Goal: Task Accomplishment & Management: Manage account settings

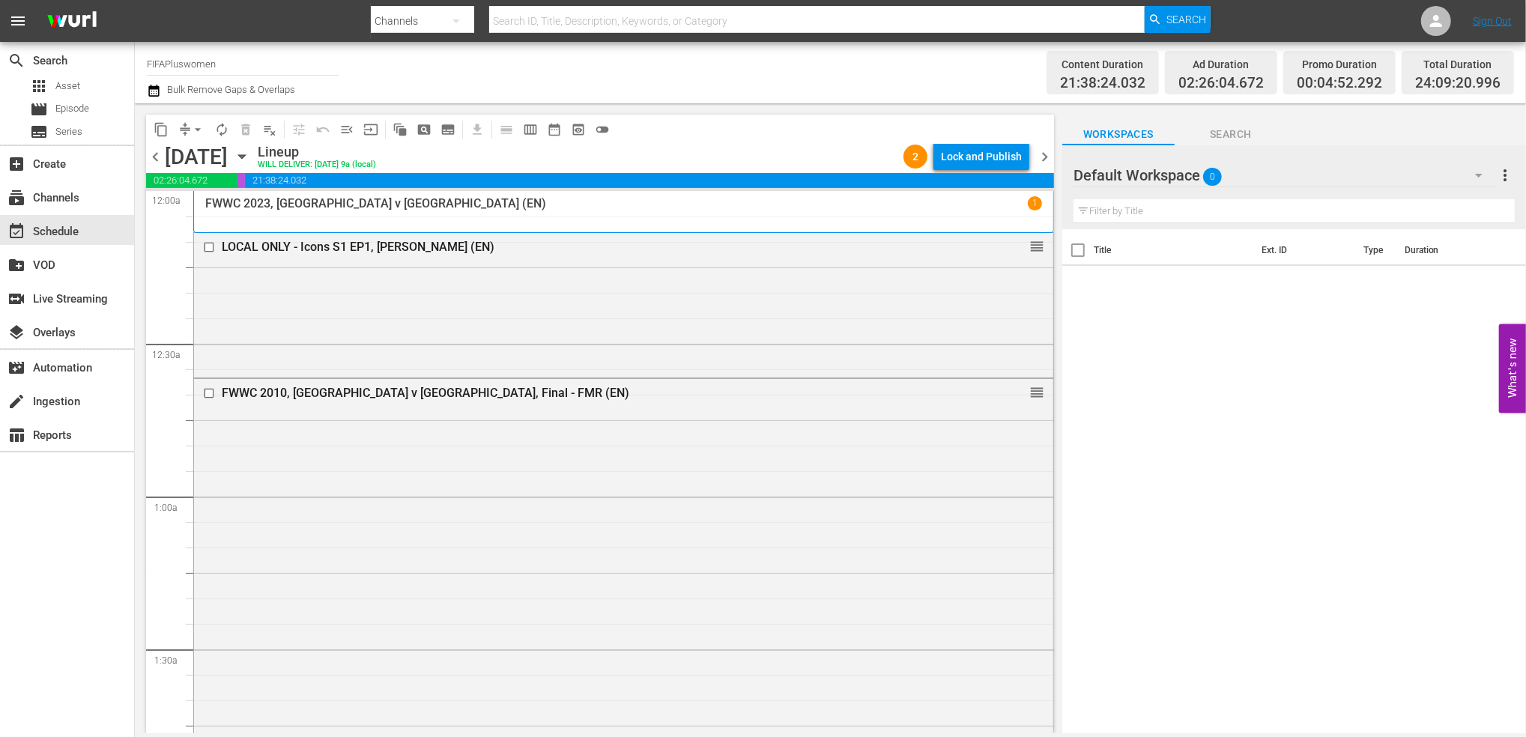
scroll to position [1861, 0]
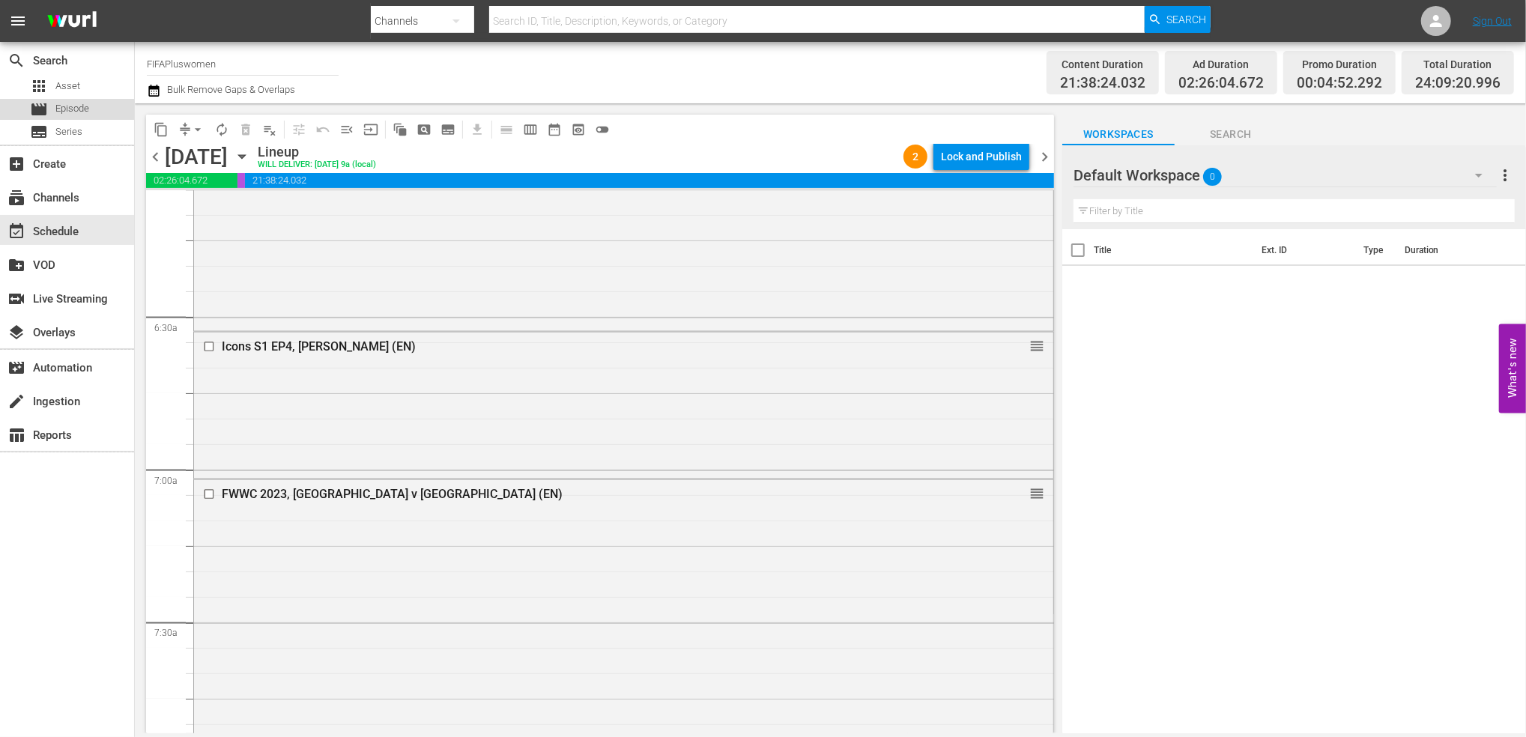
click at [67, 106] on span "Episode" at bounding box center [72, 108] width 34 height 15
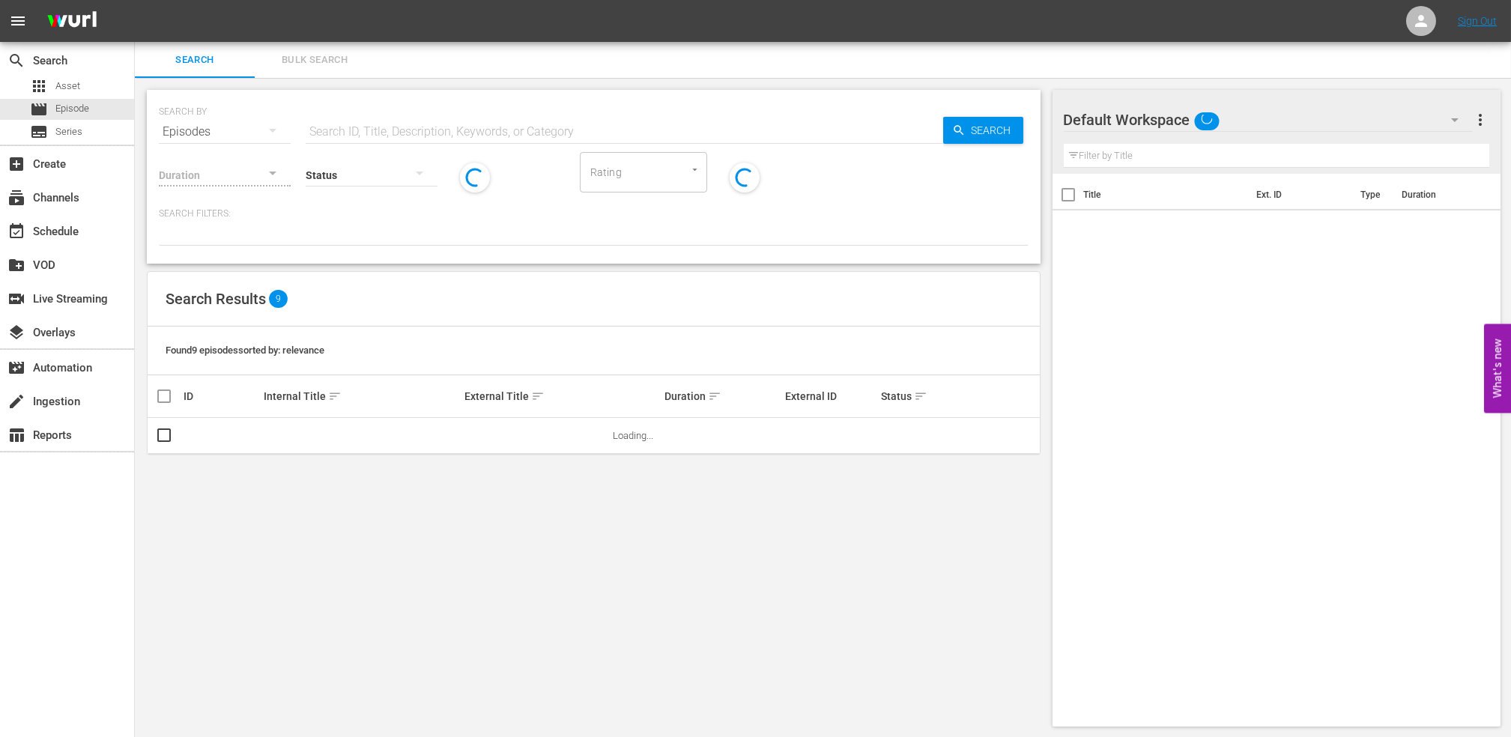
click at [402, 126] on input "text" at bounding box center [625, 132] width 638 height 36
paste input "144077"
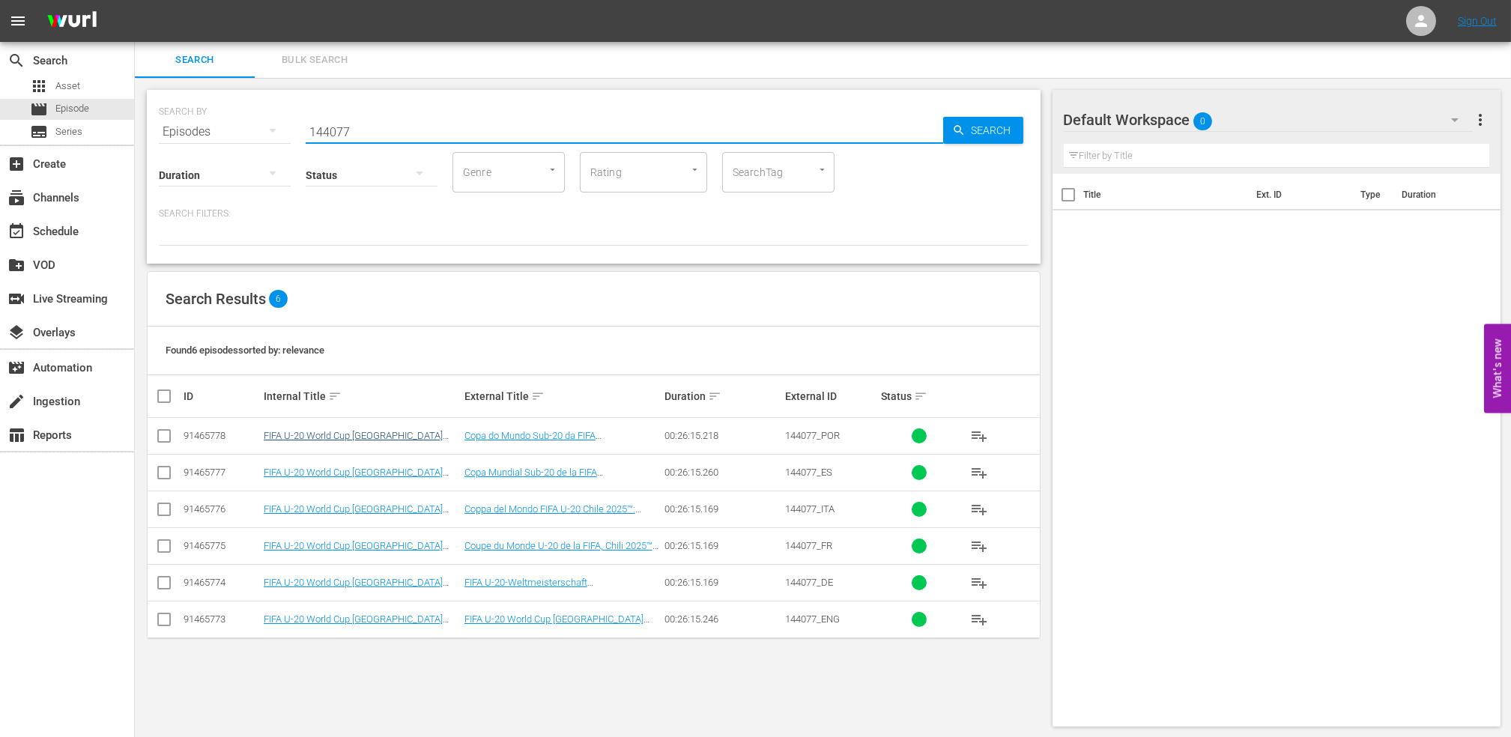
type input "144077"
click at [303, 437] on link "FIFA U-20 World Cup [GEOGRAPHIC_DATA] 2025™: MD1+MD2+MD3 Highlights (PT)" at bounding box center [353, 441] width 179 height 22
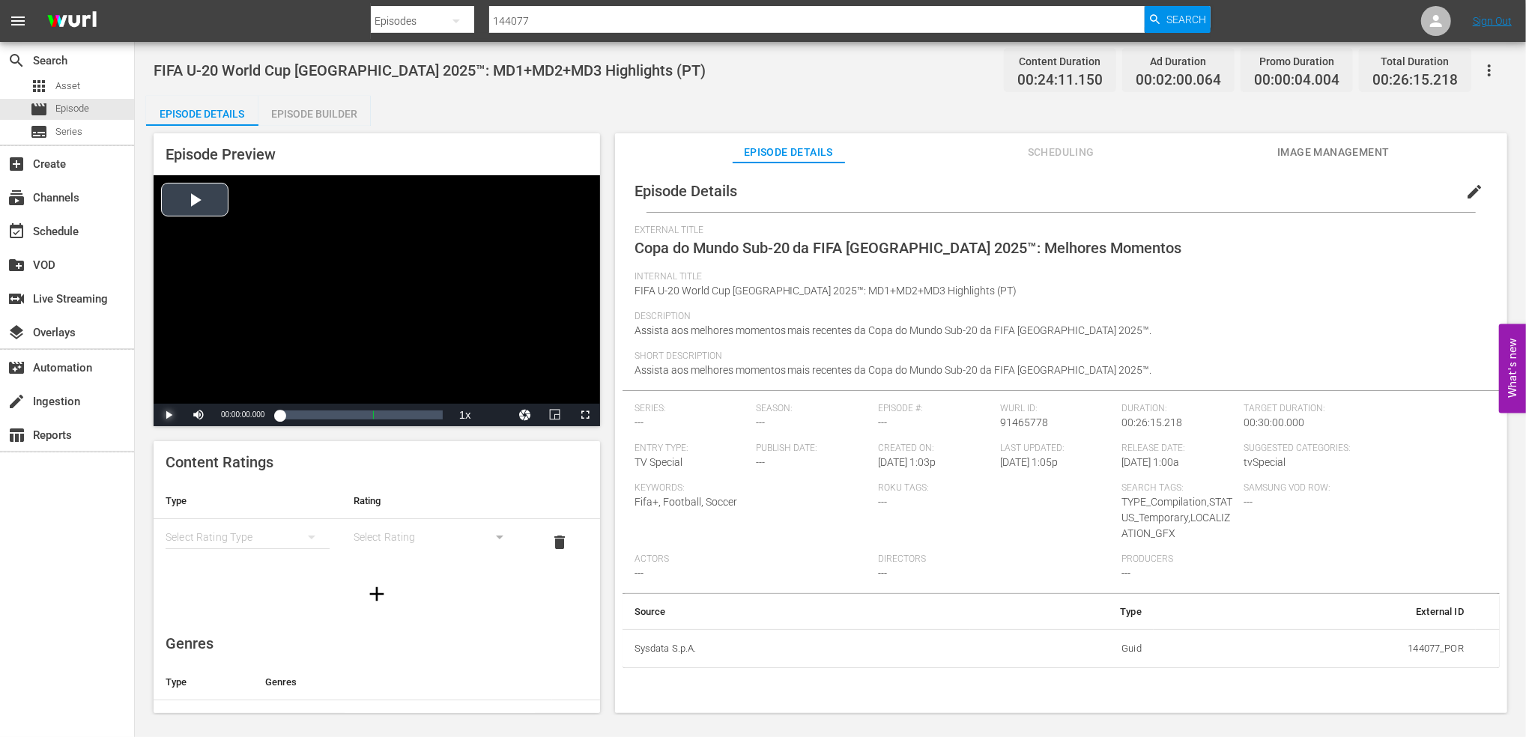
click at [169, 415] on span "Video Player" at bounding box center [169, 415] width 0 height 0
click at [103, 106] on div "movie Episode" at bounding box center [67, 109] width 134 height 21
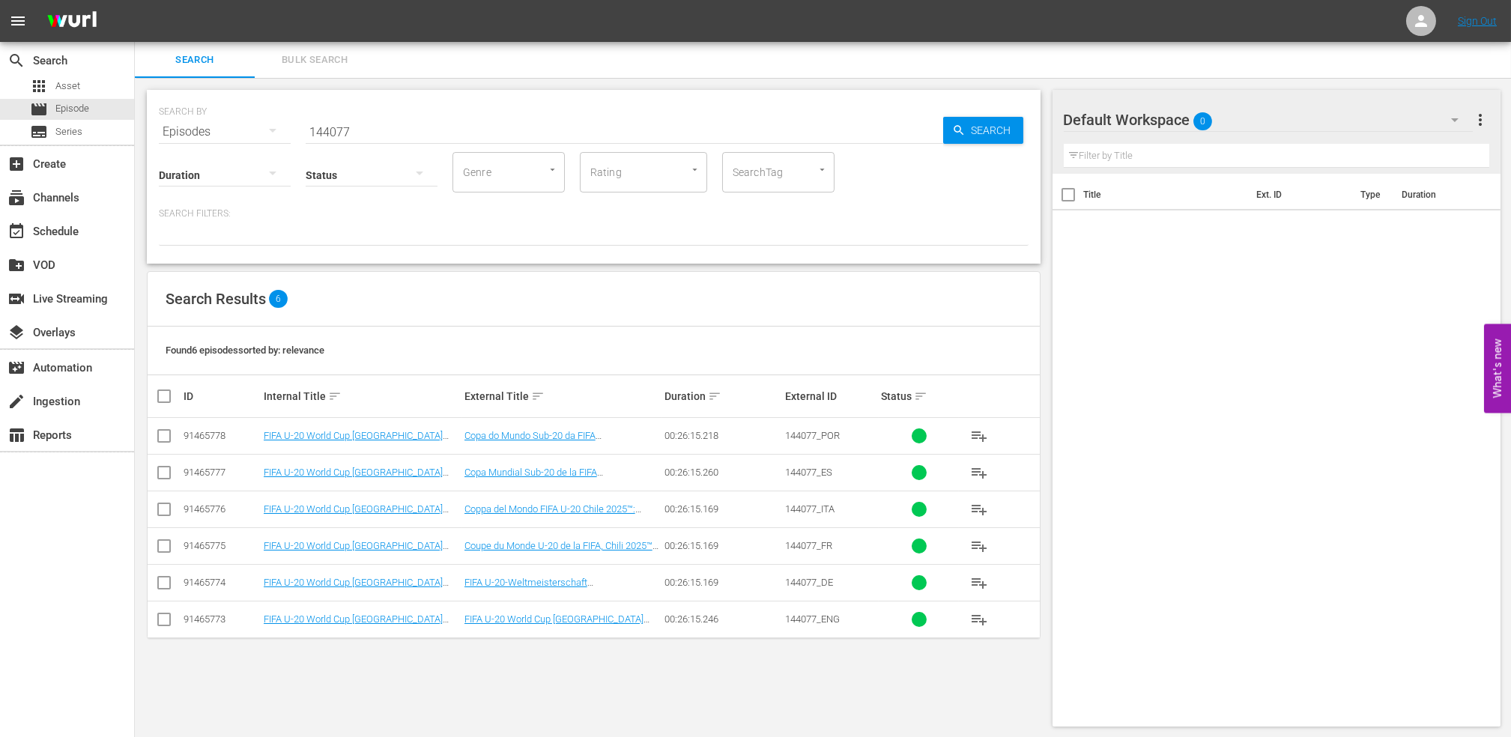
click at [161, 434] on input "checkbox" at bounding box center [164, 439] width 18 height 18
checkbox input "true"
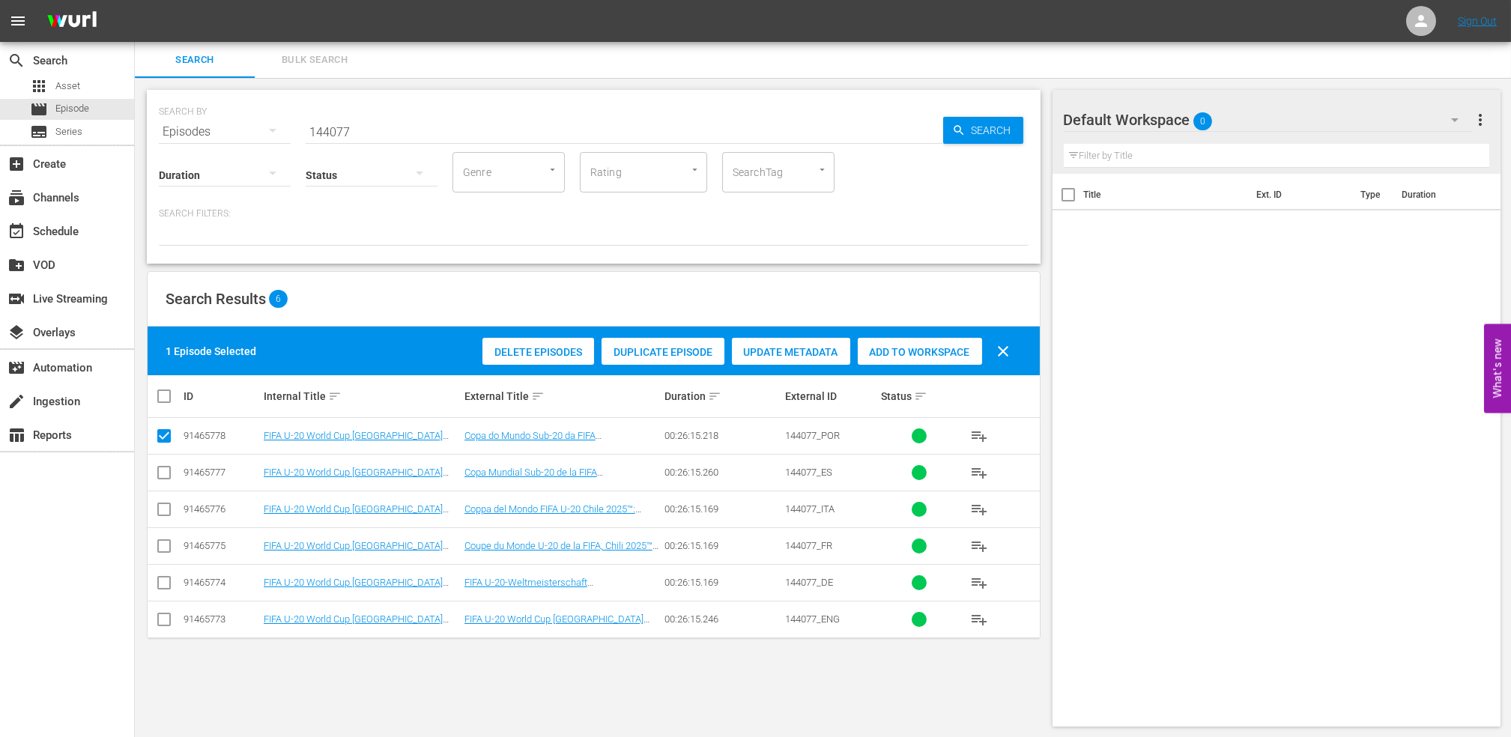
click at [930, 360] on div "Add to Workspace" at bounding box center [920, 352] width 124 height 28
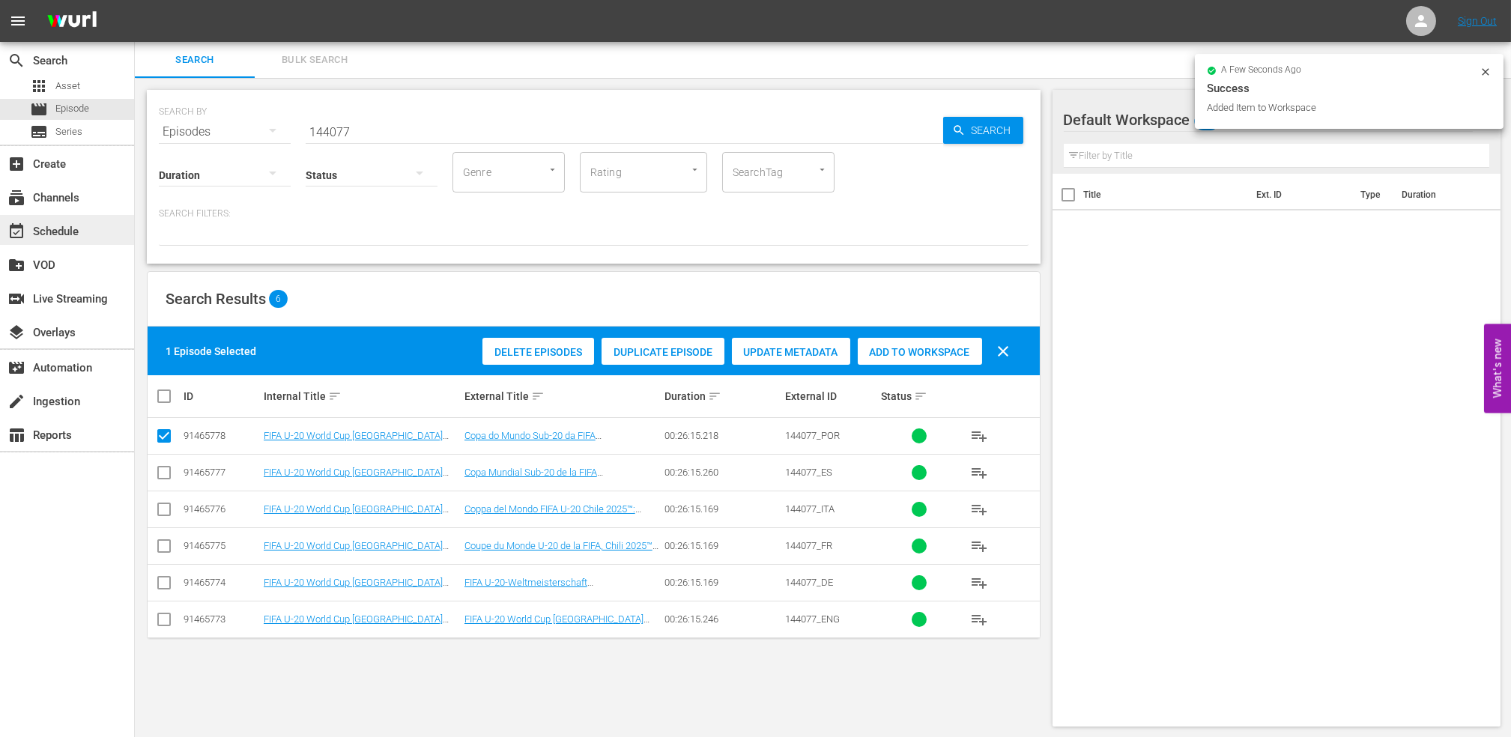
click at [58, 227] on div "event_available Schedule" at bounding box center [42, 228] width 84 height 13
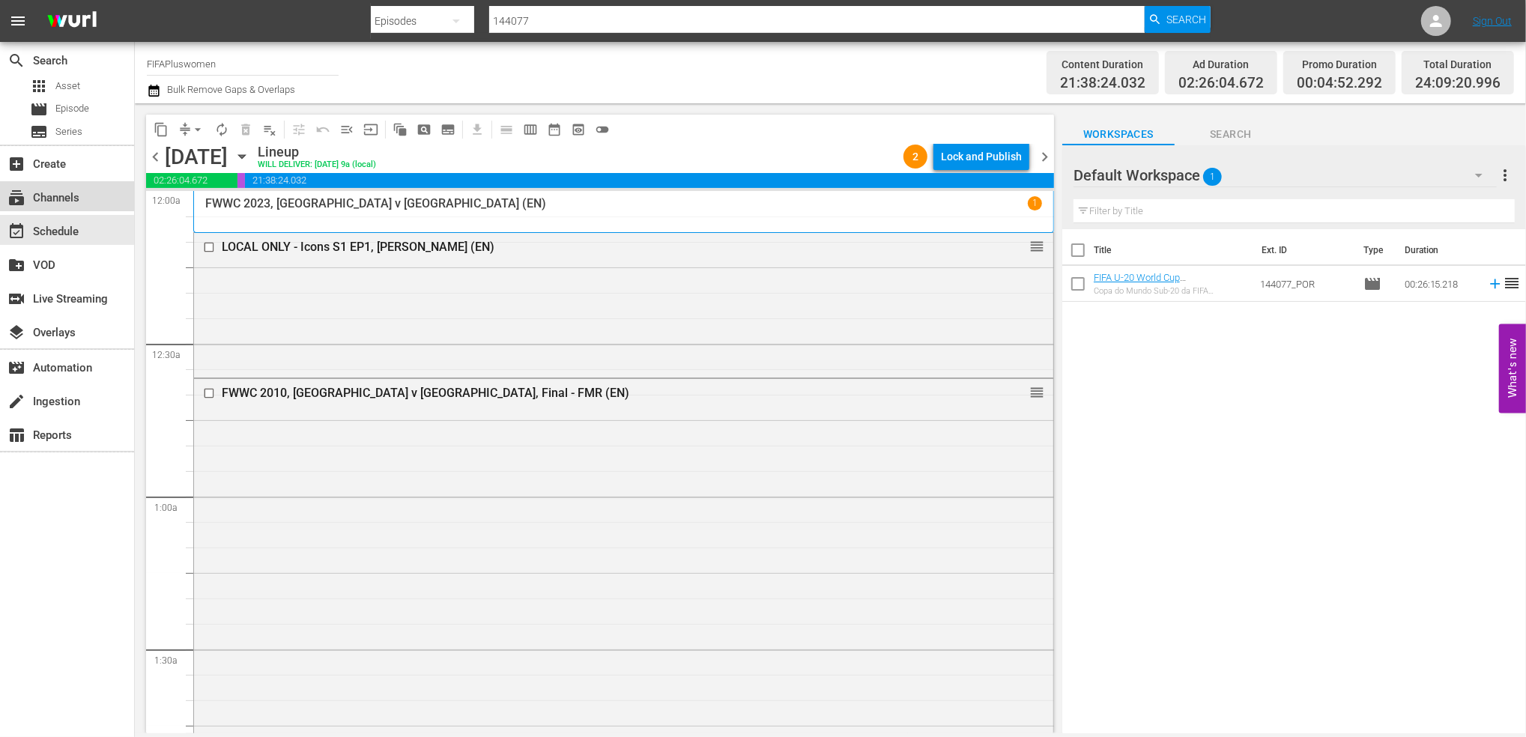
click at [55, 211] on div "subscriptions Channels" at bounding box center [67, 196] width 134 height 30
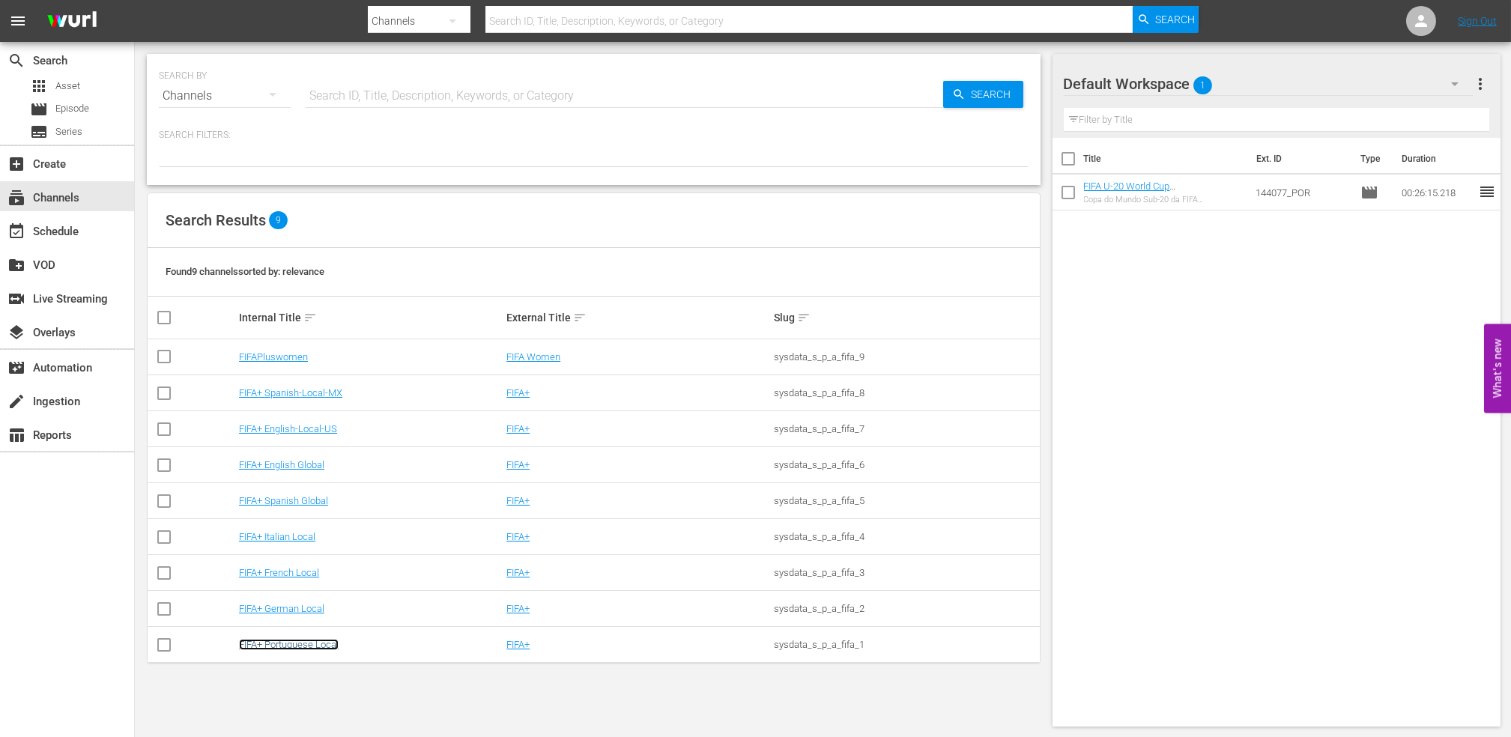
click at [277, 642] on link "FIFA+ Portuguese Local" at bounding box center [289, 644] width 100 height 11
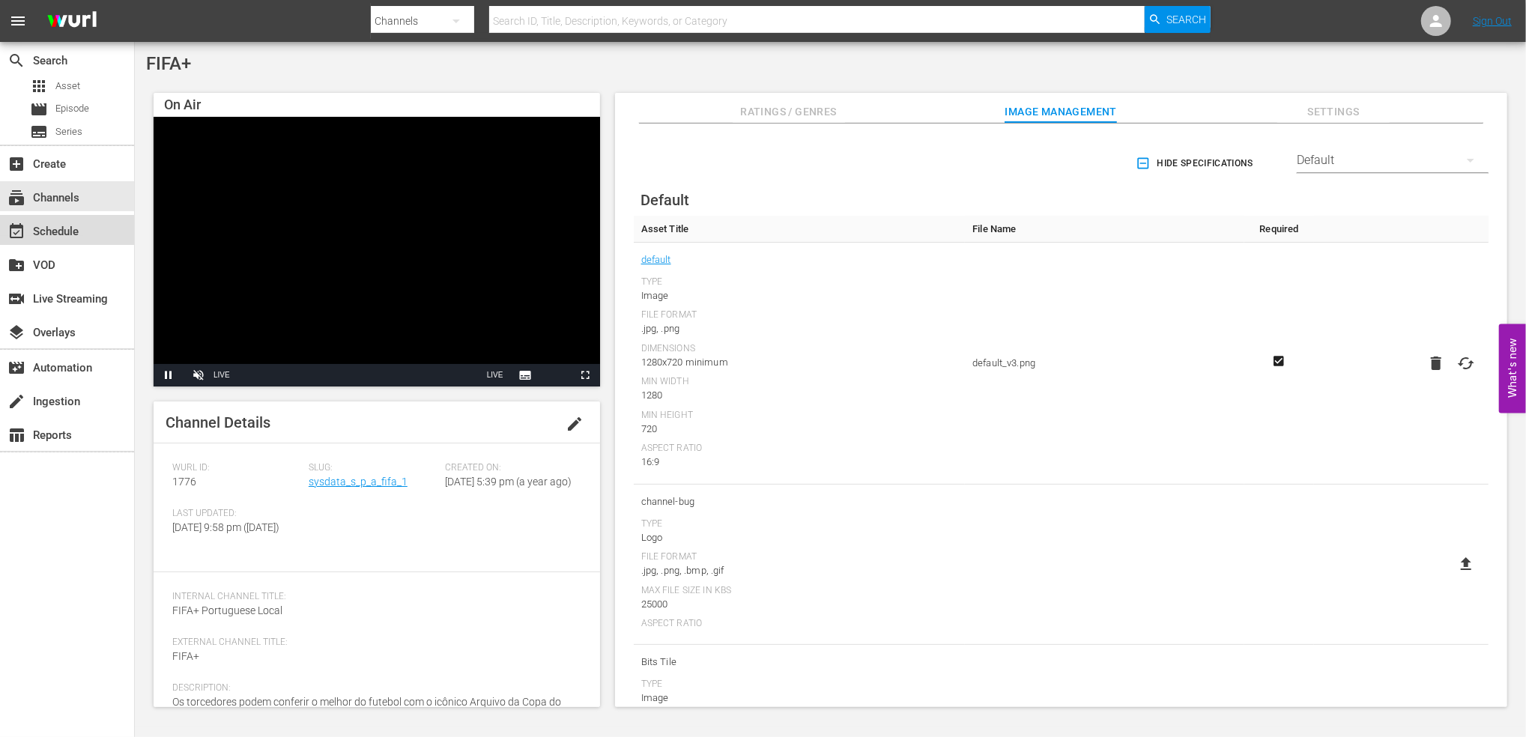
click at [80, 235] on div "event_available Schedule" at bounding box center [67, 230] width 134 height 30
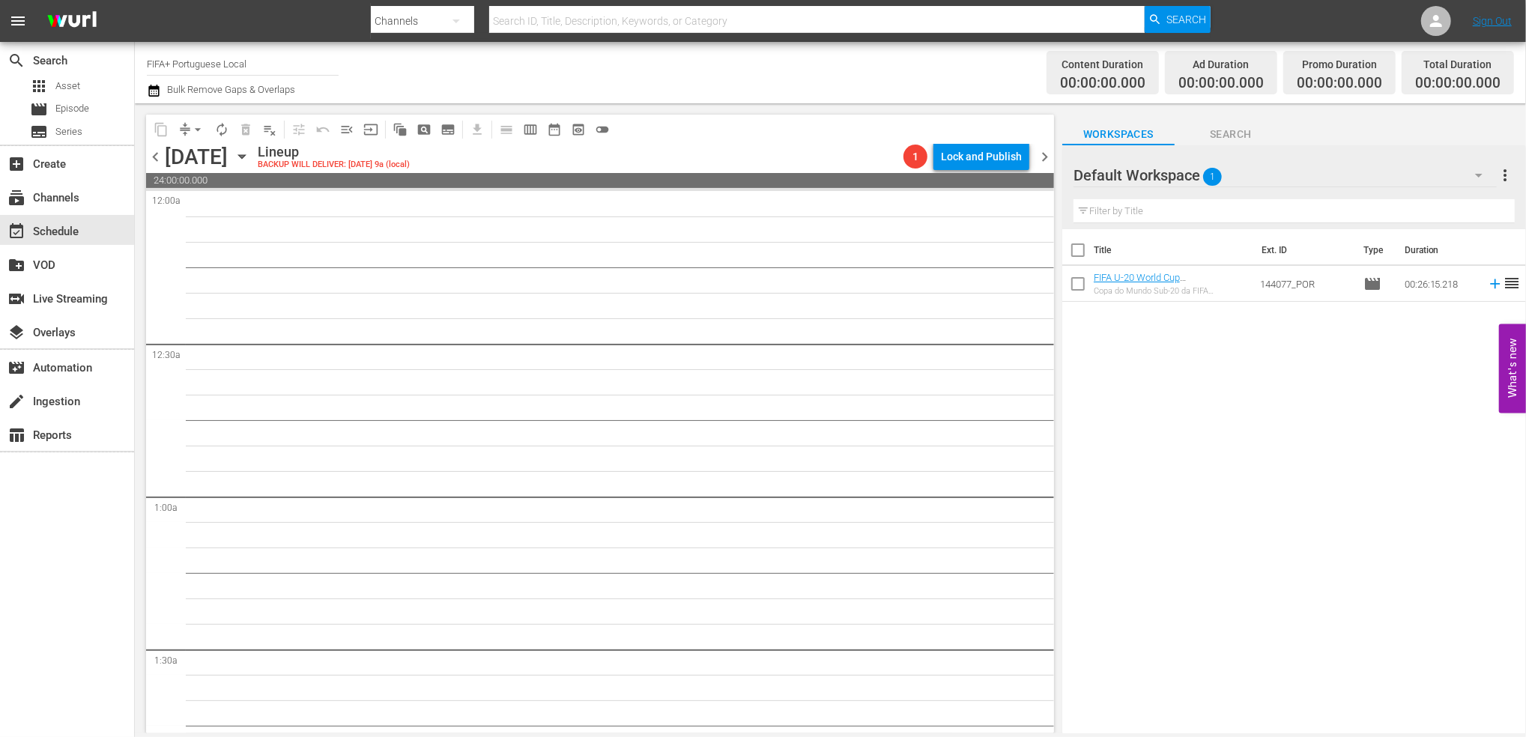
click at [154, 152] on span "chevron_left" at bounding box center [155, 157] width 19 height 19
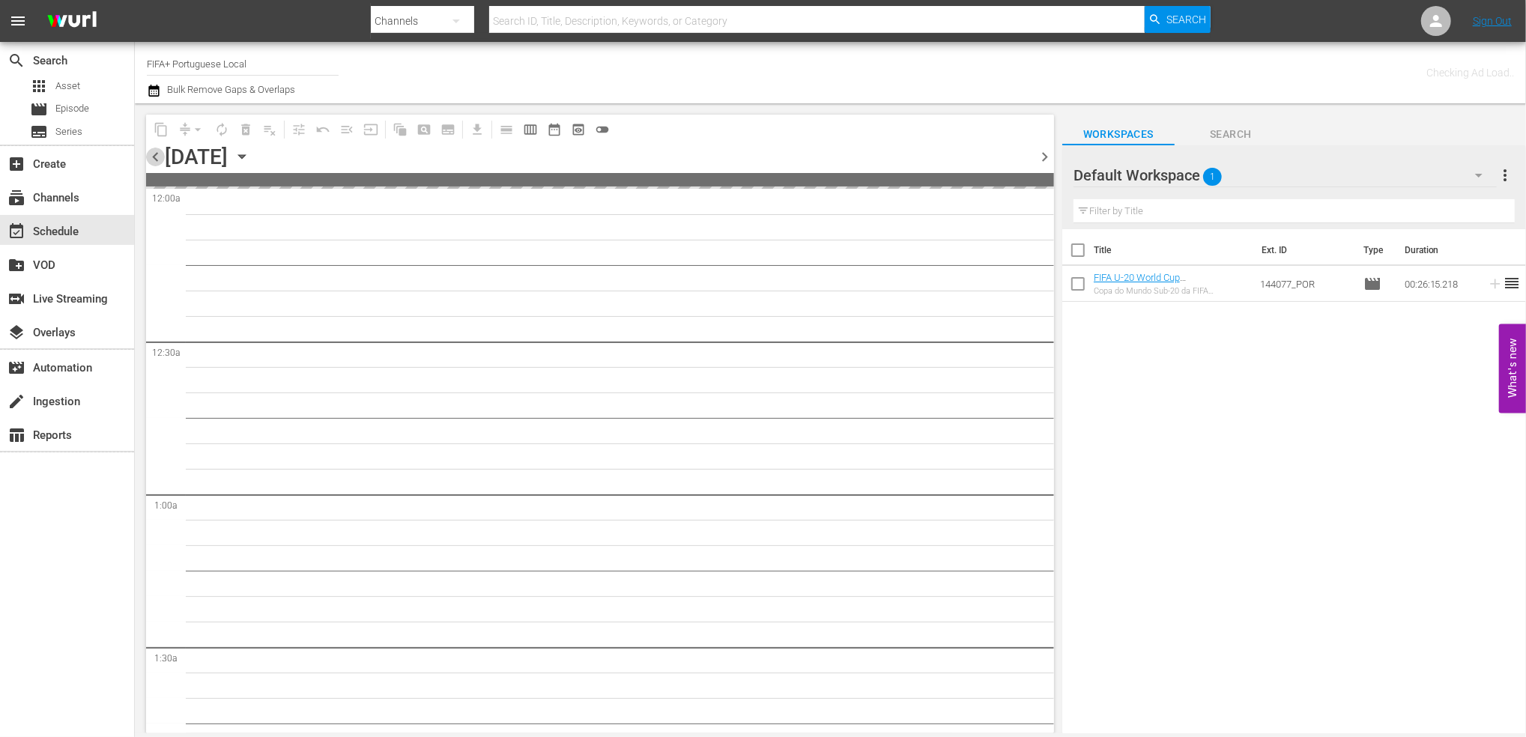
click at [154, 152] on span "chevron_left" at bounding box center [155, 157] width 19 height 19
click at [154, 153] on span "chevron_left" at bounding box center [155, 157] width 19 height 19
click at [154, 154] on span "chevron_left" at bounding box center [155, 157] width 19 height 19
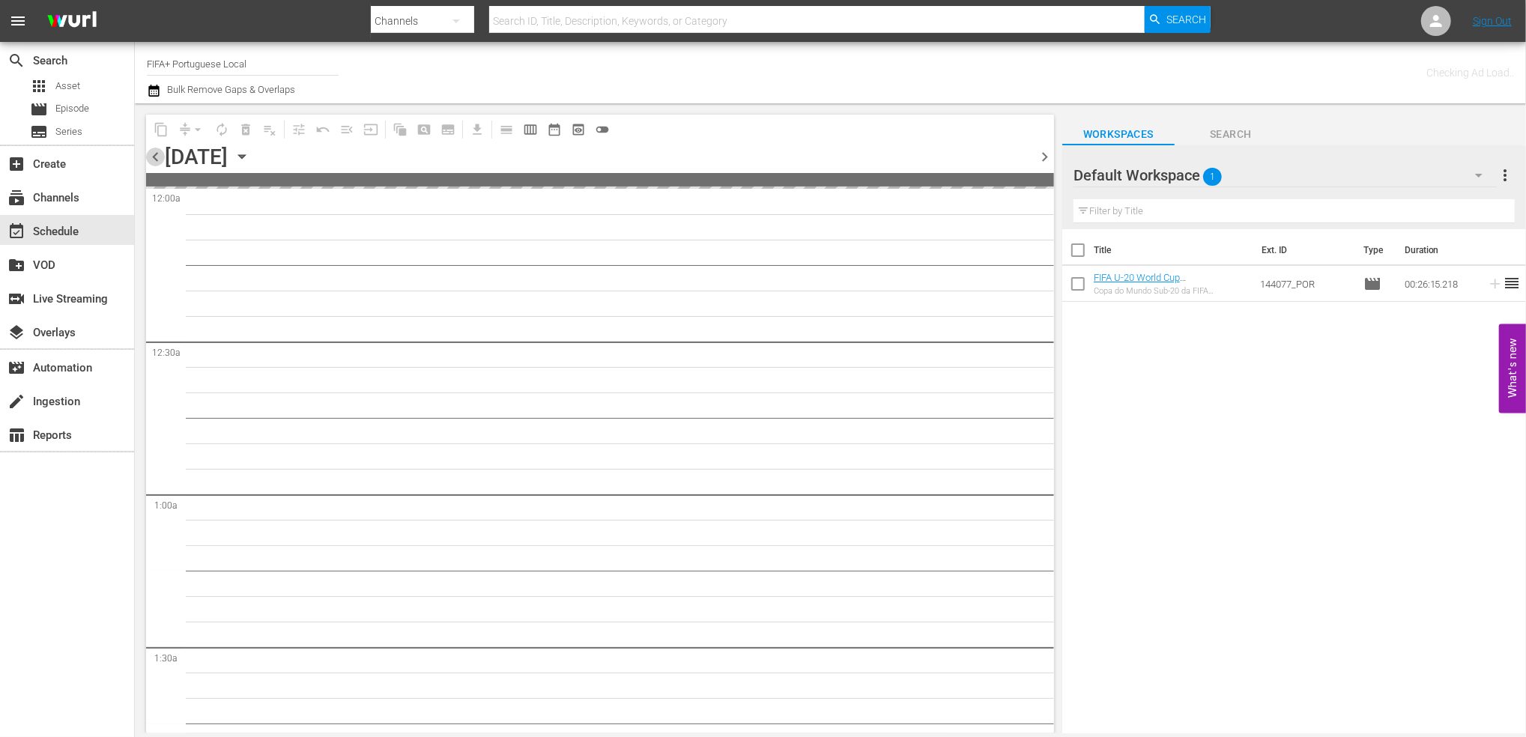
click at [154, 156] on span "chevron_left" at bounding box center [155, 157] width 19 height 19
click at [154, 157] on span "chevron_left" at bounding box center [155, 157] width 19 height 19
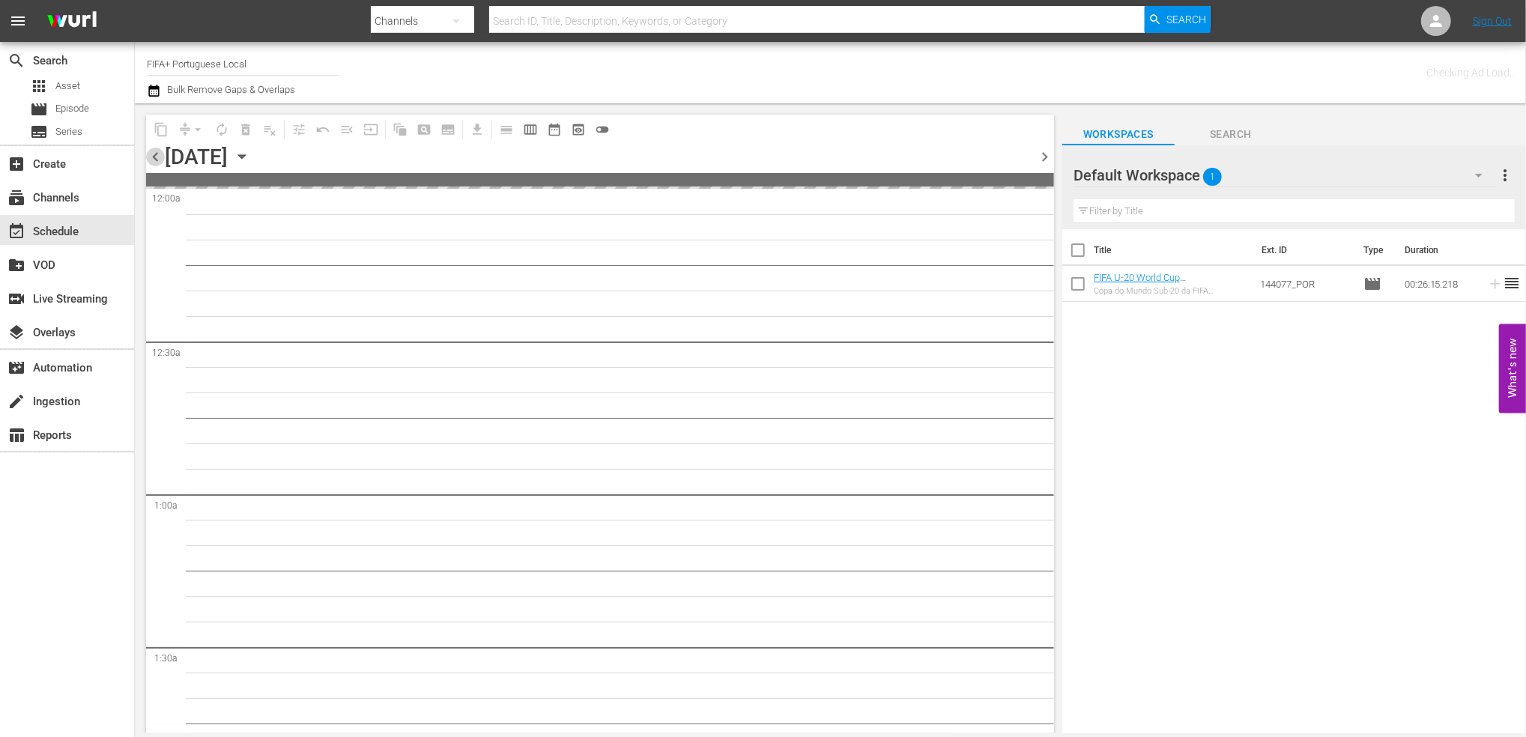
click at [154, 157] on span "chevron_left" at bounding box center [155, 157] width 19 height 19
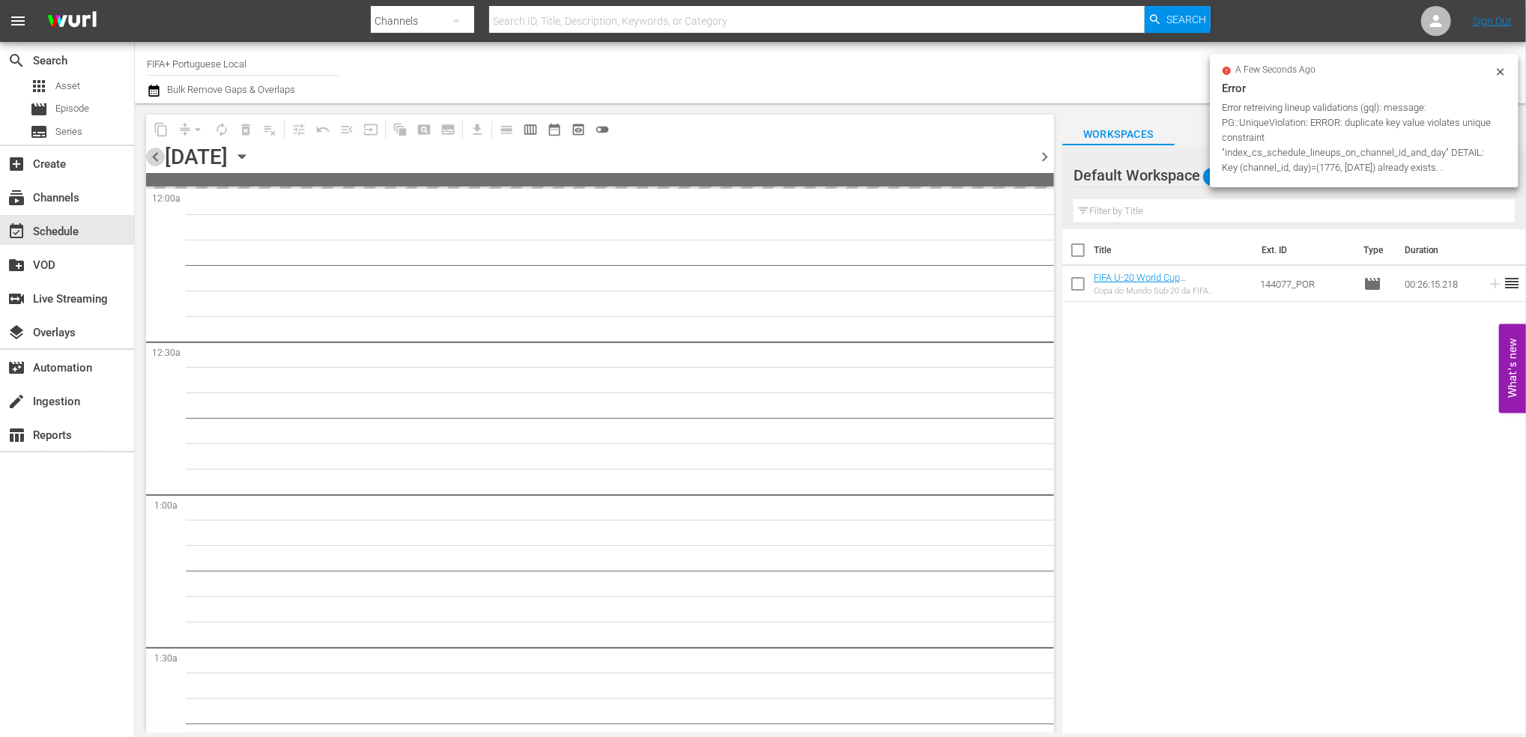
click at [154, 157] on span "chevron_left" at bounding box center [155, 157] width 19 height 19
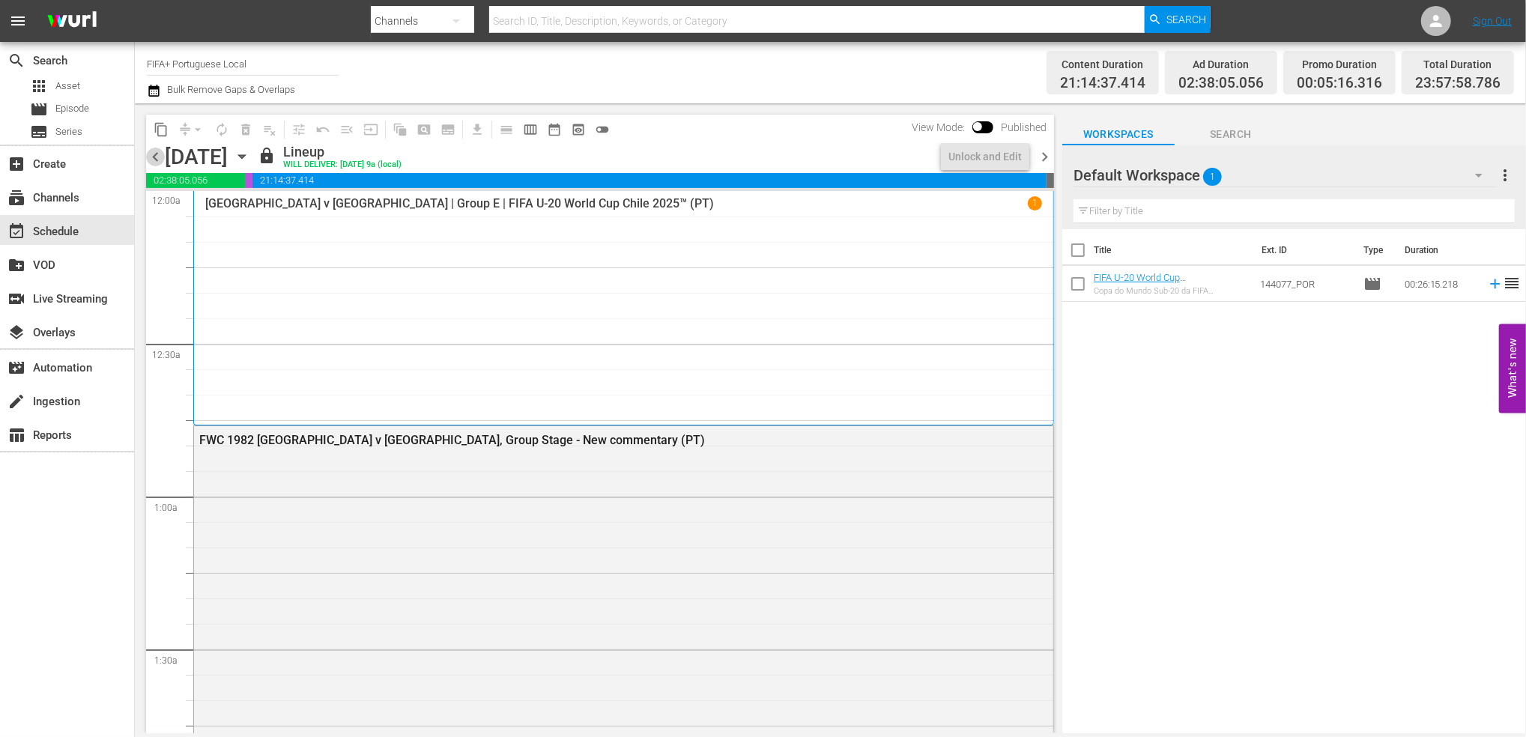
click at [154, 157] on span "chevron_left" at bounding box center [155, 157] width 19 height 19
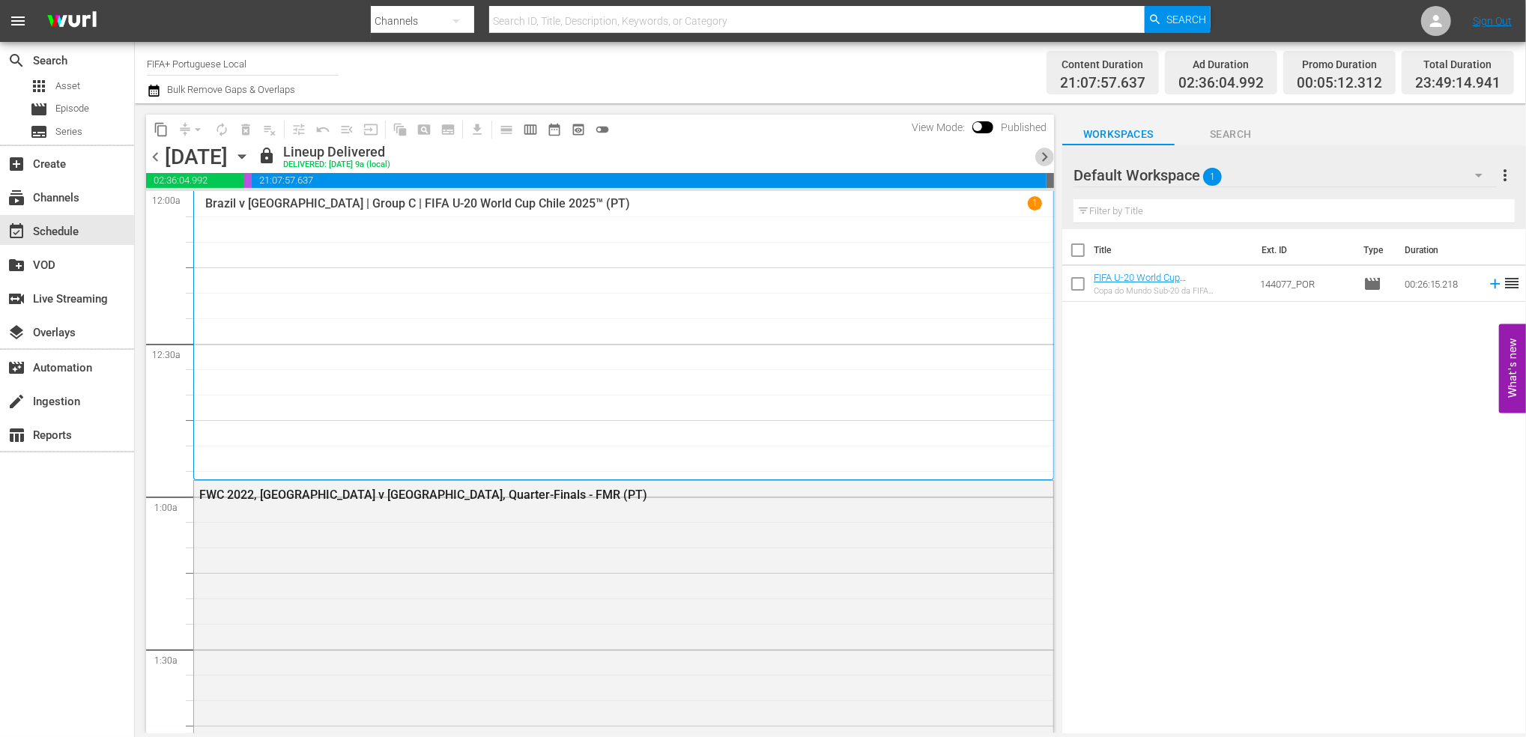
click at [1048, 160] on span "chevron_right" at bounding box center [1044, 157] width 19 height 19
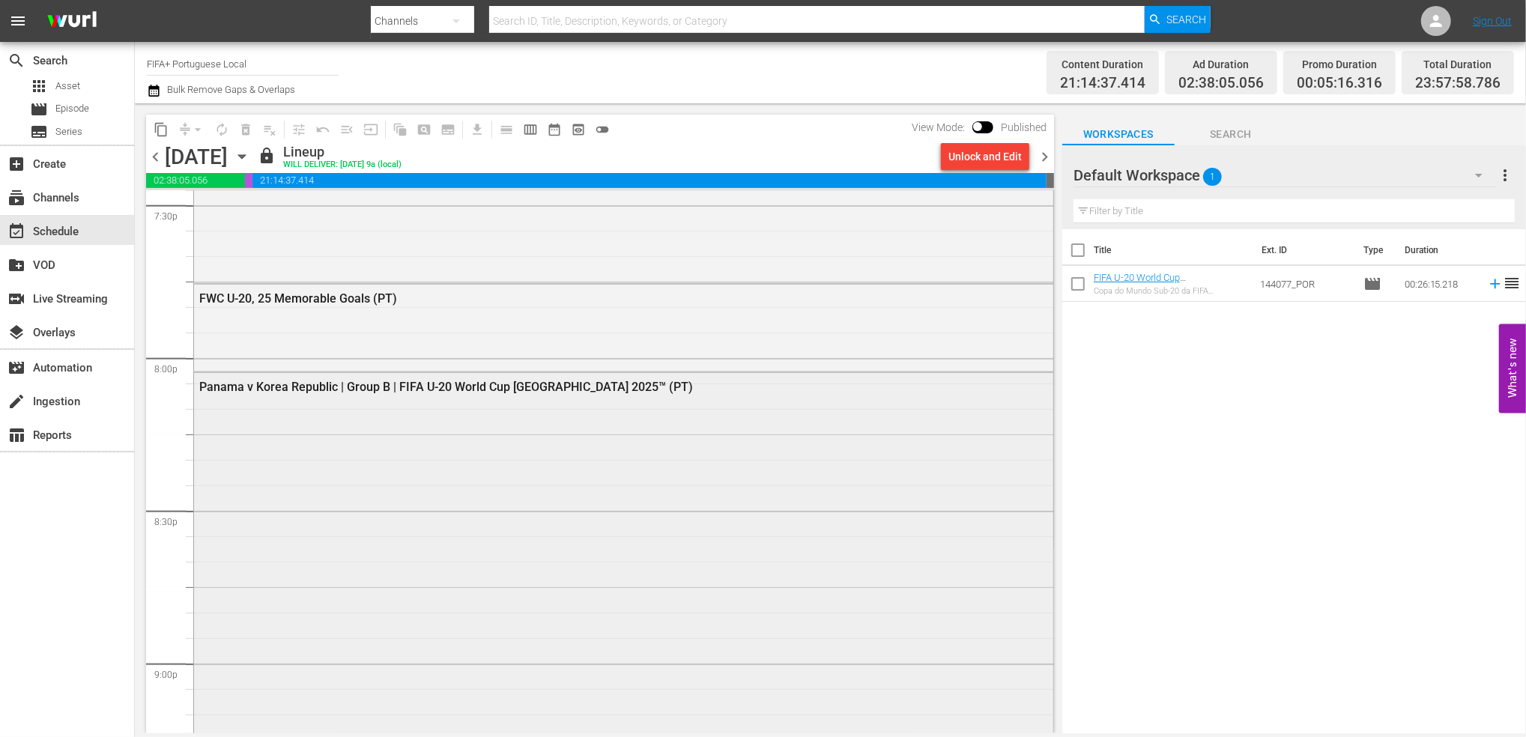
scroll to position [5914, 0]
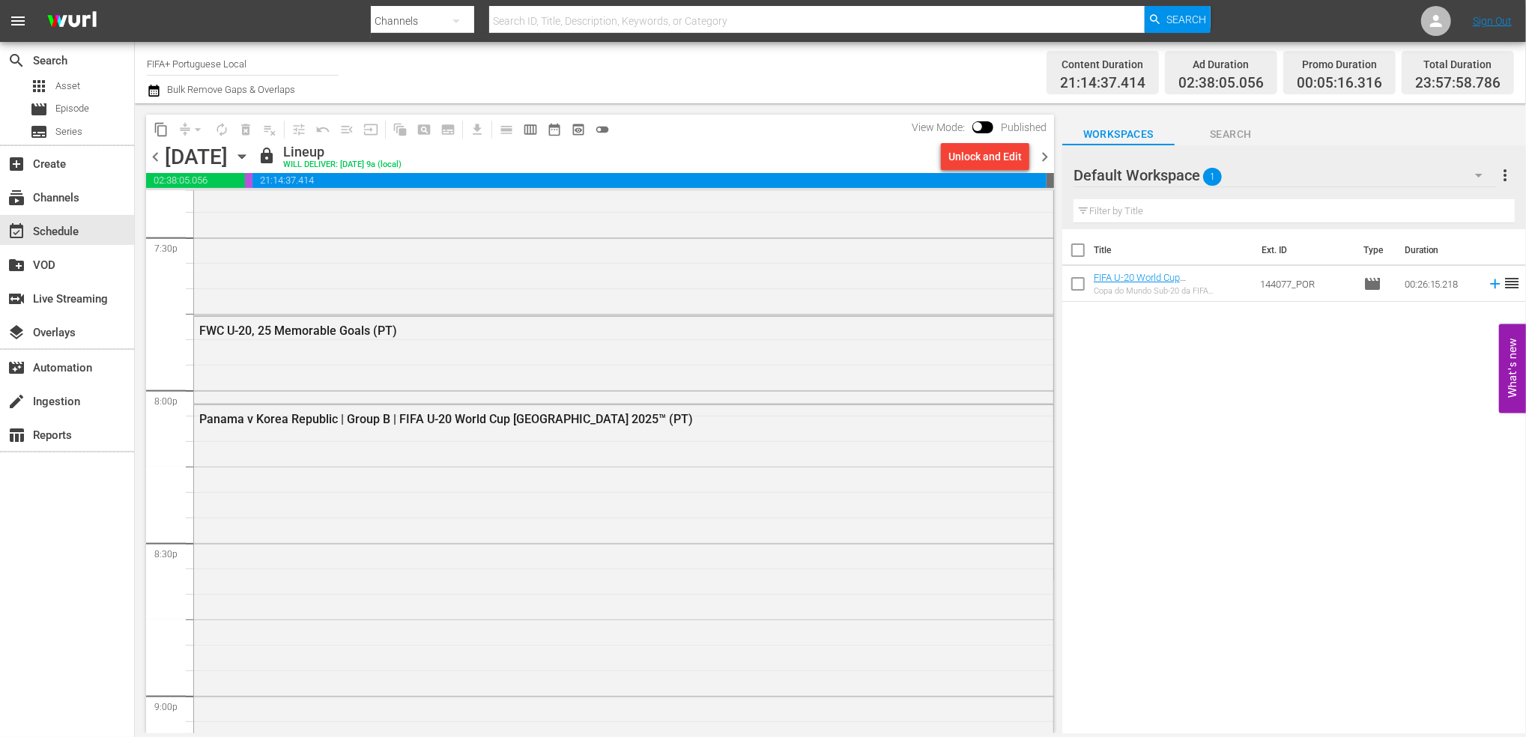
click at [1041, 154] on span "chevron_right" at bounding box center [1044, 157] width 19 height 19
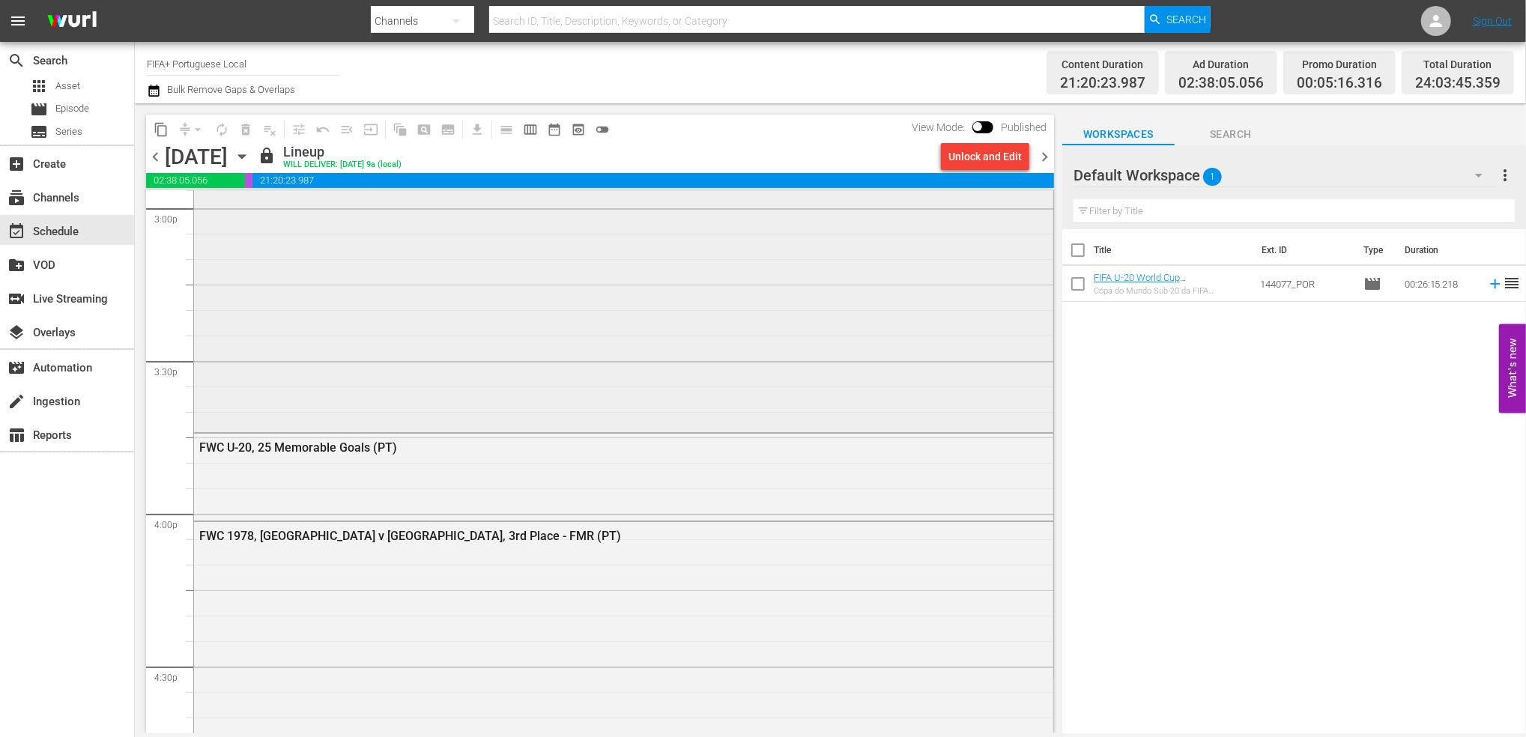
scroll to position [4567, 0]
click at [988, 156] on div "Unlock and Edit" at bounding box center [984, 156] width 73 height 27
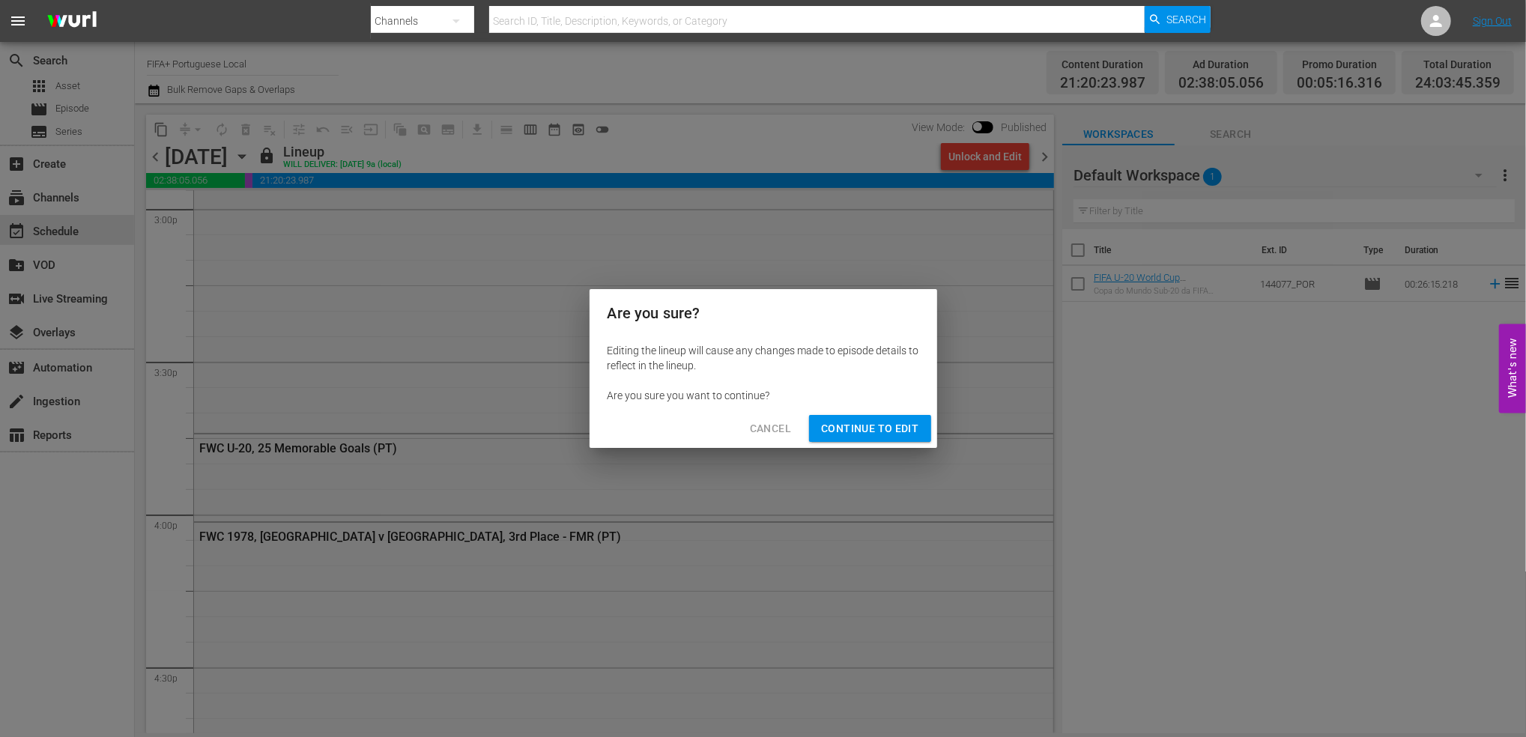
click at [885, 420] on span "Continue to Edit" at bounding box center [869, 429] width 97 height 19
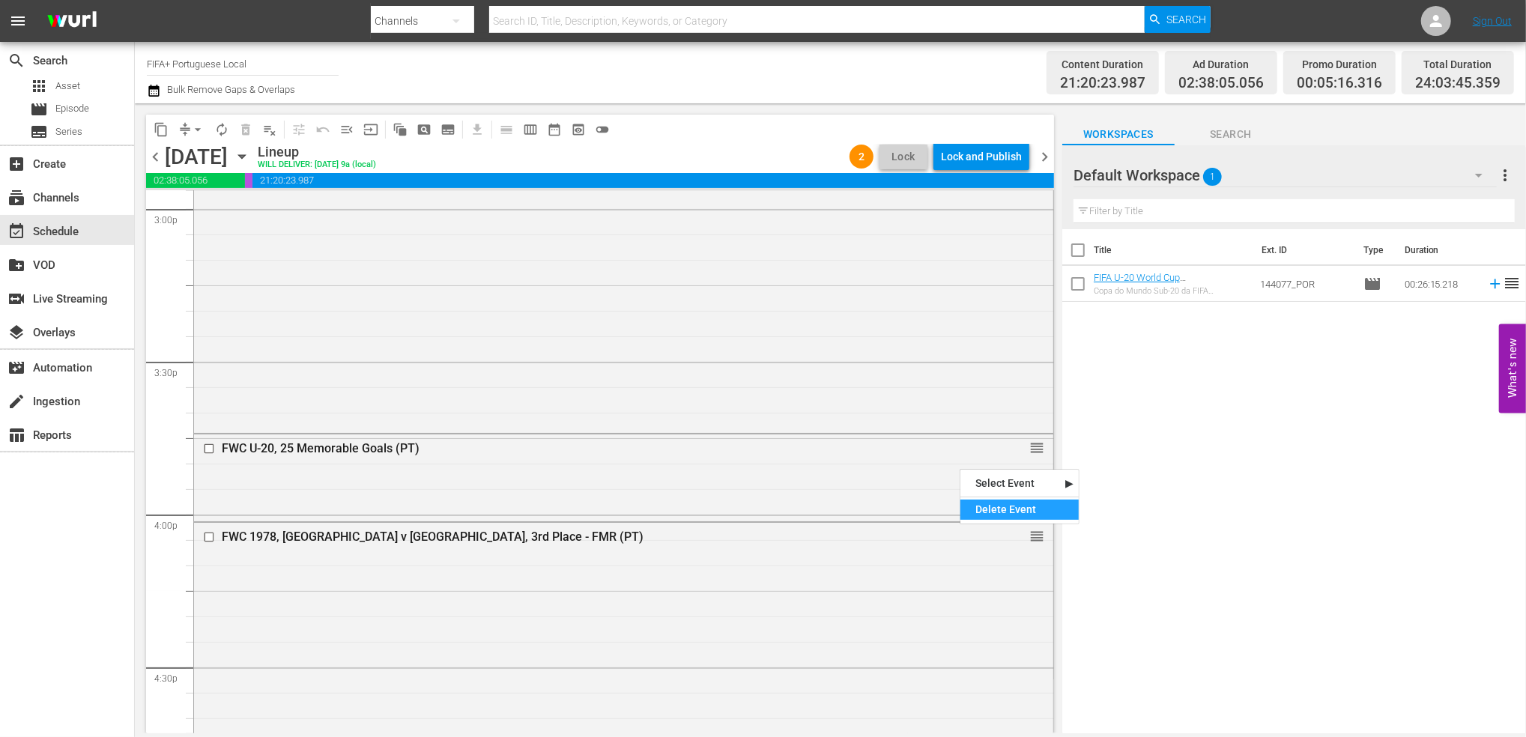
click at [1027, 512] on div "Delete Event" at bounding box center [1019, 510] width 118 height 20
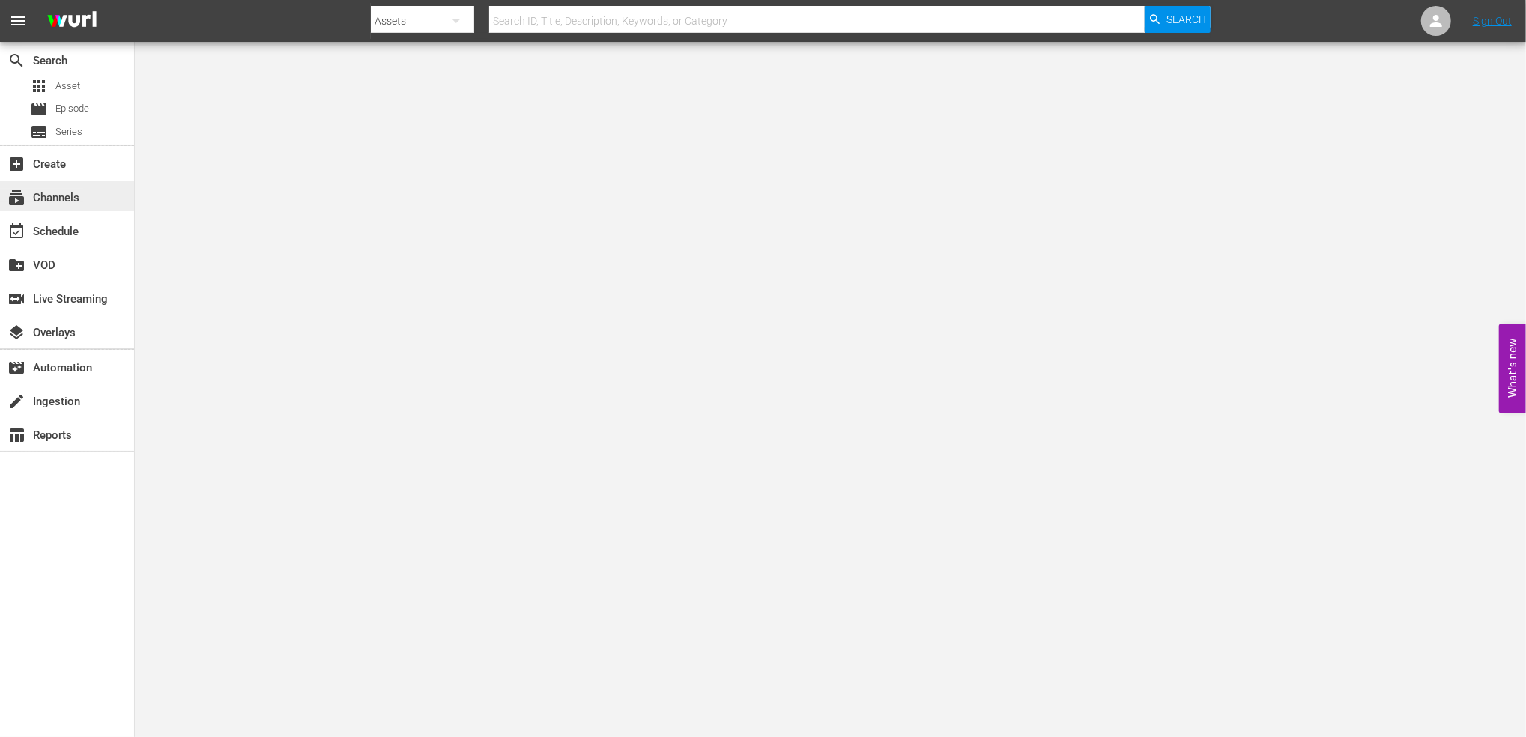
click at [77, 196] on div "subscriptions Channels" at bounding box center [42, 195] width 84 height 13
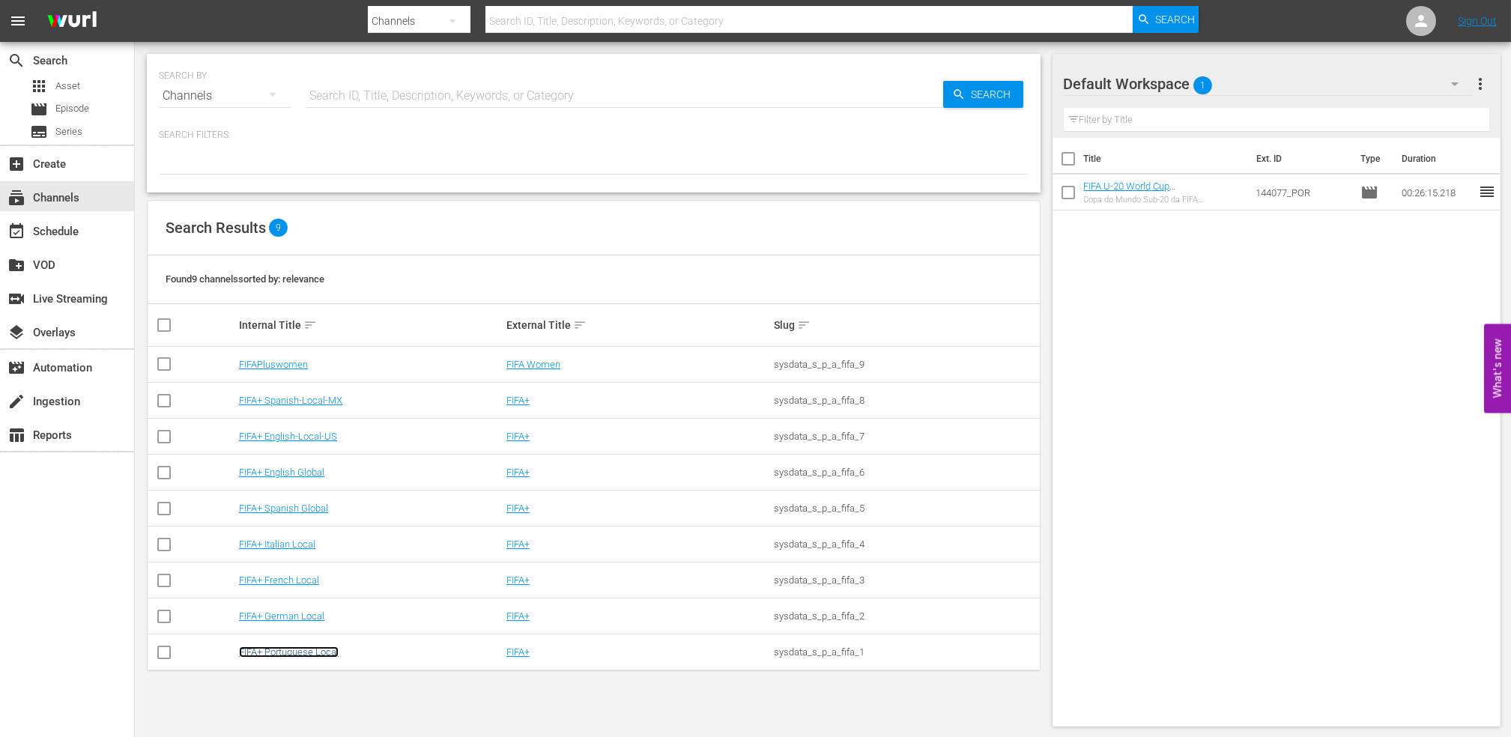
click at [282, 652] on link "FIFA+ Portuguese Local" at bounding box center [289, 652] width 100 height 11
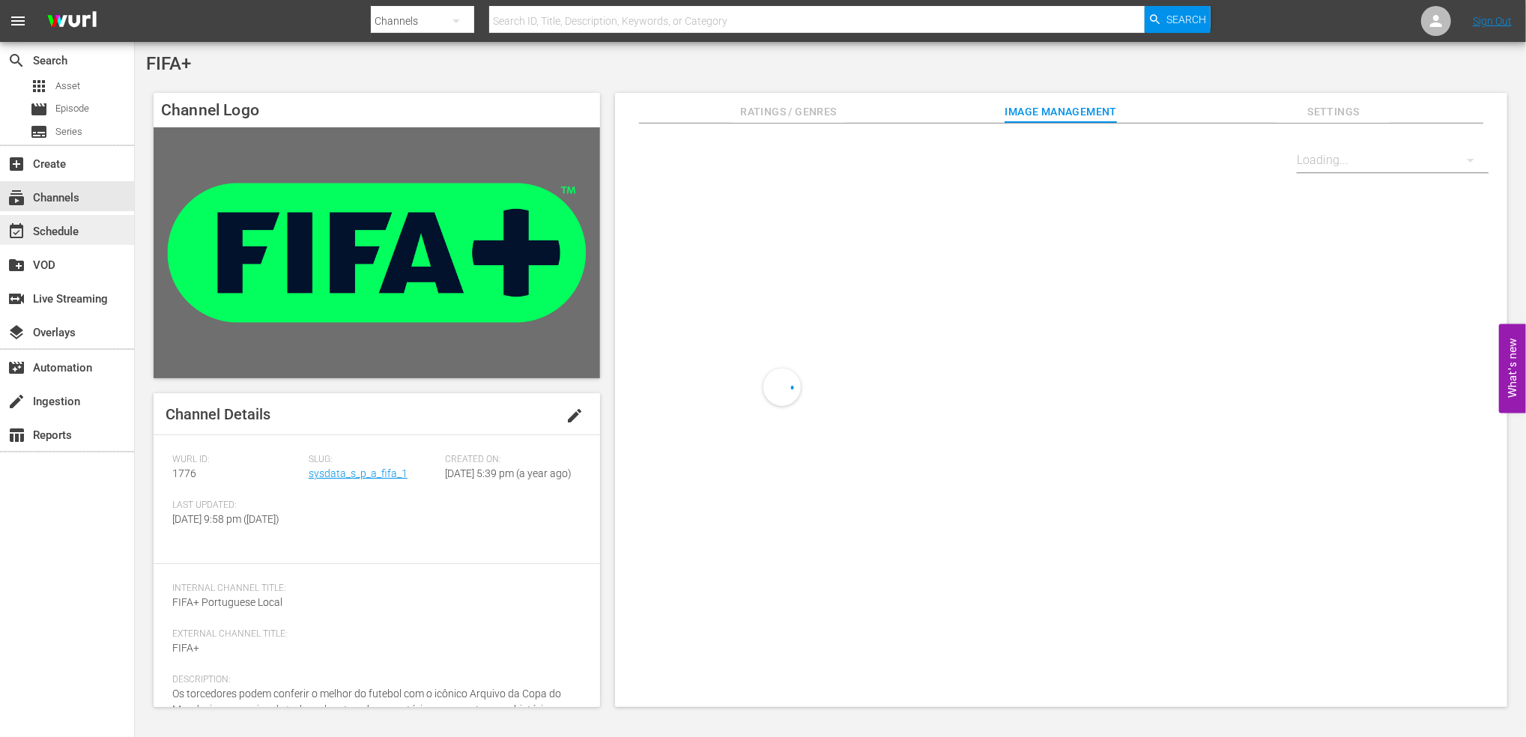
click at [74, 236] on div "event_available Schedule" at bounding box center [42, 228] width 84 height 13
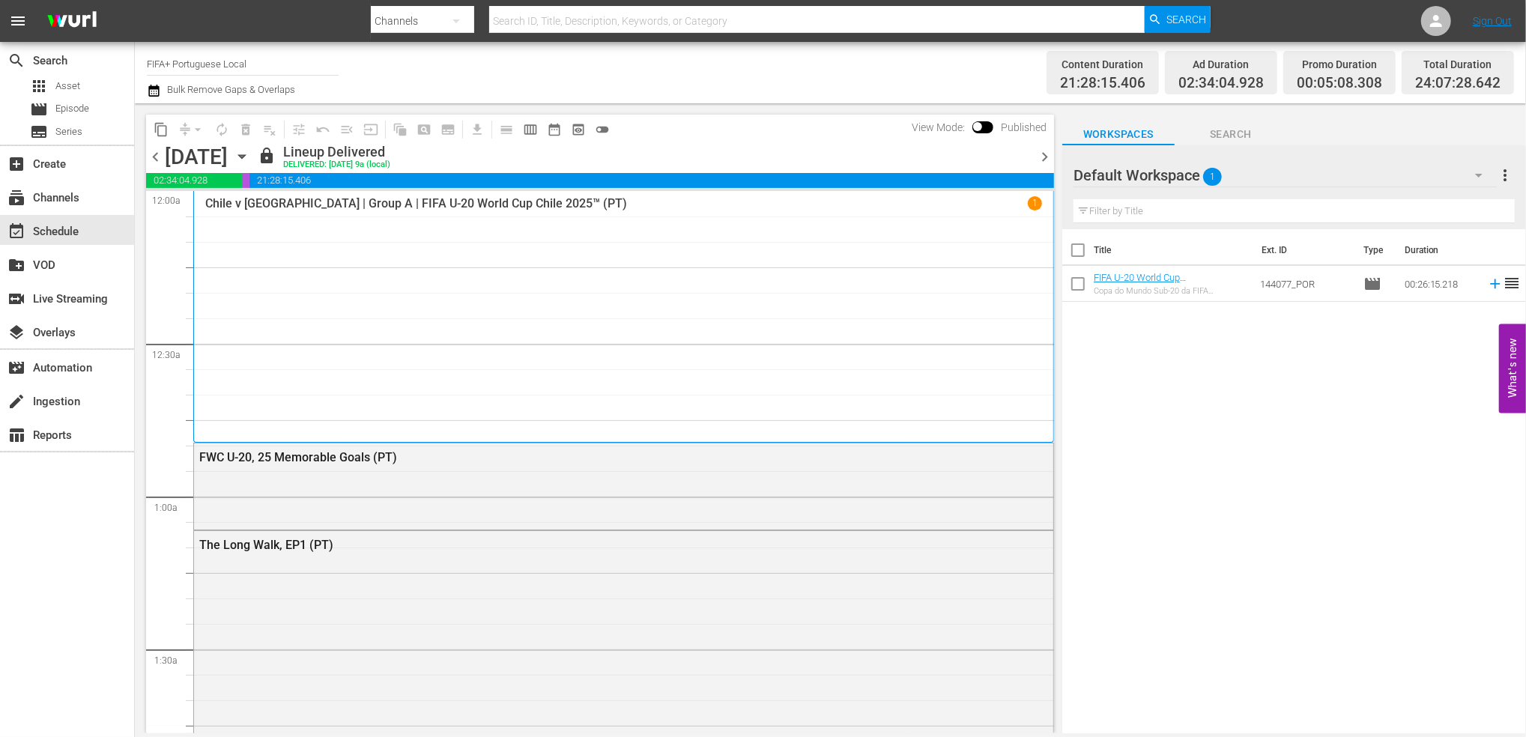
click at [1045, 151] on span "chevron_right" at bounding box center [1044, 157] width 19 height 19
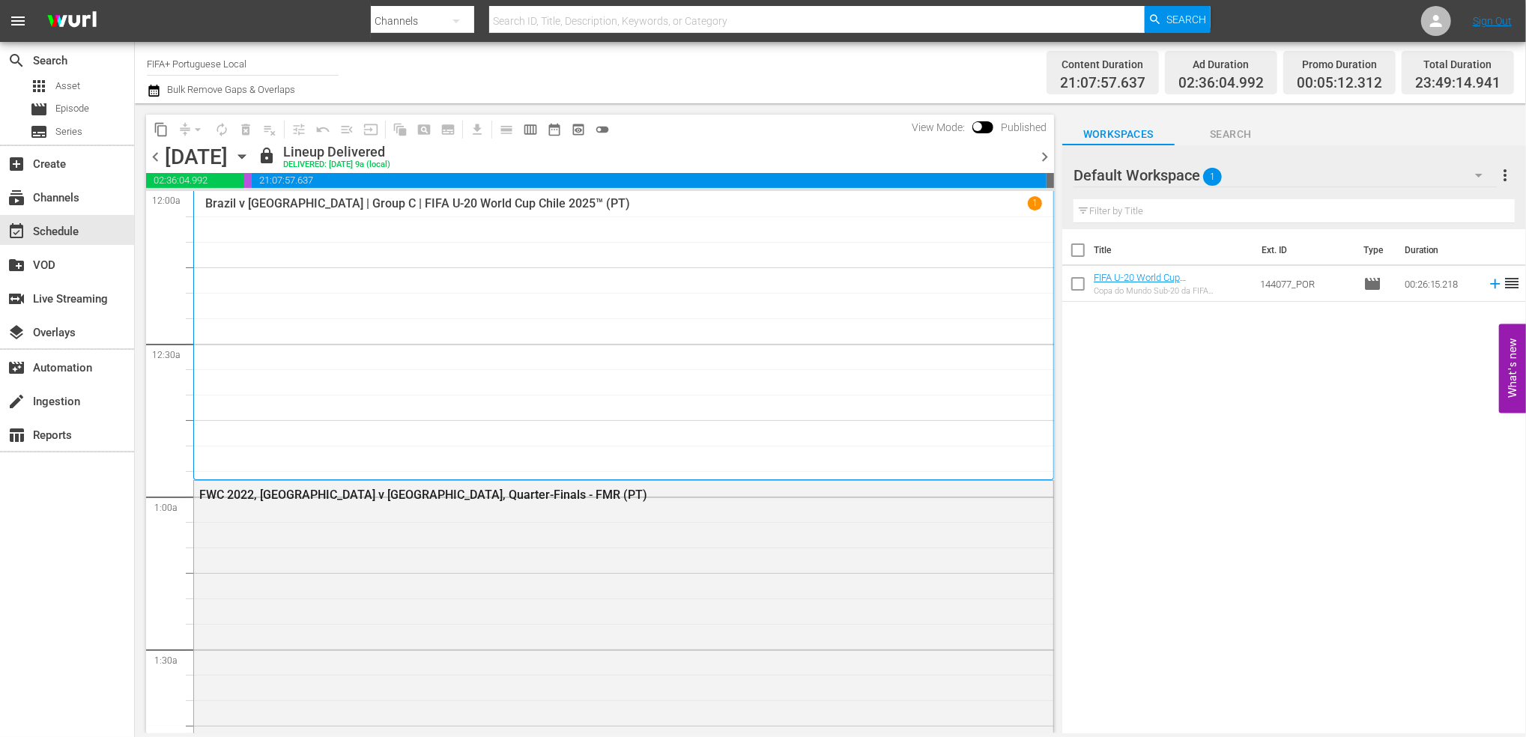
click at [1044, 152] on span "chevron_right" at bounding box center [1044, 157] width 19 height 19
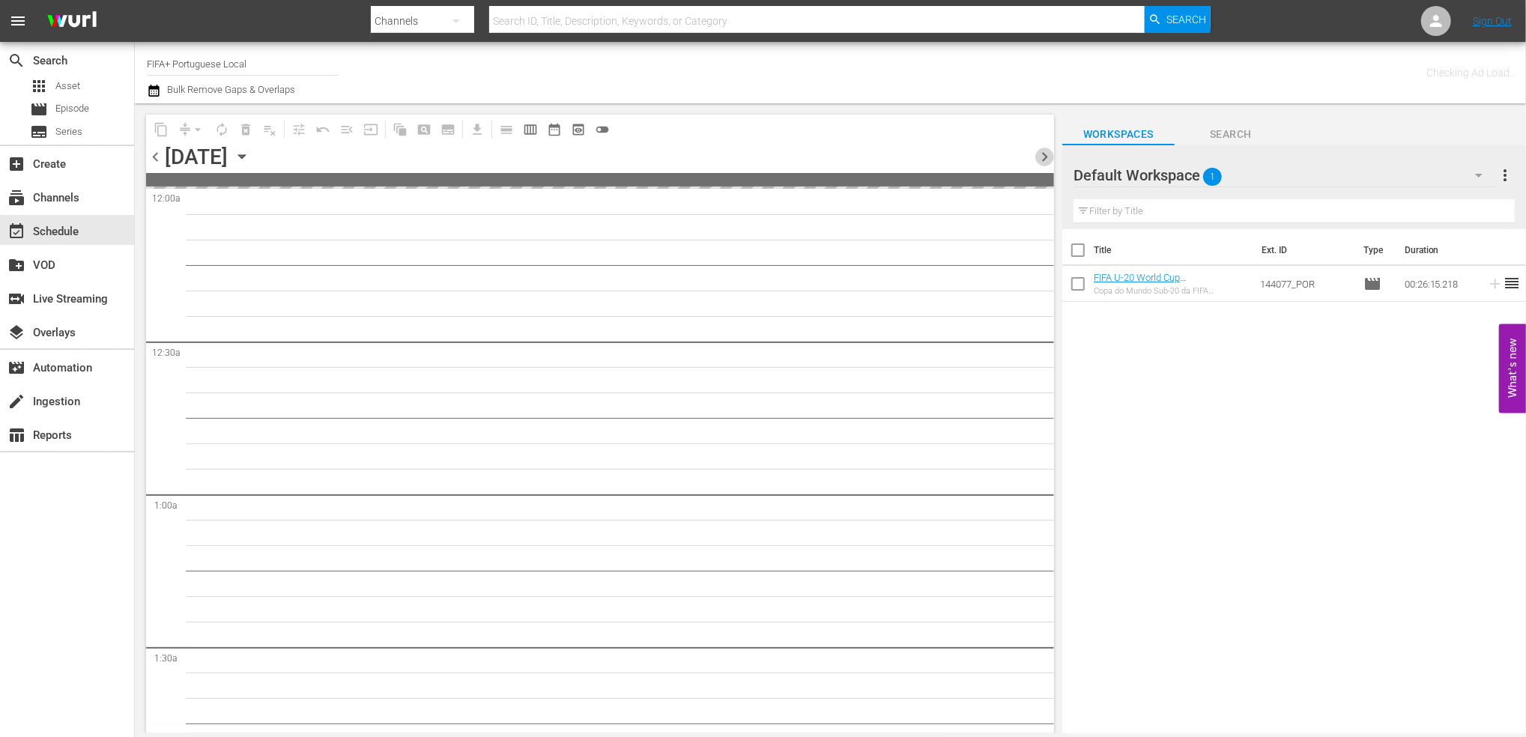
click at [1044, 152] on span "chevron_right" at bounding box center [1044, 157] width 19 height 19
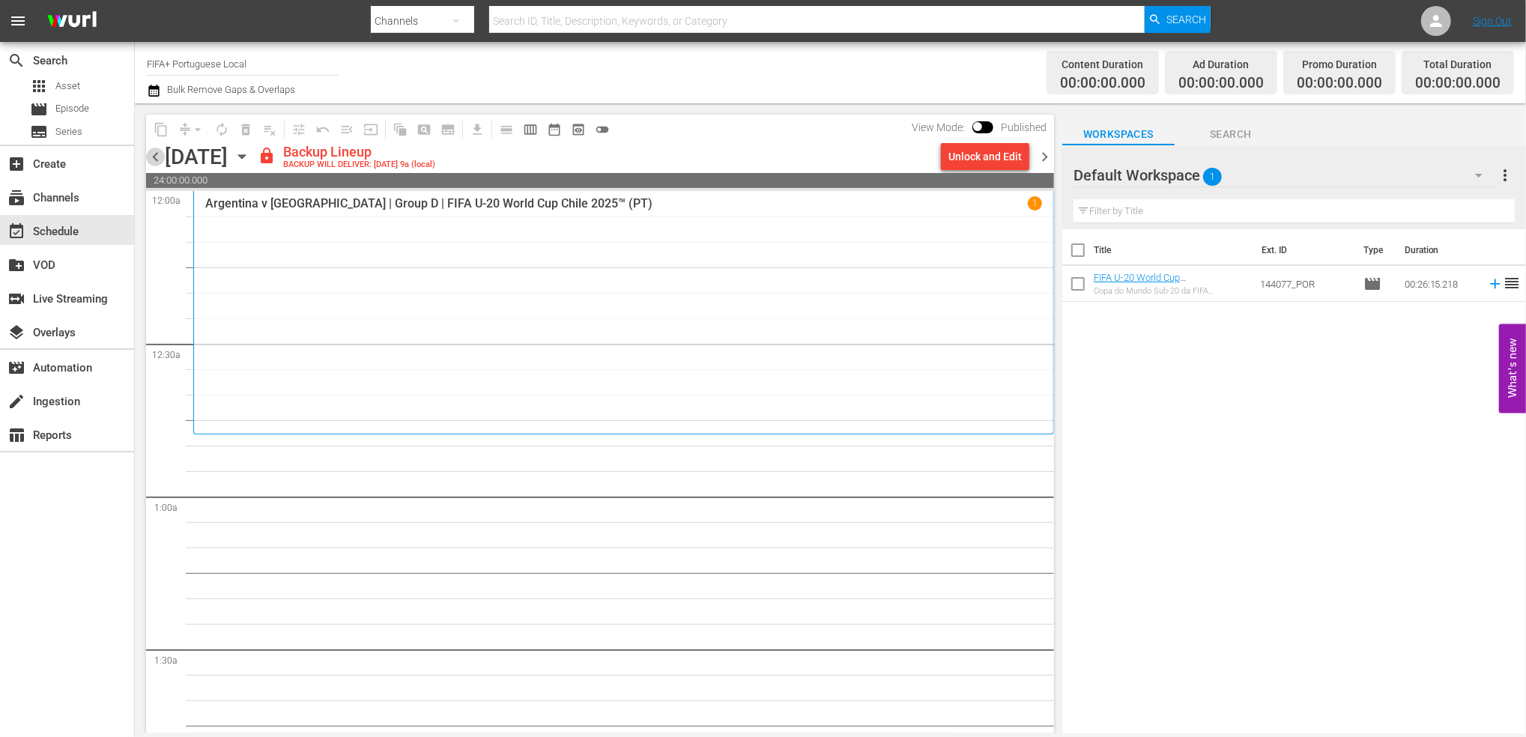
click at [153, 156] on span "chevron_left" at bounding box center [155, 157] width 19 height 19
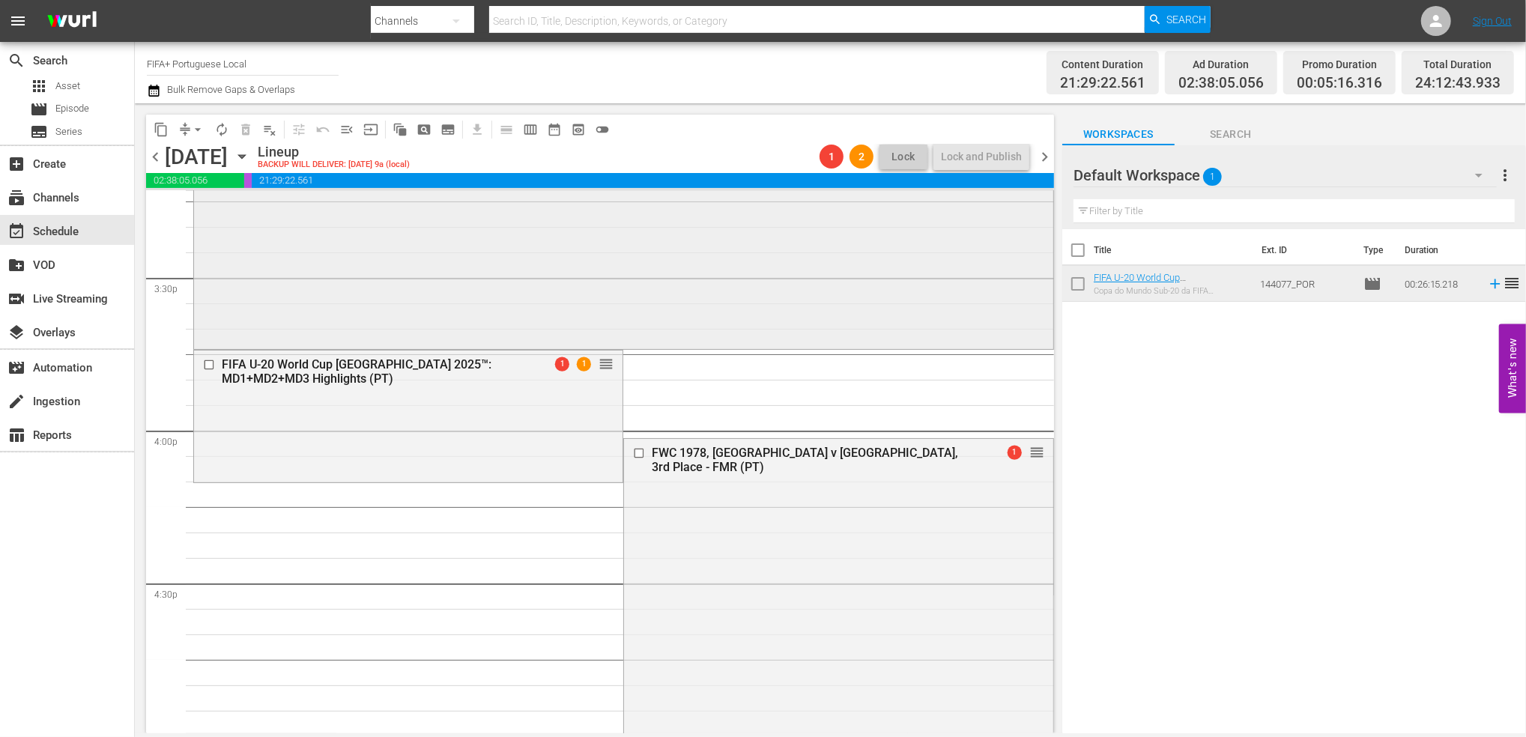
scroll to position [4647, 0]
click at [352, 132] on span "menu_open" at bounding box center [346, 129] width 15 height 15
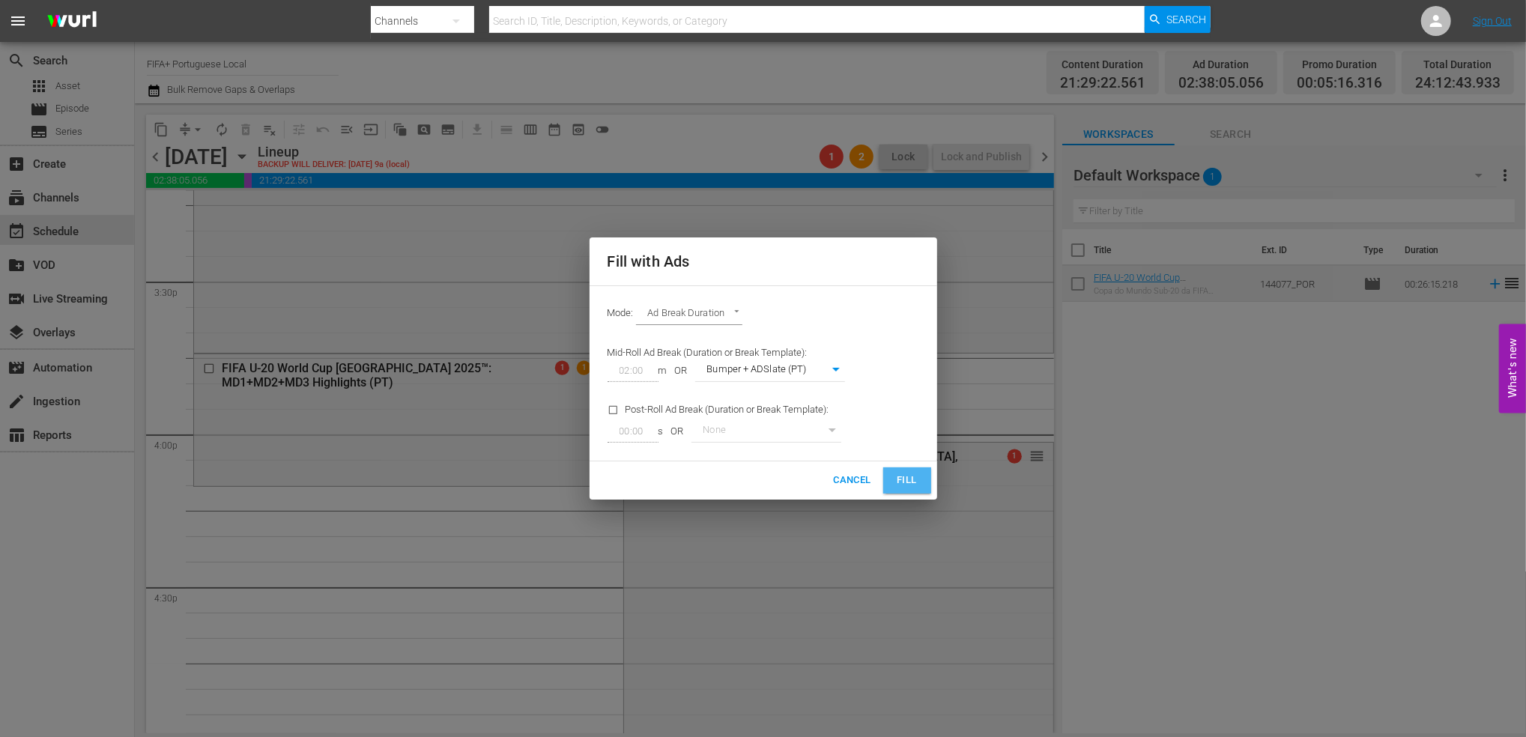
click at [899, 488] on span "Fill" at bounding box center [907, 480] width 24 height 17
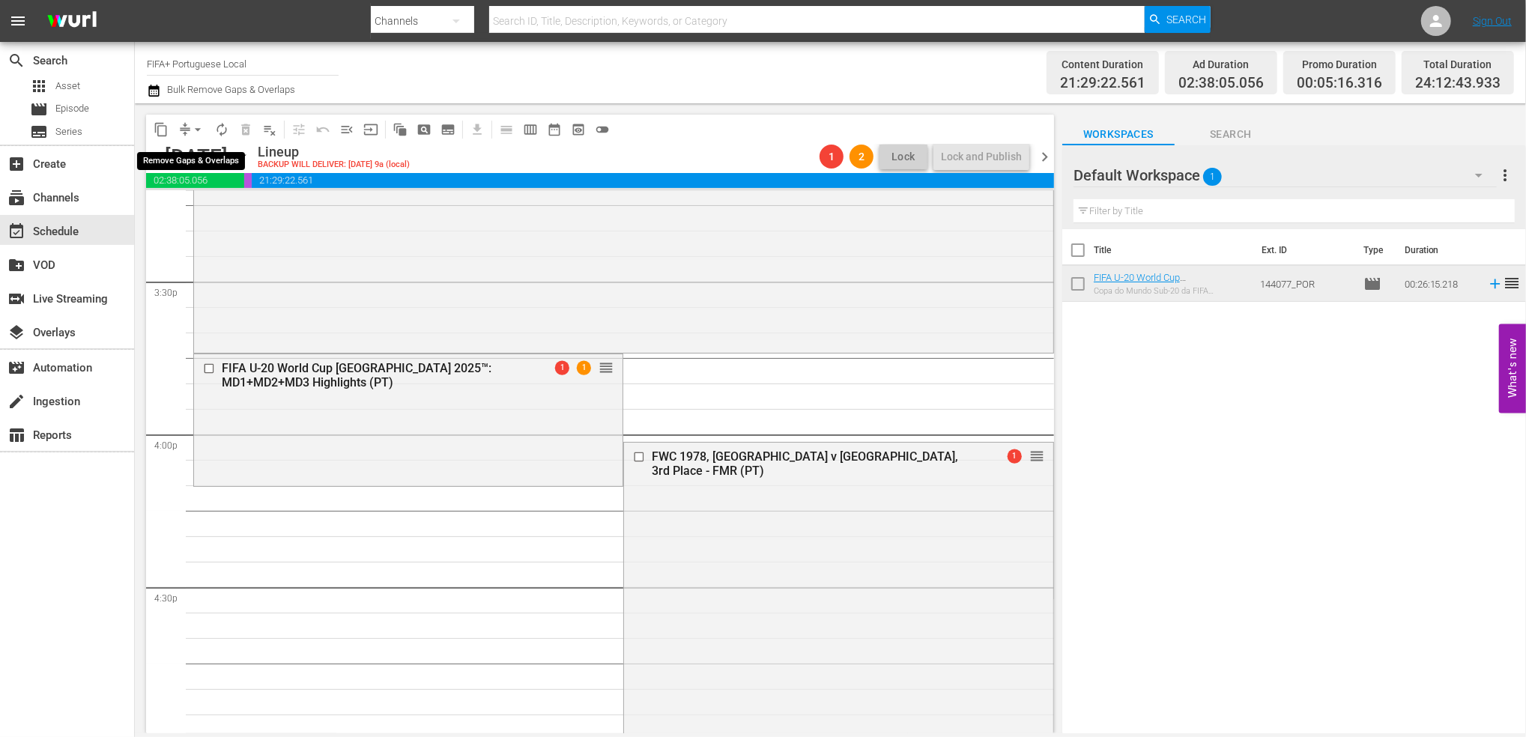
click at [194, 123] on span "arrow_drop_down" at bounding box center [197, 129] width 15 height 15
click at [218, 208] on li "Align to End of Previous Day" at bounding box center [198, 209] width 157 height 25
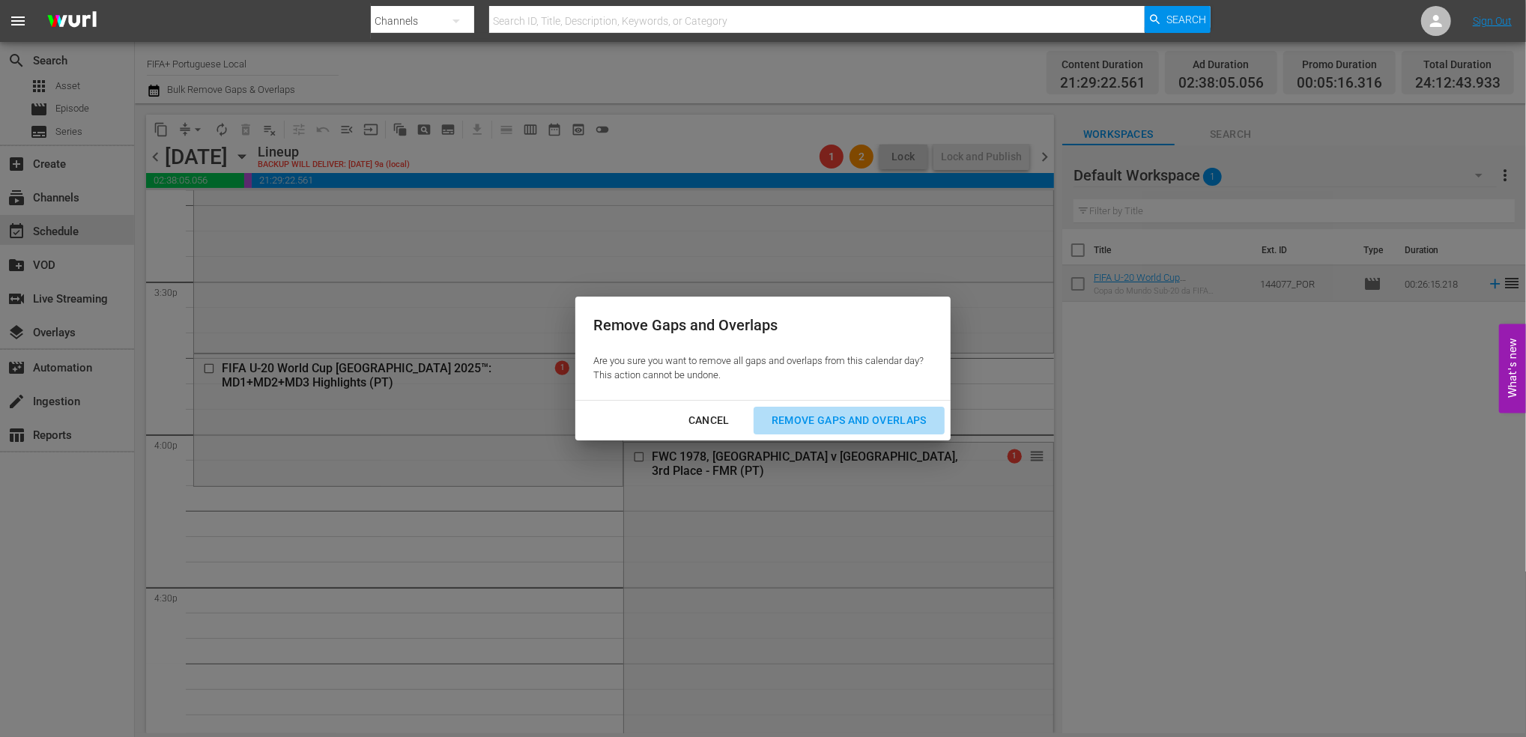
click at [786, 418] on div "Remove Gaps and Overlaps" at bounding box center [849, 420] width 179 height 19
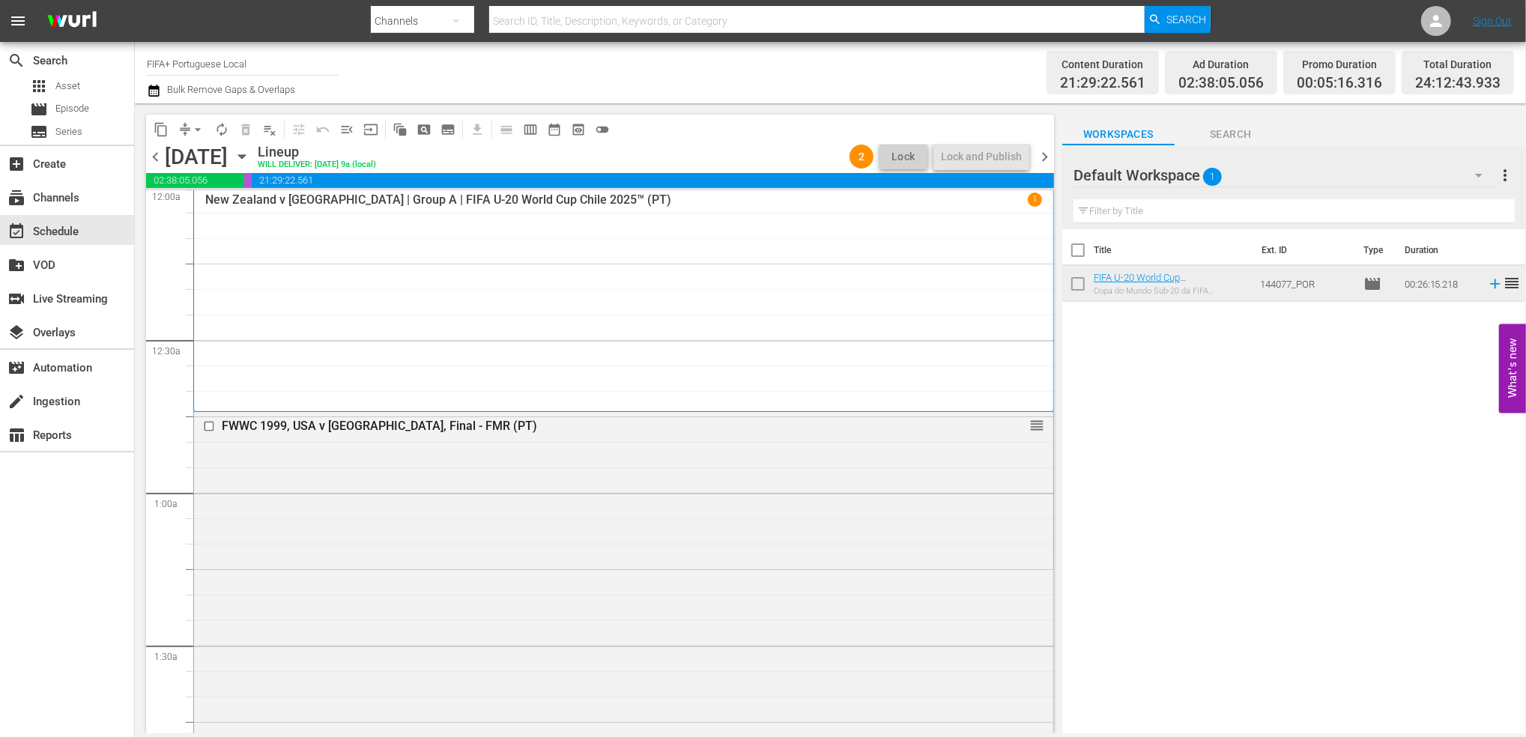
scroll to position [0, 0]
click at [1046, 155] on span "chevron_right" at bounding box center [1044, 157] width 19 height 19
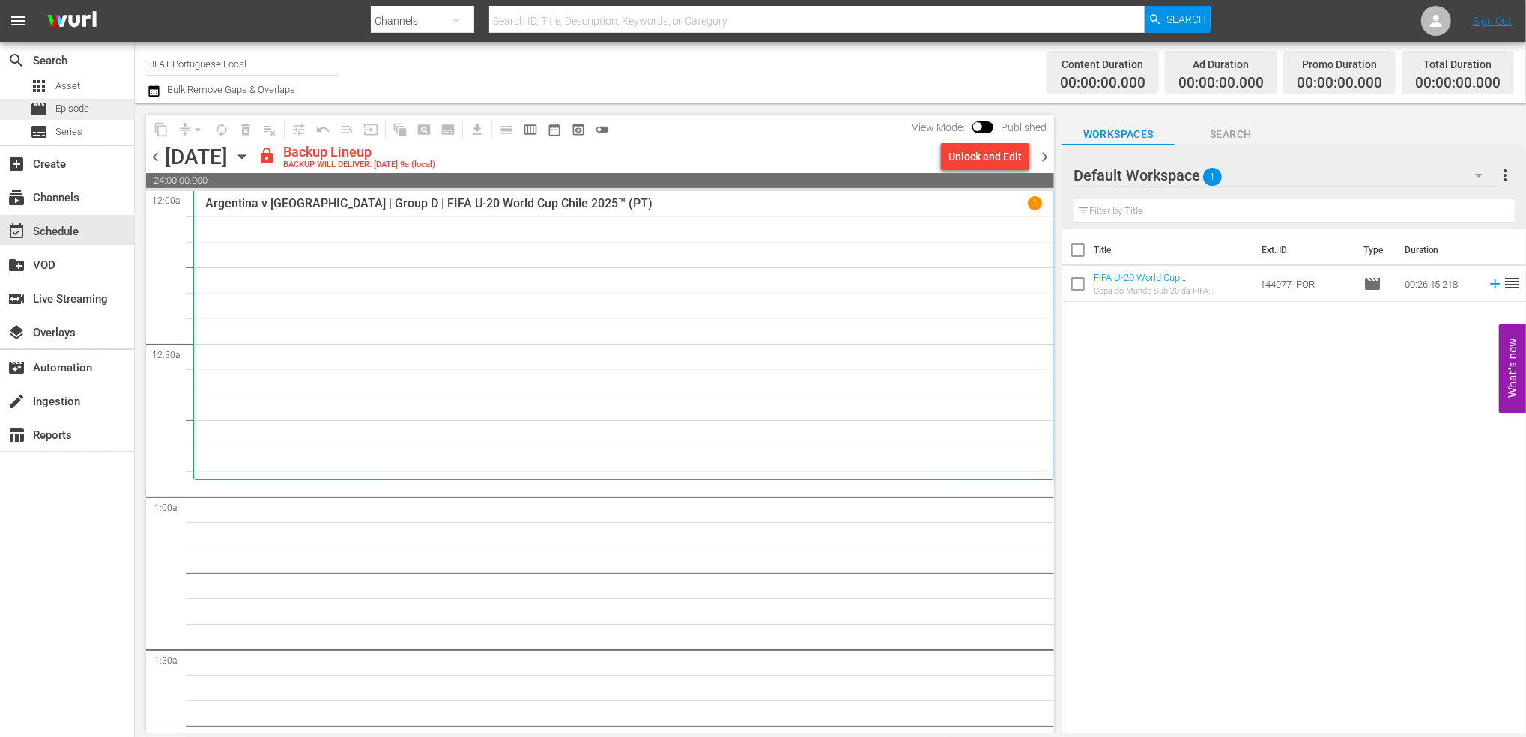
click at [81, 102] on span "Episode" at bounding box center [72, 108] width 34 height 15
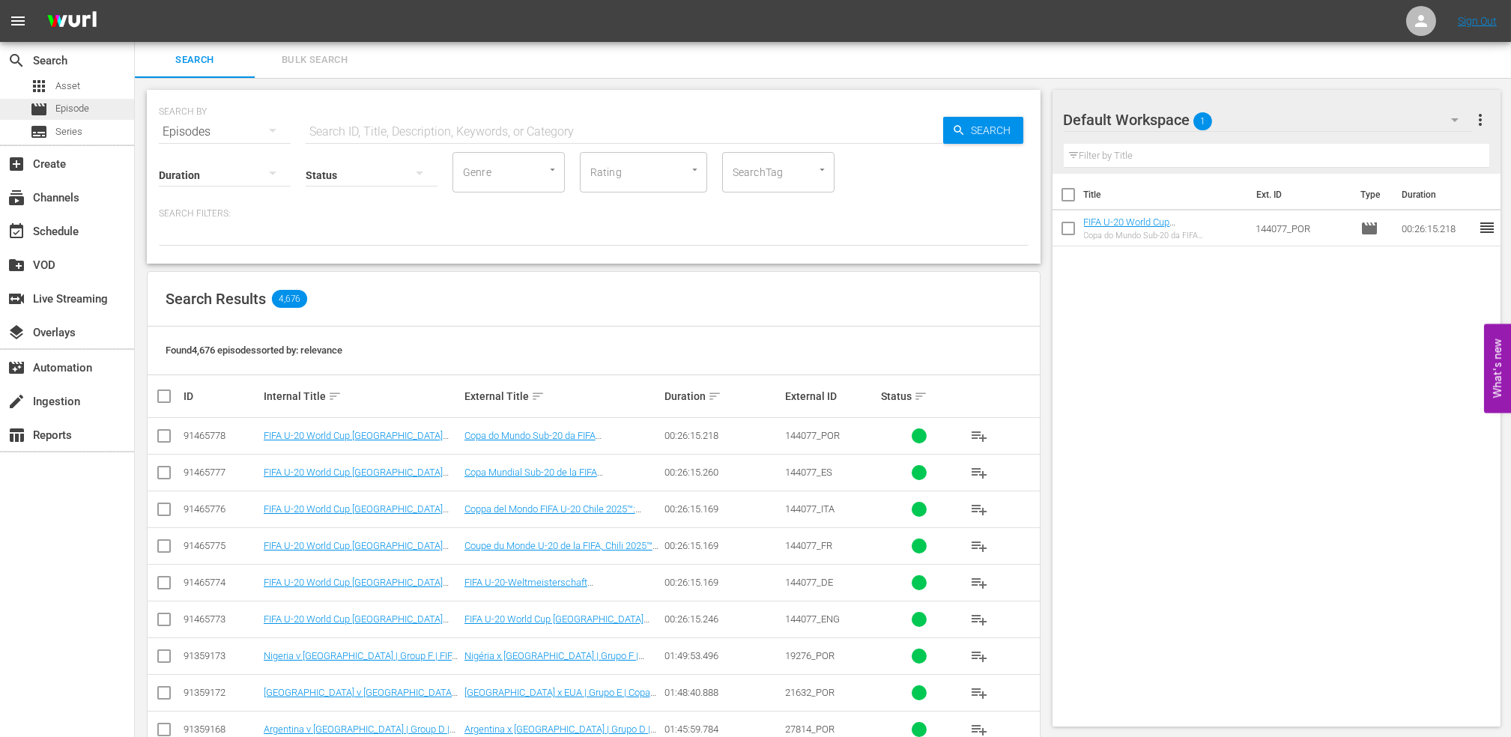
click at [99, 112] on div "movie Episode" at bounding box center [67, 109] width 134 height 21
click at [360, 116] on input "text" at bounding box center [625, 132] width 638 height 36
paste input "FWC U-20, 25 Memorable Goals (PT)"
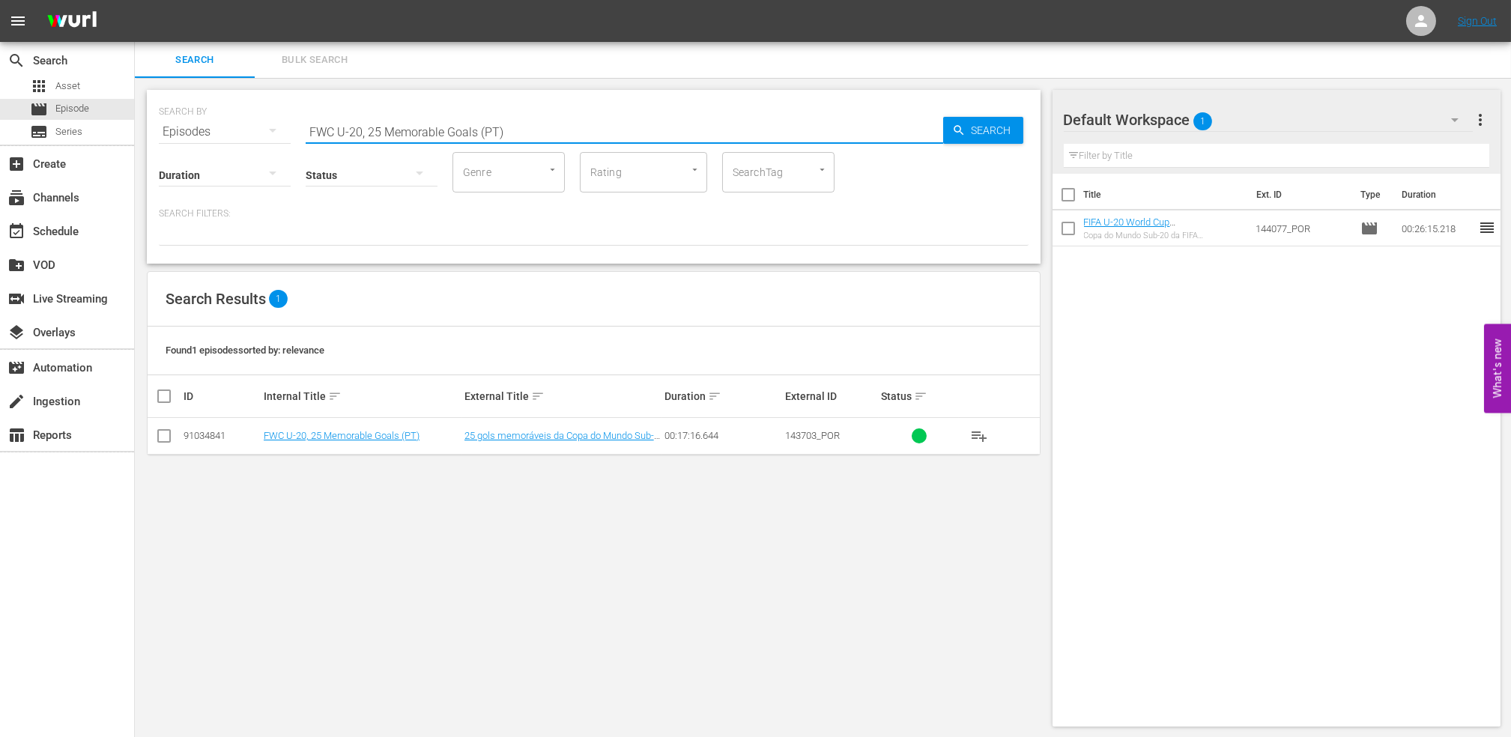
type input "FWC U-20, 25 Memorable Goals (PT)"
click at [157, 435] on input "checkbox" at bounding box center [164, 439] width 18 height 18
checkbox input "true"
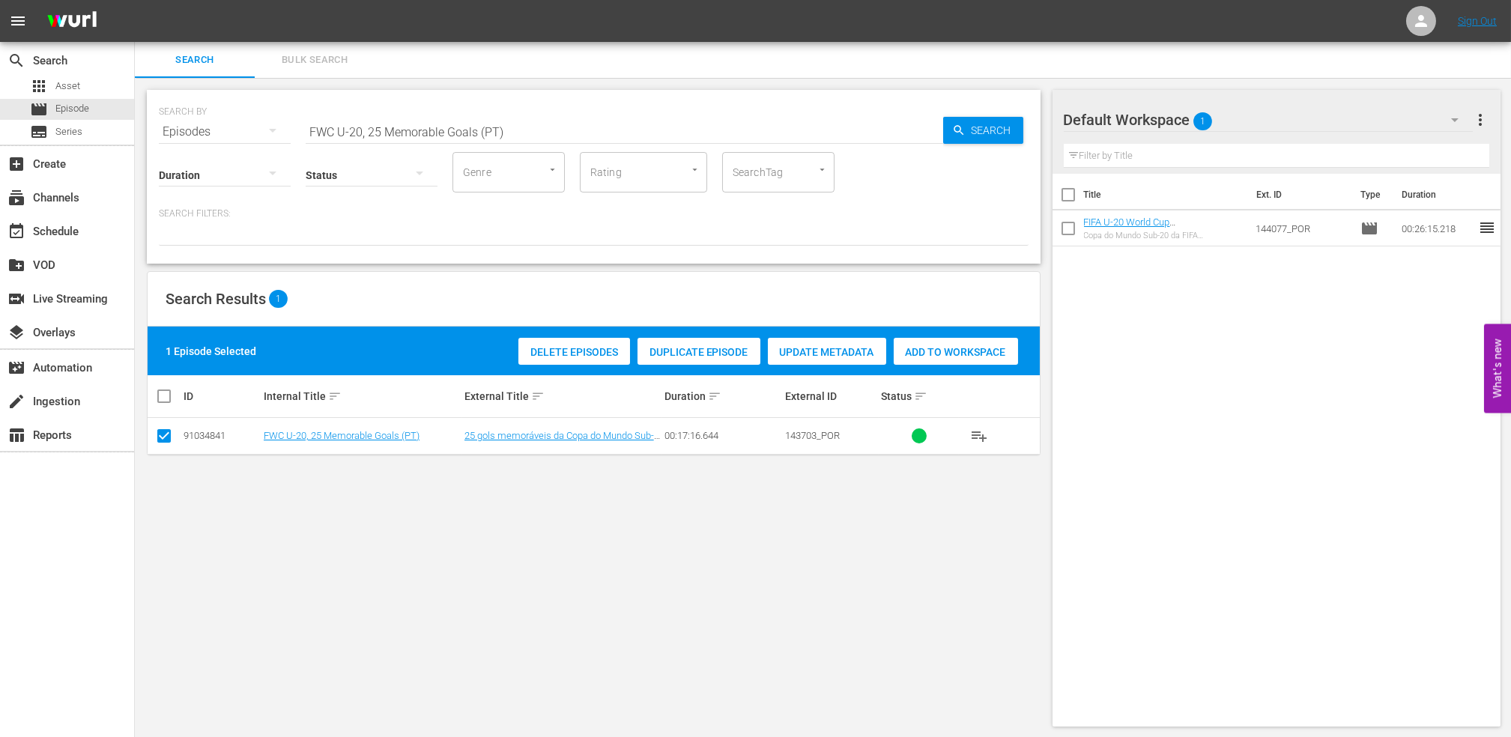
click at [942, 355] on span "Add to Workspace" at bounding box center [956, 352] width 124 height 12
click at [135, 0] on div "search Search apps Asset movie Episode subtitles Series add_box Create subscrip…" at bounding box center [823, 0] width 1376 height 0
paste input "WC 2007 New Zealand v Brazil, Group Stage"
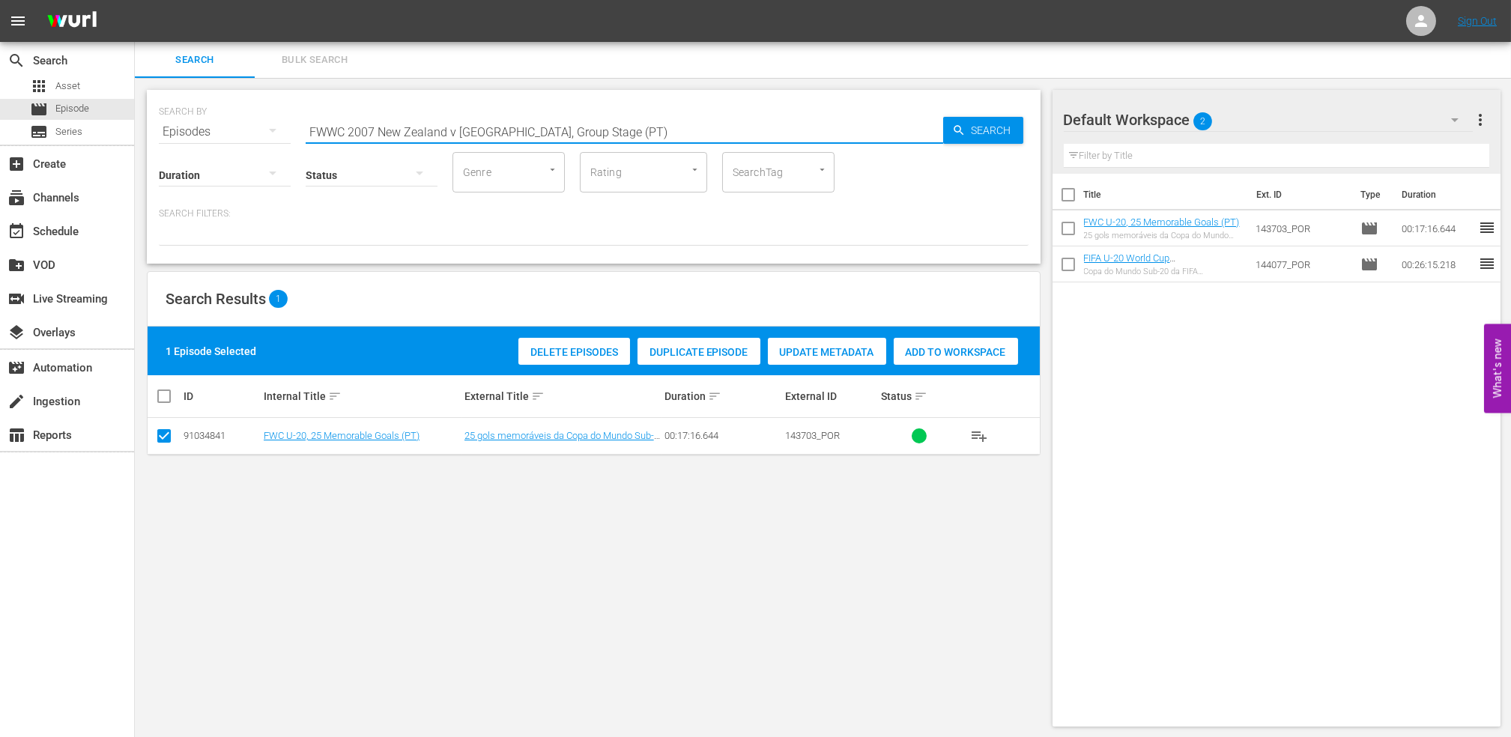
click at [664, 124] on input "FWWC 2007 New Zealand v Brazil, Group Stage (PT)" at bounding box center [625, 132] width 638 height 36
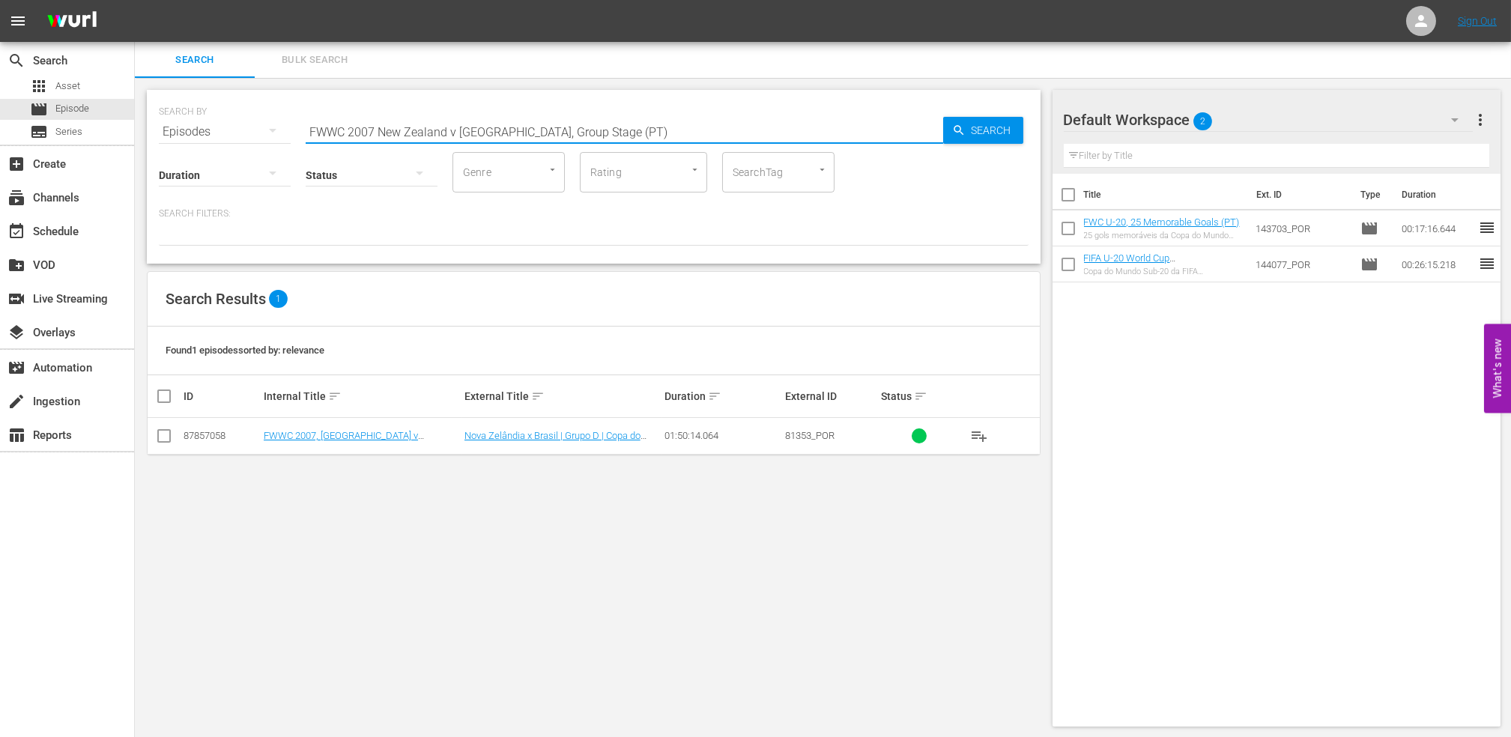
type input "FWWC 2007 New Zealand v Brazil, Group Stage (PT)"
click at [158, 435] on input "checkbox" at bounding box center [164, 439] width 18 height 18
checkbox input "true"
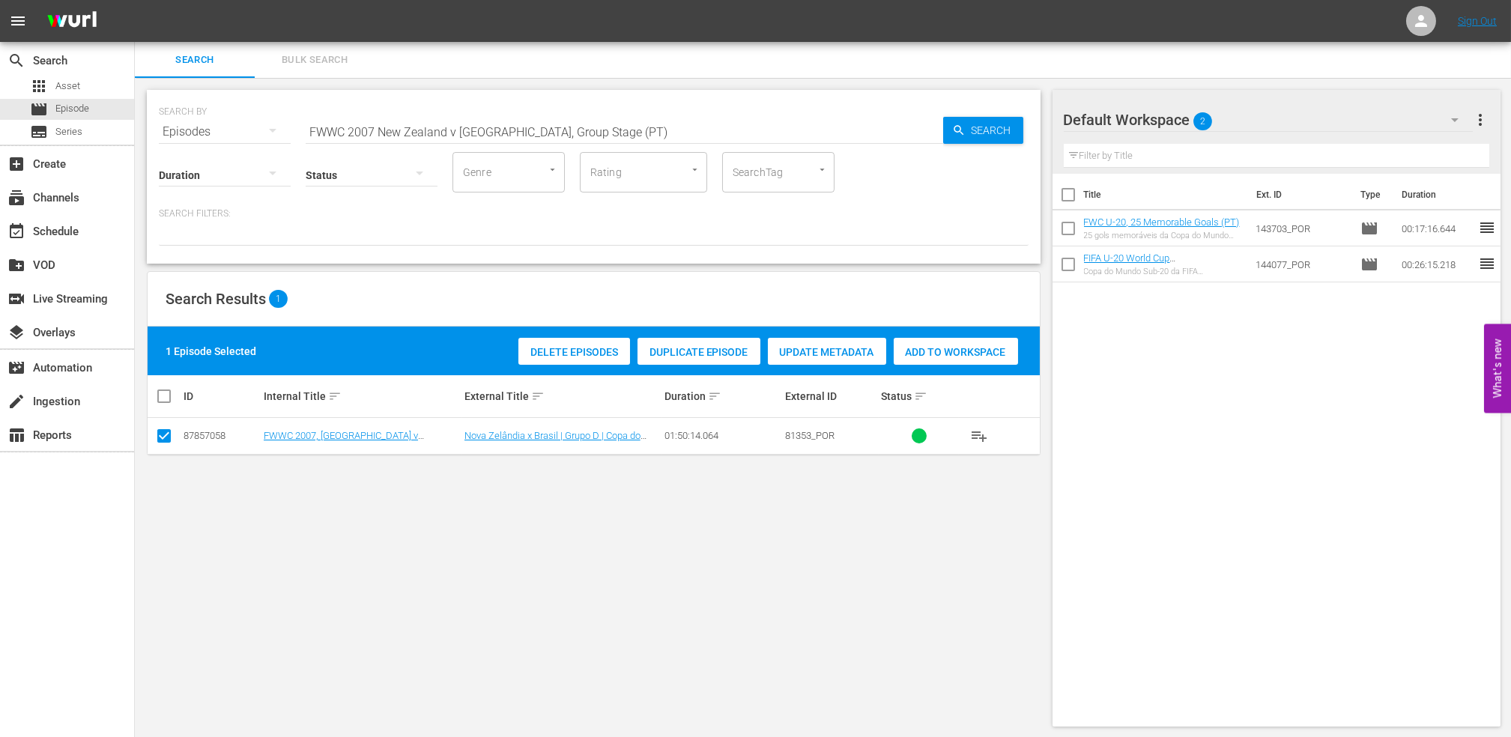
drag, startPoint x: 957, startPoint y: 351, endPoint x: 959, endPoint y: 360, distance: 8.4
click at [959, 357] on span "Add to Workspace" at bounding box center [956, 352] width 124 height 12
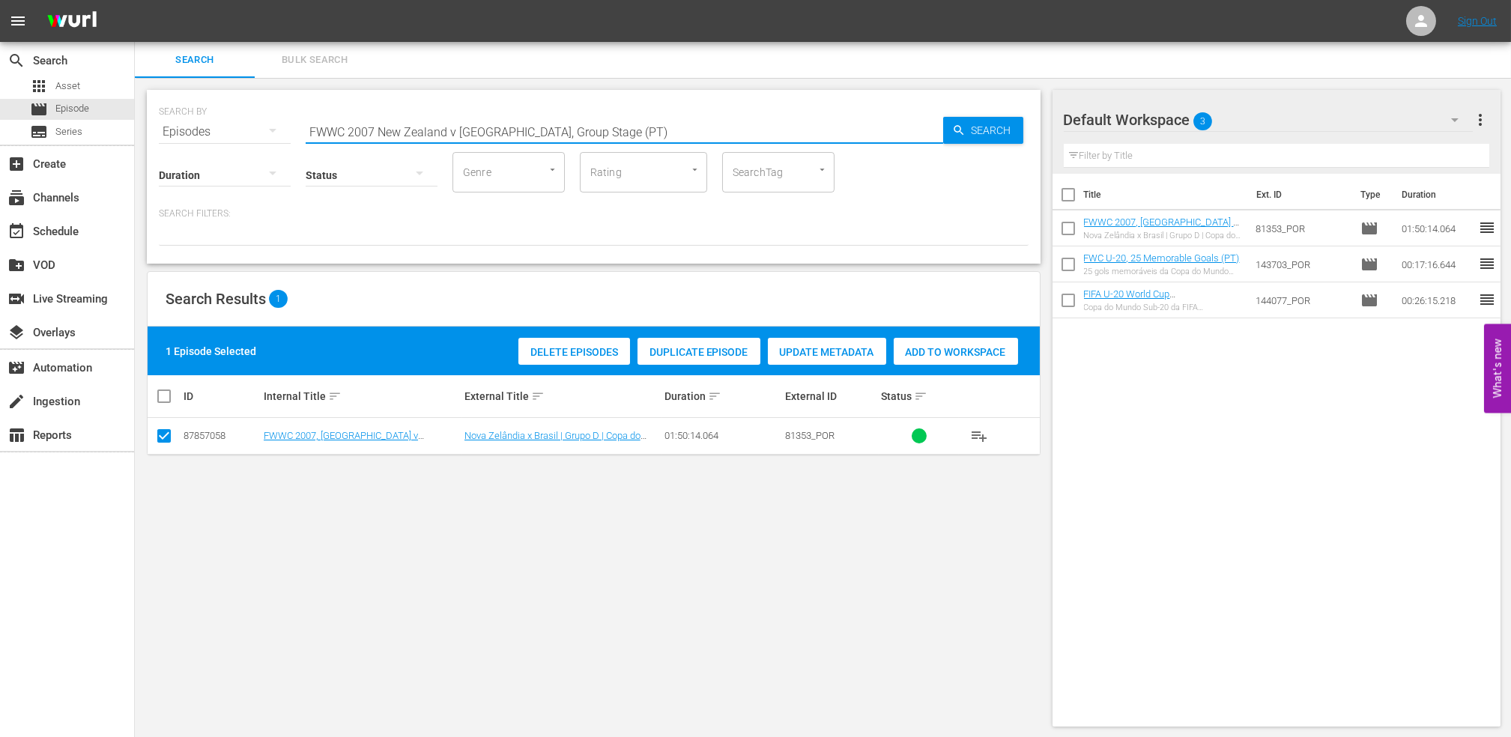
click at [228, 134] on div "SEARCH BY Search By Episodes Search ID, Title, Description, Keywords, or Catego…" at bounding box center [594, 123] width 870 height 54
paste input "Brazil v China"
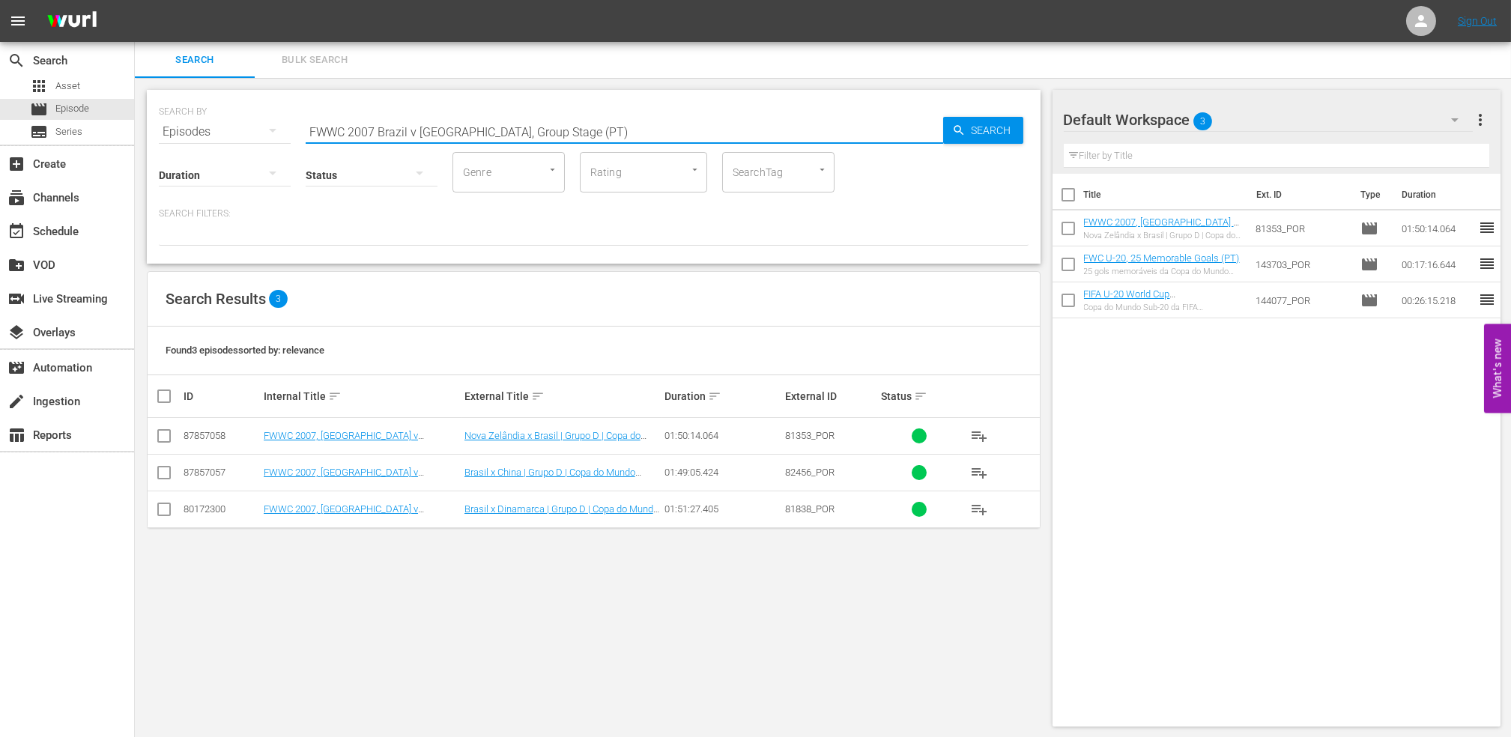
type input "FWWC 2007 Brazil v China, Group Stage (PT)"
click at [157, 476] on input "checkbox" at bounding box center [164, 476] width 18 height 18
checkbox input "true"
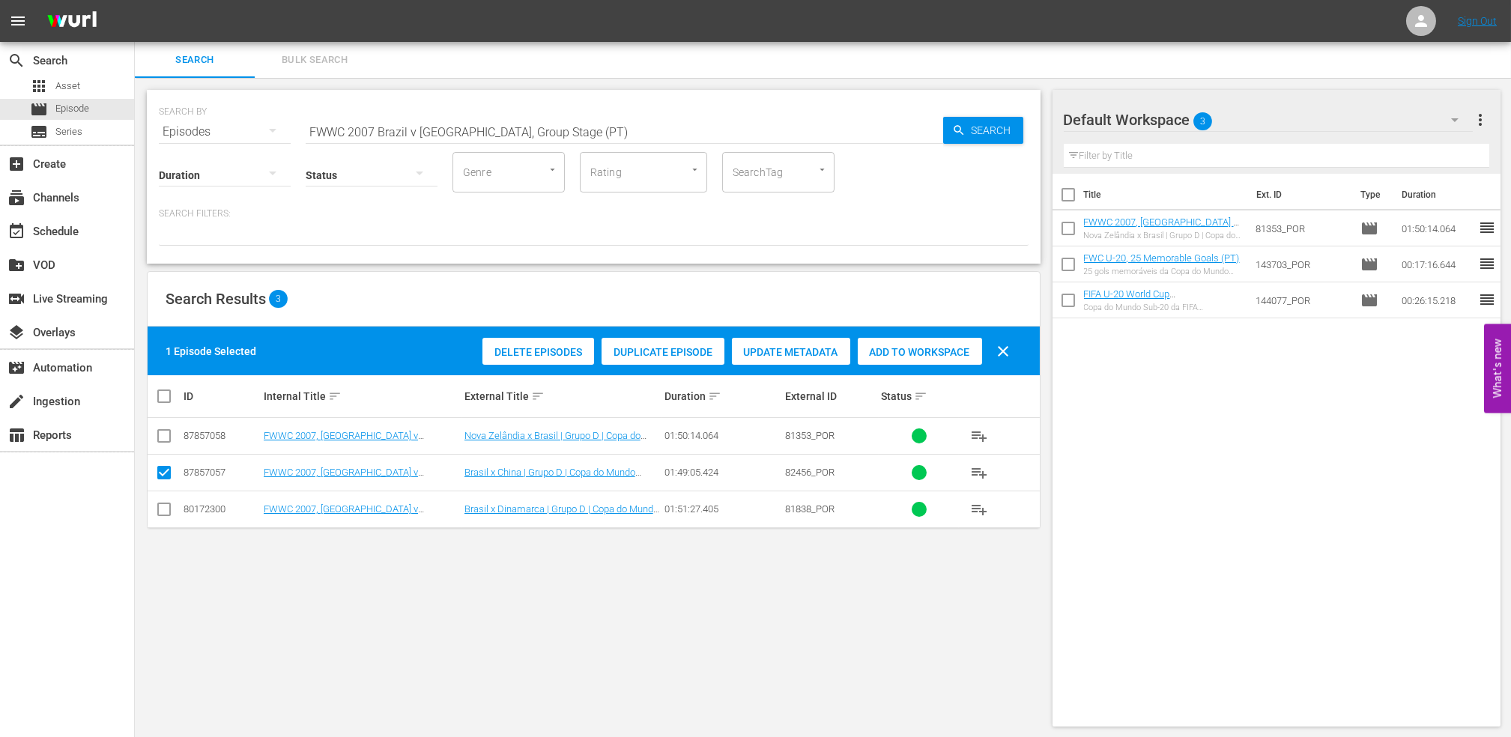
click at [917, 345] on div "Add to Workspace" at bounding box center [920, 352] width 124 height 28
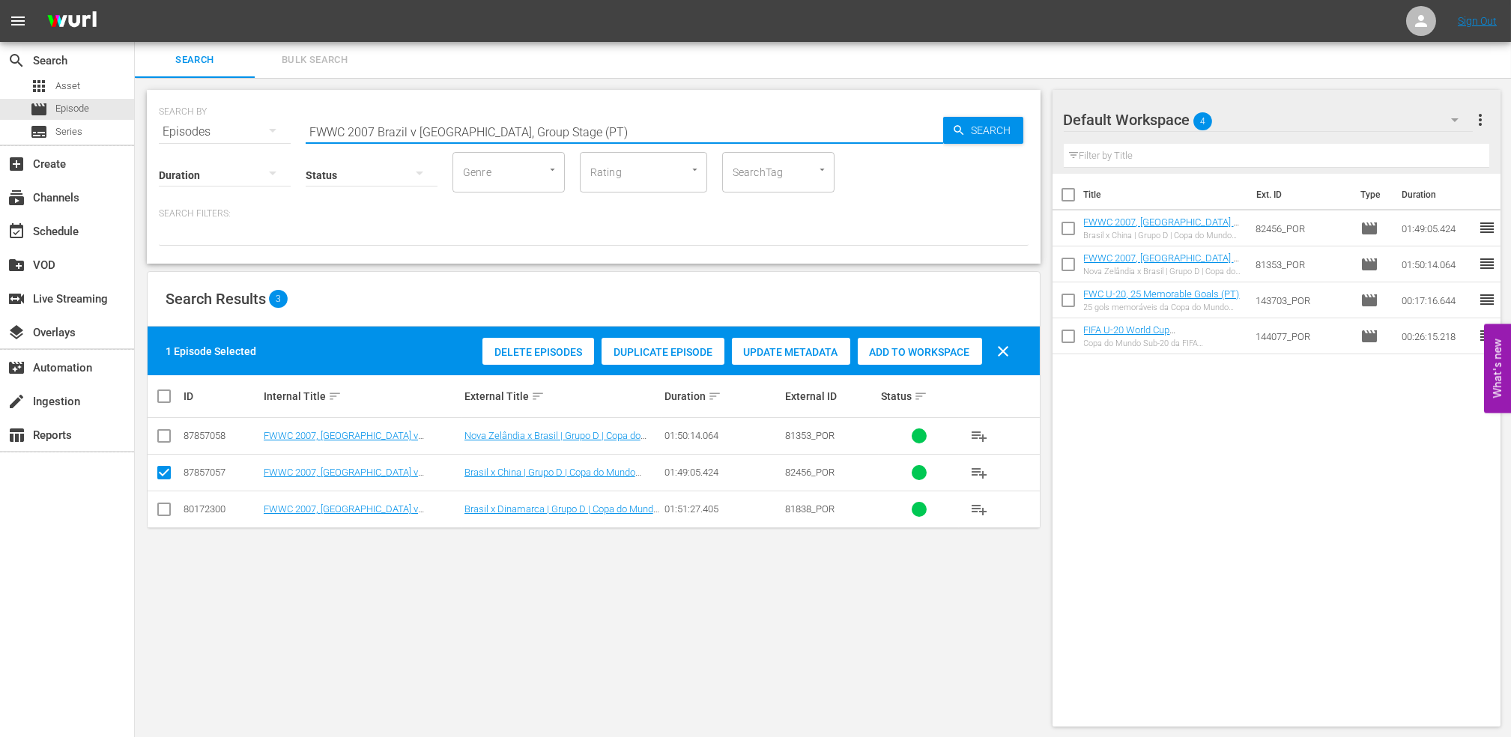
drag, startPoint x: 593, startPoint y: 128, endPoint x: 285, endPoint y: 131, distance: 307.9
click at [288, 131] on div "SEARCH BY Search By Episodes Search ID, Title, Description, Keywords, or Catego…" at bounding box center [594, 123] width 870 height 54
paste input "Germany v Brazil, Final"
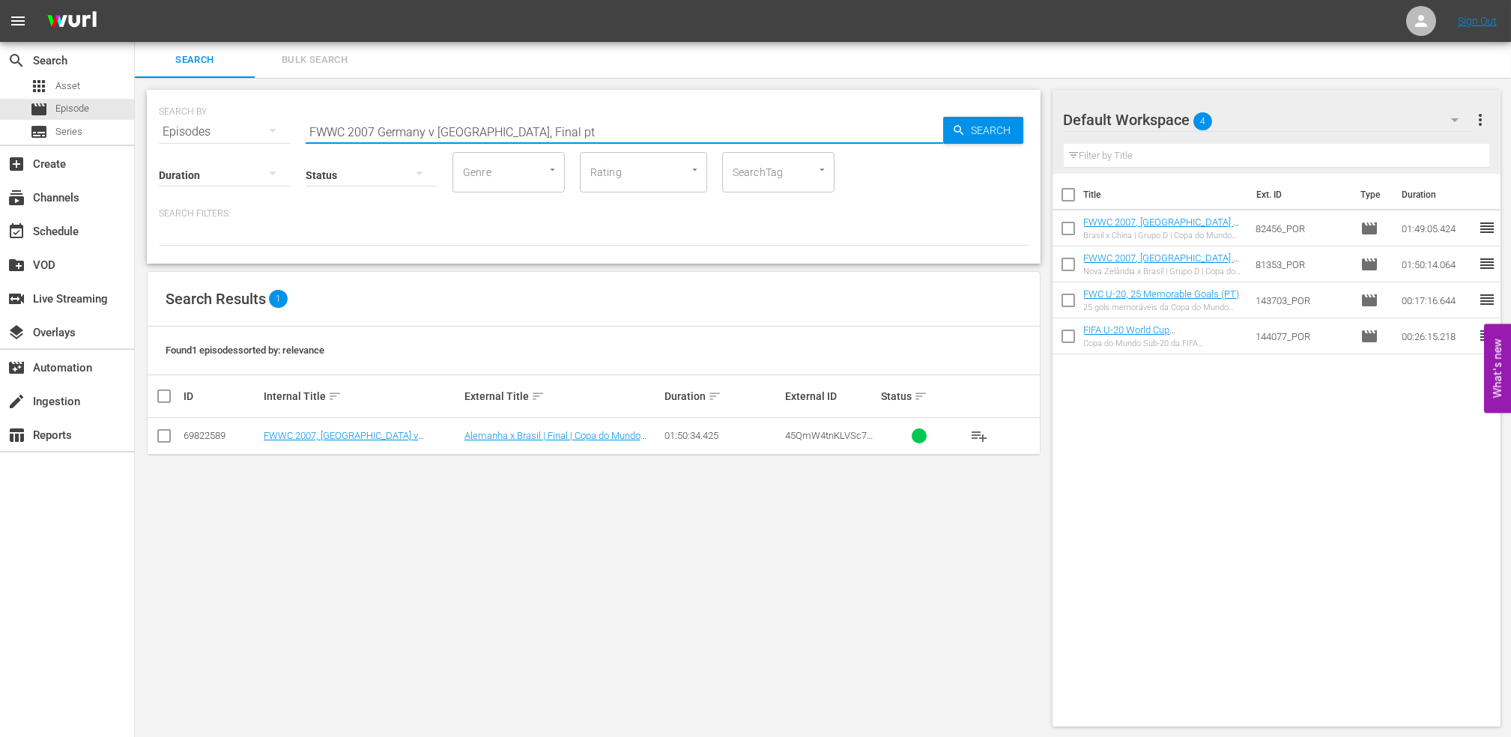
type input "FWWC 2007 Germany v Brazil, Final pt"
click at [161, 434] on input "checkbox" at bounding box center [164, 439] width 18 height 18
checkbox input "true"
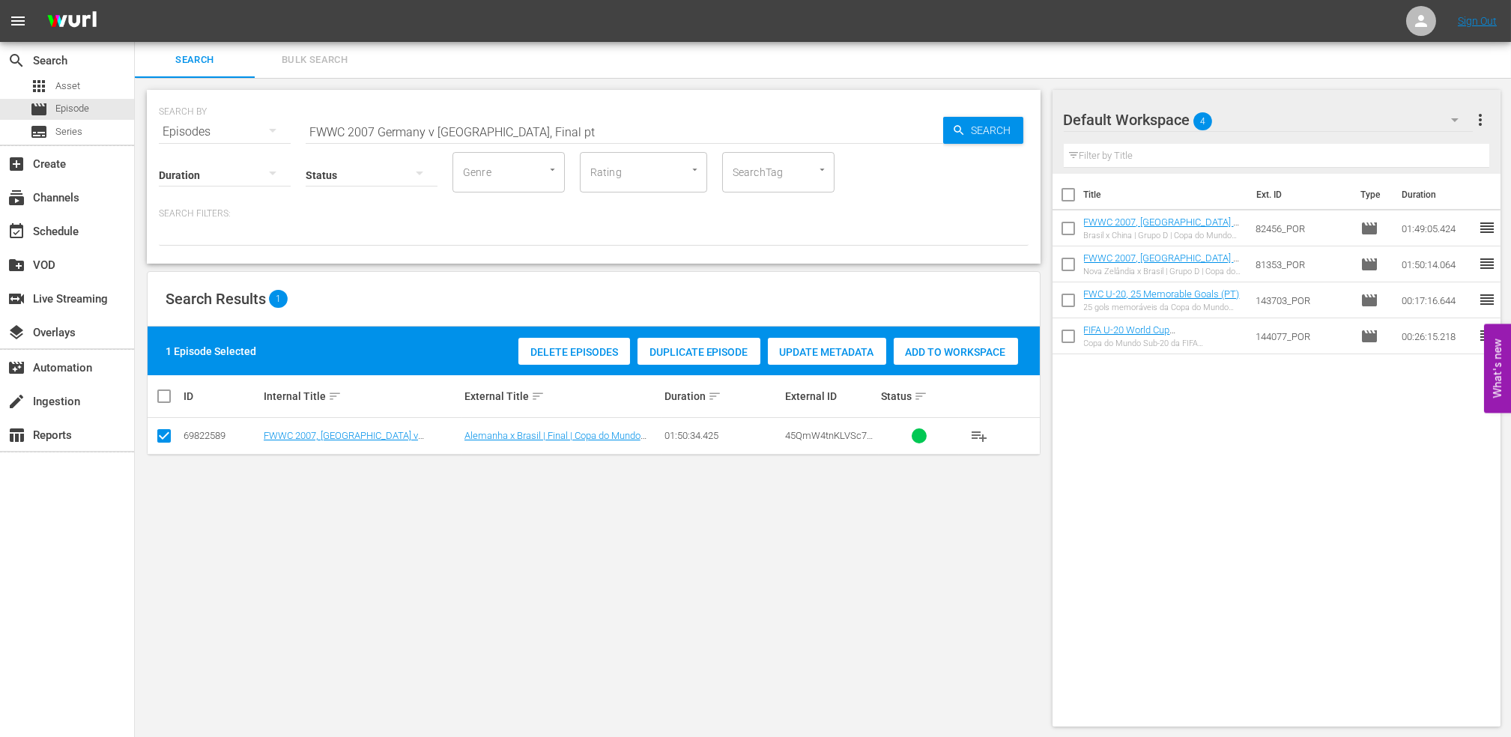
click at [973, 344] on div "Add to Workspace" at bounding box center [956, 352] width 124 height 28
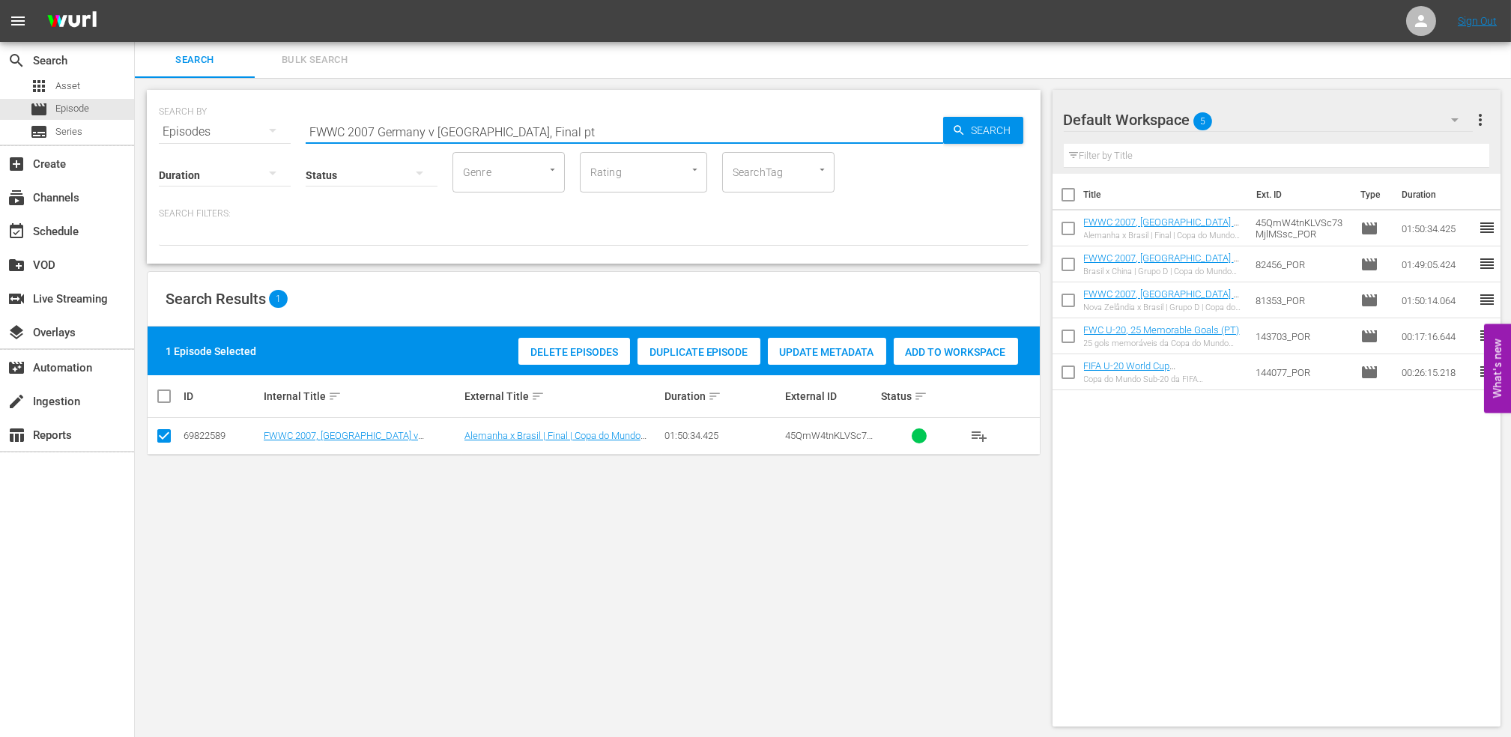
drag, startPoint x: 479, startPoint y: 129, endPoint x: 224, endPoint y: 129, distance: 255.5
click at [224, 129] on div "SEARCH BY Search By Episodes Search ID, Title, Description, Keywords, or Catego…" at bounding box center [594, 123] width 870 height 54
paste input "C 2022, Argentina v France, Final"
click at [556, 128] on input "FWC 2022, Argentina v France, Final" at bounding box center [625, 132] width 638 height 36
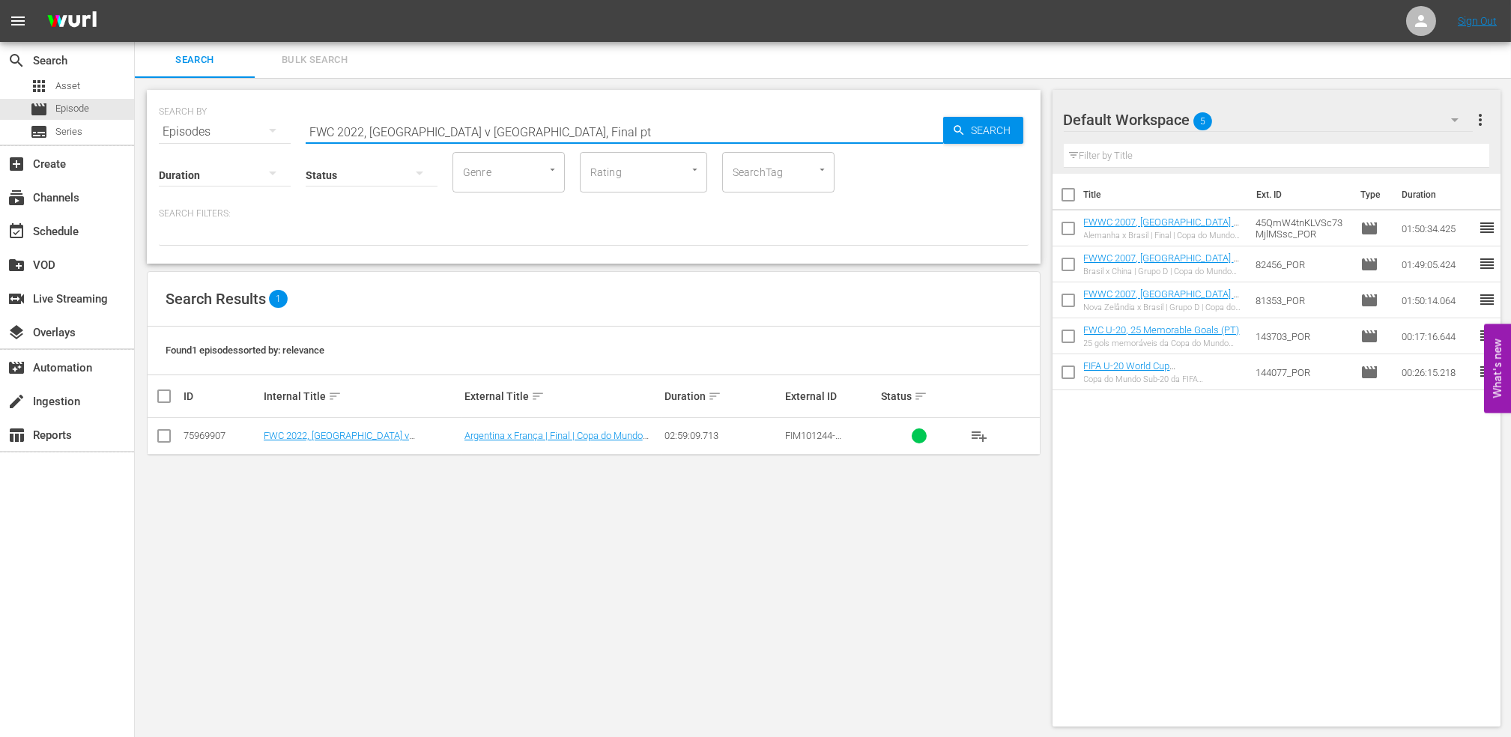
type input "FWC 2022, Argentina v France, Final pt"
click at [165, 432] on input "checkbox" at bounding box center [164, 439] width 18 height 18
checkbox input "true"
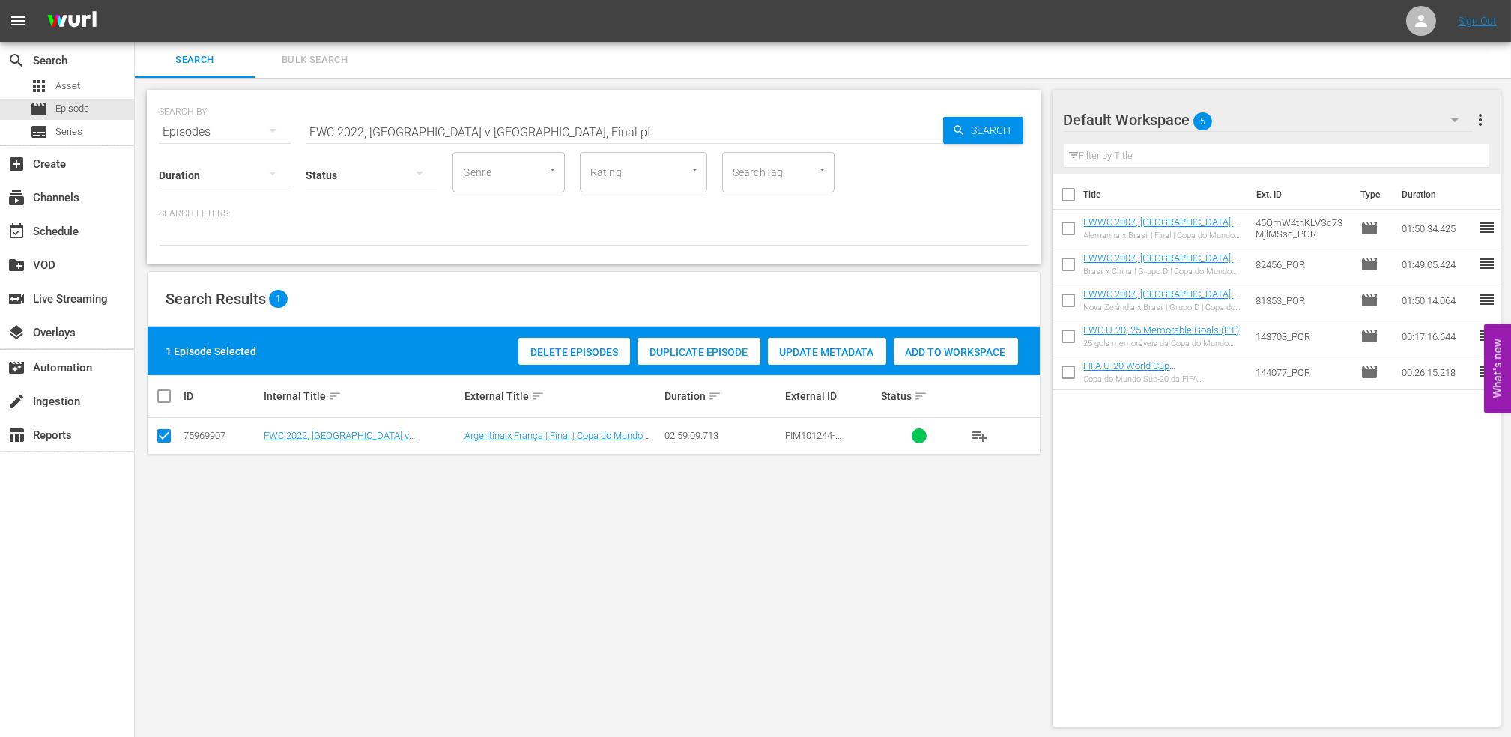
click at [935, 363] on div "Add to Workspace" at bounding box center [956, 352] width 124 height 28
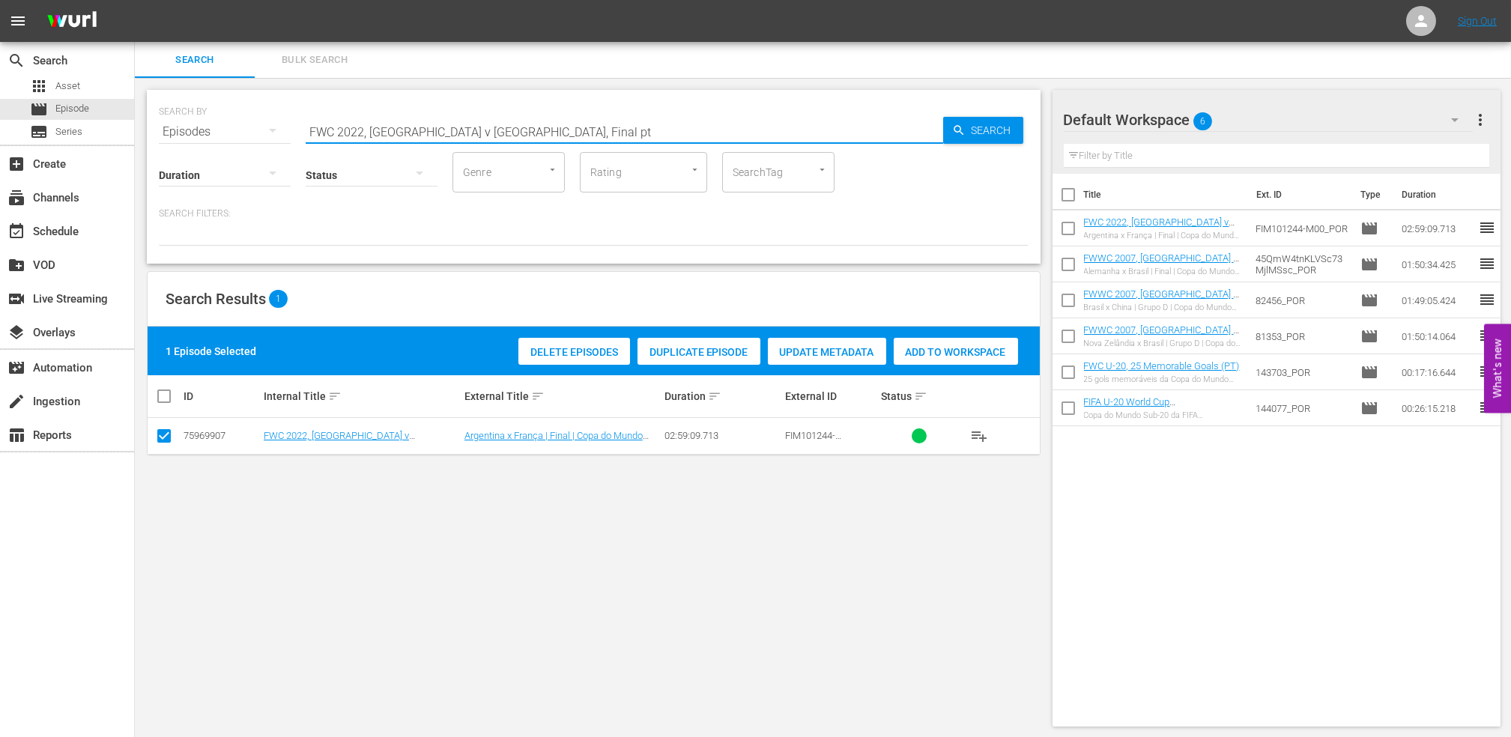
drag, startPoint x: 426, startPoint y: 126, endPoint x: 261, endPoint y: 127, distance: 164.8
click at [243, 126] on div "SEARCH BY Search By Episodes Search ID, Title, Description, Keywords, or Catego…" at bounding box center [594, 123] width 870 height 54
paste input "Bring the Noise"
click at [485, 124] on input "Bring the Noise" at bounding box center [625, 132] width 638 height 36
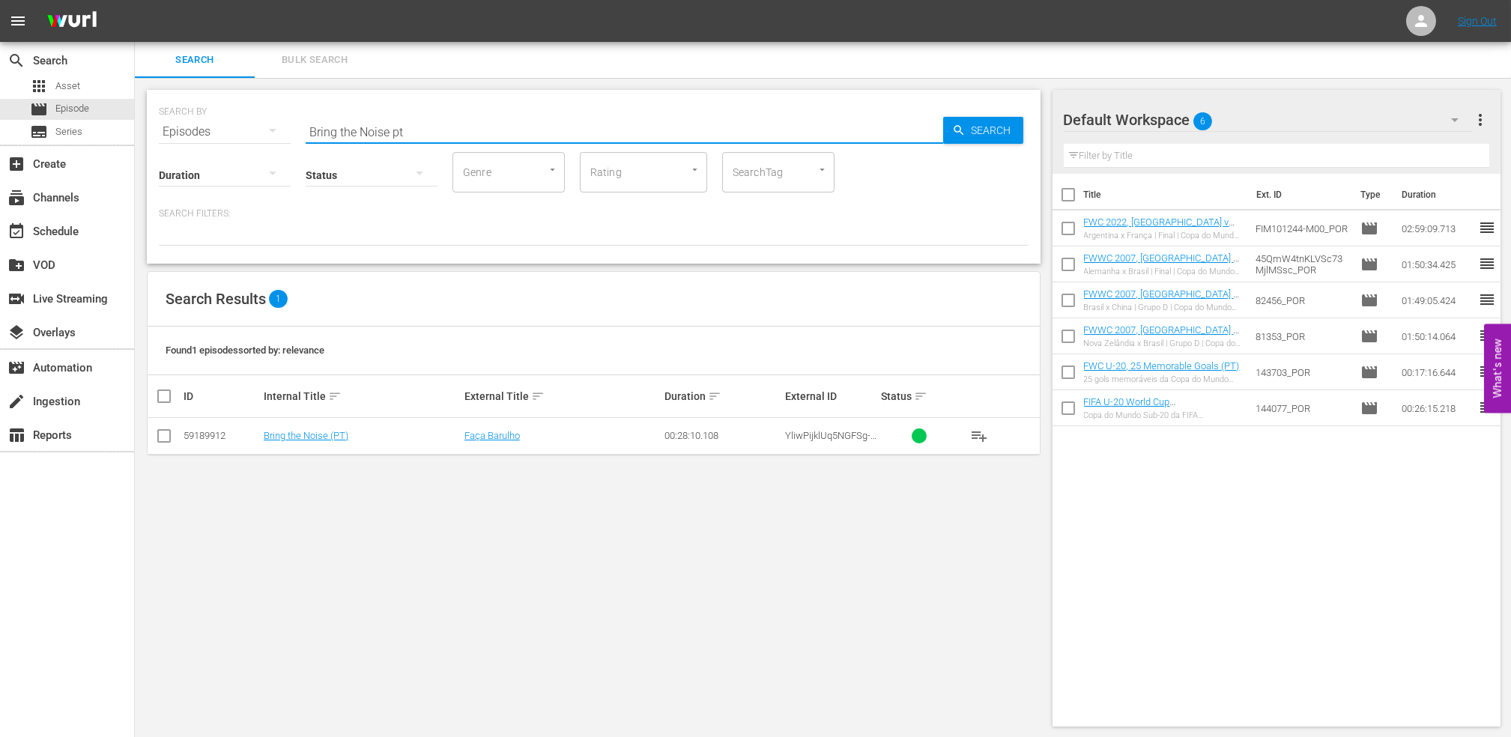
type input "Bring the Noise pt"
click at [164, 439] on input "checkbox" at bounding box center [164, 439] width 18 height 18
checkbox input "true"
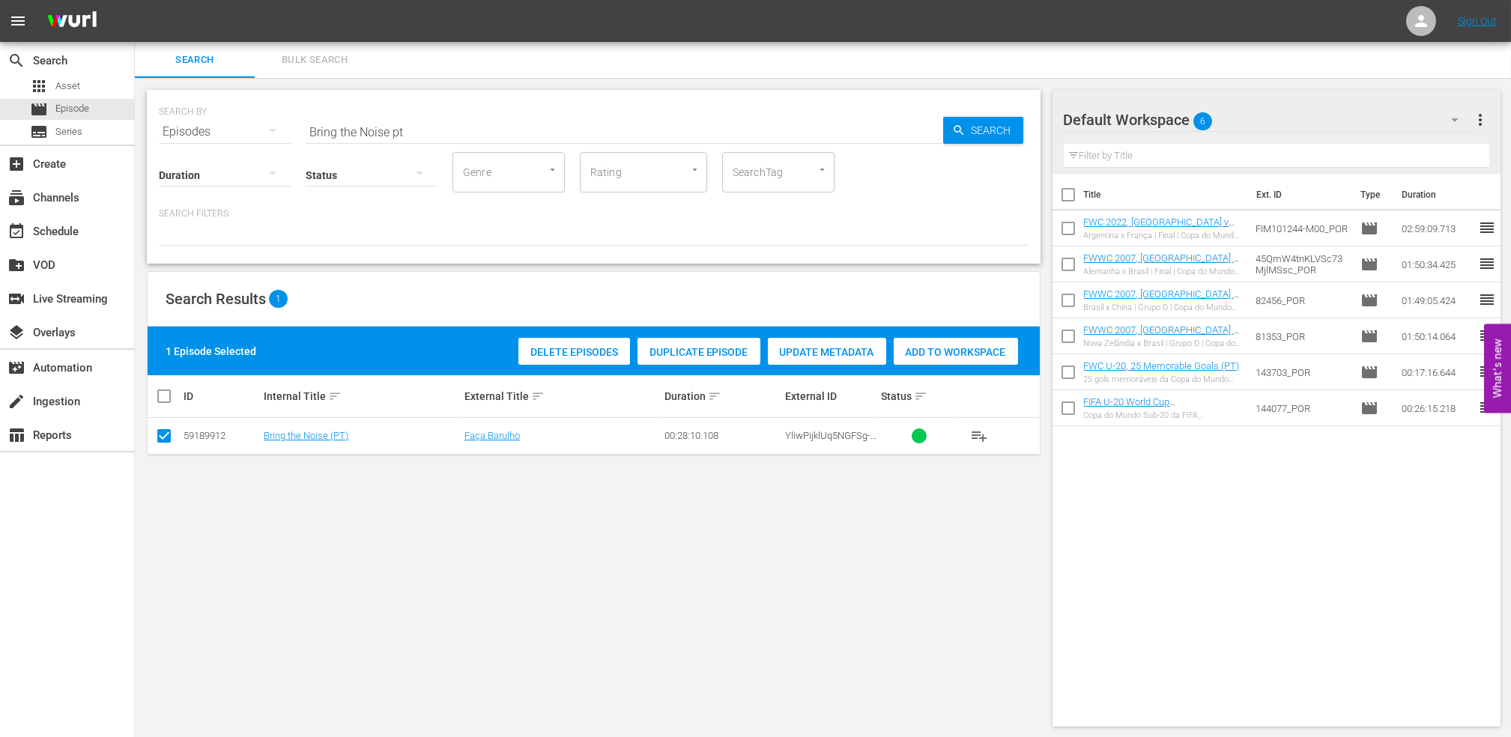
click at [927, 354] on span "Add to Workspace" at bounding box center [956, 352] width 124 height 12
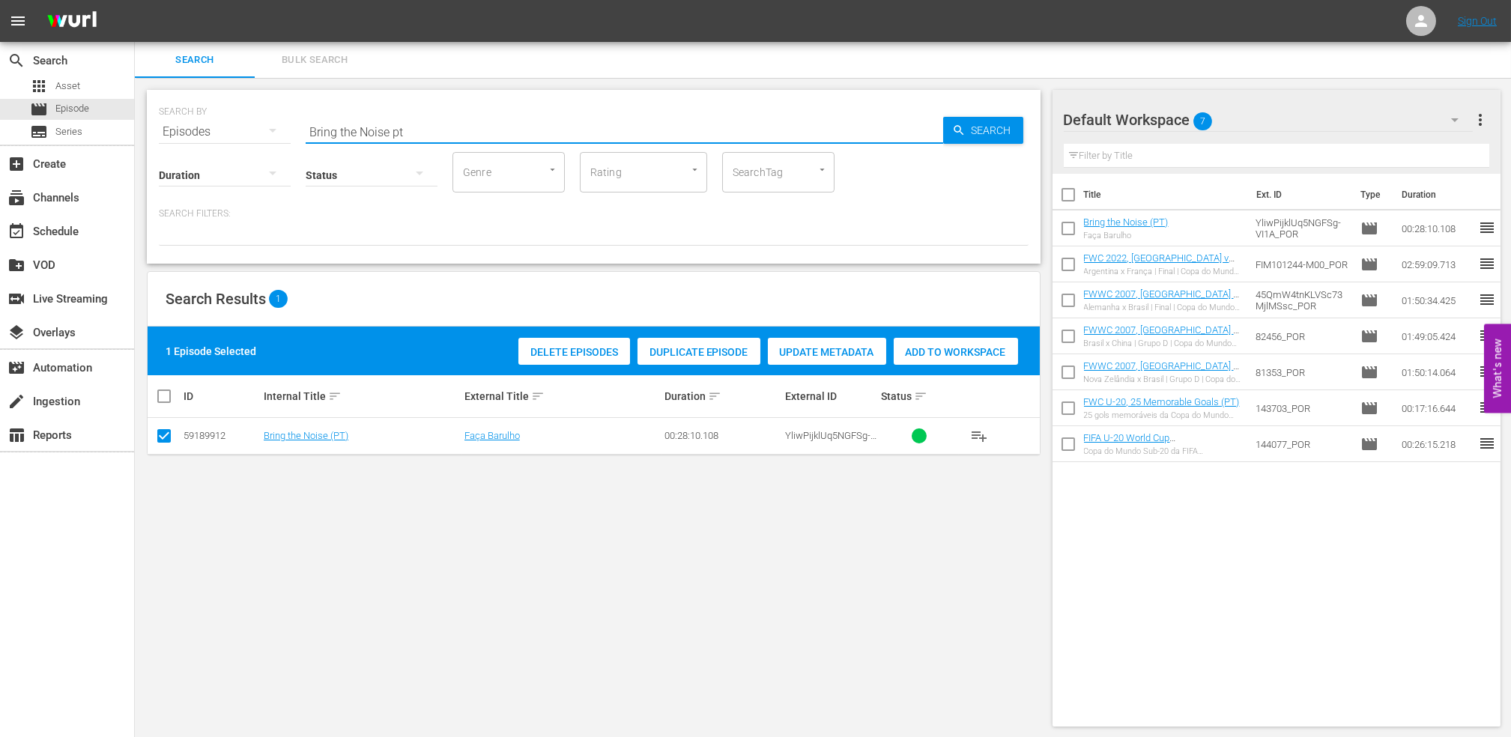
drag, startPoint x: 211, startPoint y: 134, endPoint x: 279, endPoint y: 136, distance: 68.2
click at [201, 134] on div "SEARCH BY Search By Episodes Search ID, Title, Description, Keywords, or Catego…" at bounding box center [594, 123] width 870 height 54
paste input "FWC 1974, Netherlands v. Germany FR, Final"
click at [590, 131] on input "FWC 1974, Netherlands v. Germany FR, Final" at bounding box center [625, 132] width 638 height 36
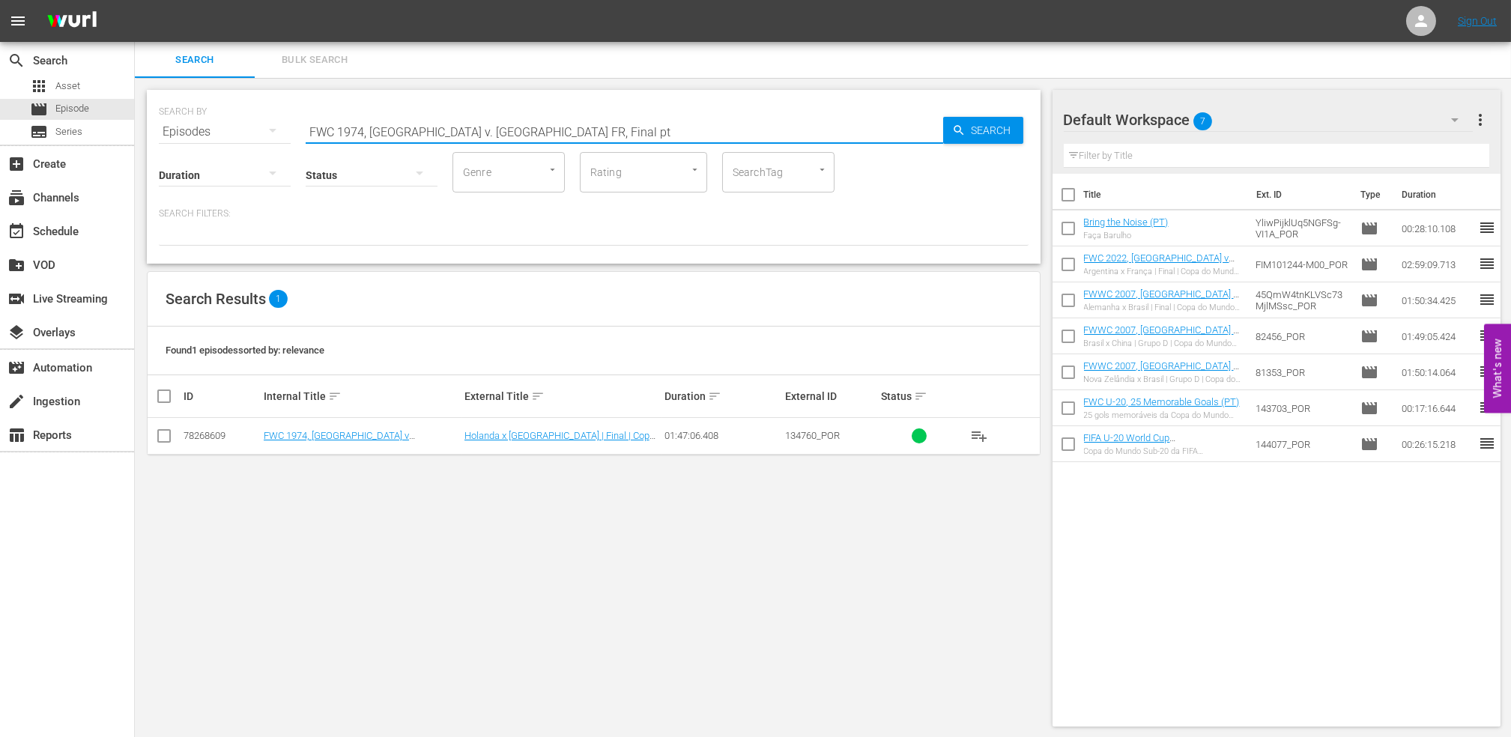
type input "FWC 1974, Netherlands v. Germany FR, Final pt"
click at [164, 437] on input "checkbox" at bounding box center [164, 439] width 18 height 18
checkbox input "true"
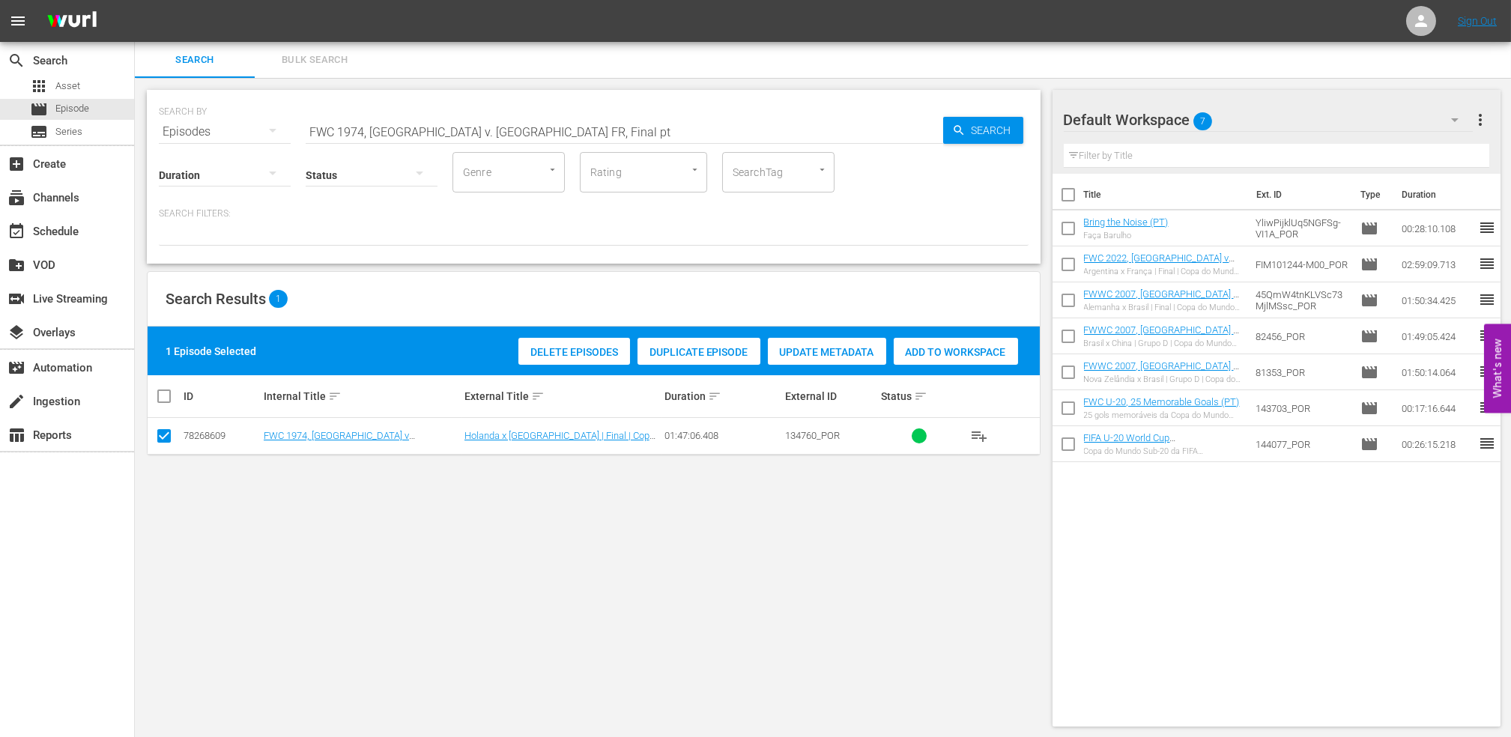
click at [924, 362] on div "Add to Workspace" at bounding box center [956, 352] width 124 height 28
drag, startPoint x: 228, startPoint y: 121, endPoint x: 198, endPoint y: 121, distance: 30.7
click at [198, 121] on div "SEARCH BY Search By Episodes Search ID, Title, Description, Keywords, or Catego…" at bounding box center [594, 123] width 870 height 54
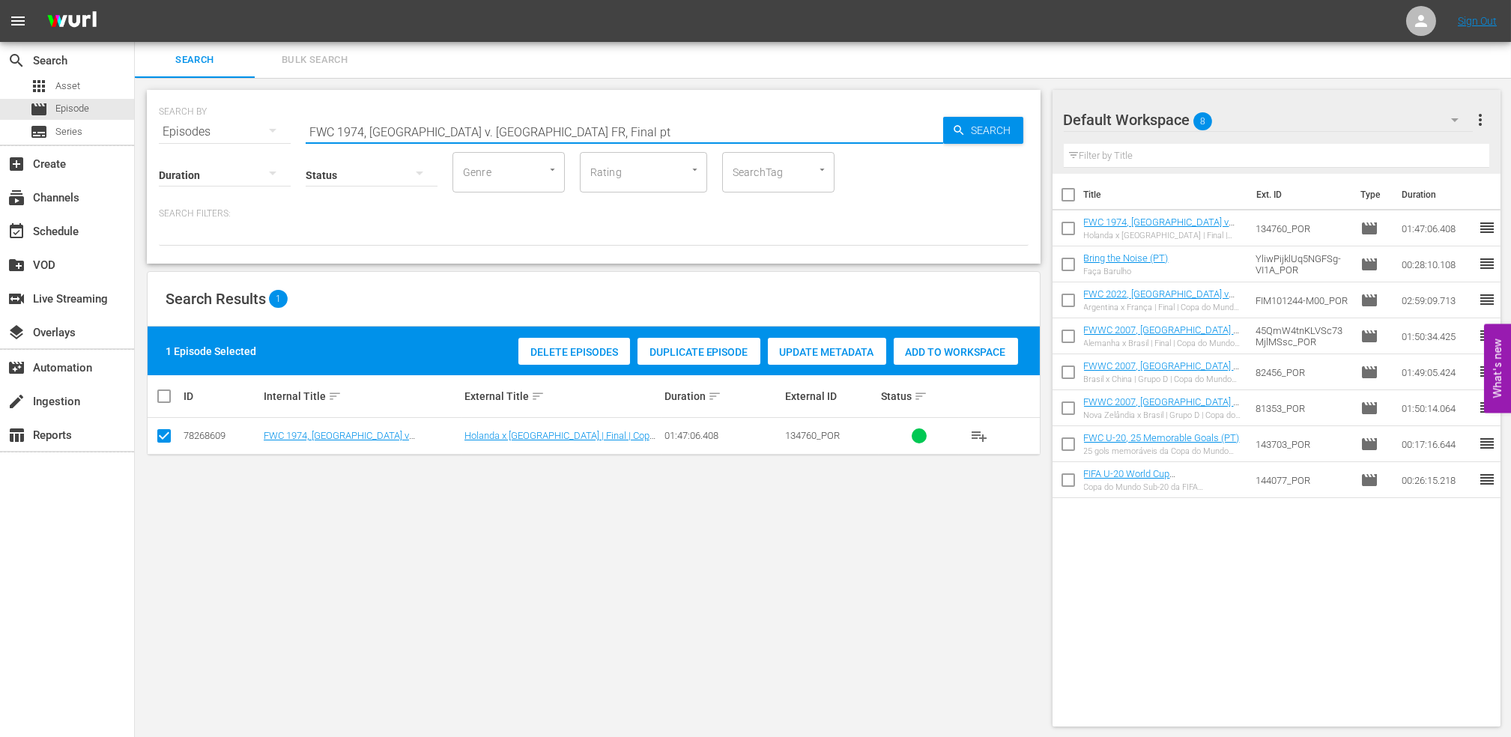
paste input "90, Germany FR vs Argentina, Final (PT)"
click at [616, 127] on input "FWC 1990, Germany FR vs Argentina, Final (PT)" at bounding box center [625, 132] width 638 height 36
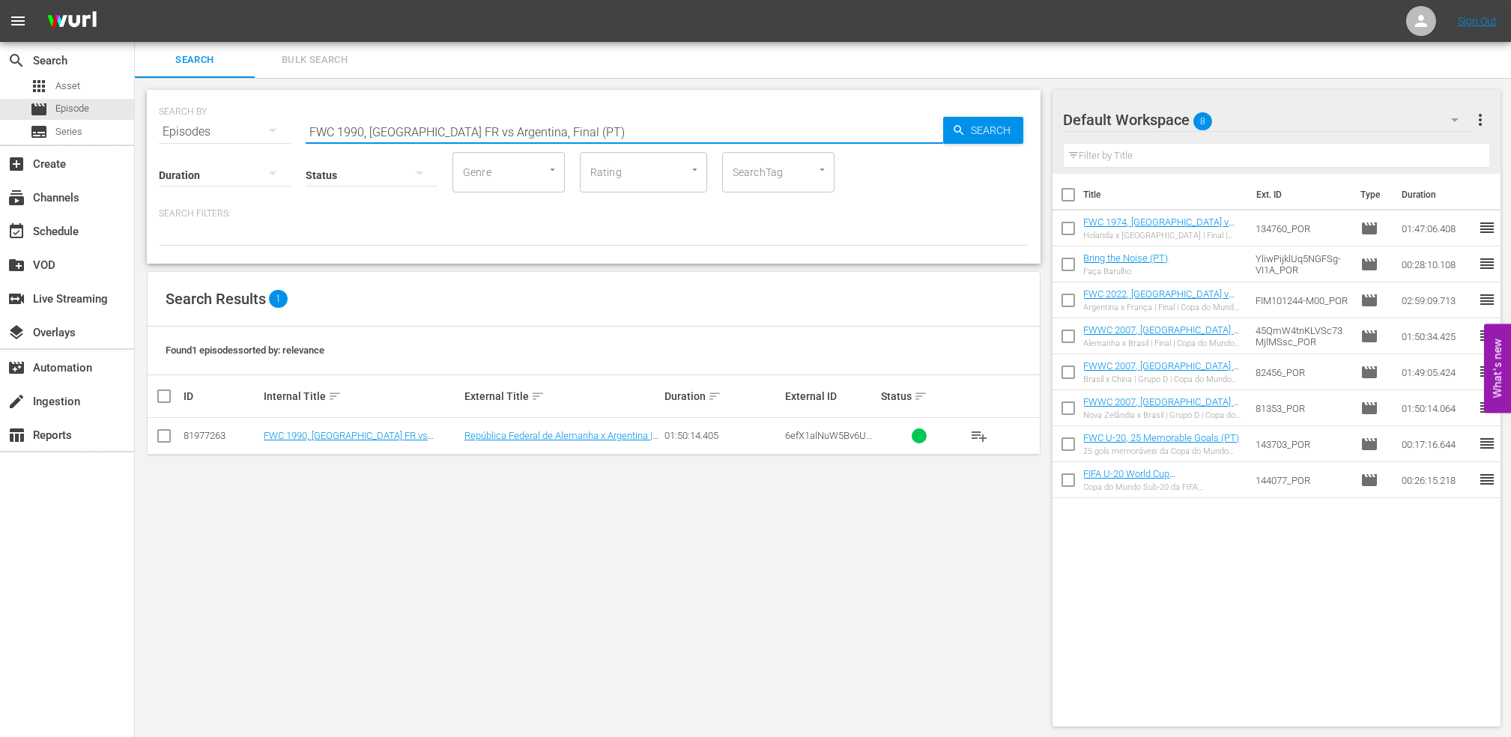
type input "FWC 1990, Germany FR vs Argentina, Final (PT)"
click at [162, 437] on input "checkbox" at bounding box center [164, 439] width 18 height 18
checkbox input "true"
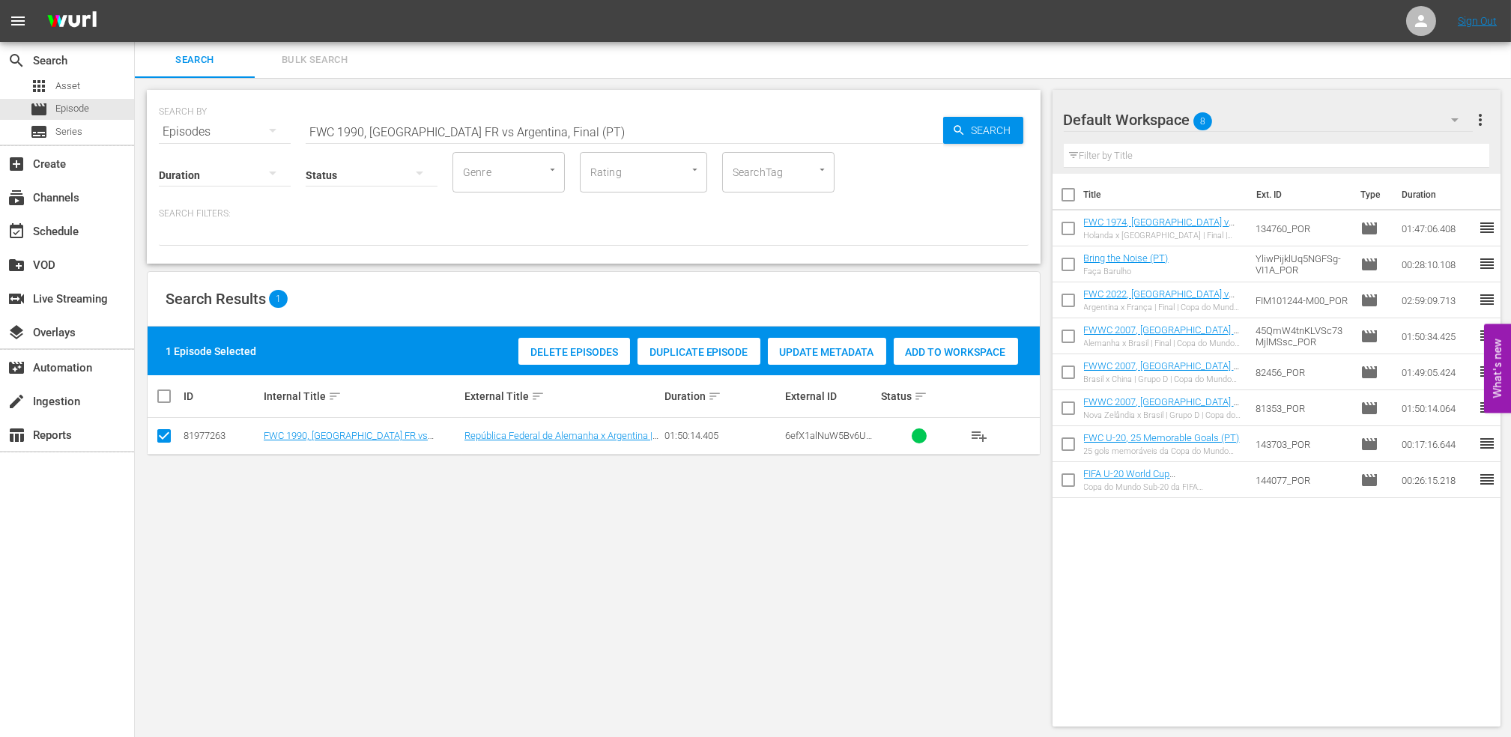
click at [965, 369] on div "1 Episode Selected Delete Episodes Duplicate Episode Update Metadata Add to Wor…" at bounding box center [594, 351] width 892 height 49
click at [975, 355] on span "Add to Workspace" at bounding box center [956, 352] width 124 height 12
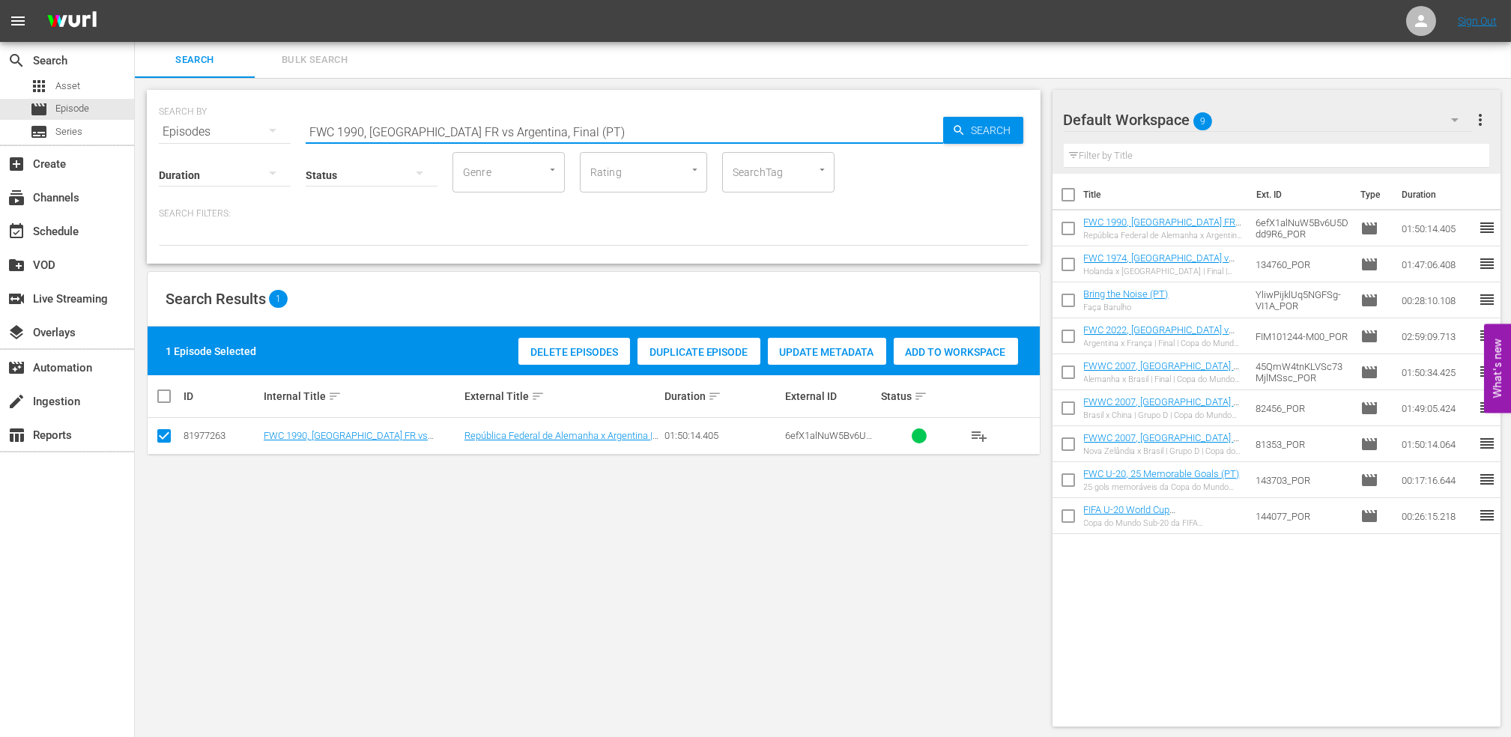
drag, startPoint x: 572, startPoint y: 130, endPoint x: 160, endPoint y: 130, distance: 411.3
click at [150, 129] on div "SEARCH BY Search By Episodes Search ID, Title, Description, Keywords, or Catego…" at bounding box center [594, 177] width 894 height 174
paste input "World Champions: Germany 1990"
click at [539, 123] on input "World Champions: Germany 1990" at bounding box center [625, 132] width 638 height 36
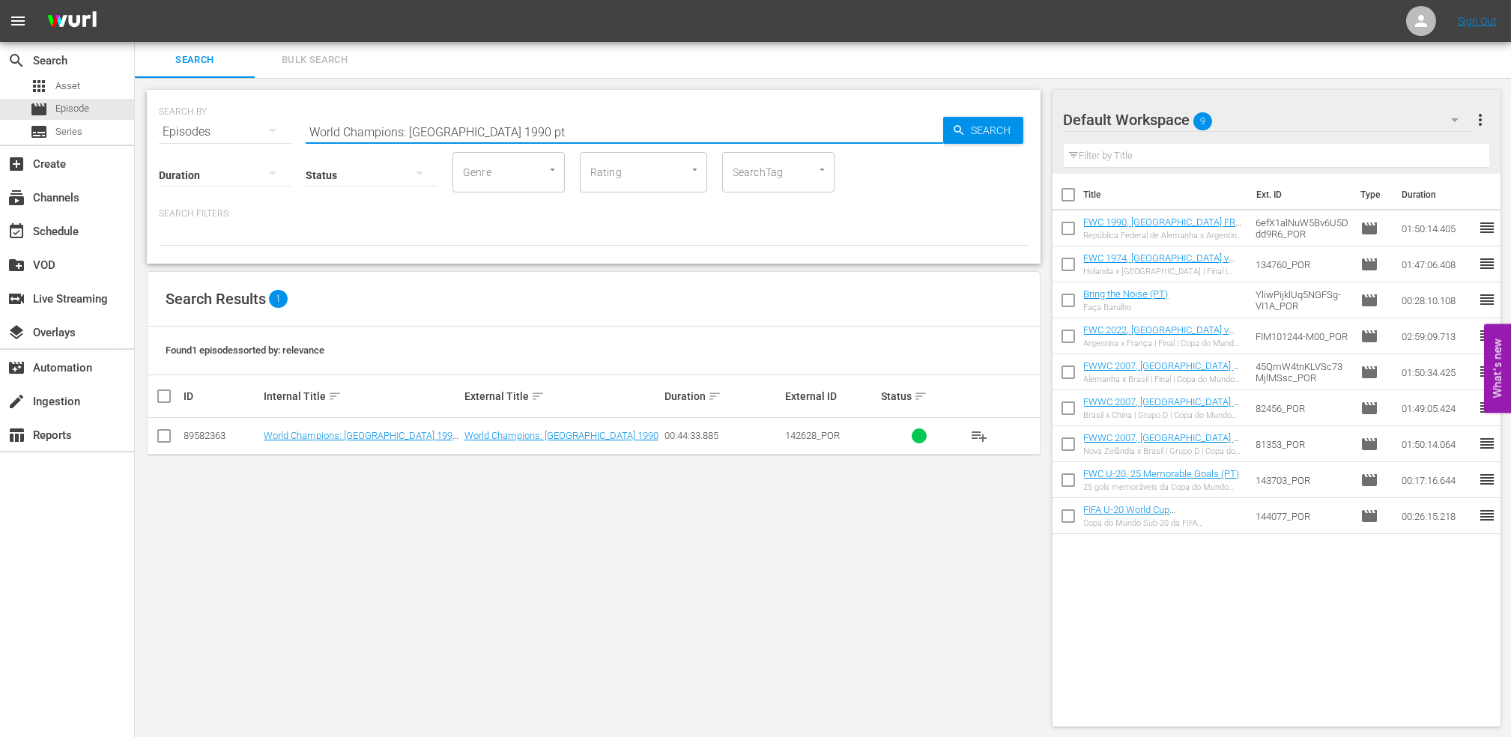
type input "World Champions: Germany 1990 pt"
click at [168, 434] on input "checkbox" at bounding box center [164, 439] width 18 height 18
checkbox input "true"
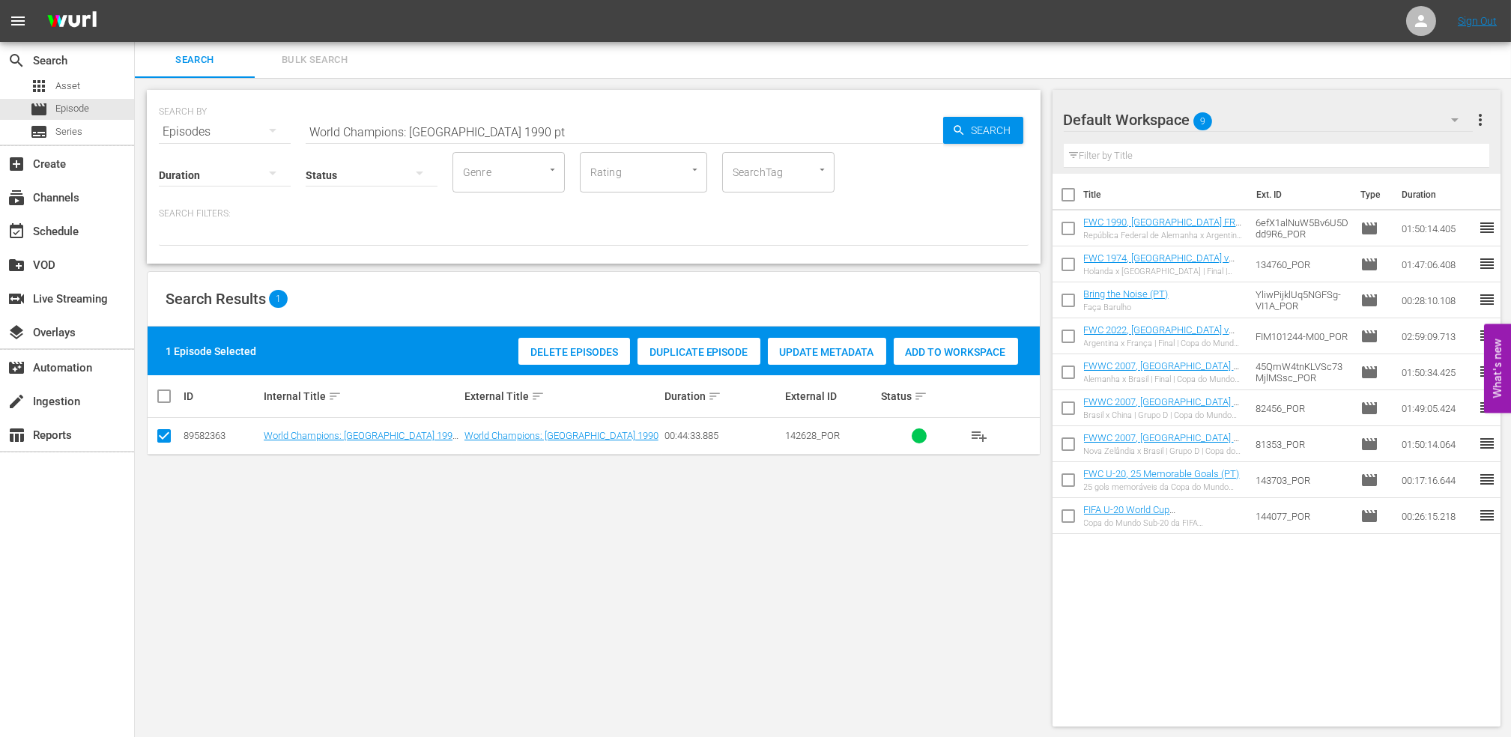
click at [975, 355] on span "Add to Workspace" at bounding box center [956, 352] width 124 height 12
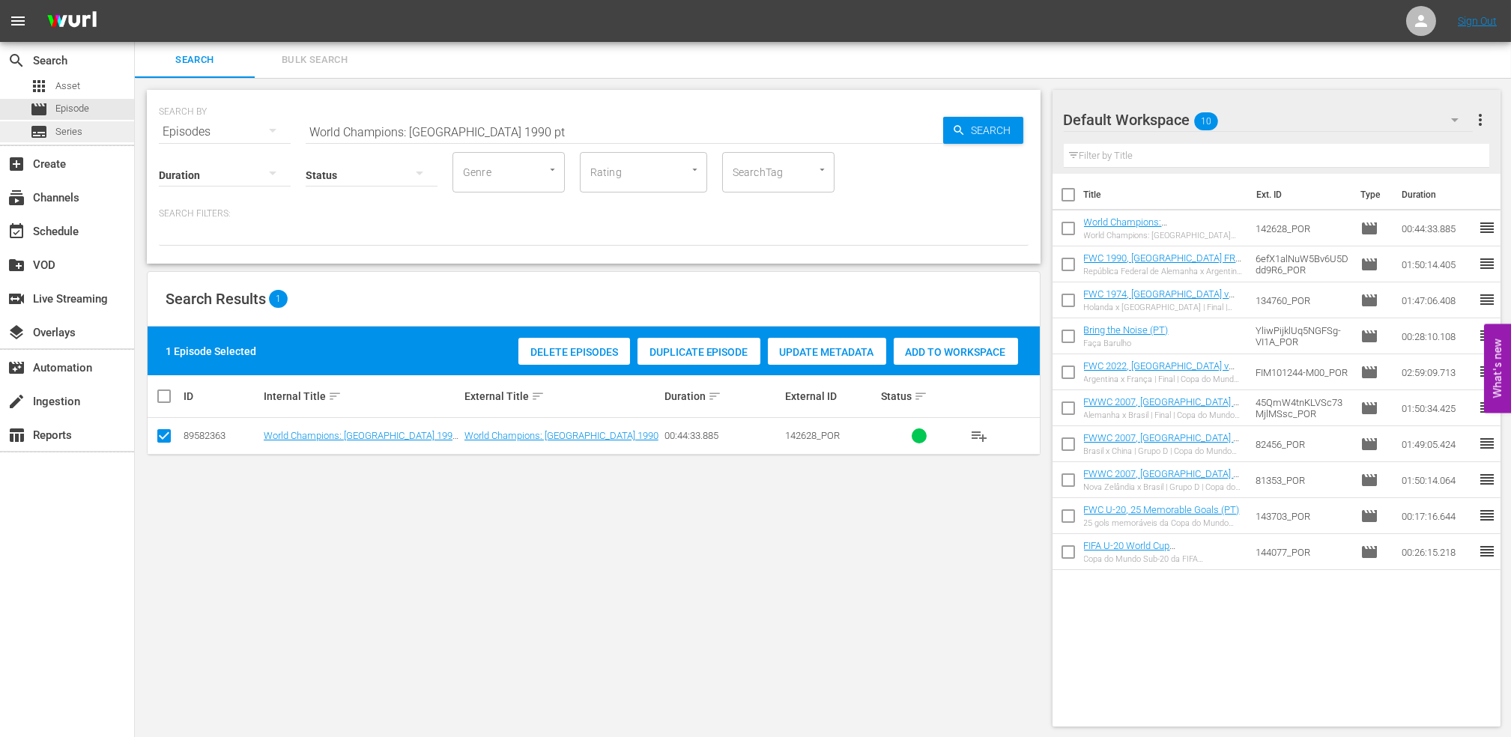
click at [135, 0] on div "search Search apps Asset movie Episode subtitles Series add_box Create subscrip…" at bounding box center [823, 0] width 1376 height 0
paste input "FWC 2014, Germany vs Argentina, Final (PT)"
click at [598, 128] on input "FWC 2014, Germany vs Argentina, Final (PT)" at bounding box center [625, 132] width 638 height 36
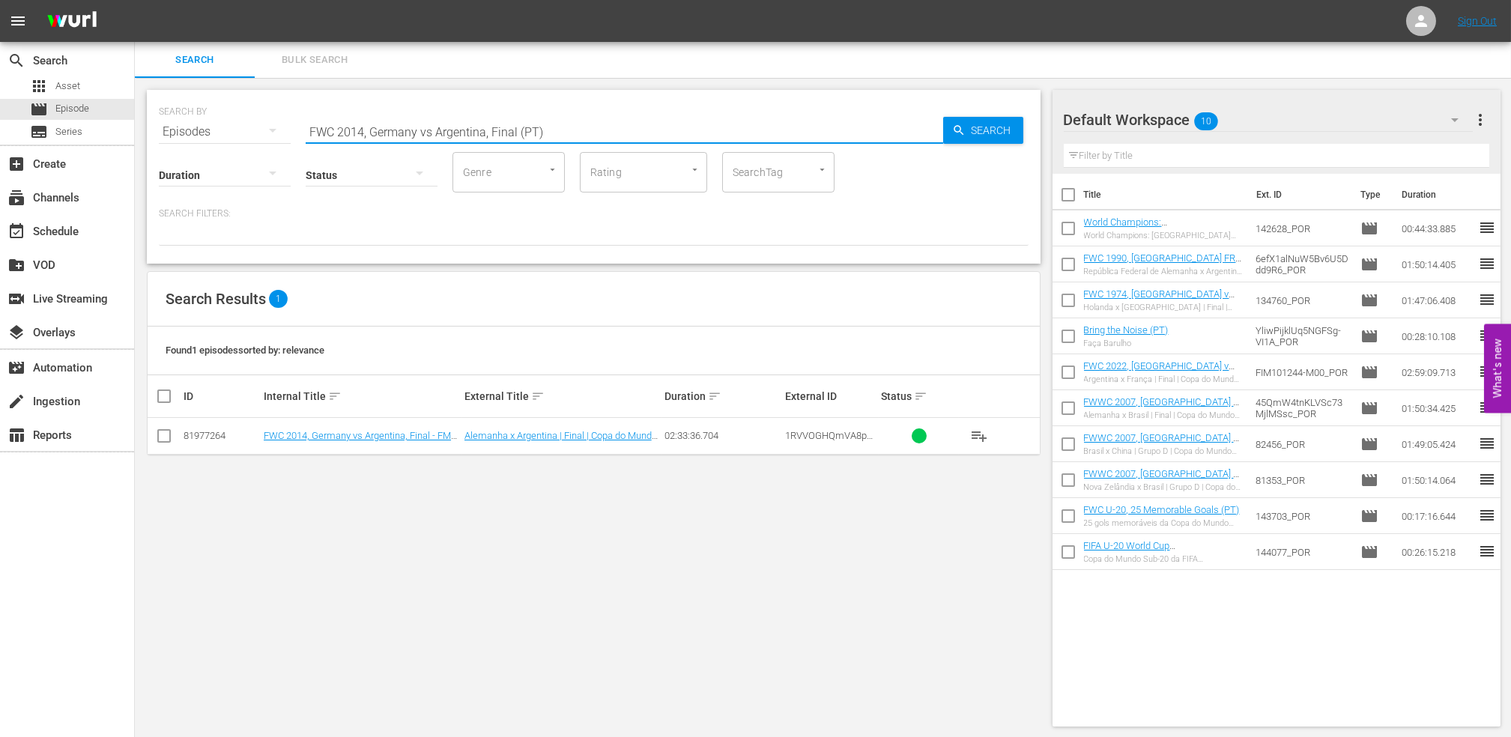
type input "FWC 2014, Germany vs Argentina, Final (PT)"
click at [162, 436] on input "checkbox" at bounding box center [164, 439] width 18 height 18
checkbox input "true"
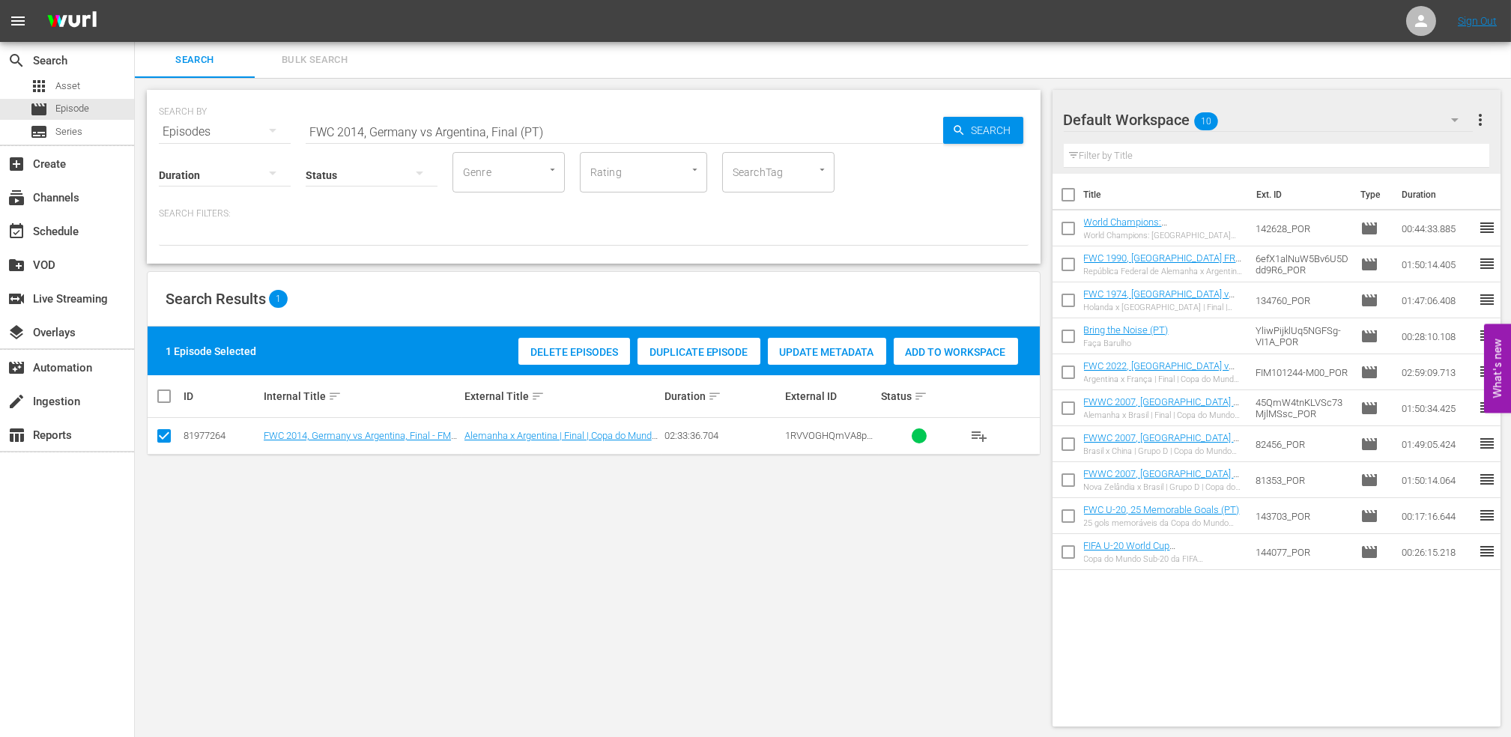
click at [932, 361] on div "Add to Workspace" at bounding box center [956, 352] width 124 height 28
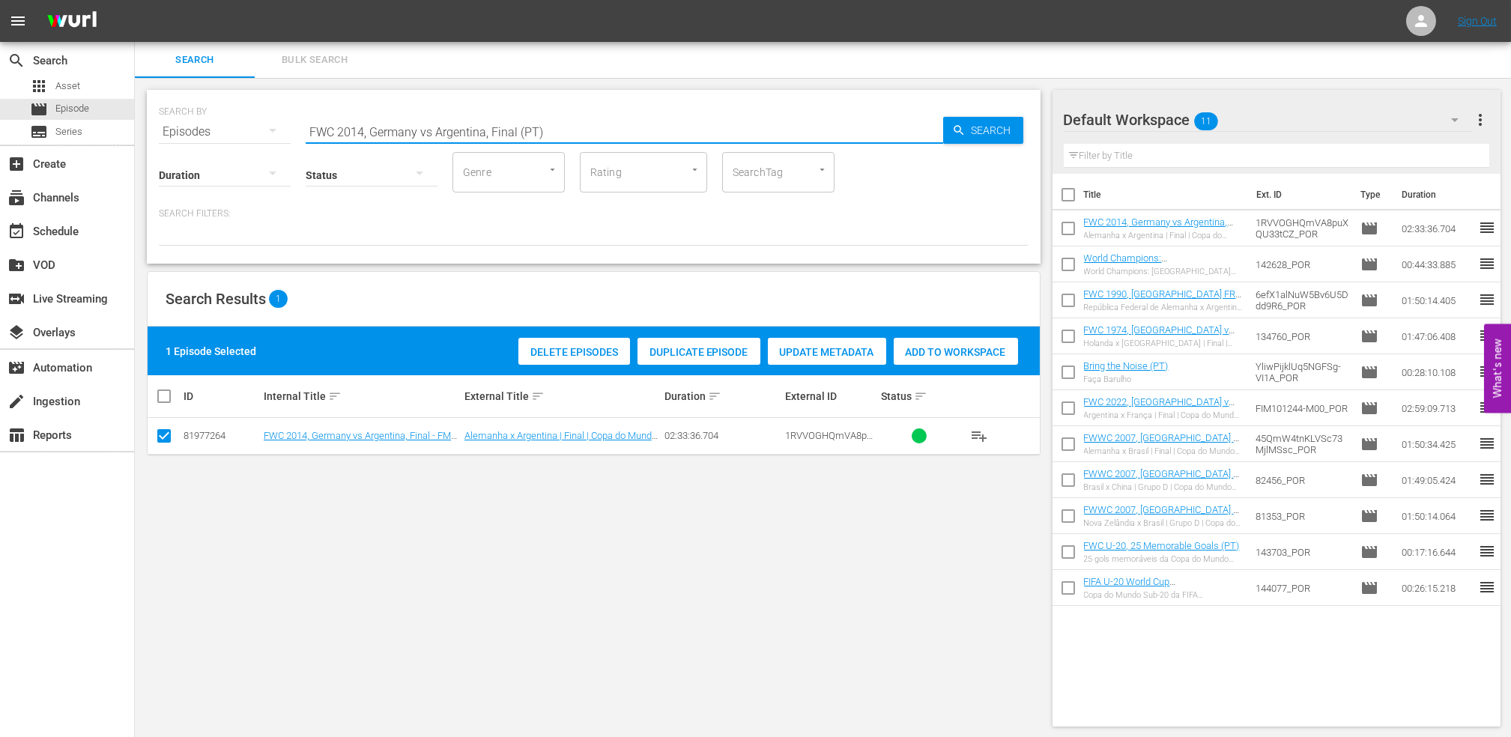
drag, startPoint x: 553, startPoint y: 128, endPoint x: 159, endPoint y: 128, distance: 394.0
click at [135, 0] on div "search Search apps Asset movie Episode subtitles Series add_box Create subscrip…" at bounding box center [823, 0] width 1376 height 0
paste input "World Champions: Germany 2014"
click at [516, 128] on input "World Champions: Germany 2014" at bounding box center [625, 132] width 638 height 36
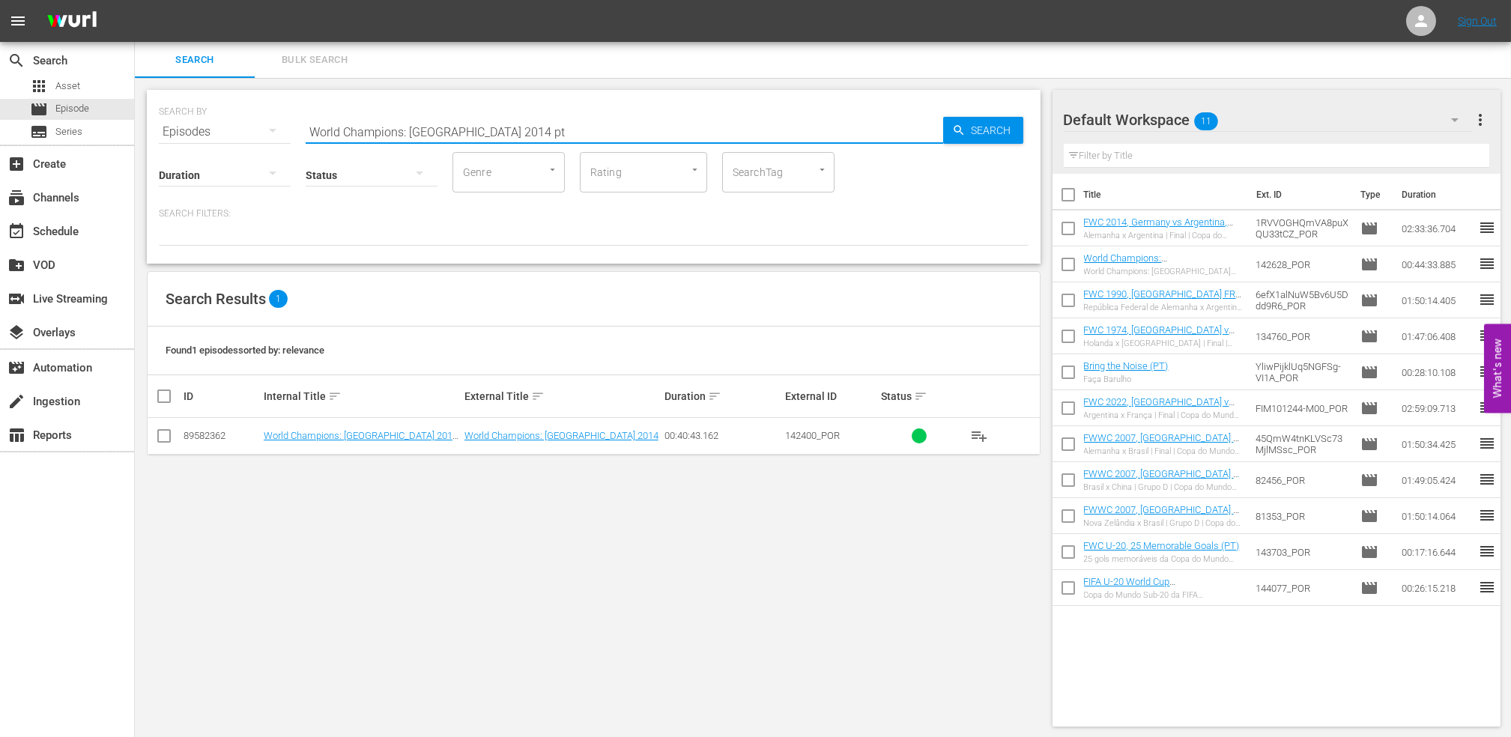
type input "World Champions: Germany 2014 pt"
click at [169, 439] on input "checkbox" at bounding box center [164, 439] width 18 height 18
checkbox input "true"
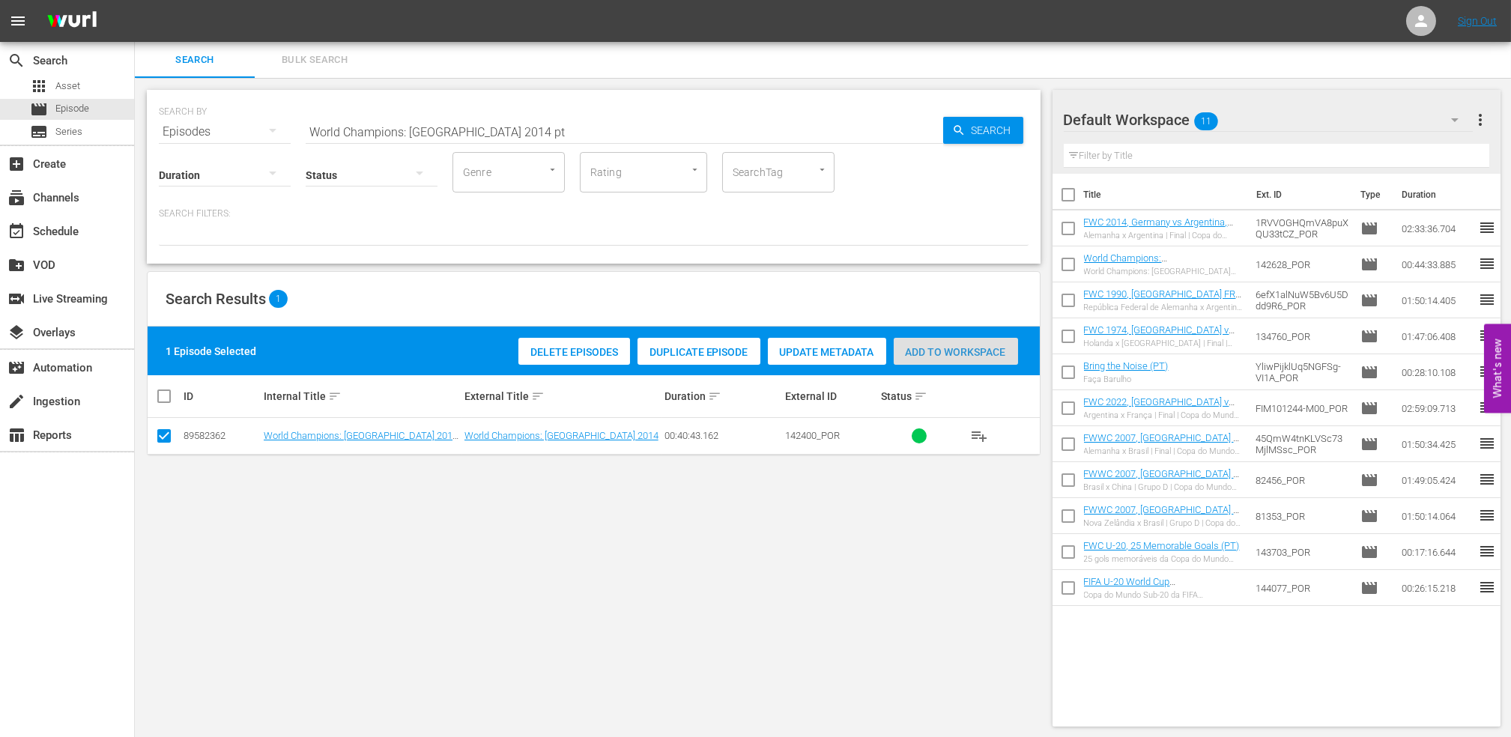
click at [932, 346] on span "Add to Workspace" at bounding box center [956, 352] width 124 height 12
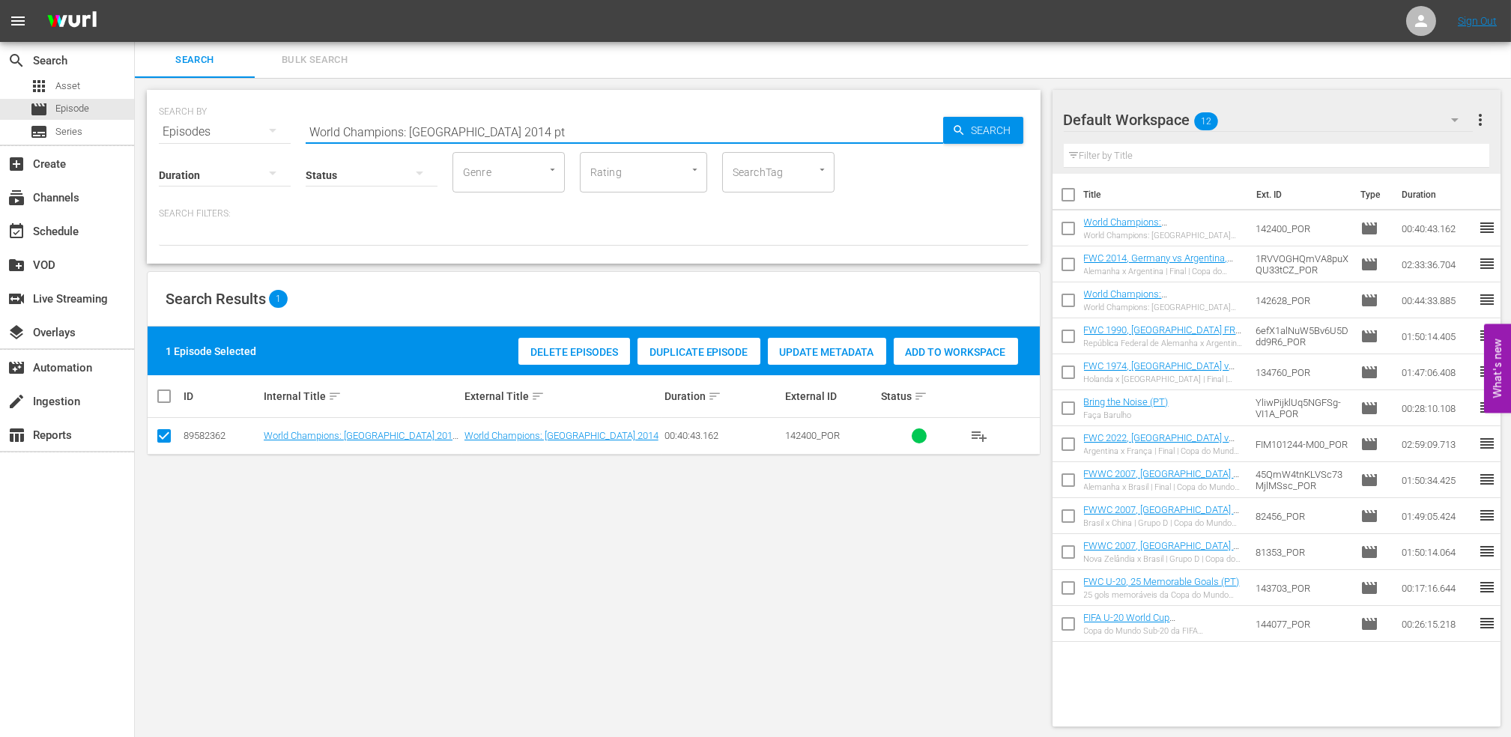
drag, startPoint x: 211, startPoint y: 126, endPoint x: 264, endPoint y: 128, distance: 53.2
click at [152, 127] on div "SEARCH BY Search By Episodes Search ID, Title, Description, Keywords, or Catego…" at bounding box center [594, 177] width 894 height 174
paste input "EP 3 - FWC 2014 | The Final"
click at [513, 128] on input "EP 3 - FWC 2014 | The Final" at bounding box center [625, 132] width 638 height 36
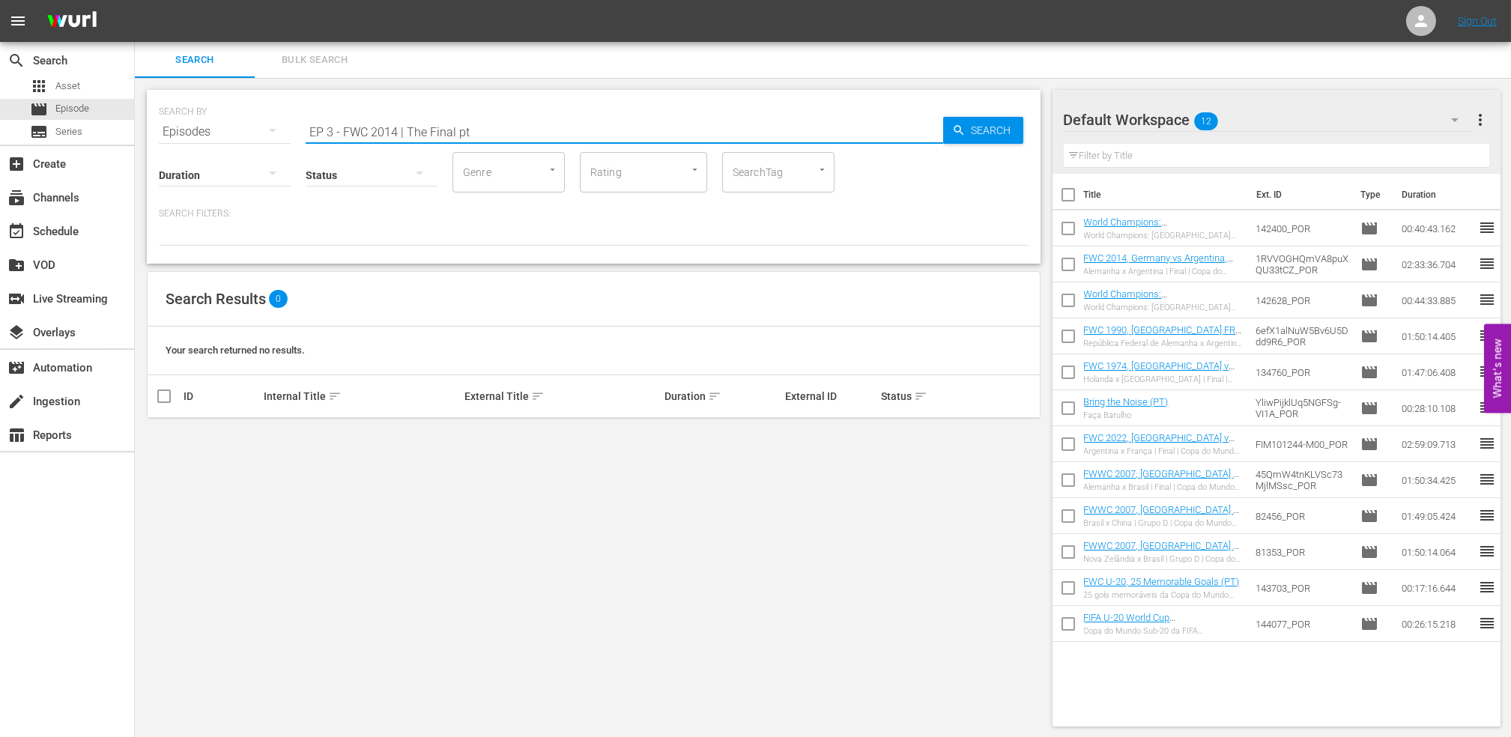
drag, startPoint x: 458, startPoint y: 139, endPoint x: 106, endPoint y: 143, distance: 352.1
click at [135, 0] on div "search Search apps Asset movie Episode subtitles Series add_box Create subscrip…" at bounding box center [823, 0] width 1376 height 0
type input "the final 2014 pt"
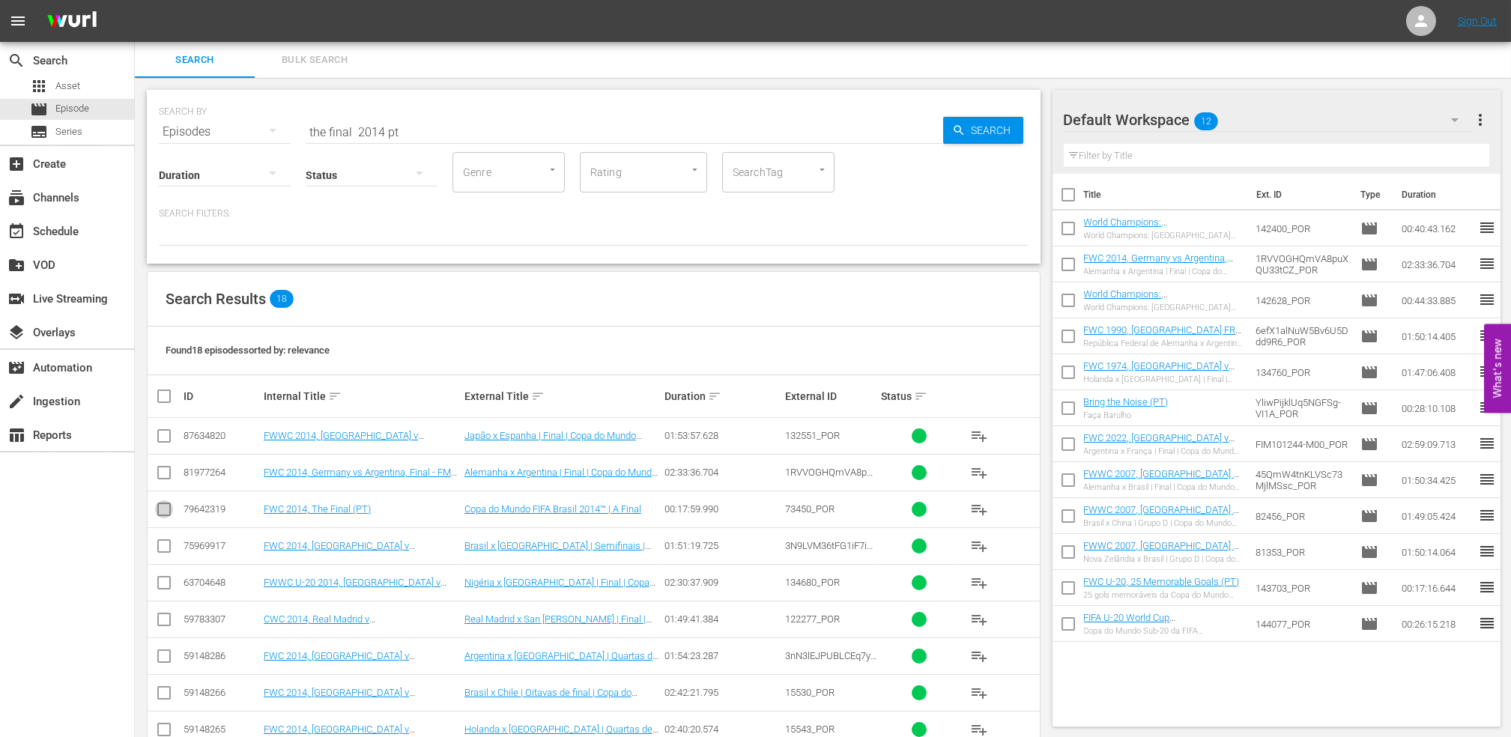
click at [166, 506] on input "checkbox" at bounding box center [164, 512] width 18 height 18
checkbox input "true"
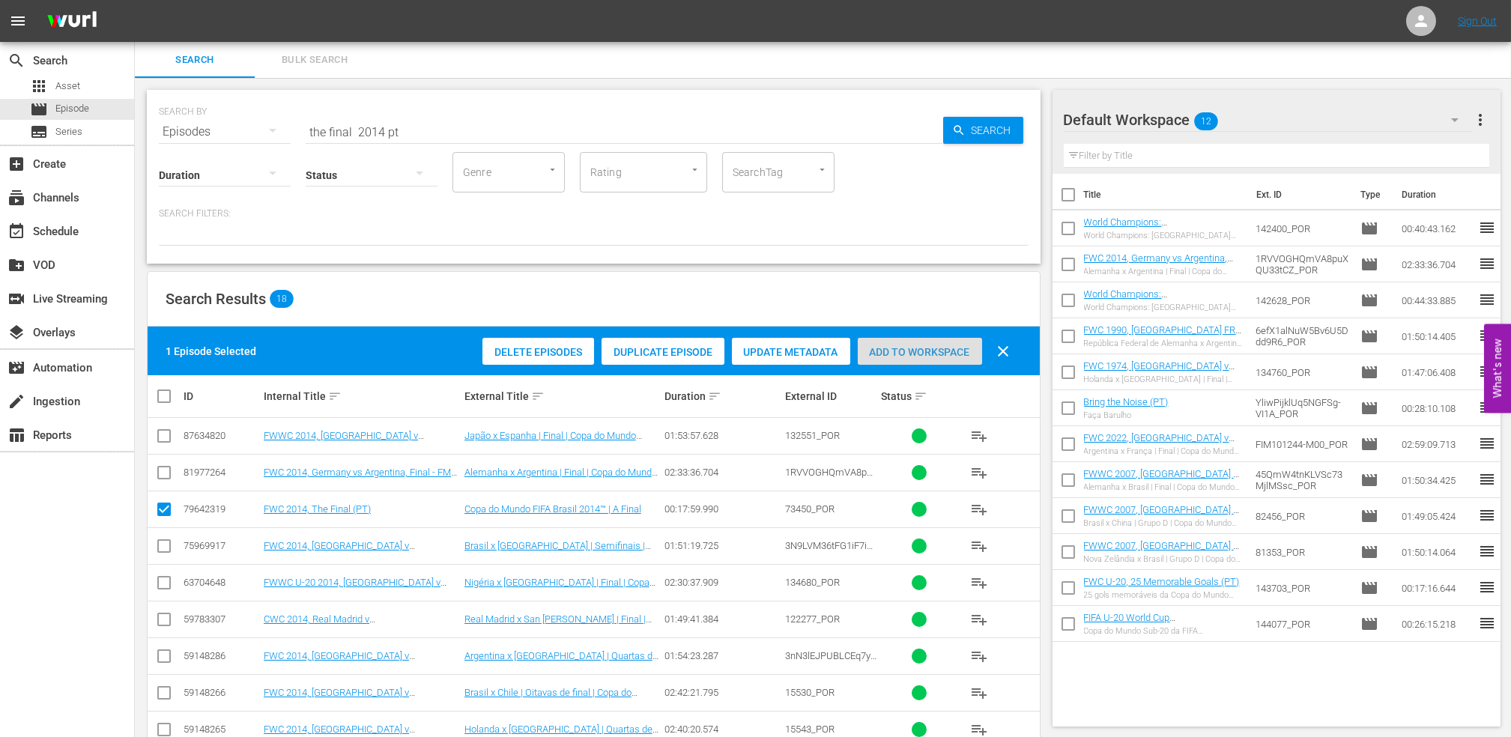
drag, startPoint x: 936, startPoint y: 350, endPoint x: 945, endPoint y: 349, distance: 9.0
click at [936, 351] on span "Add to Workspace" at bounding box center [920, 352] width 124 height 12
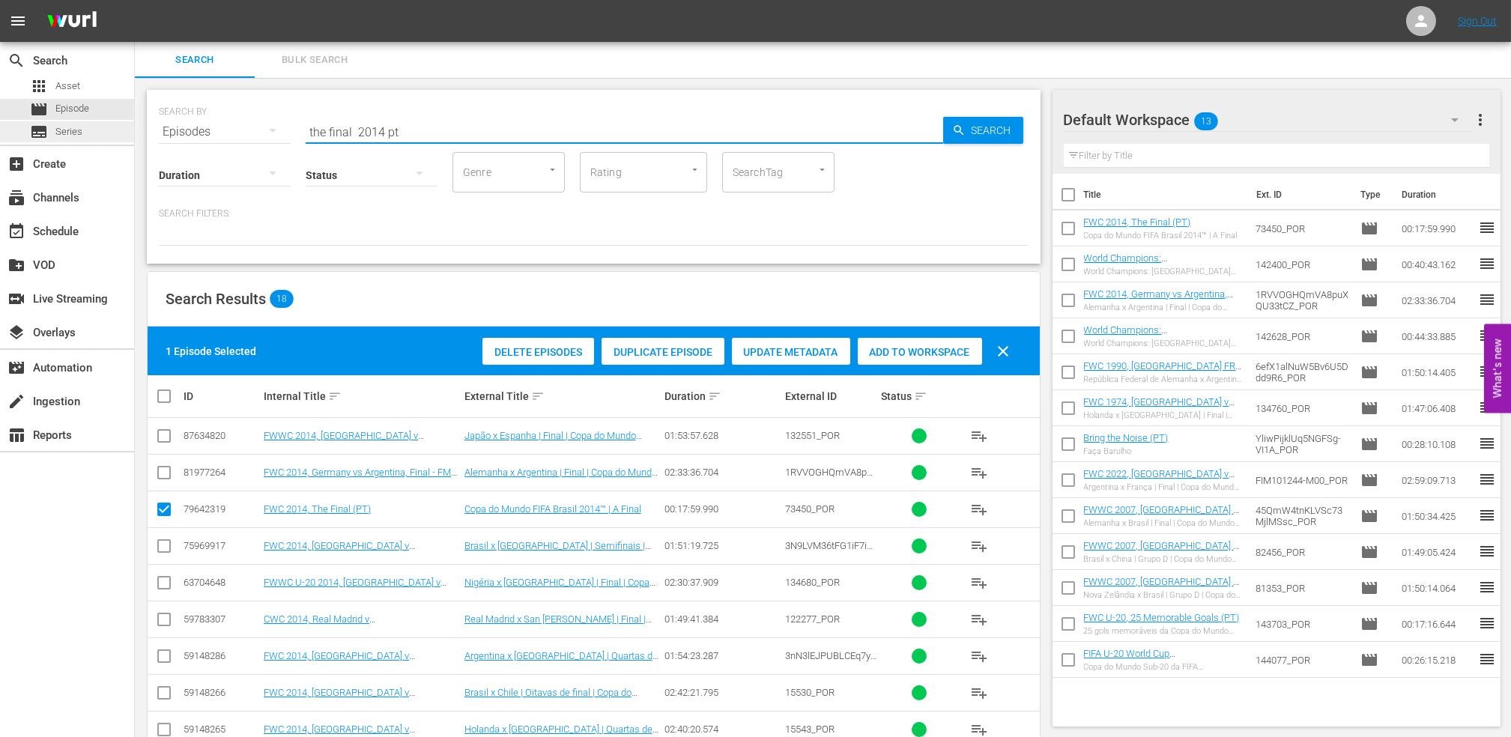
drag, startPoint x: 411, startPoint y: 130, endPoint x: 103, endPoint y: 128, distance: 307.1
click at [135, 0] on div "search Search apps Asset movie Episode subtitles Series add_box Create subscrip…" at bounding box center [823, 0] width 1376 height 0
paste input "LOCAL ONLY - FWC 1970 Official Film, The World at their Fee"
click at [652, 128] on input "LOCAL ONLY - FWC 1970 Official Film, The World at their Feet" at bounding box center [625, 132] width 638 height 36
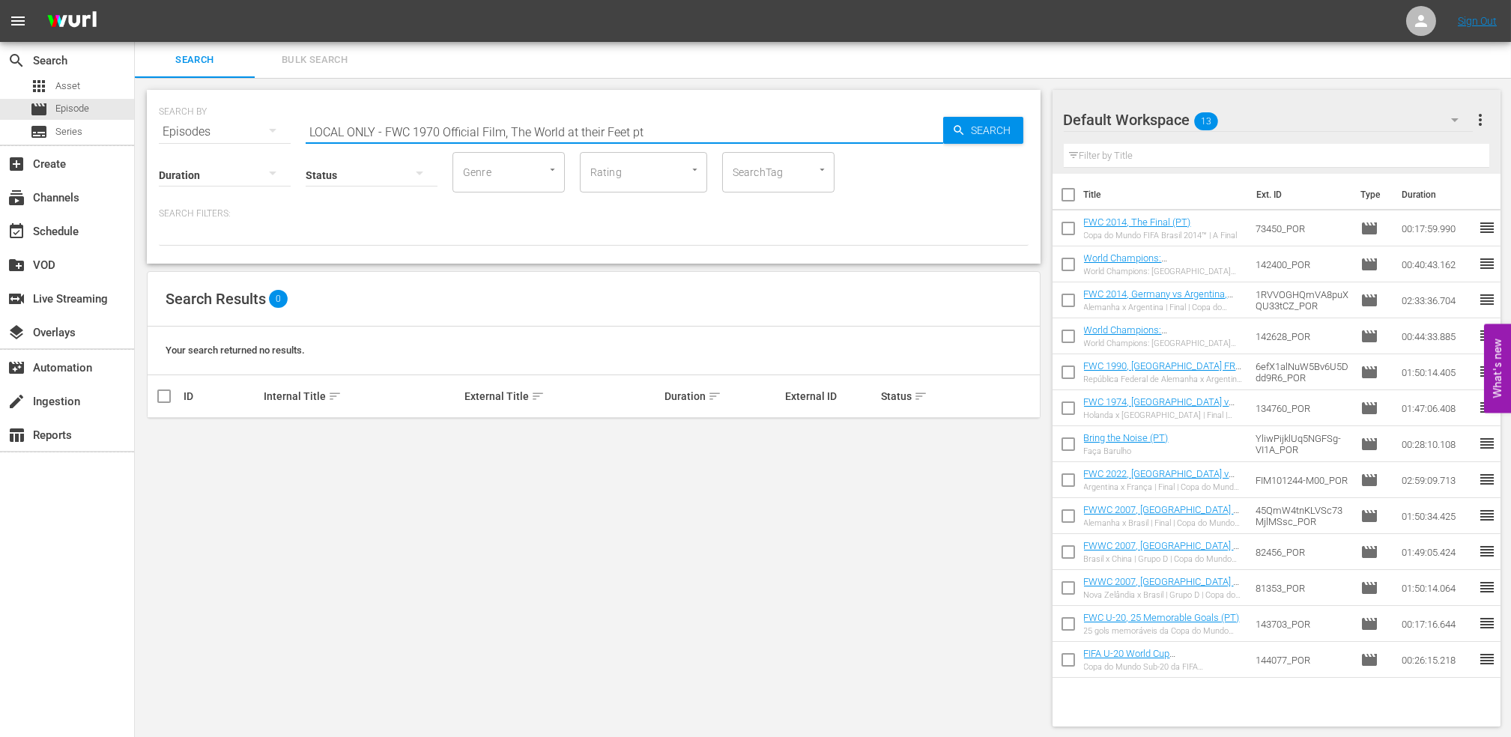
drag, startPoint x: 414, startPoint y: 131, endPoint x: 172, endPoint y: 134, distance: 241.2
click at [172, 134] on div "SEARCH BY Search By Episodes Search ID, Title, Description, Keywords, or Catego…" at bounding box center [594, 123] width 870 height 54
type input "The World at their Feet pt"
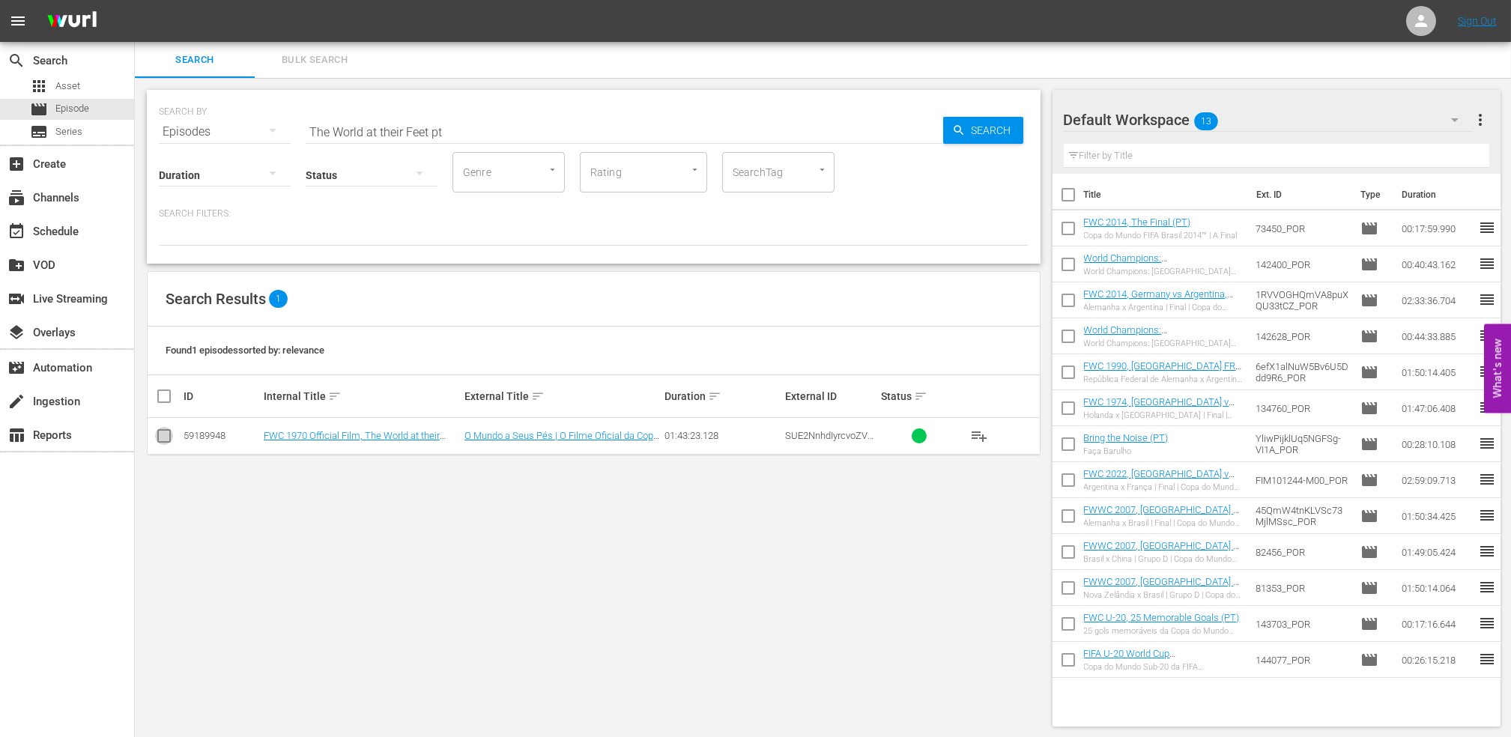
click at [156, 437] on input "checkbox" at bounding box center [164, 439] width 18 height 18
checkbox input "true"
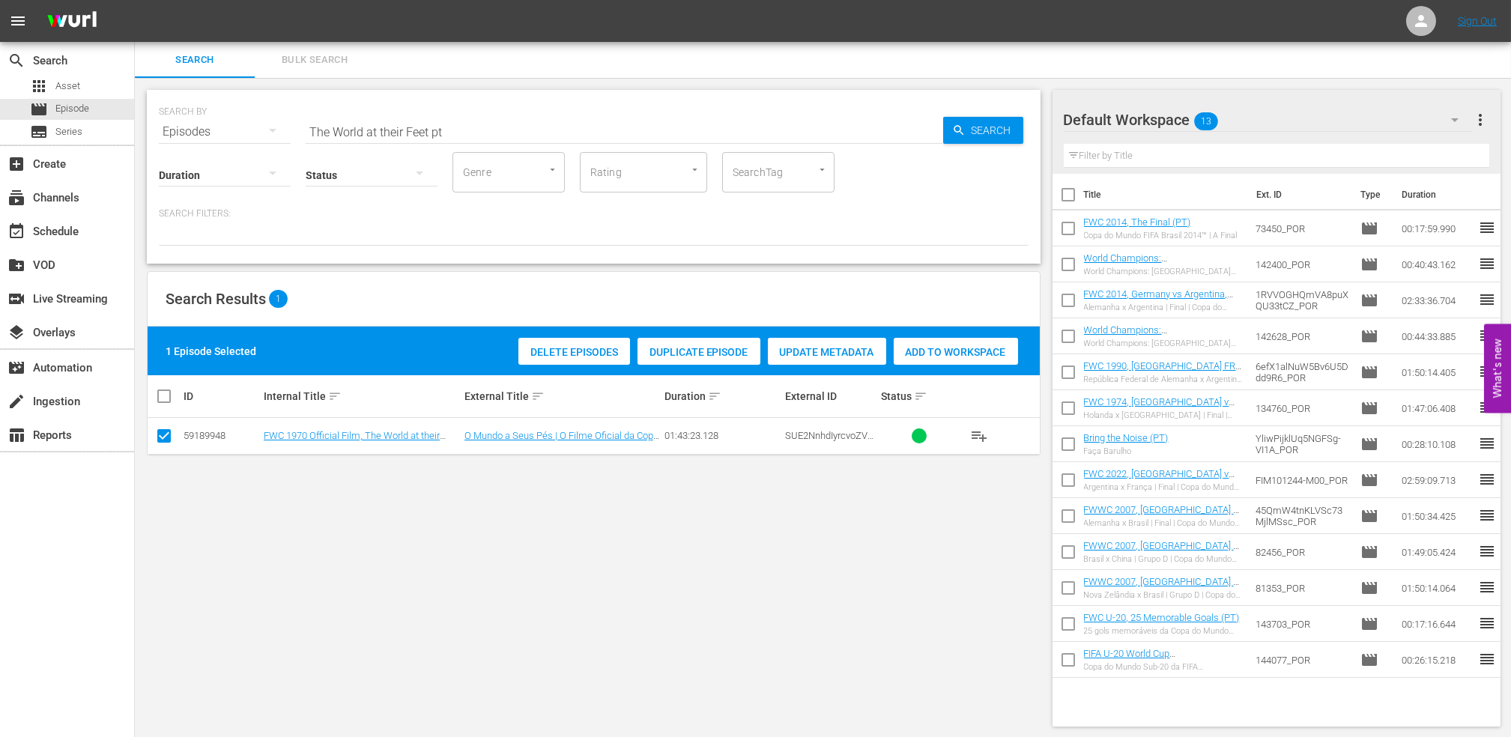
click at [975, 349] on span "Add to Workspace" at bounding box center [956, 352] width 124 height 12
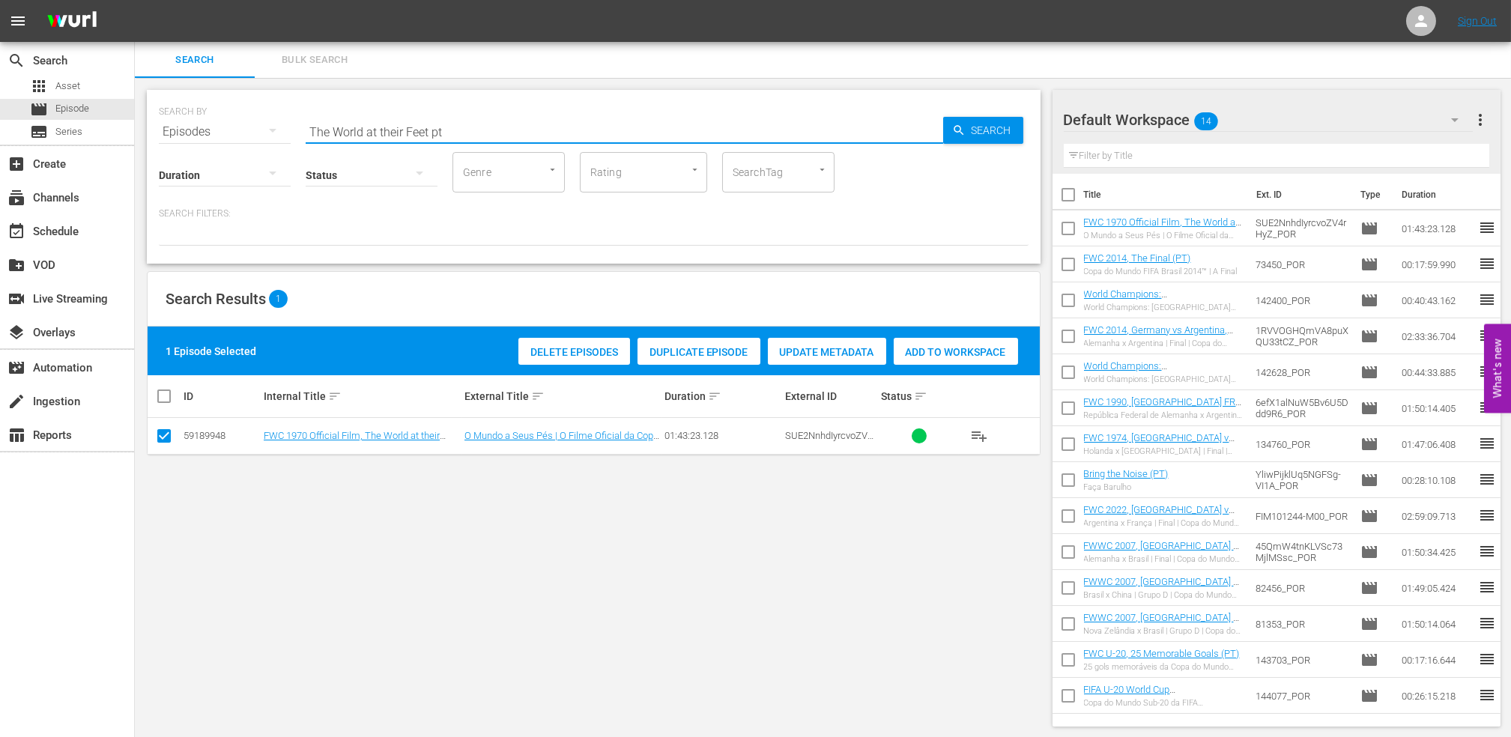
drag, startPoint x: 267, startPoint y: 133, endPoint x: 315, endPoint y: 131, distance: 48.7
click at [225, 133] on div "SEARCH BY Search By Episodes Search ID, Title, Description, Keywords, or Catego…" at bounding box center [594, 123] width 870 height 54
paste input "South Africa vs USA"
click at [385, 132] on input "South Africa vs USA" at bounding box center [625, 132] width 638 height 36
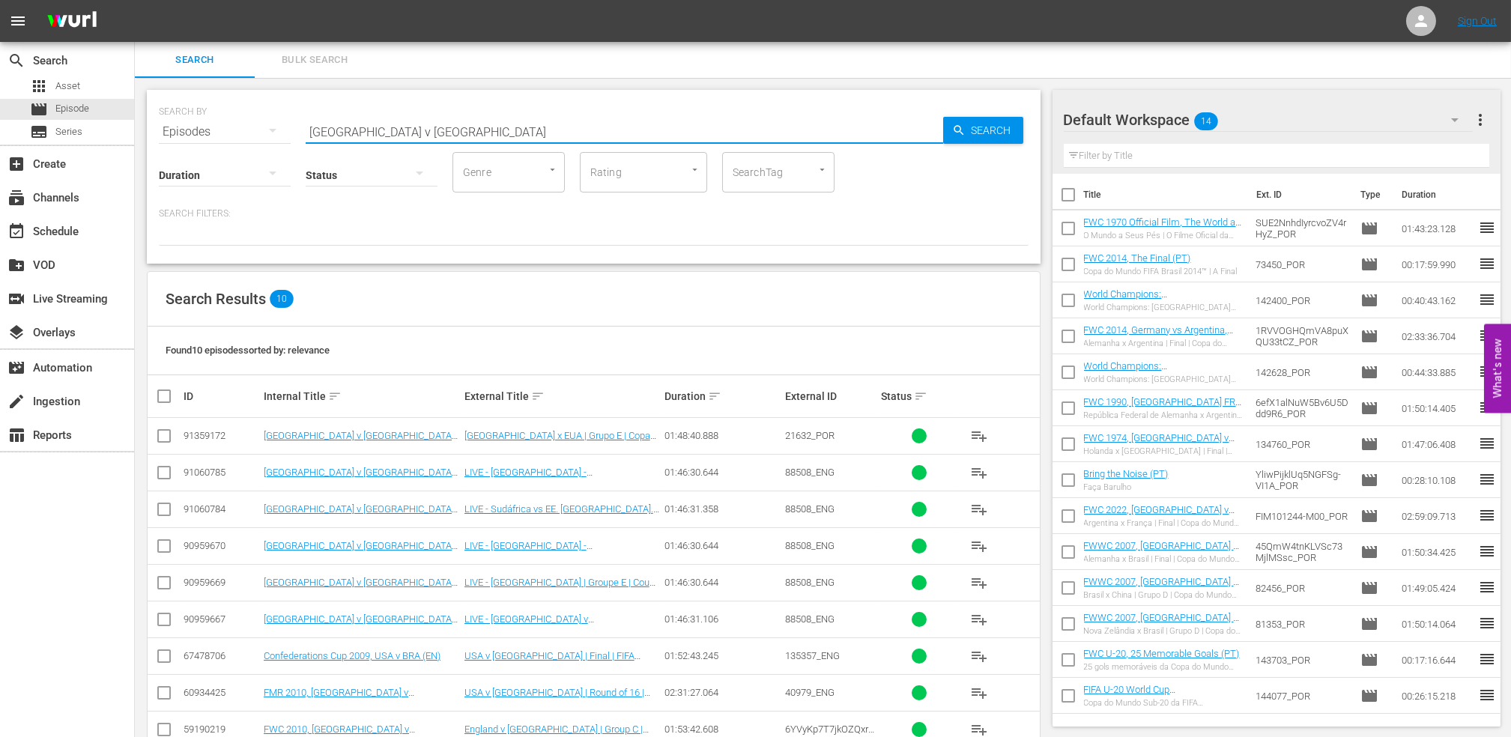
type input "South Africa v USA"
click at [166, 434] on input "checkbox" at bounding box center [164, 439] width 18 height 18
checkbox input "true"
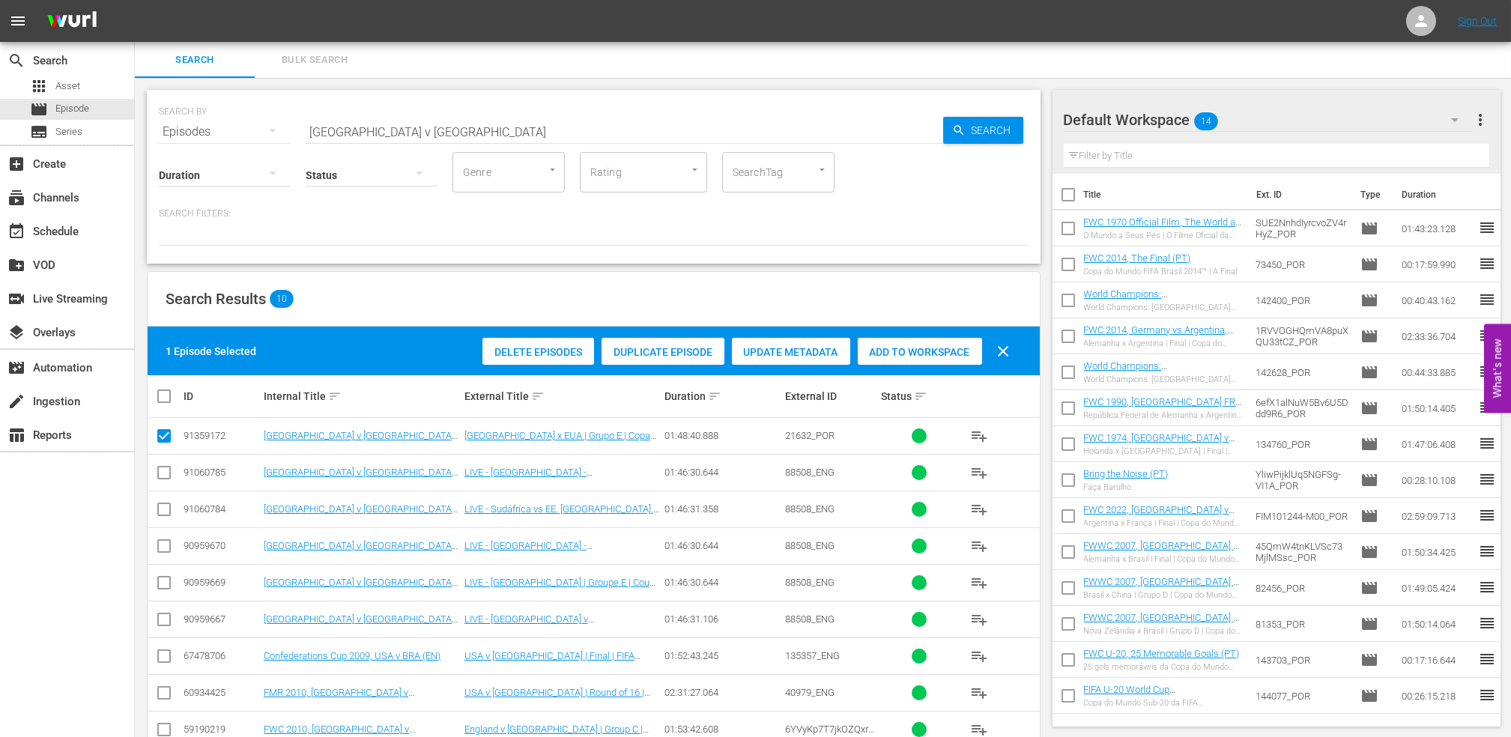
click at [932, 348] on span "Add to Workspace" at bounding box center [920, 352] width 124 height 12
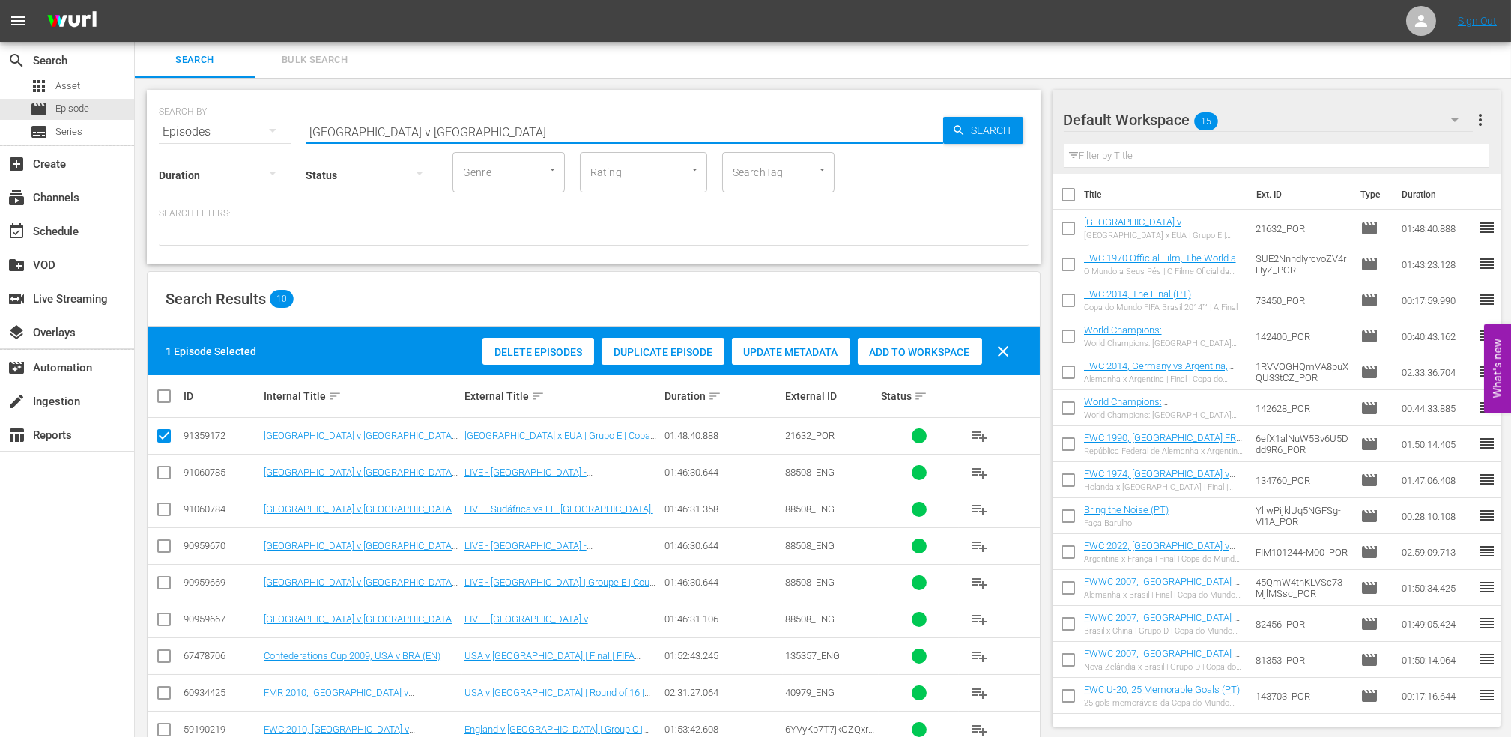
drag, startPoint x: 360, startPoint y: 129, endPoint x: 212, endPoint y: 129, distance: 148.3
click at [212, 129] on div "SEARCH BY Search By Episodes Search ID, Title, Description, Keywords, or Catego…" at bounding box center [594, 123] width 870 height 54
paste input "Nigeria vs Colombia"
click at [452, 129] on input "Nigeria vs Colombia" at bounding box center [625, 132] width 638 height 36
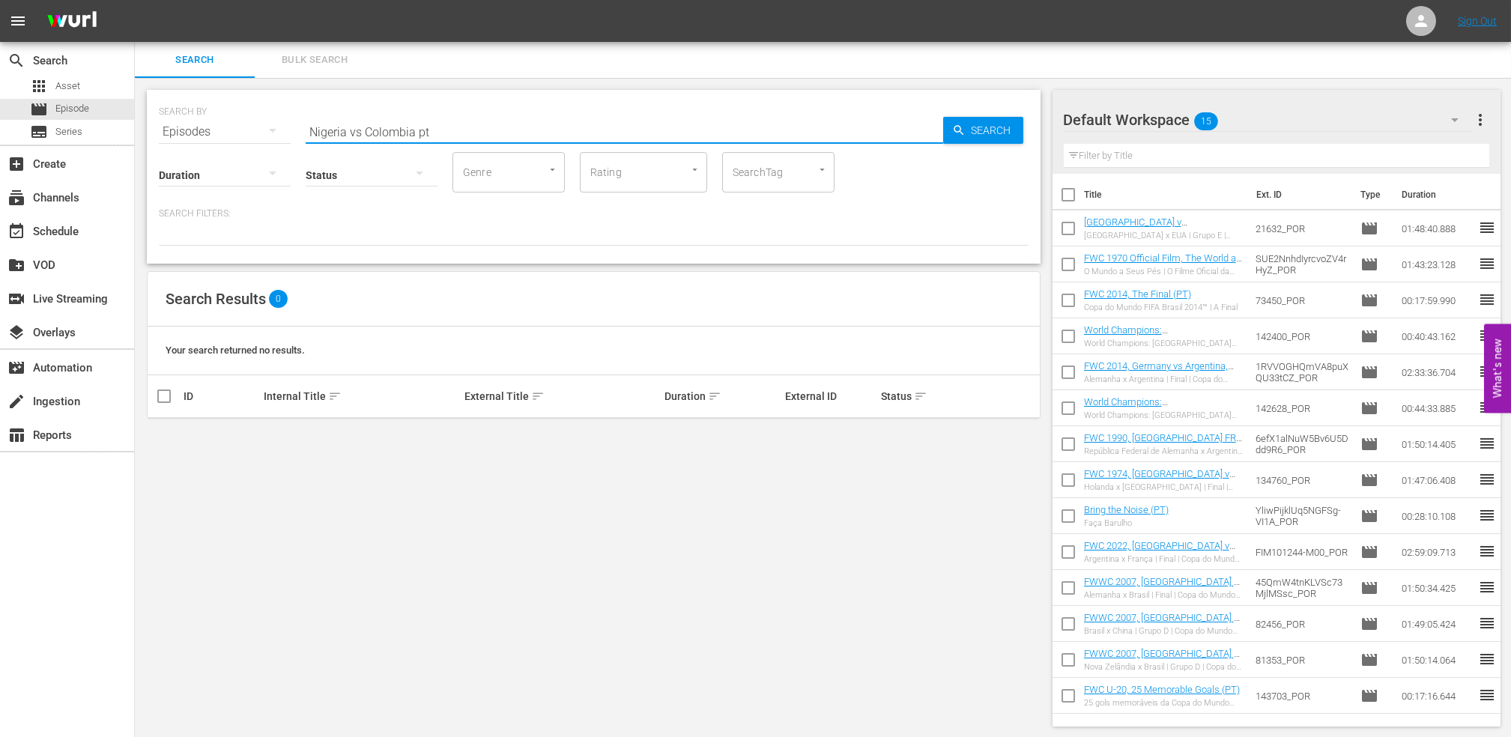
click at [362, 129] on input "Nigeria vs Colombia pt" at bounding box center [625, 132] width 638 height 36
type input "Nigeria v Colombia pt"
click at [159, 433] on input "checkbox" at bounding box center [164, 439] width 18 height 18
checkbox input "true"
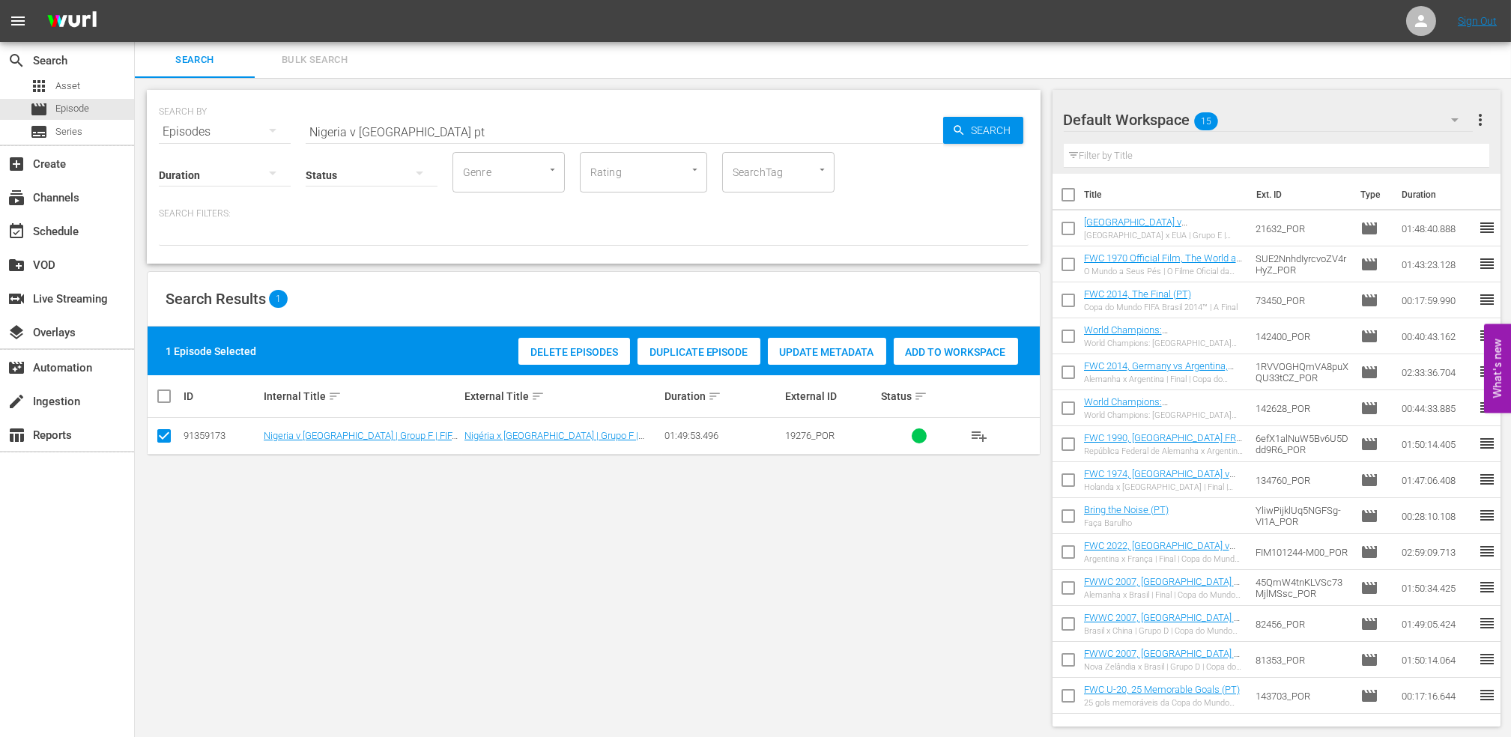
click at [979, 346] on span "Add to Workspace" at bounding box center [956, 352] width 124 height 12
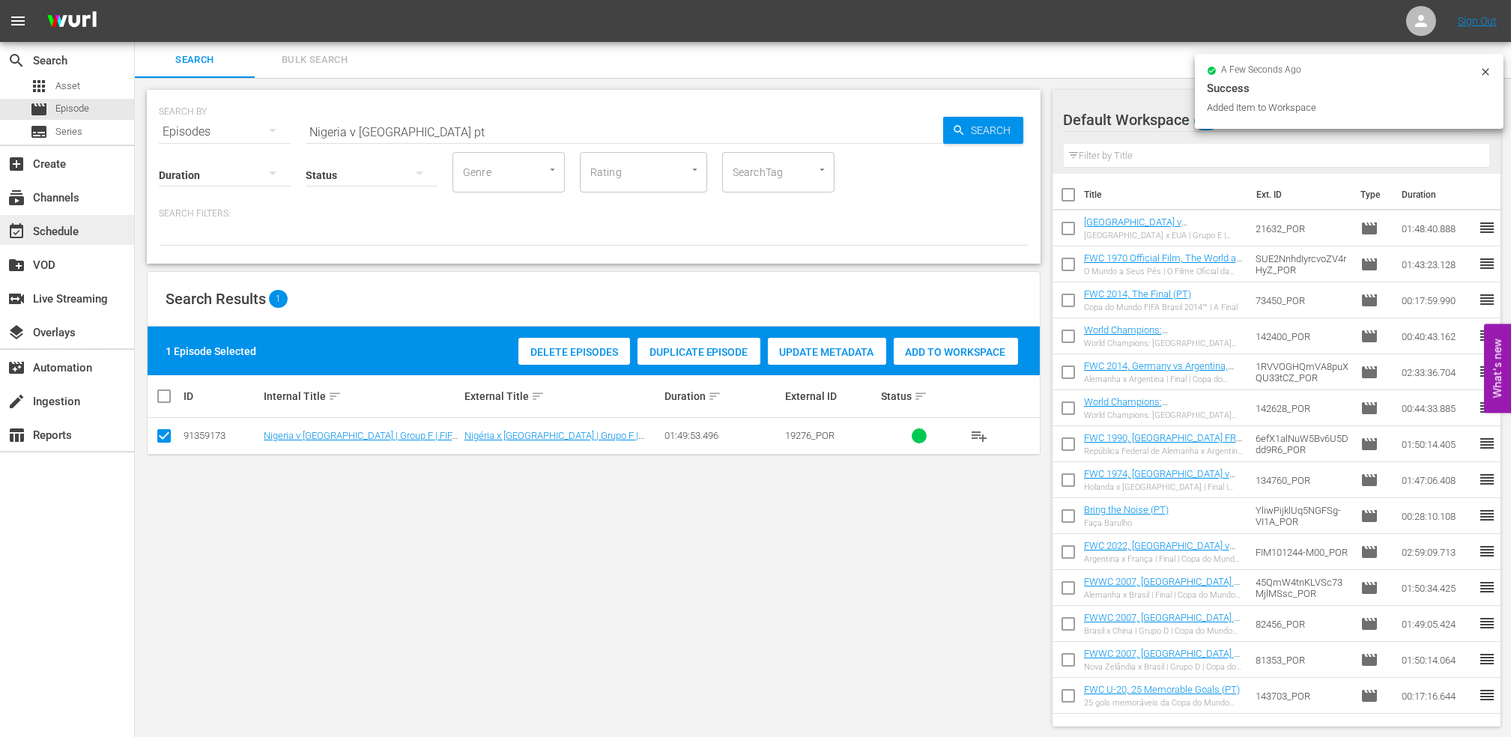
click at [108, 224] on div "event_available Schedule" at bounding box center [67, 230] width 134 height 30
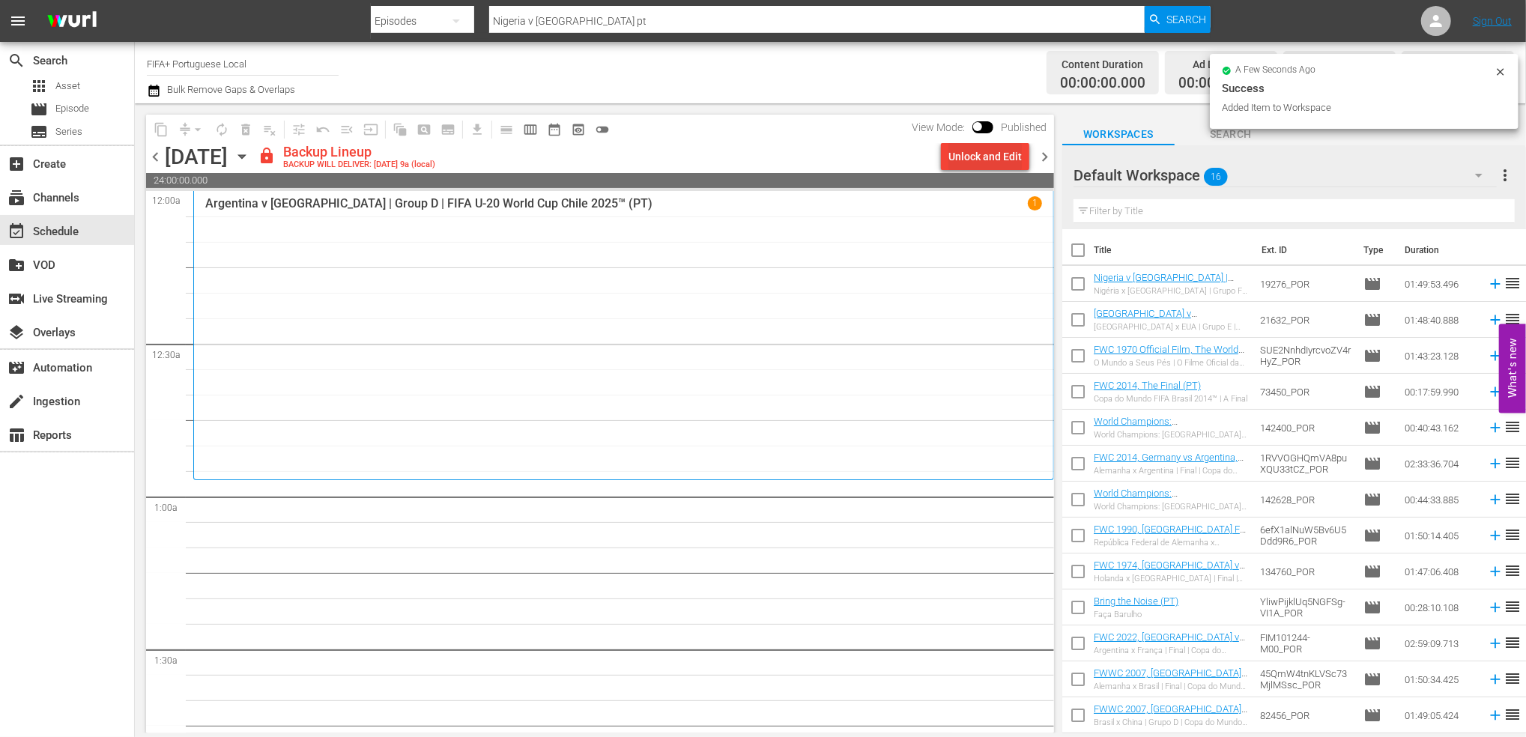
click at [967, 151] on div "Unlock and Edit" at bounding box center [984, 156] width 73 height 27
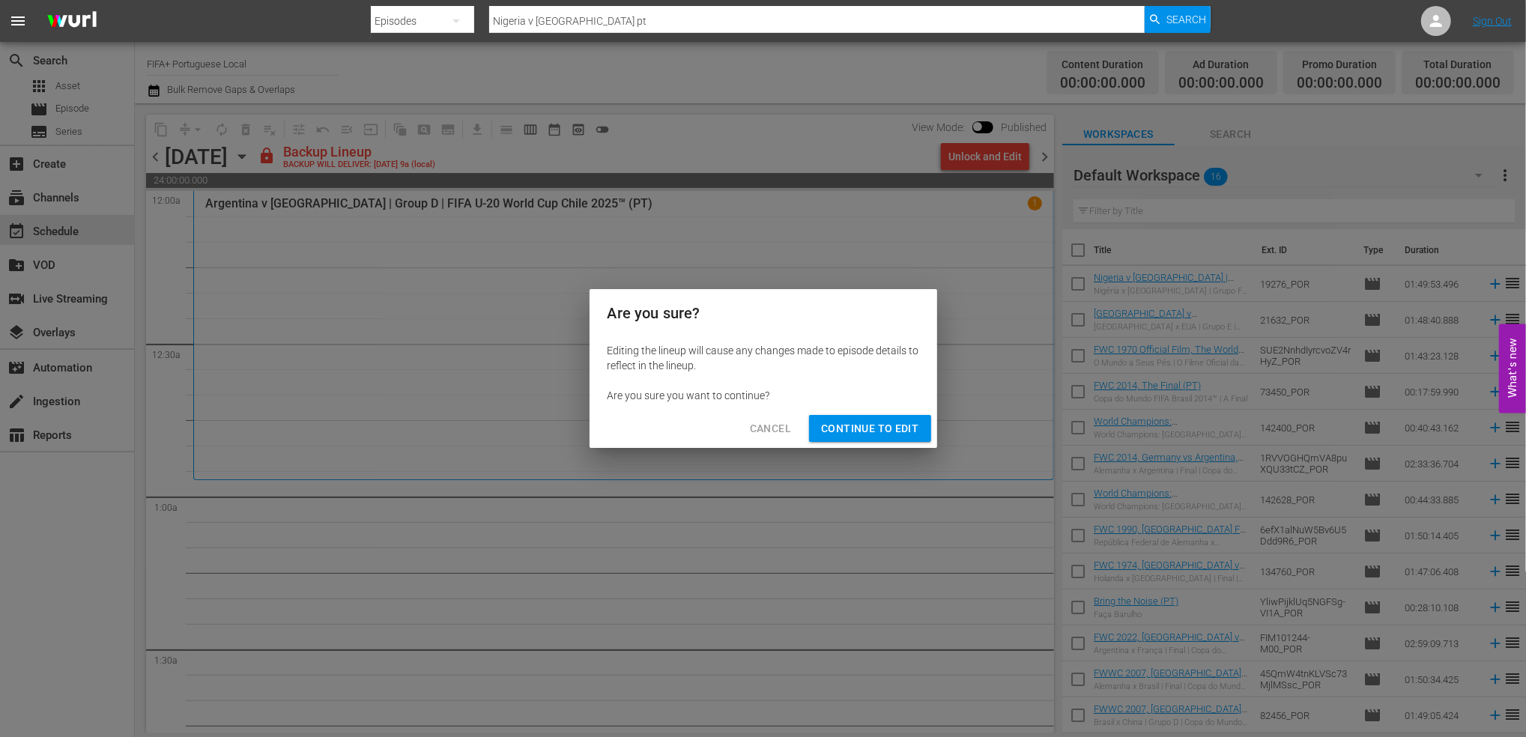
click at [873, 416] on button "Continue to Edit" at bounding box center [869, 429] width 121 height 28
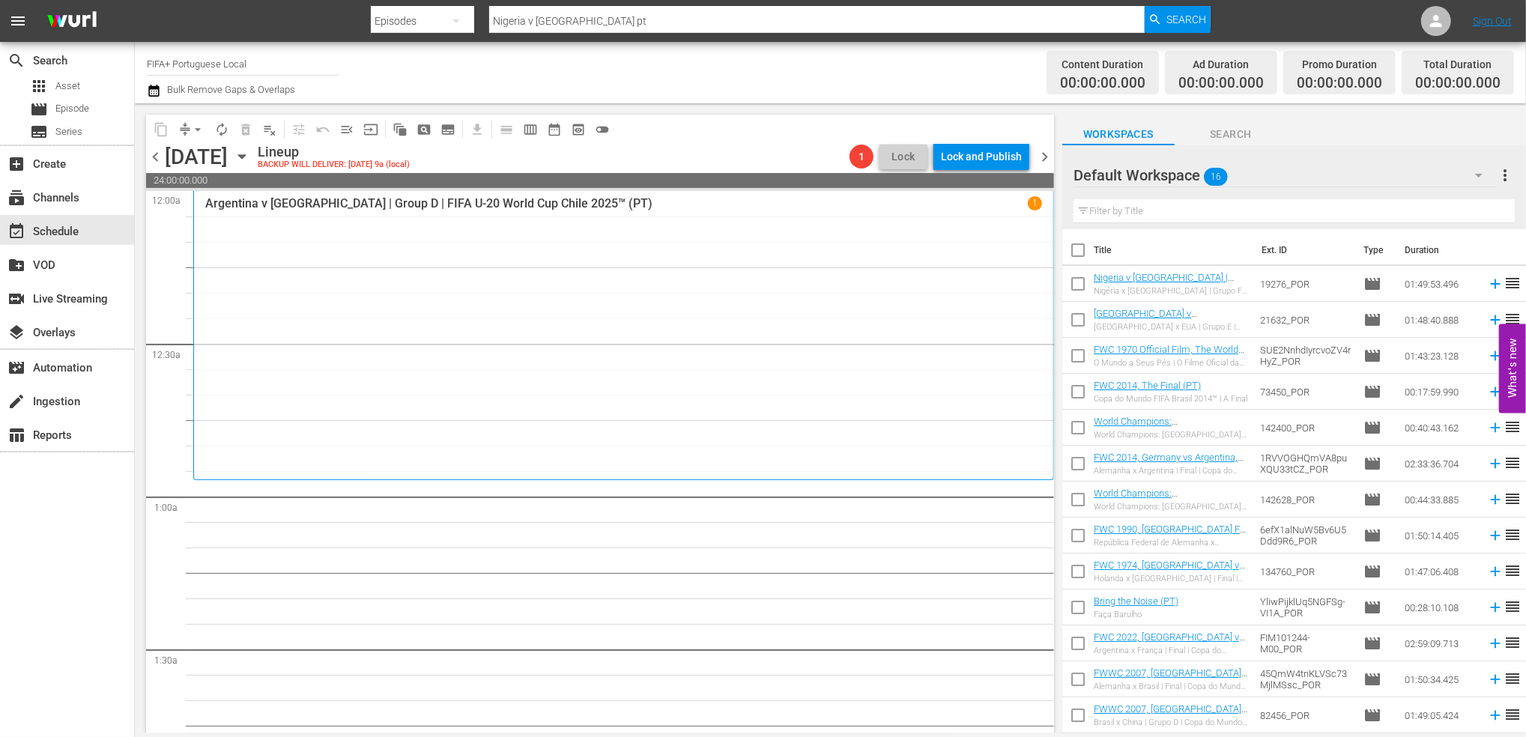
click at [164, 157] on span "chevron_left" at bounding box center [155, 157] width 19 height 19
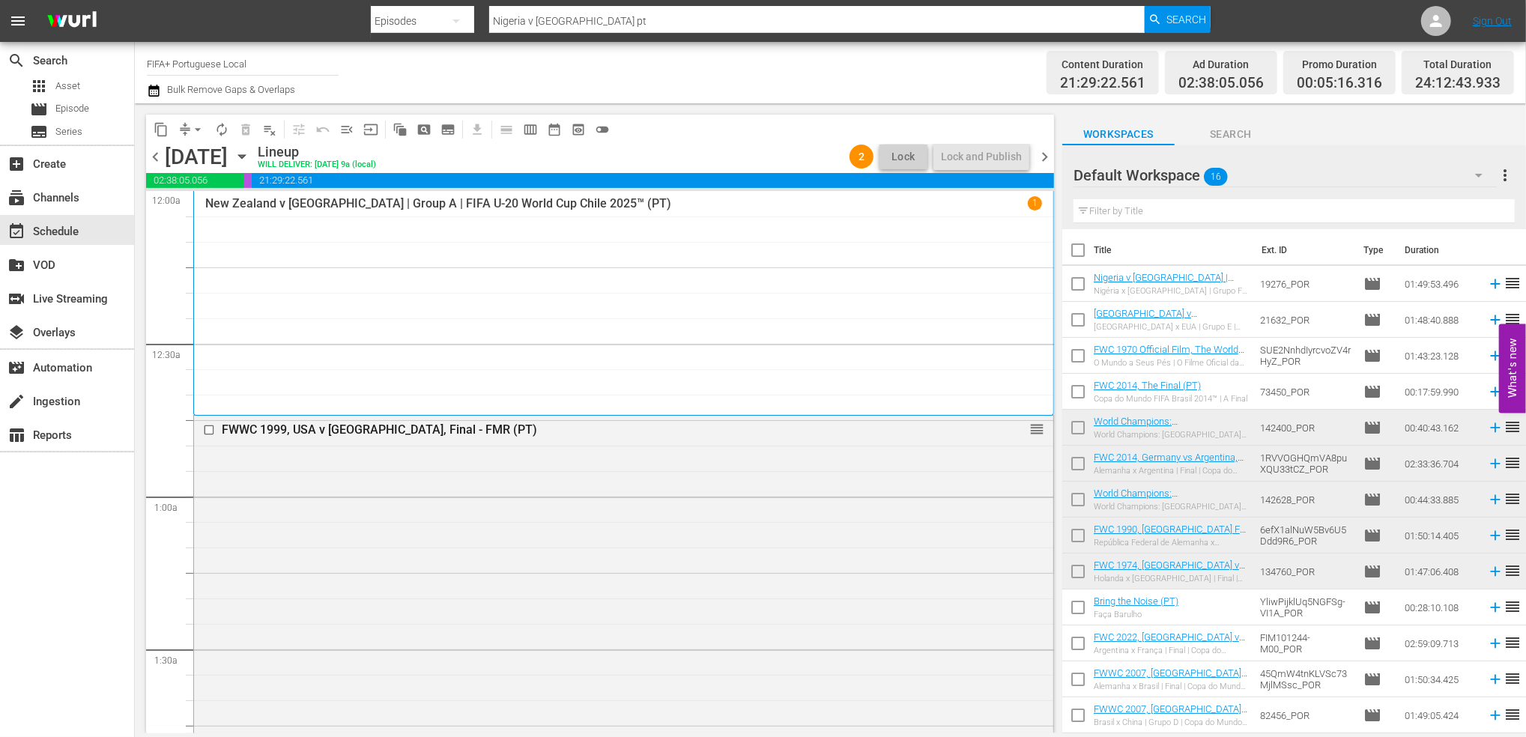
drag, startPoint x: 1043, startPoint y: 154, endPoint x: 1076, endPoint y: 211, distance: 65.8
click at [1043, 154] on span "chevron_right" at bounding box center [1044, 157] width 19 height 19
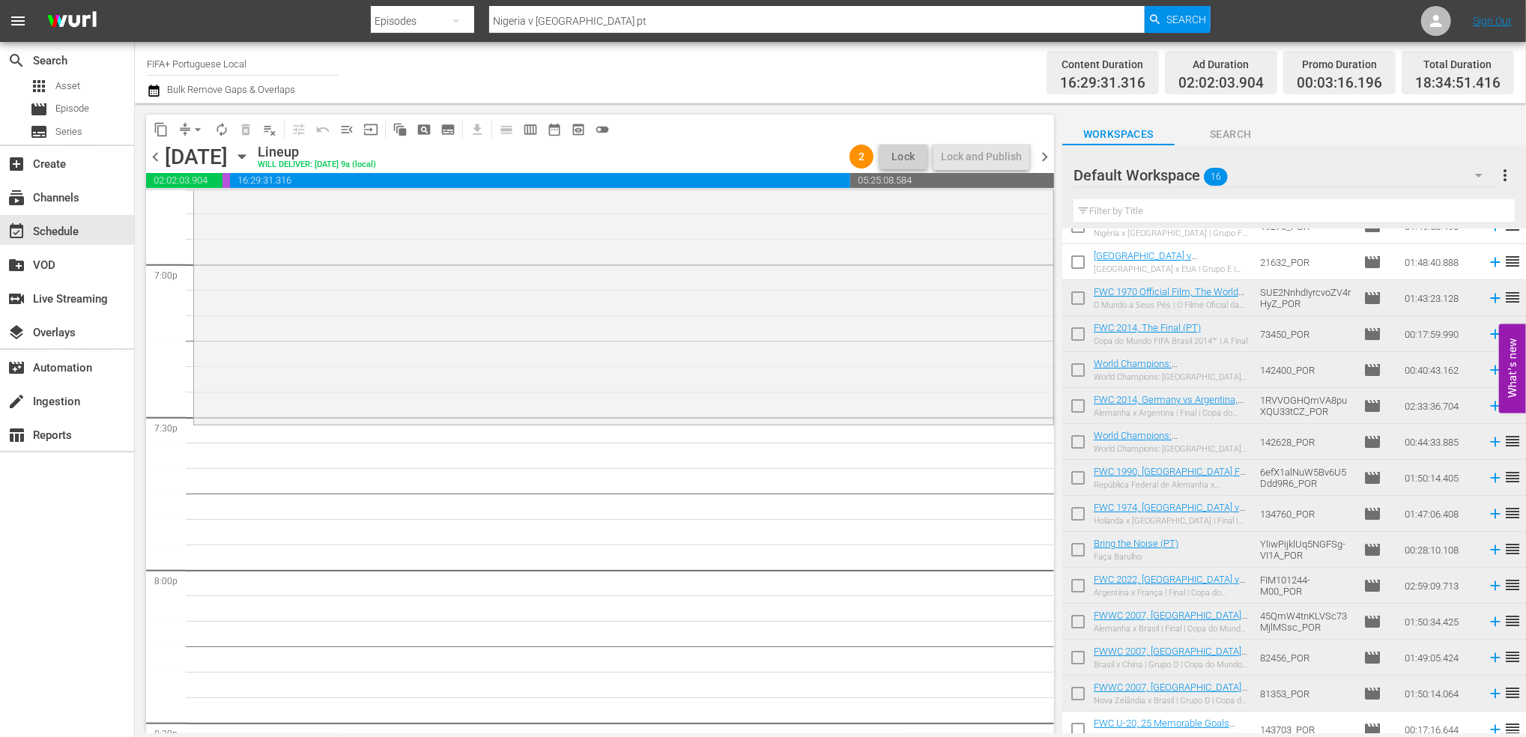
scroll to position [105, 0]
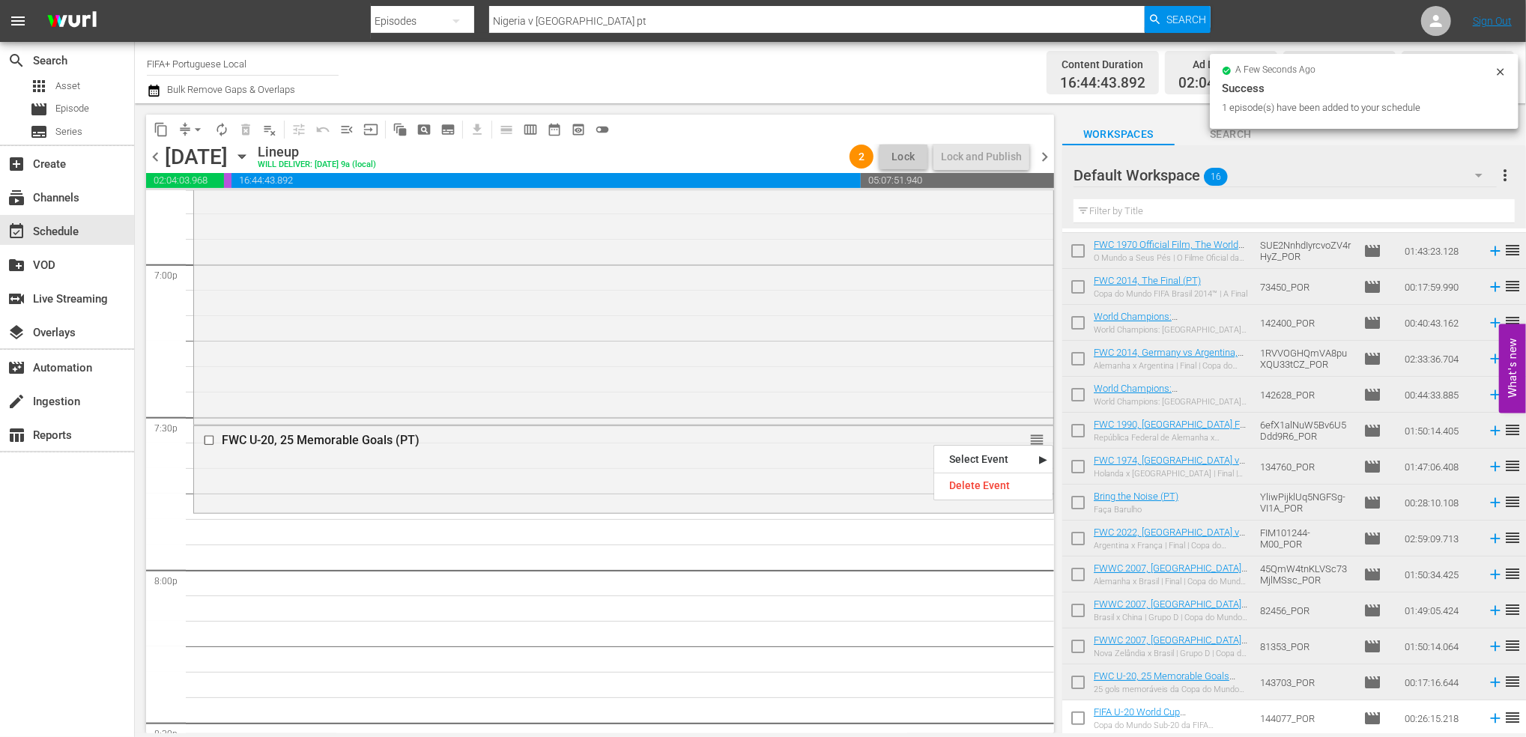
click at [993, 479] on div "Delete Event" at bounding box center [993, 486] width 118 height 20
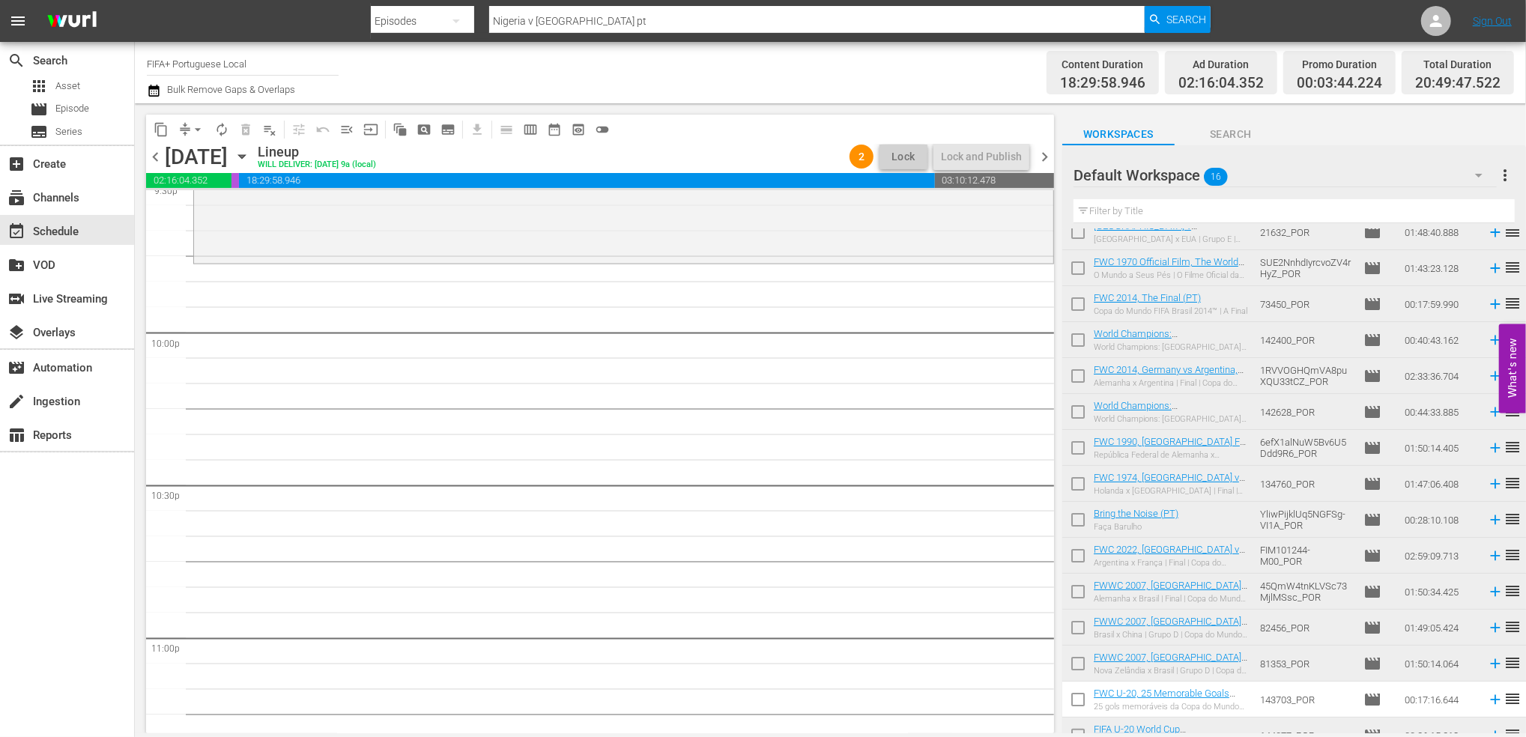
scroll to position [6577, 0]
click at [72, 100] on div "movie Episode" at bounding box center [59, 109] width 59 height 21
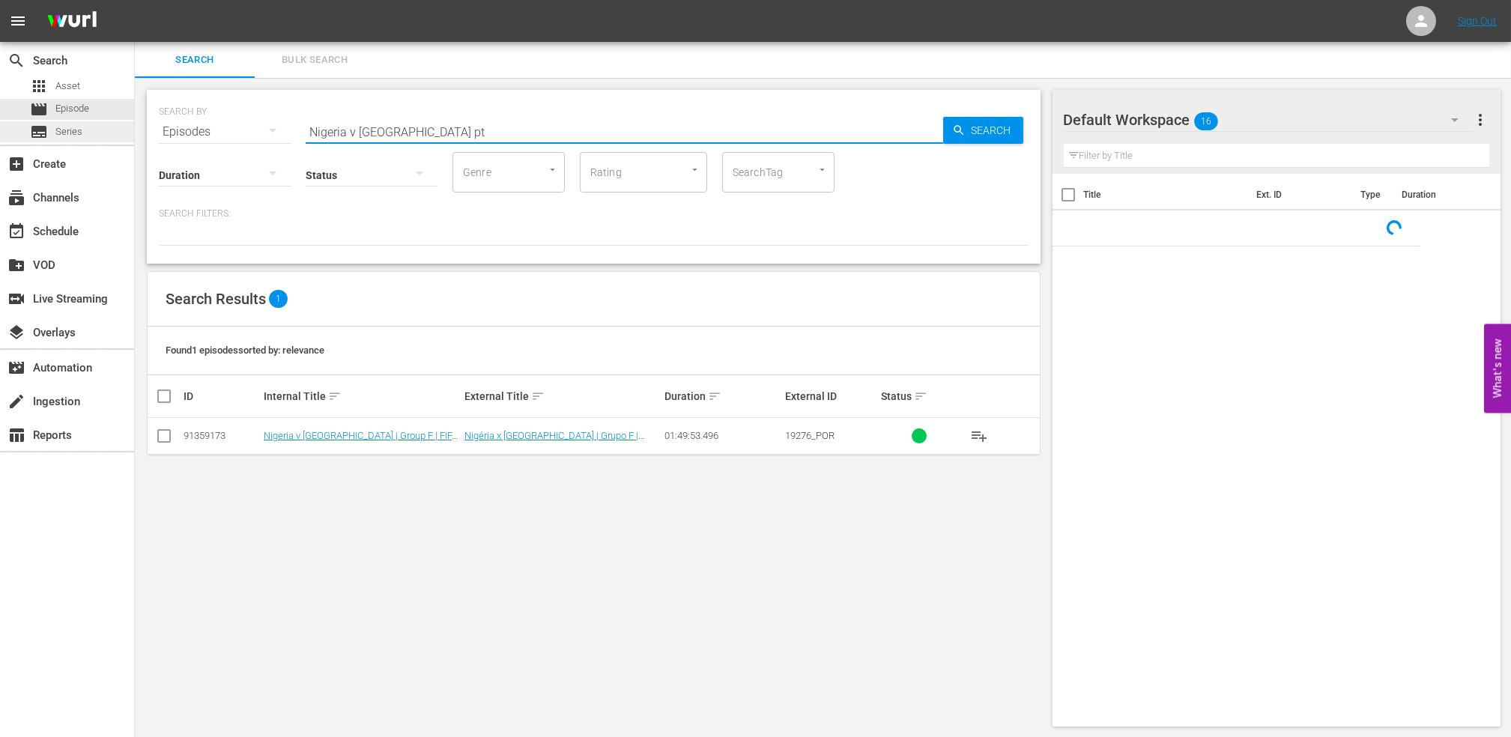
drag, startPoint x: 339, startPoint y: 128, endPoint x: 120, endPoint y: 127, distance: 219.5
click at [135, 0] on div "search Search apps Asset movie Episode subtitles Series add_box Create subscrip…" at bounding box center [823, 0] width 1376 height 0
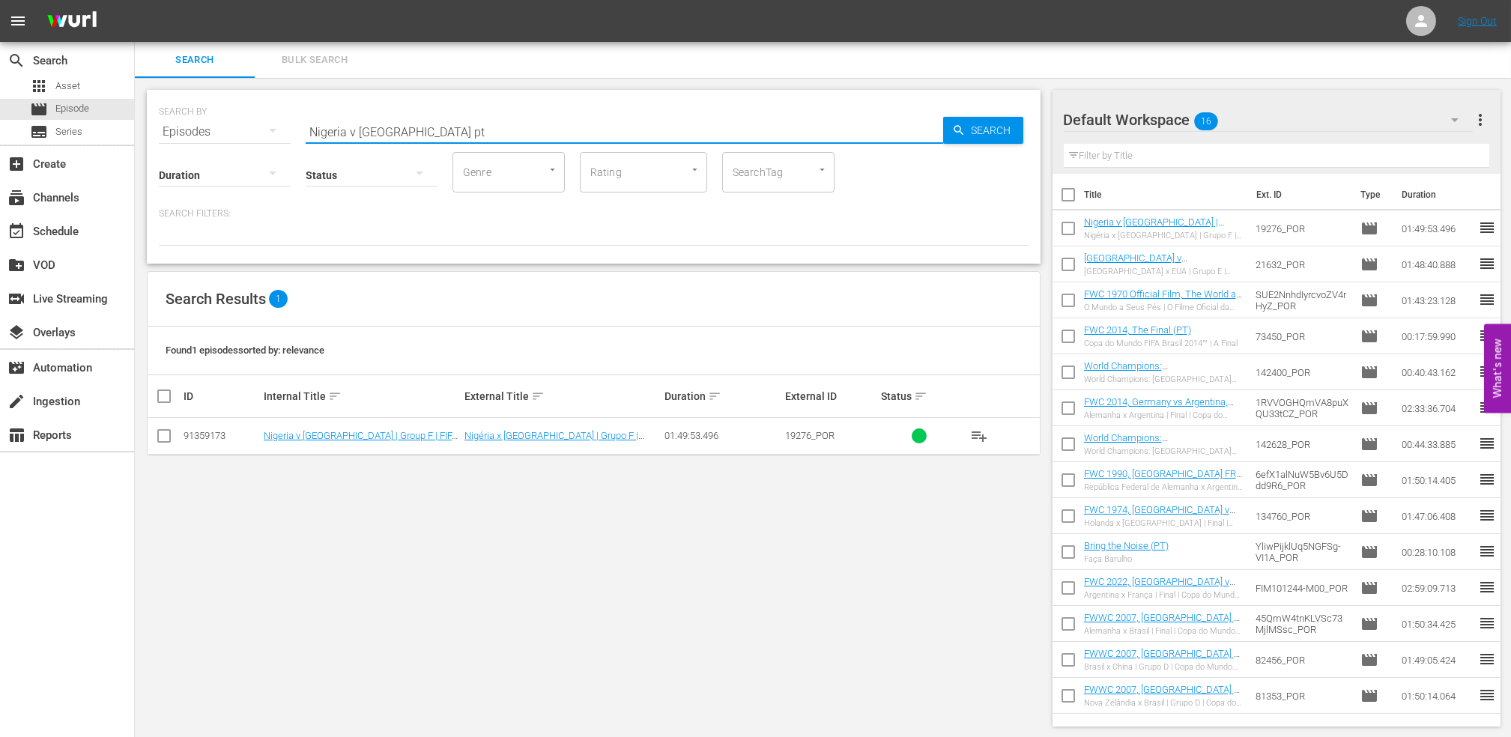
paste input "EP 2 - Lineker | Golden Boo"
drag, startPoint x: 328, startPoint y: 127, endPoint x: 147, endPoint y: 135, distance: 181.5
click at [147, 133] on div "SEARCH BY Search By Episodes Search ID, Title, Description, Keywords, or Catego…" at bounding box center [594, 177] width 894 height 174
click at [417, 126] on input "Golden Boot" at bounding box center [625, 132] width 638 height 36
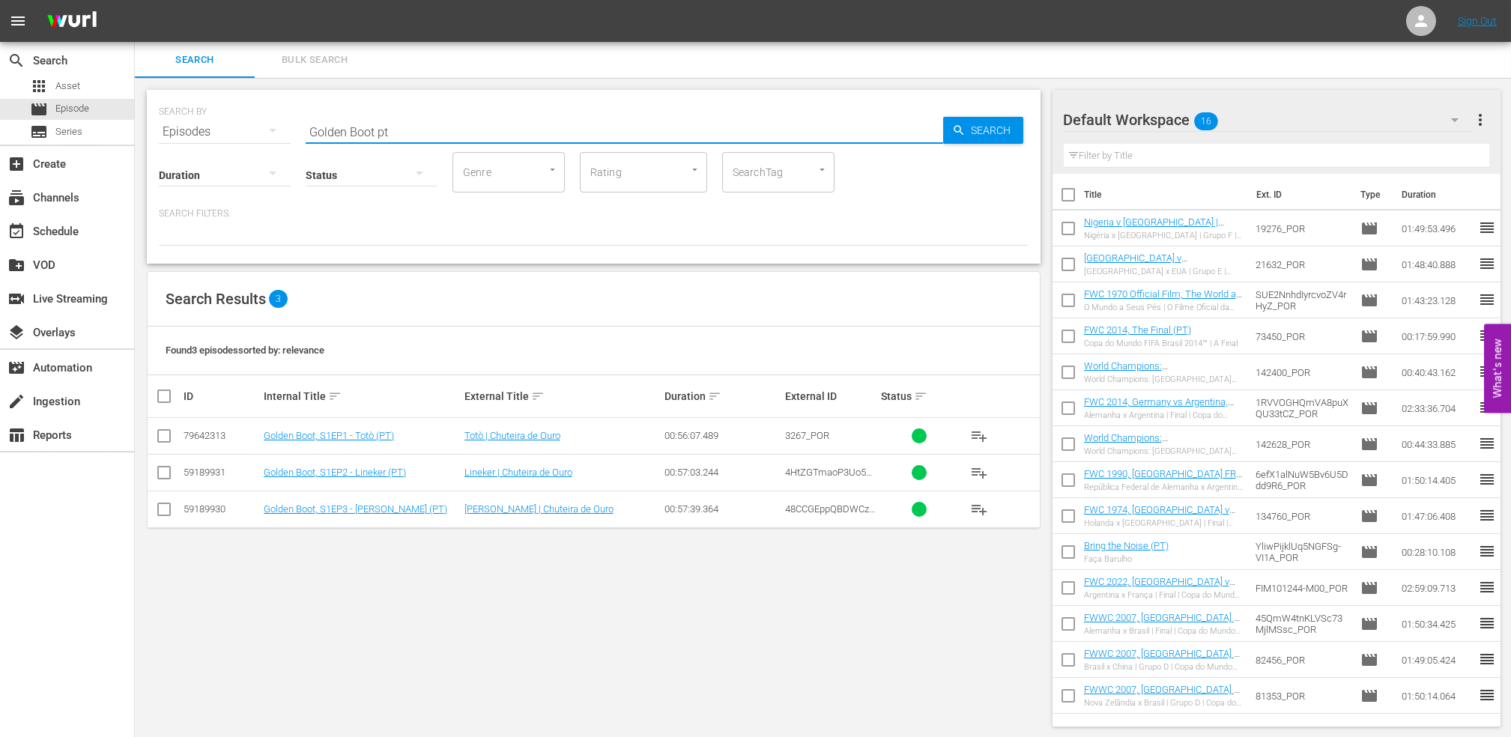
type input "Golden Boot pt"
drag, startPoint x: 152, startPoint y: 476, endPoint x: 172, endPoint y: 479, distance: 19.8
click at [157, 479] on td at bounding box center [165, 472] width 34 height 37
click at [166, 475] on input "checkbox" at bounding box center [164, 476] width 18 height 18
checkbox input "true"
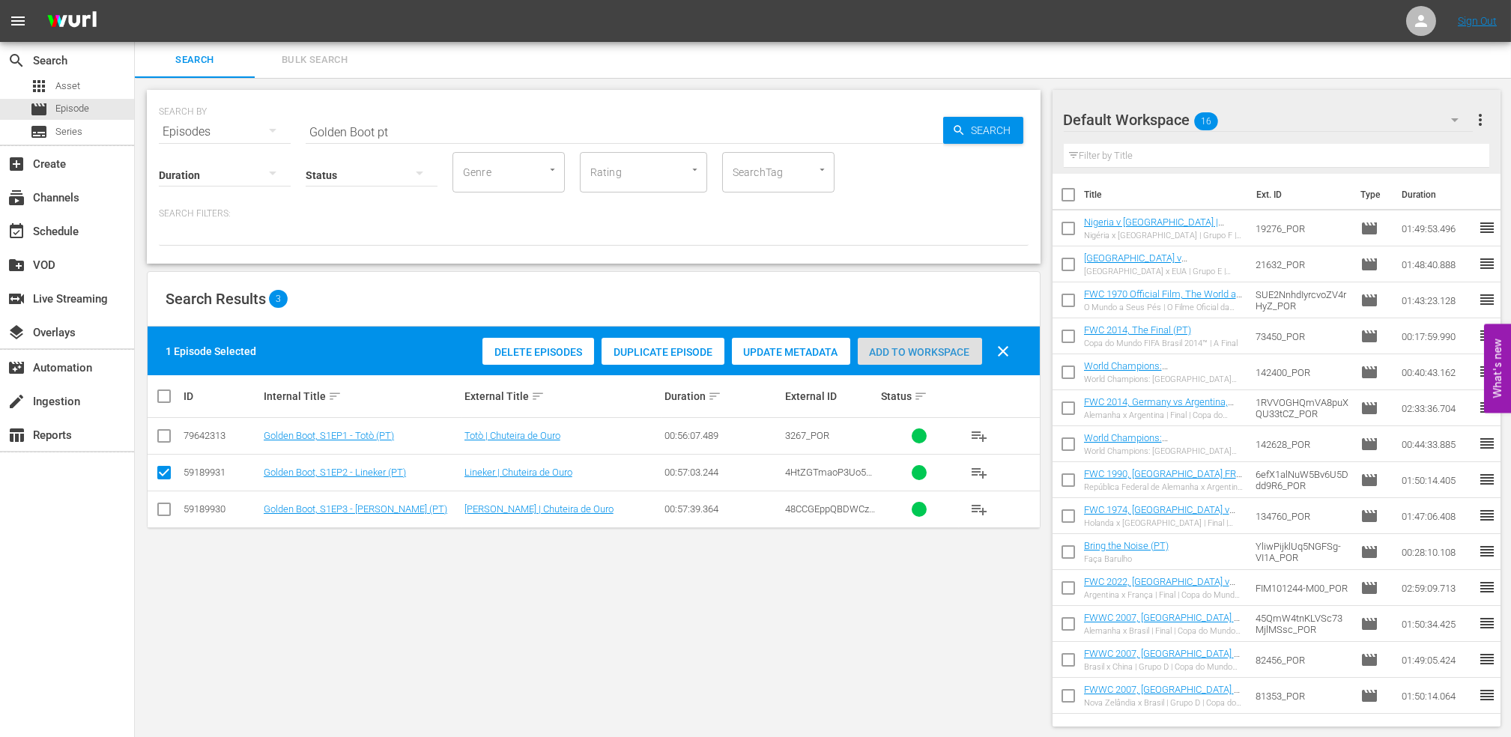
click at [903, 351] on span "Add to Workspace" at bounding box center [920, 352] width 124 height 12
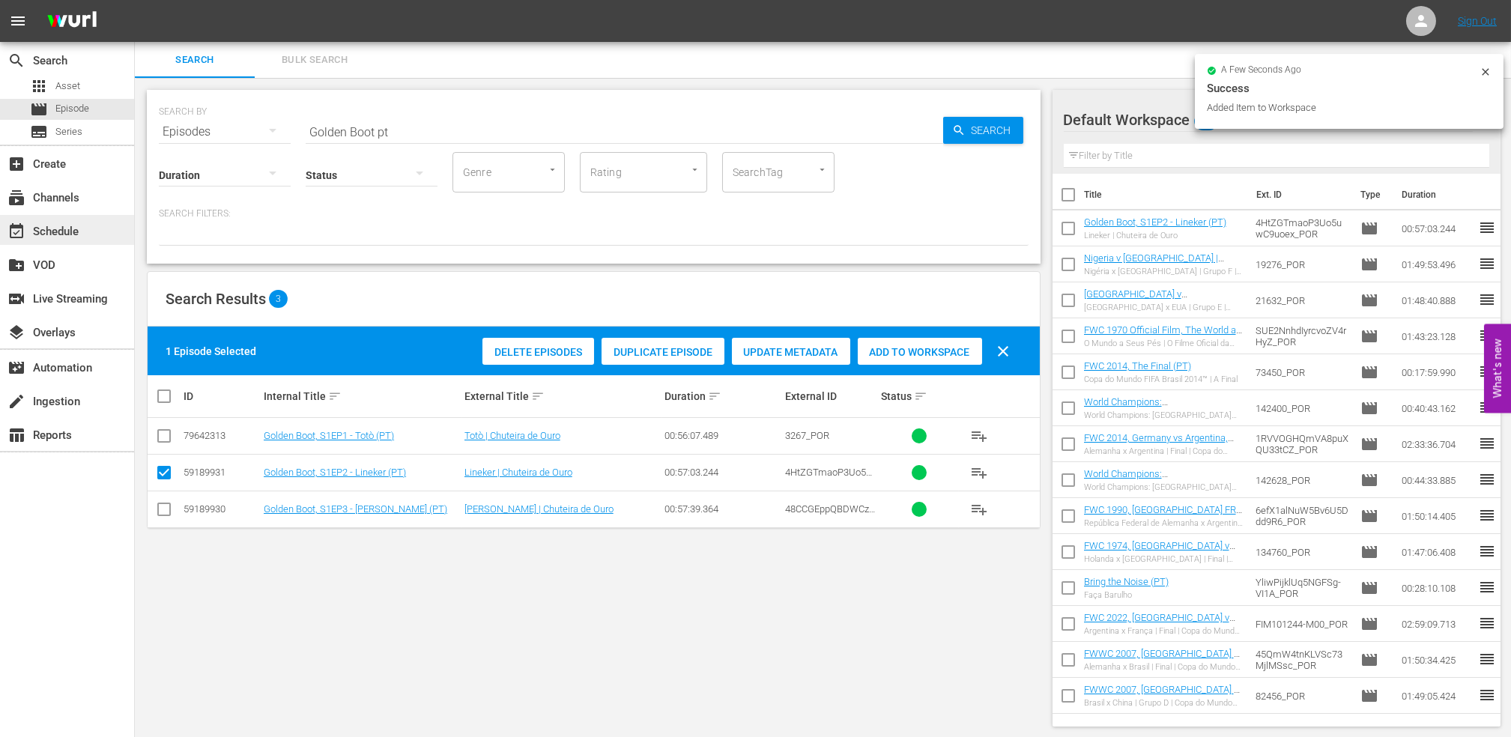
click at [100, 228] on div "event_available Schedule" at bounding box center [67, 230] width 134 height 30
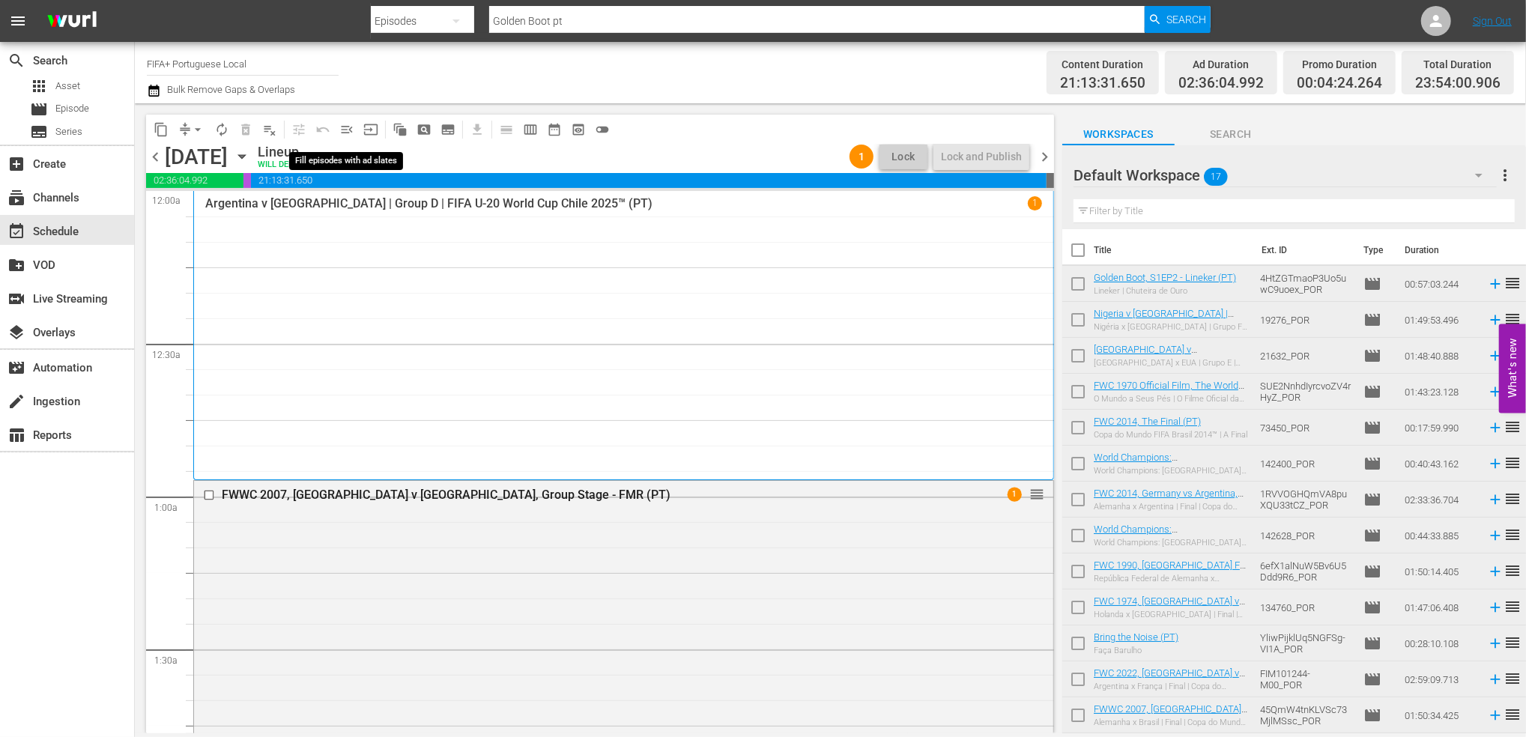
click at [351, 130] on span "menu_open" at bounding box center [346, 129] width 15 height 15
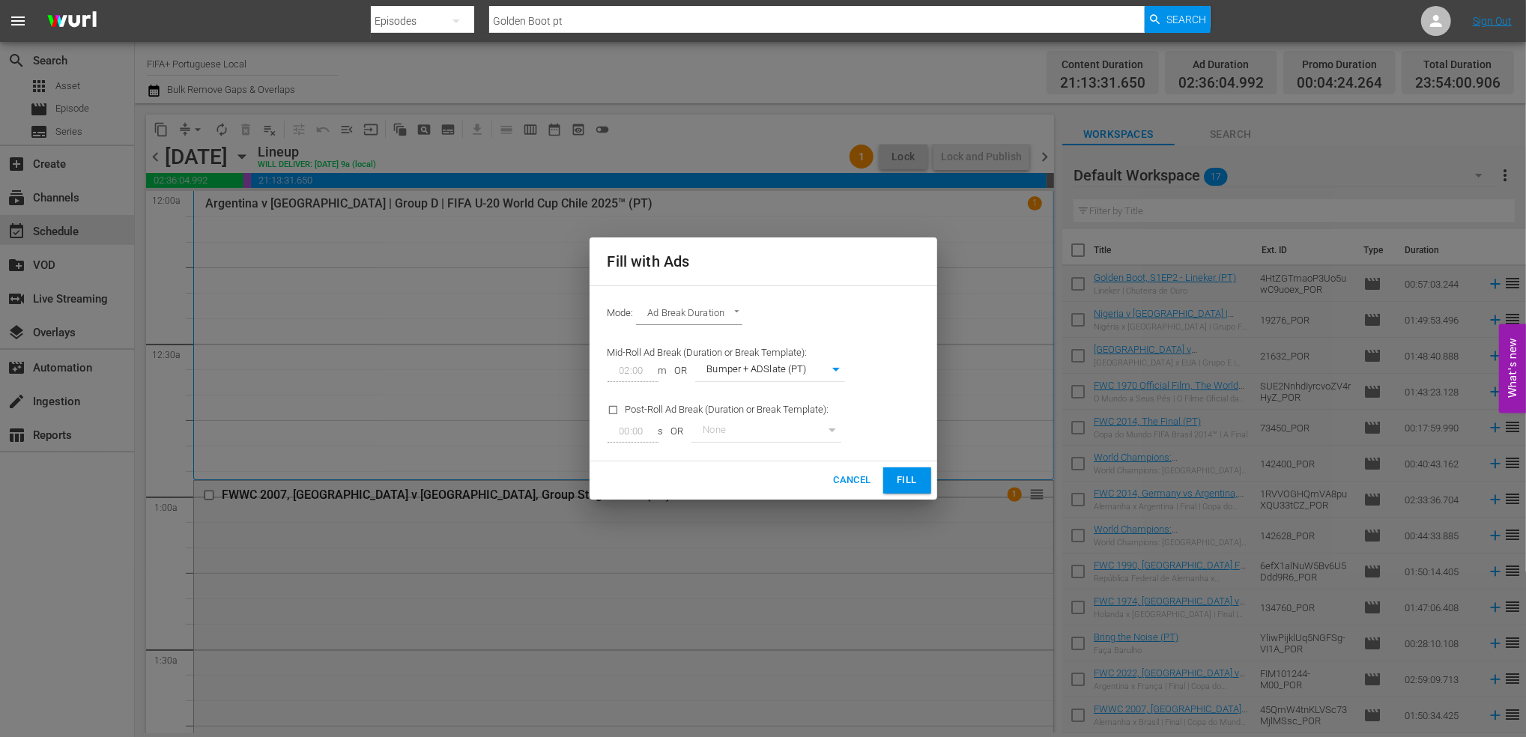
click at [903, 479] on span "Fill" at bounding box center [907, 480] width 24 height 17
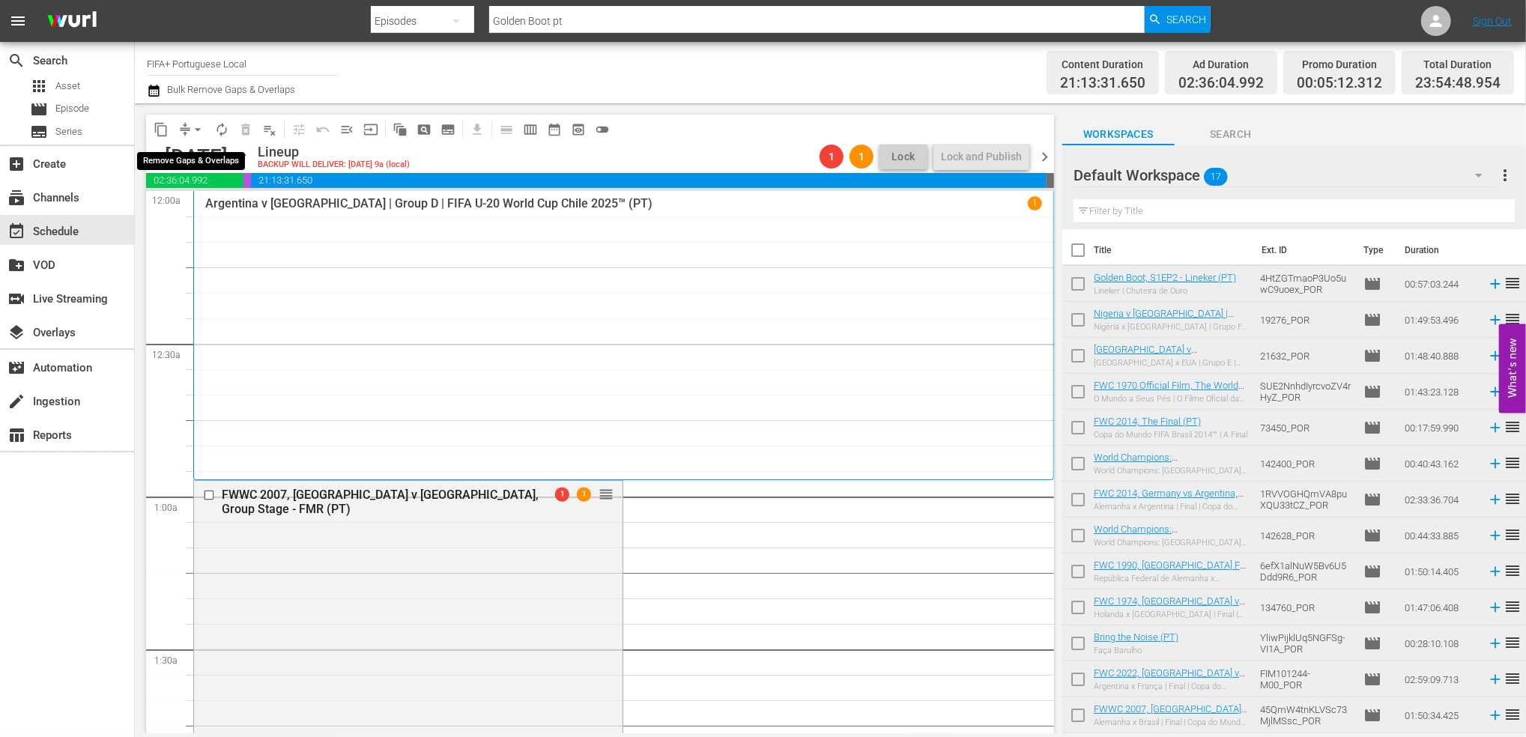
click at [196, 127] on span "arrow_drop_down" at bounding box center [197, 129] width 15 height 15
click at [213, 203] on li "Align to End of Previous Day" at bounding box center [198, 209] width 157 height 25
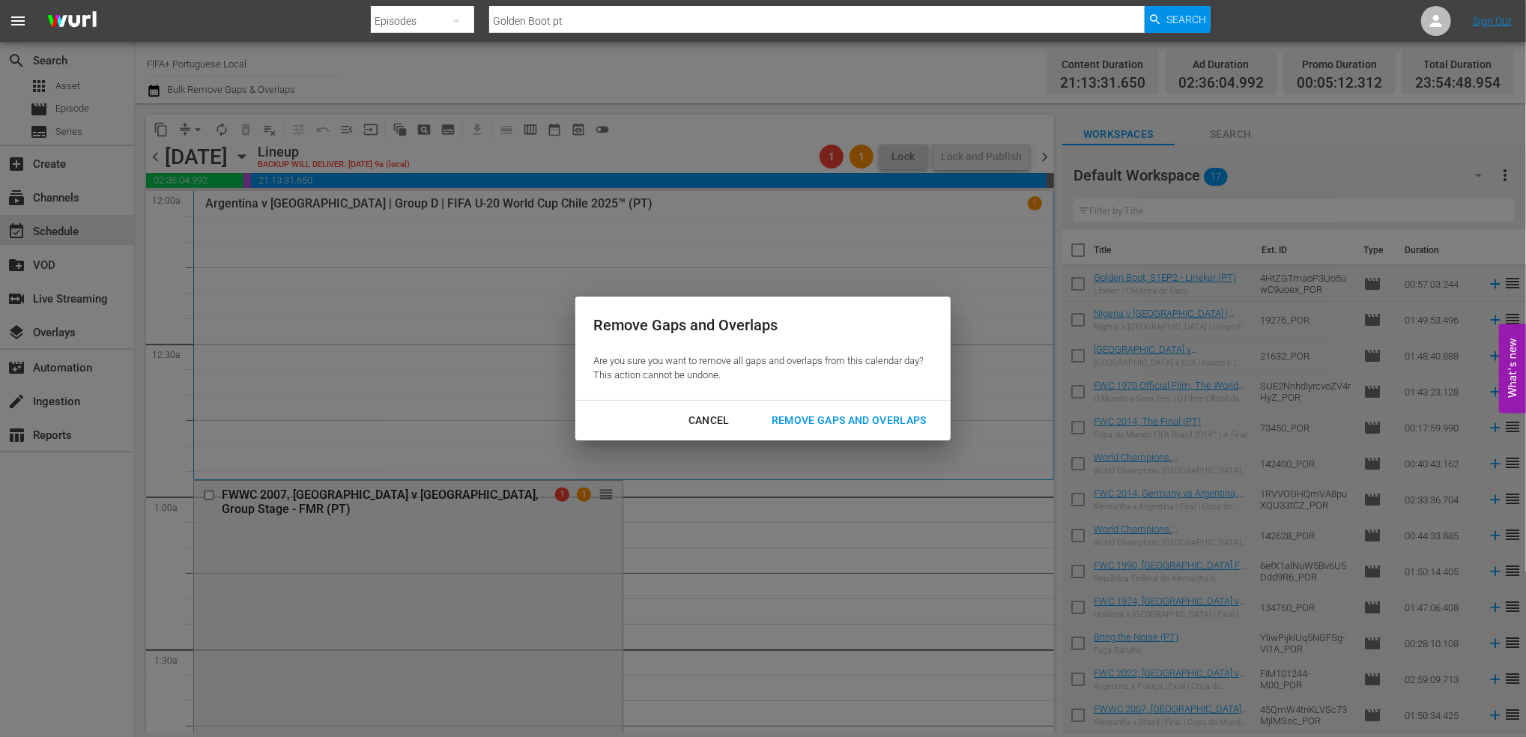
click at [854, 416] on div "Remove Gaps and Overlaps" at bounding box center [849, 420] width 179 height 19
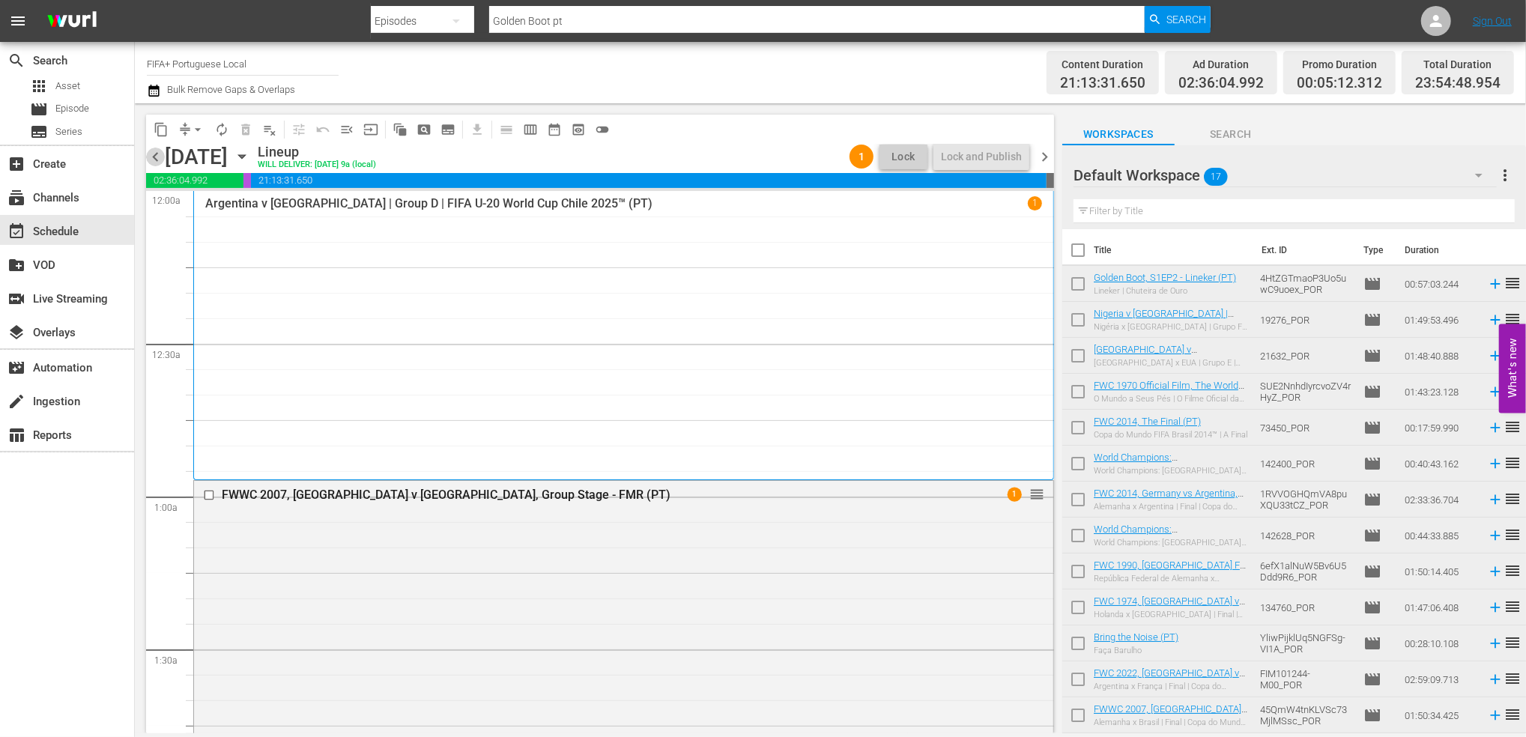
click at [159, 160] on span "chevron_left" at bounding box center [155, 157] width 19 height 19
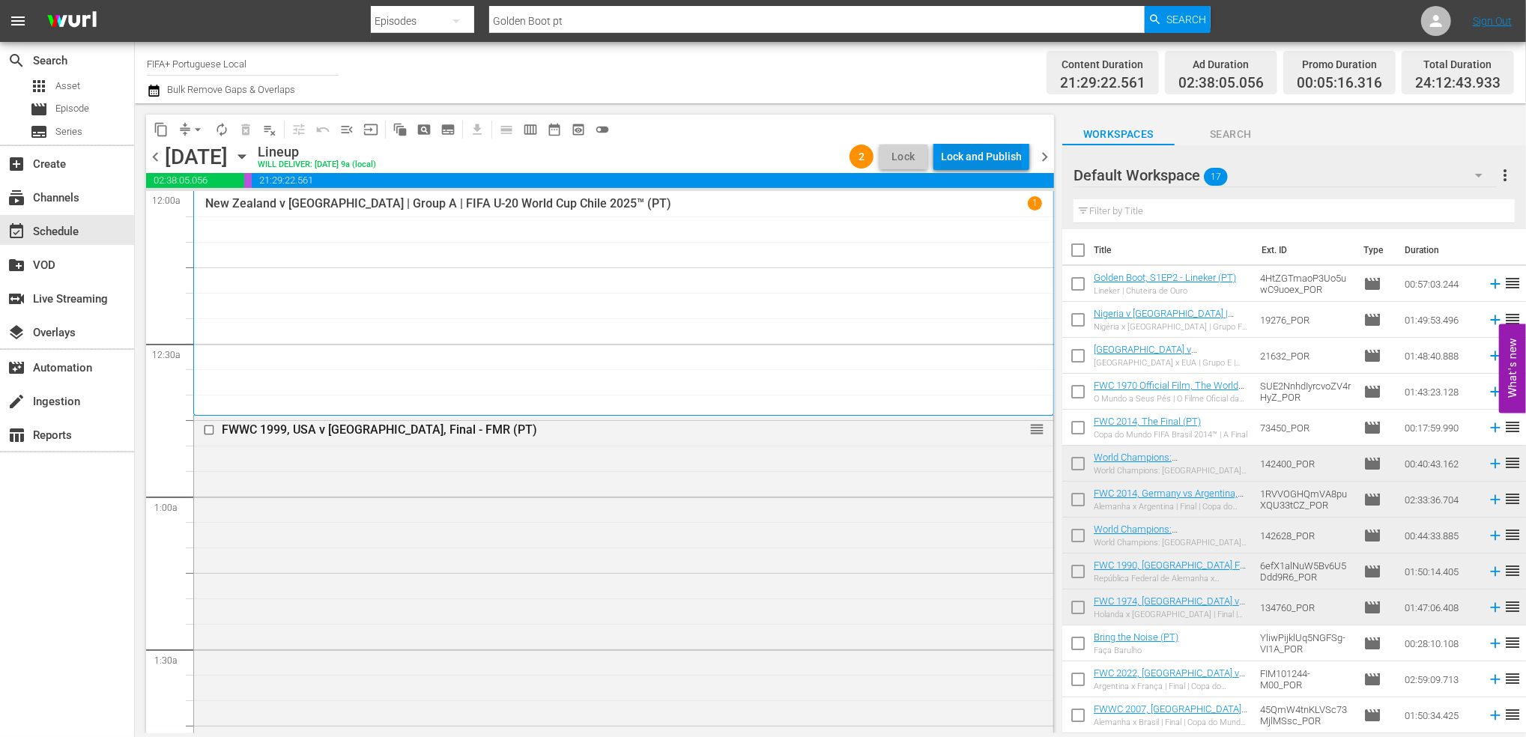
click at [975, 154] on div "Lock and Publish" at bounding box center [981, 156] width 81 height 27
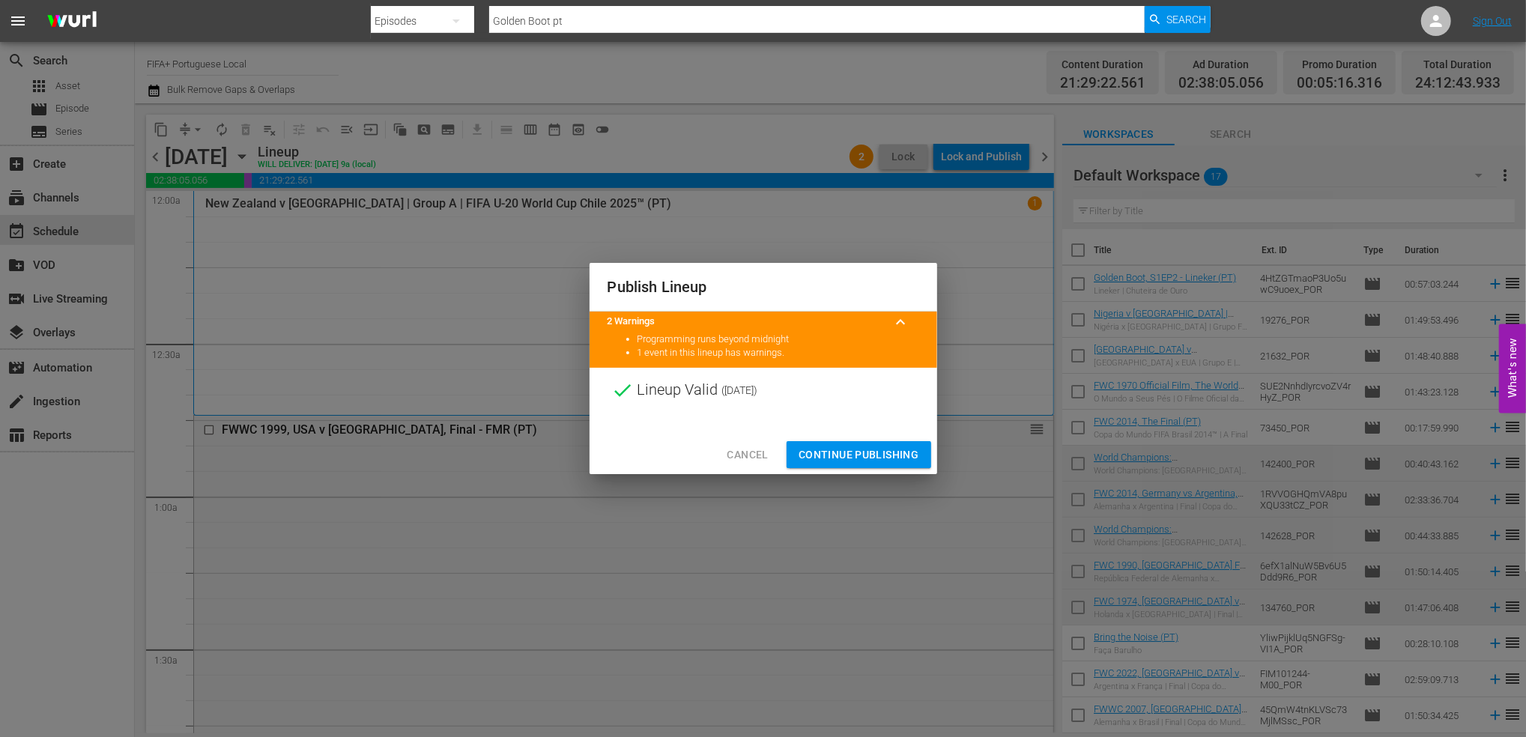
click at [896, 453] on span "Continue Publishing" at bounding box center [859, 455] width 121 height 19
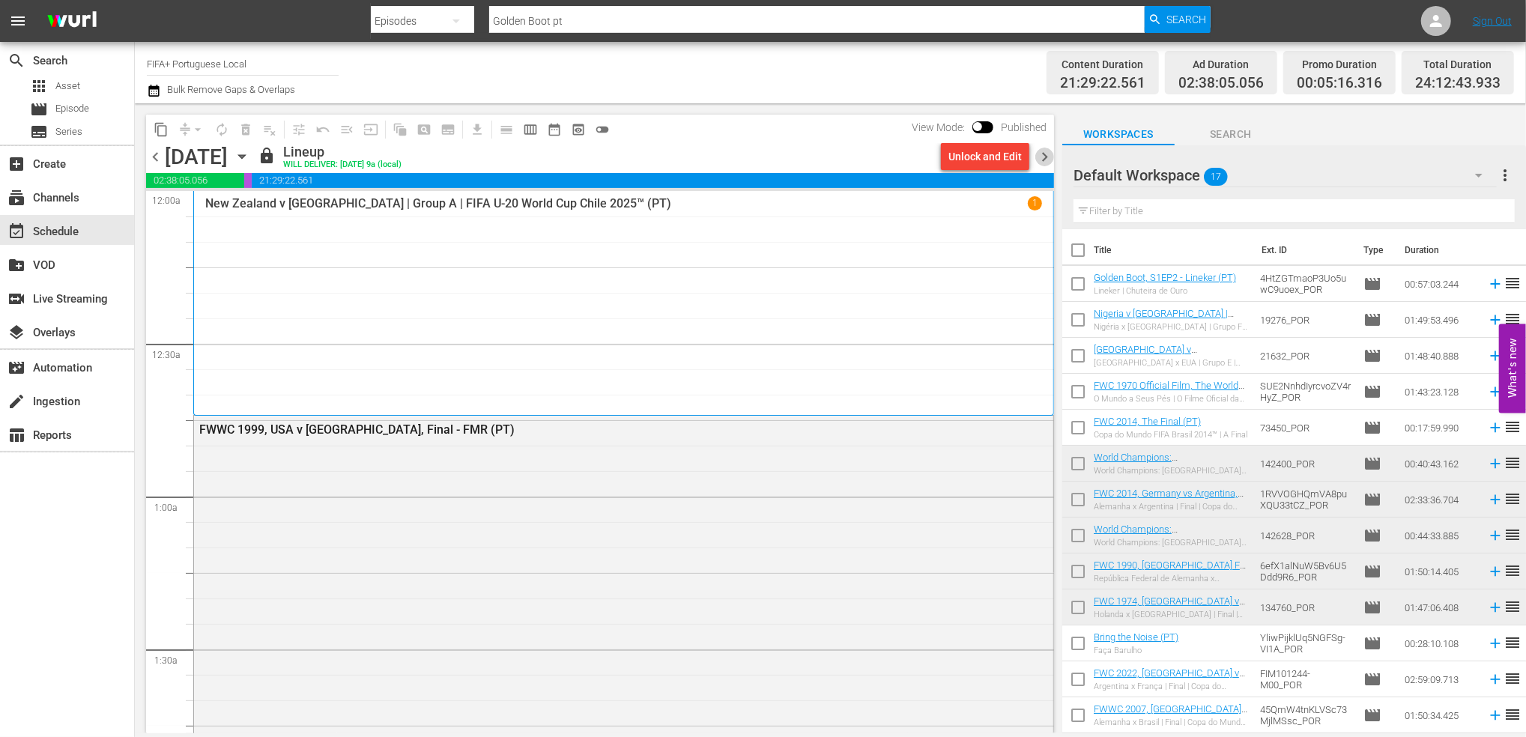
click at [1052, 152] on span "chevron_right" at bounding box center [1044, 157] width 19 height 19
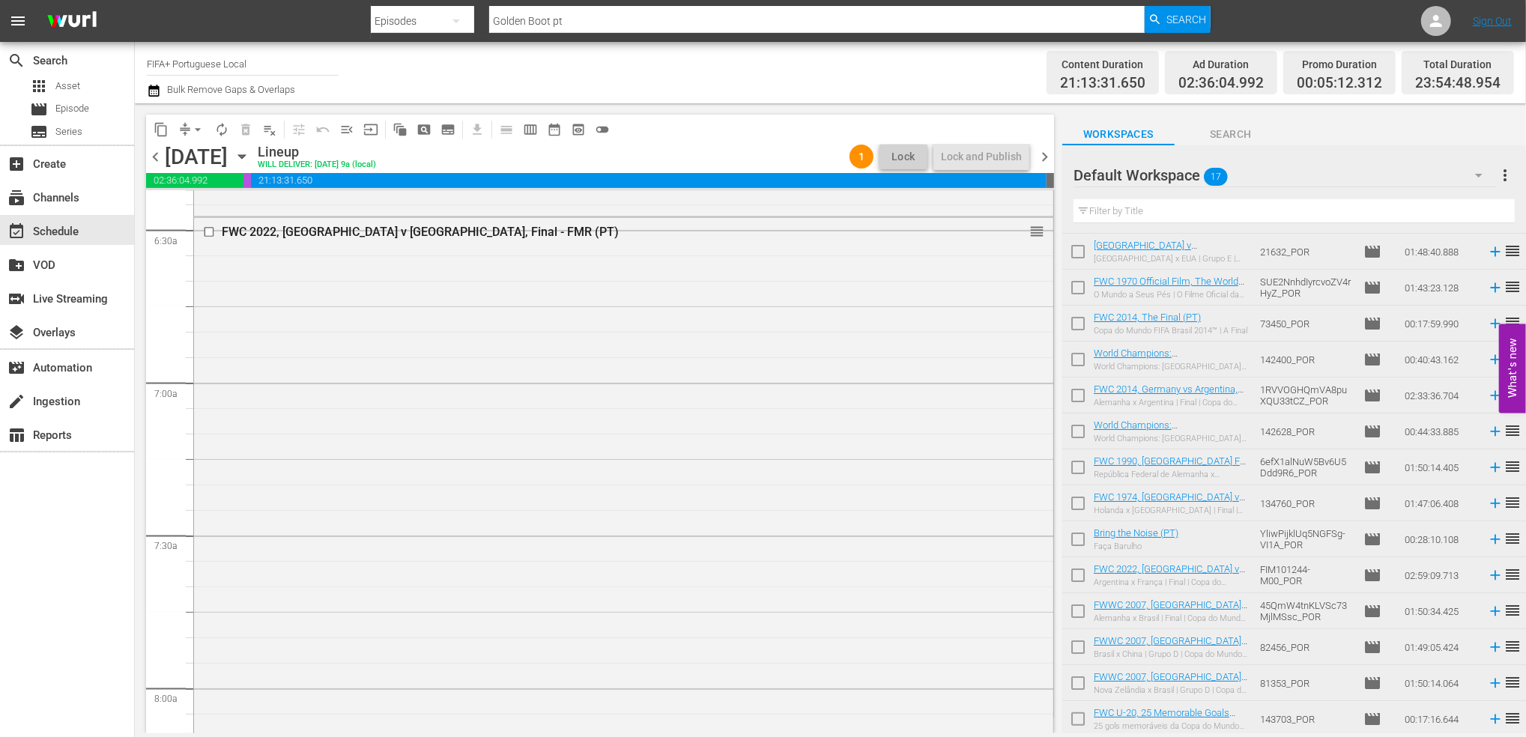
scroll to position [141, 0]
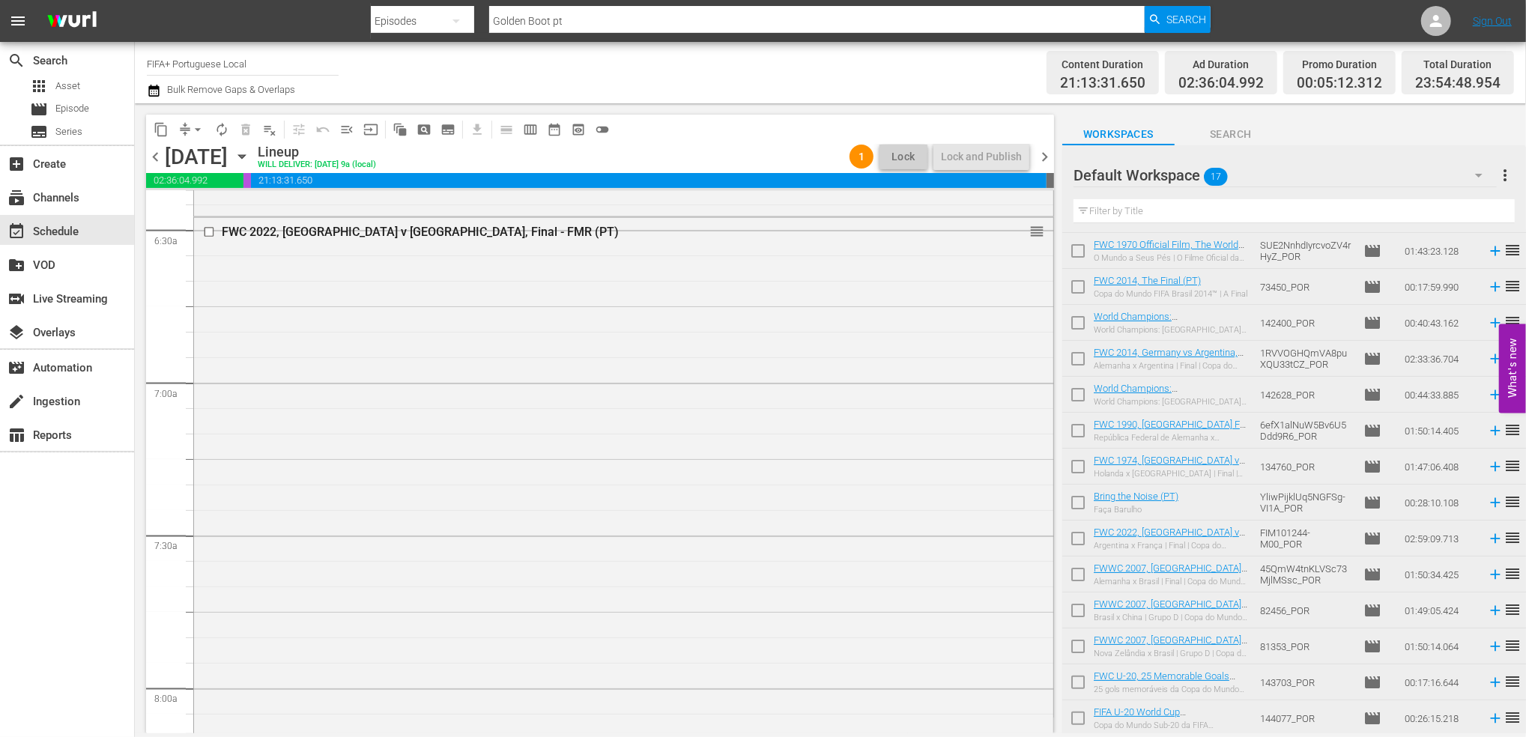
click at [154, 155] on span "chevron_left" at bounding box center [155, 157] width 19 height 19
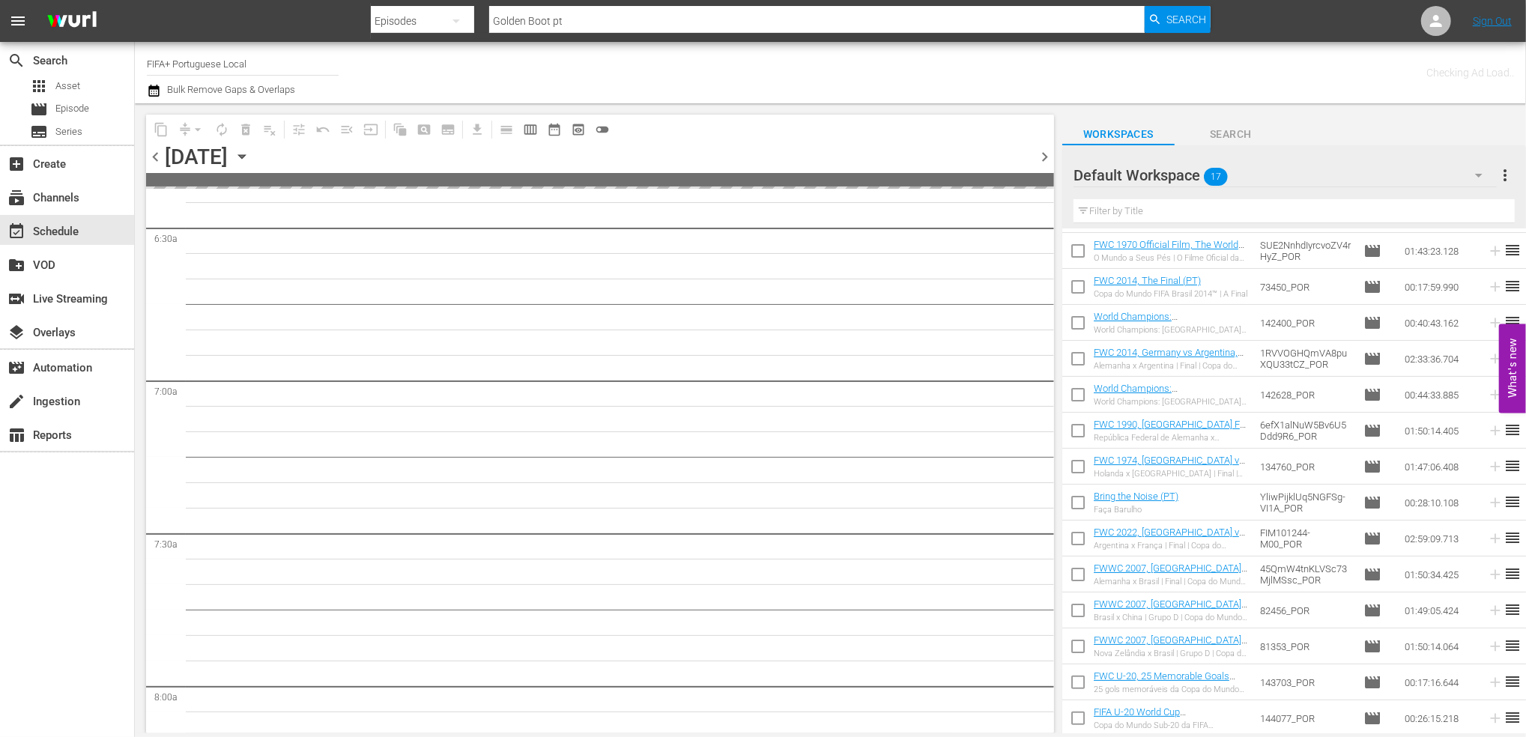
scroll to position [2024, 0]
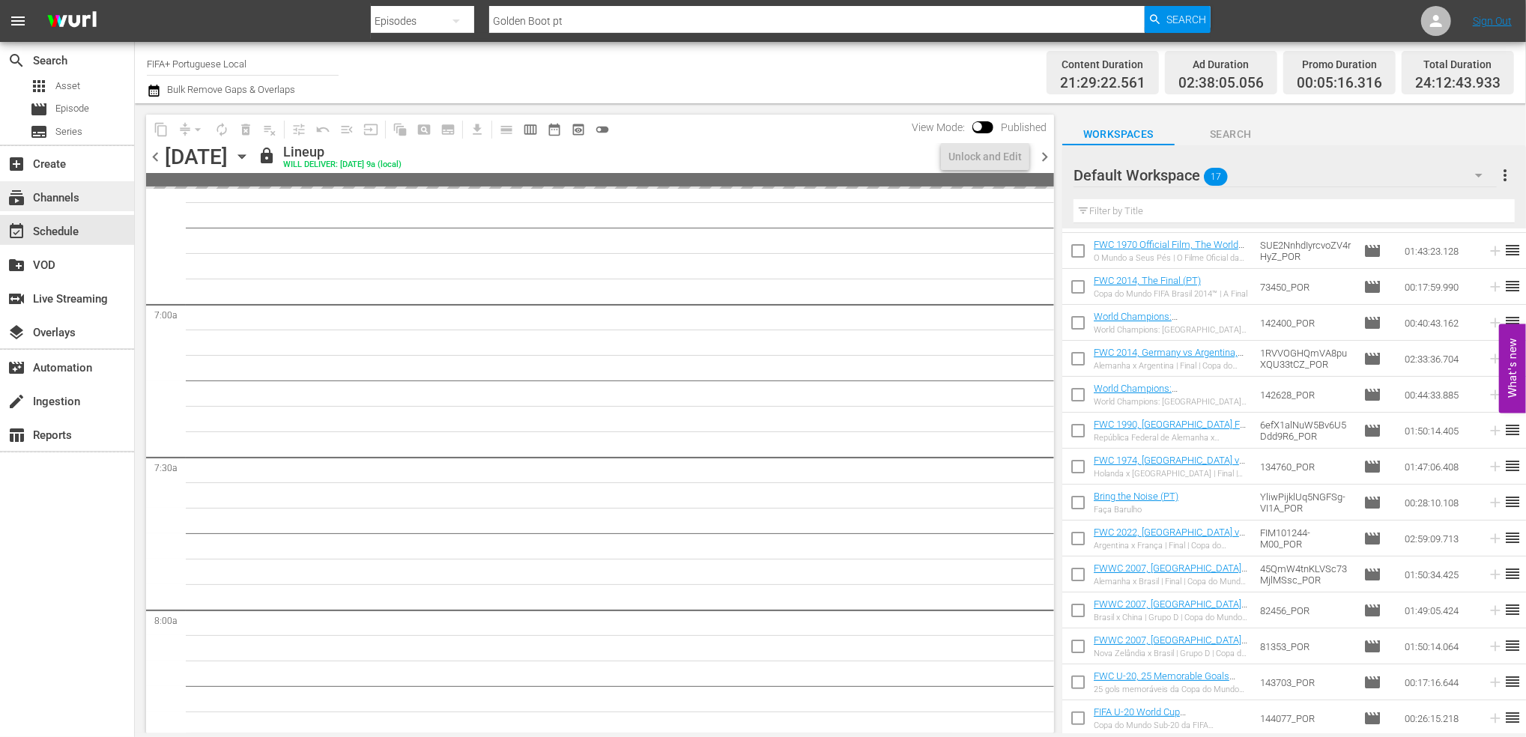
click at [85, 194] on div "subscriptions Channels" at bounding box center [67, 196] width 134 height 30
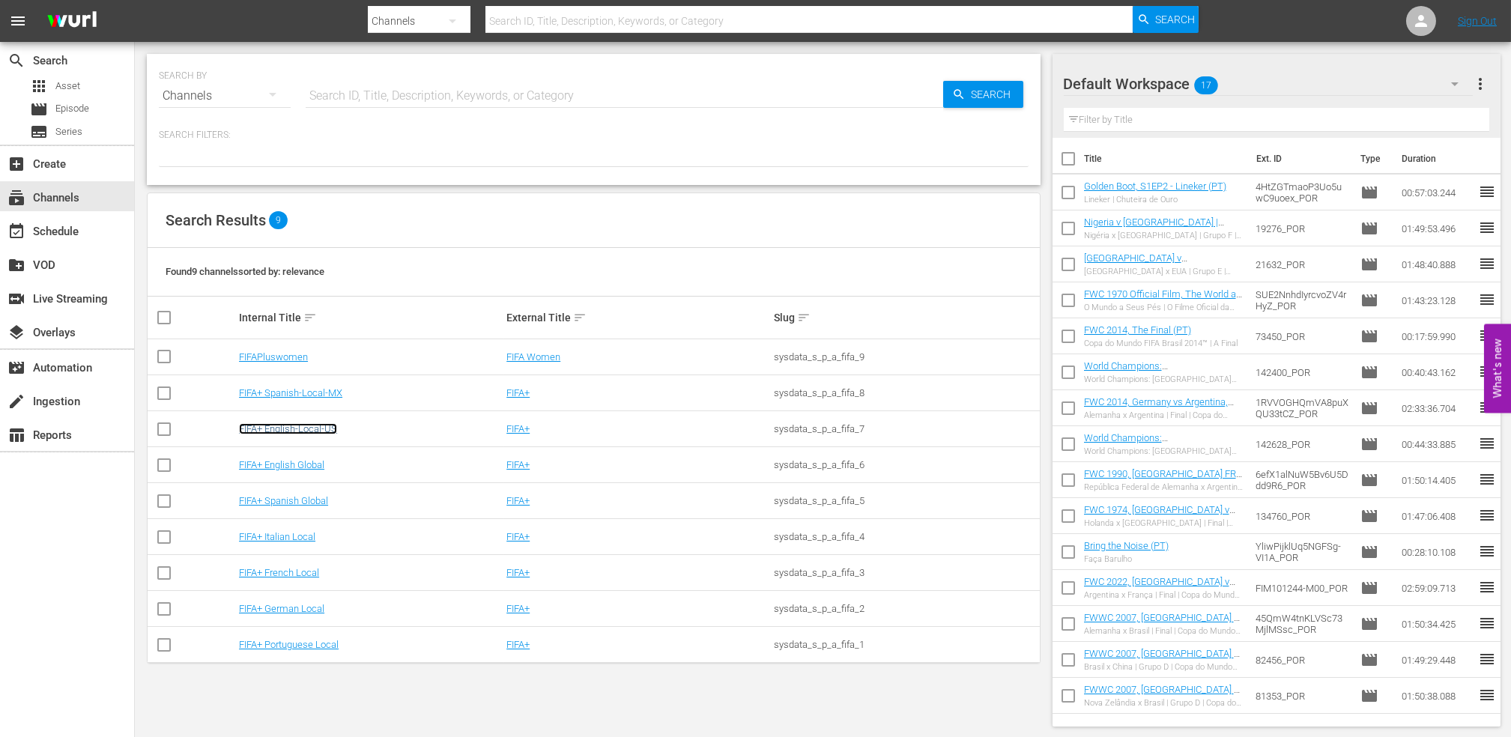
click at [327, 432] on link "FIFA+ English-Local-US" at bounding box center [288, 428] width 98 height 11
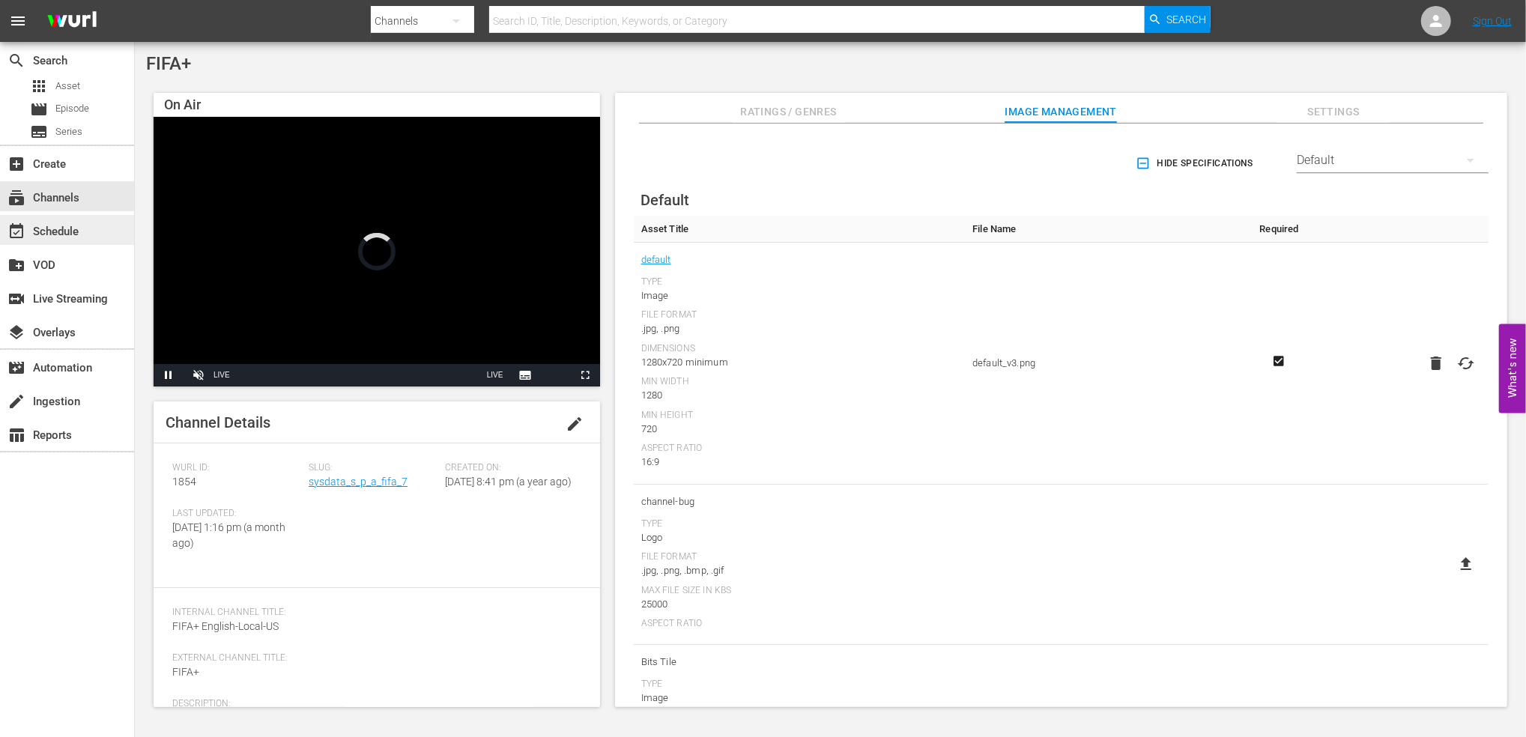
click at [78, 232] on div "event_available Schedule" at bounding box center [42, 228] width 84 height 13
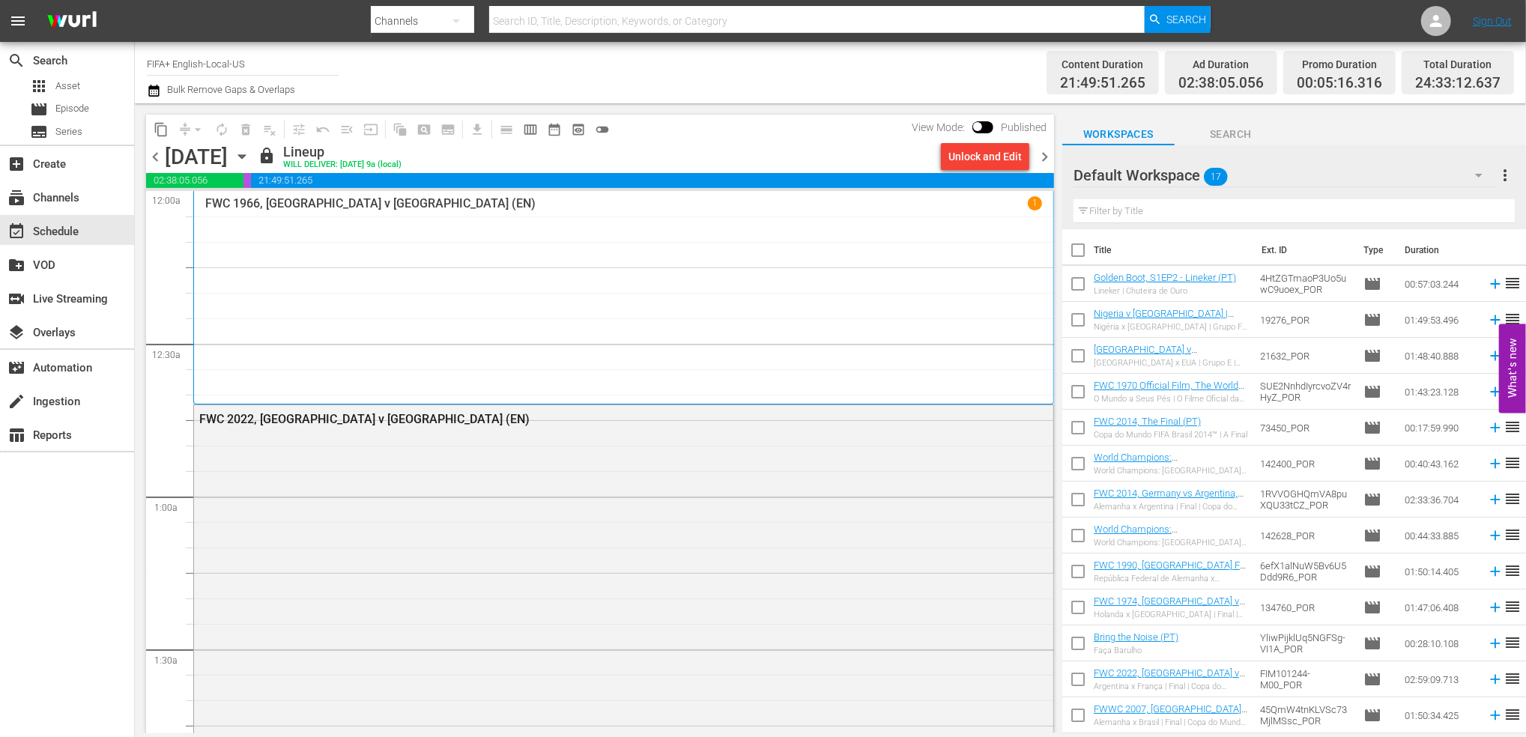
click at [160, 162] on span "chevron_left" at bounding box center [155, 157] width 19 height 19
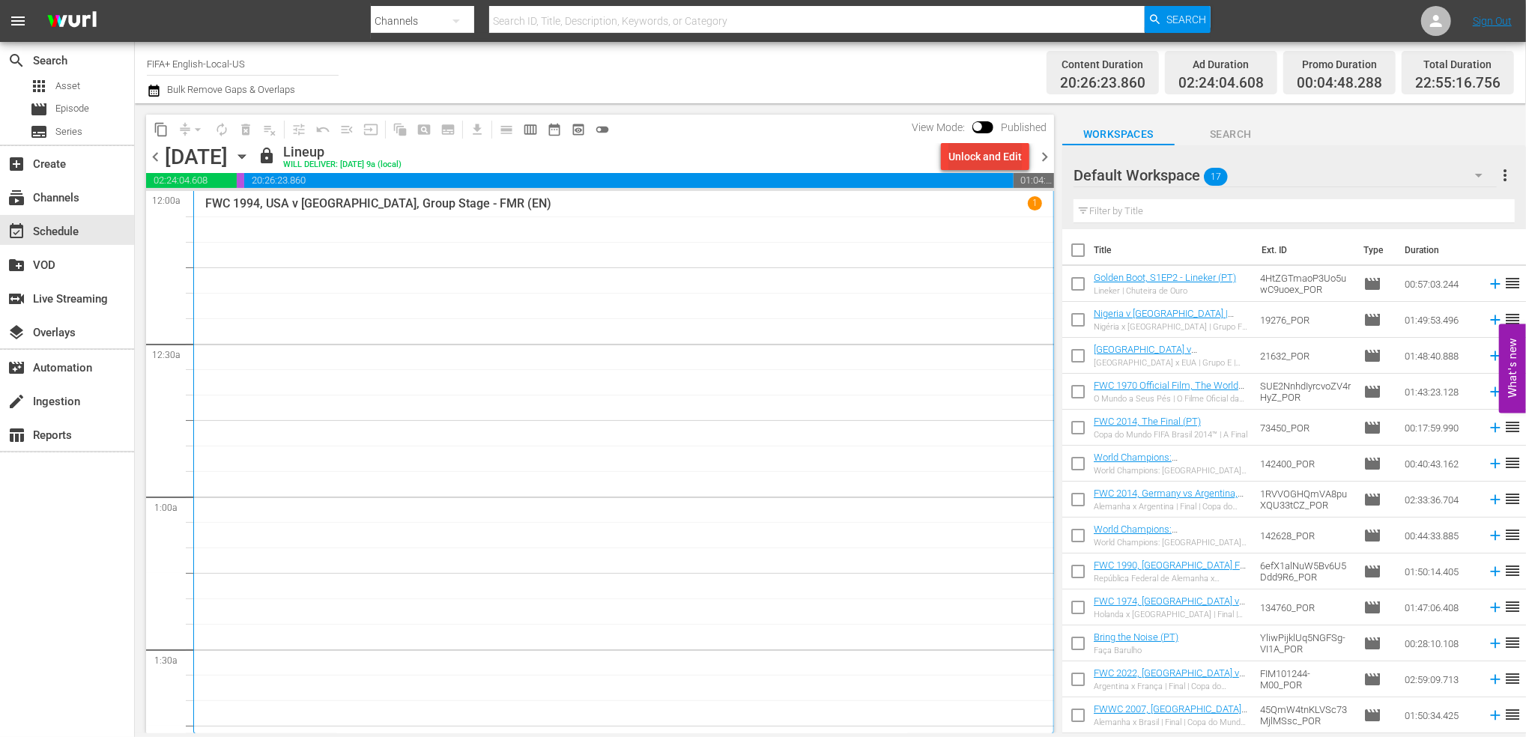
click at [975, 154] on div "Unlock and Edit" at bounding box center [984, 156] width 73 height 27
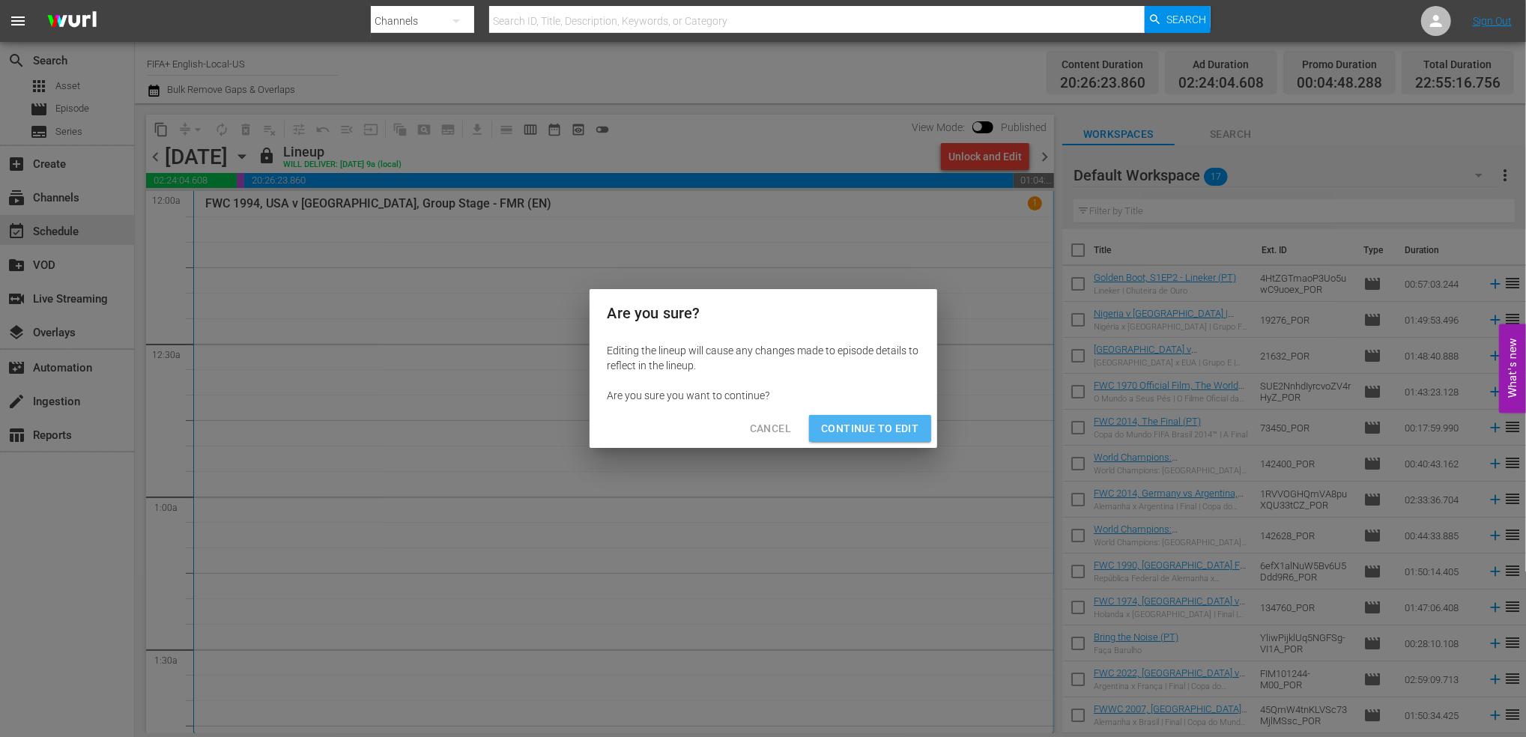
click at [881, 418] on button "Continue to Edit" at bounding box center [869, 429] width 121 height 28
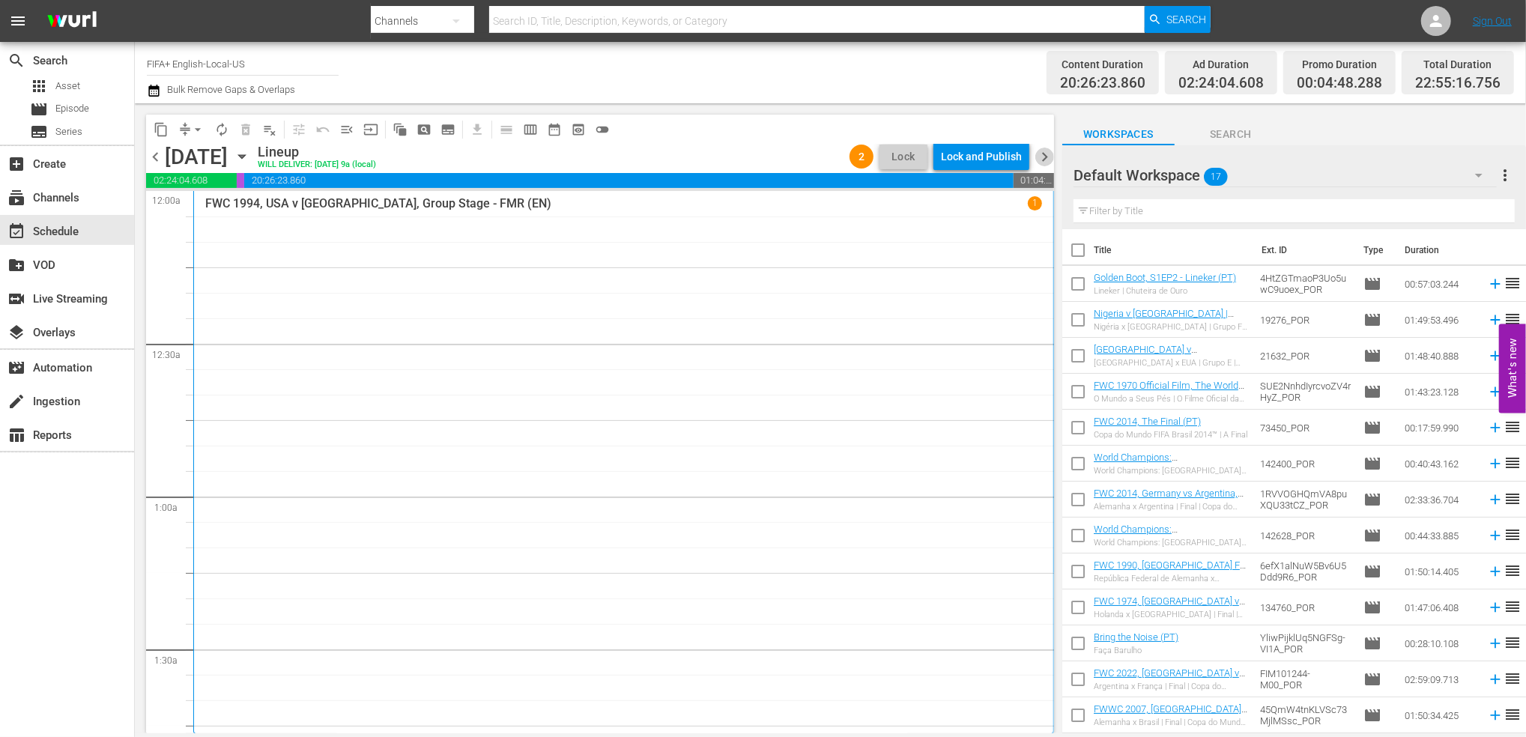
click at [1044, 163] on span "chevron_right" at bounding box center [1044, 157] width 19 height 19
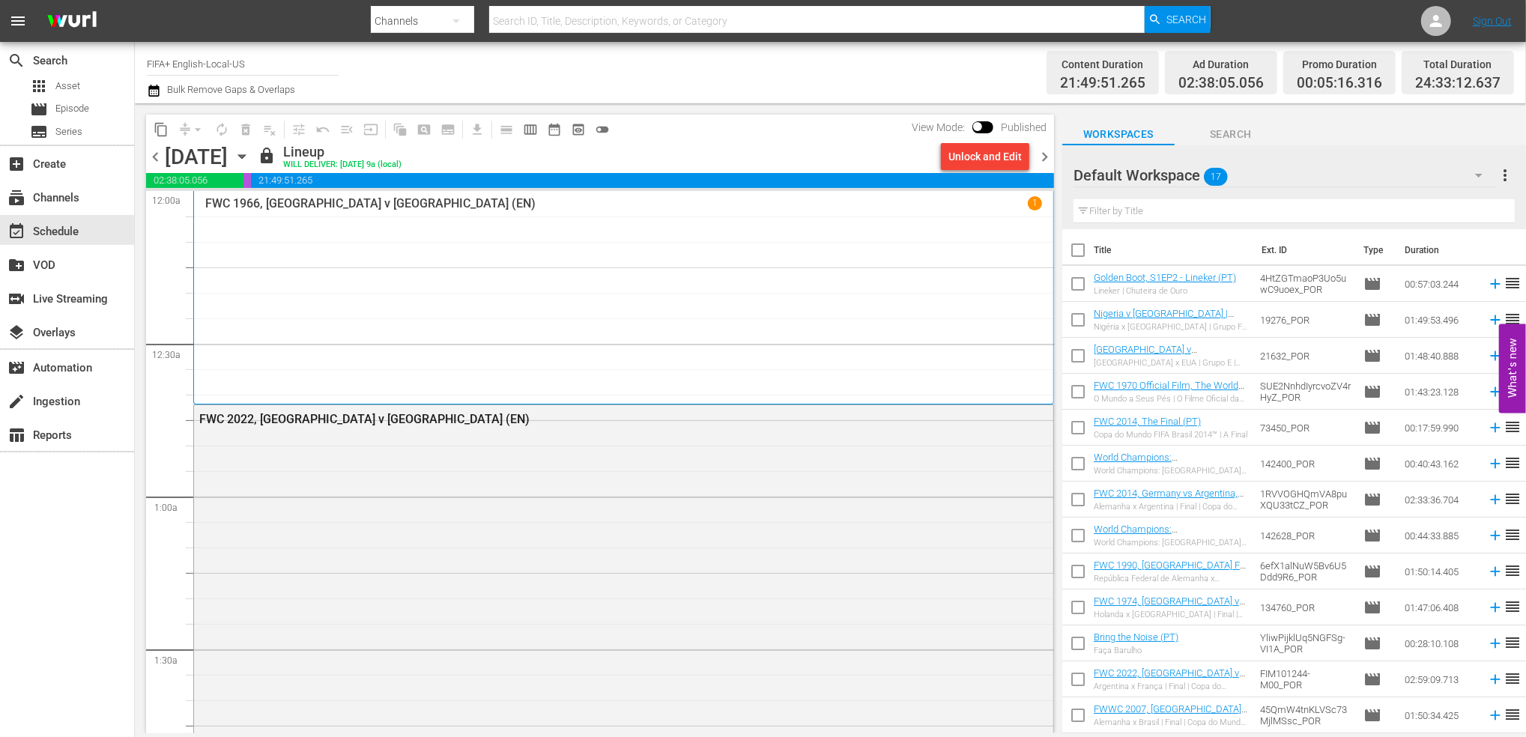
click at [984, 154] on div "Unlock and Edit" at bounding box center [984, 156] width 73 height 27
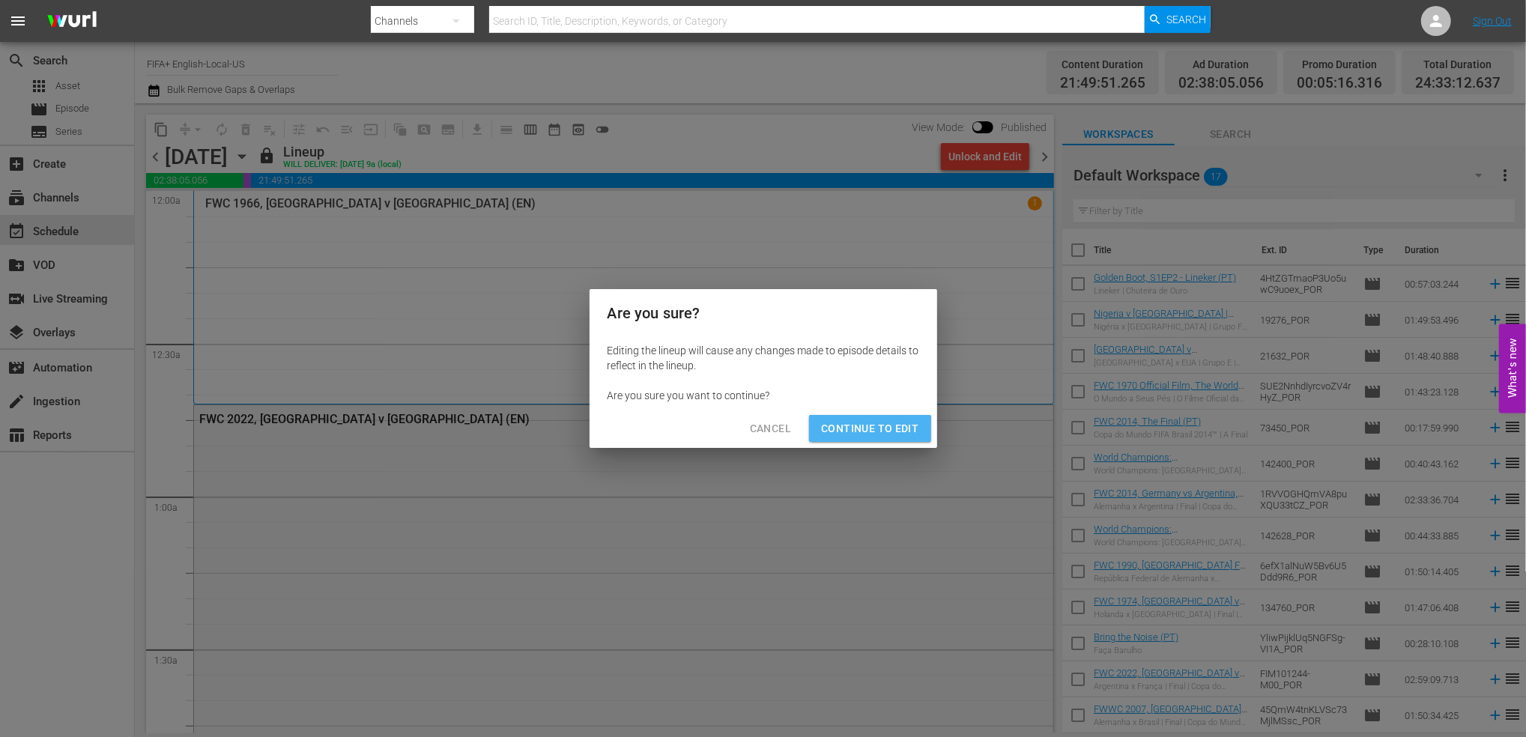
click at [865, 436] on span "Continue to Edit" at bounding box center [869, 429] width 97 height 19
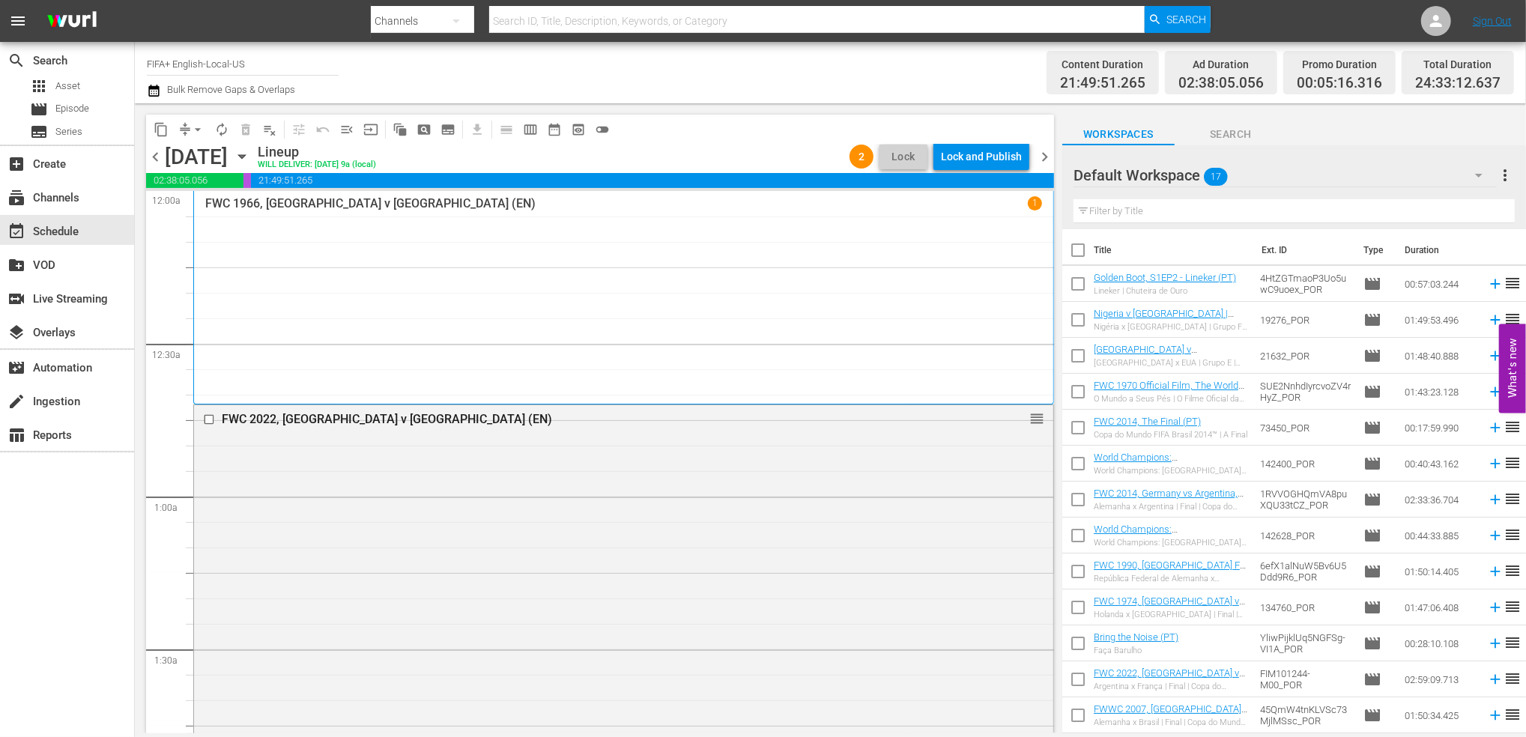
click at [1040, 155] on span "chevron_right" at bounding box center [1044, 157] width 19 height 19
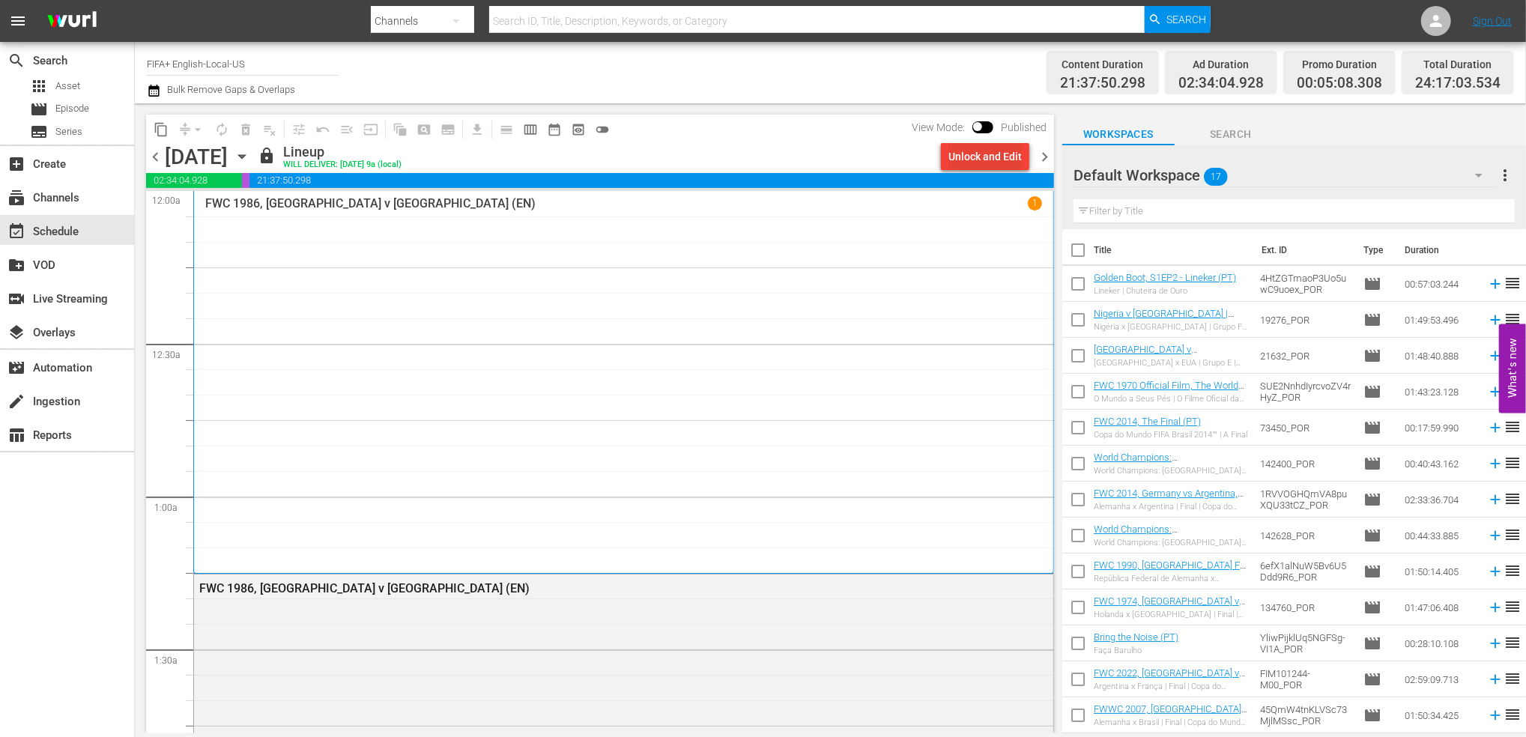
click at [984, 165] on div "Unlock and Edit" at bounding box center [984, 156] width 73 height 27
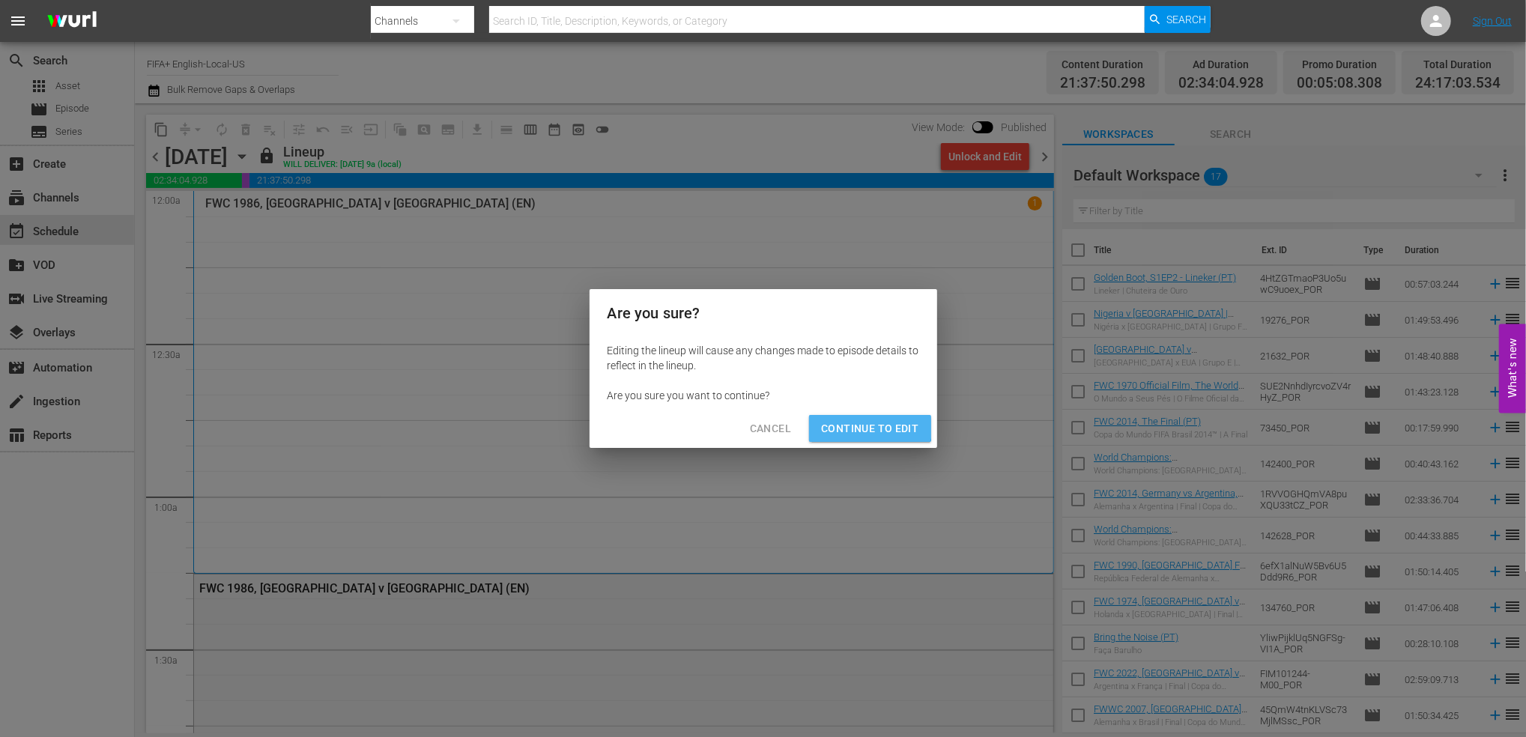
click at [856, 417] on button "Continue to Edit" at bounding box center [869, 429] width 121 height 28
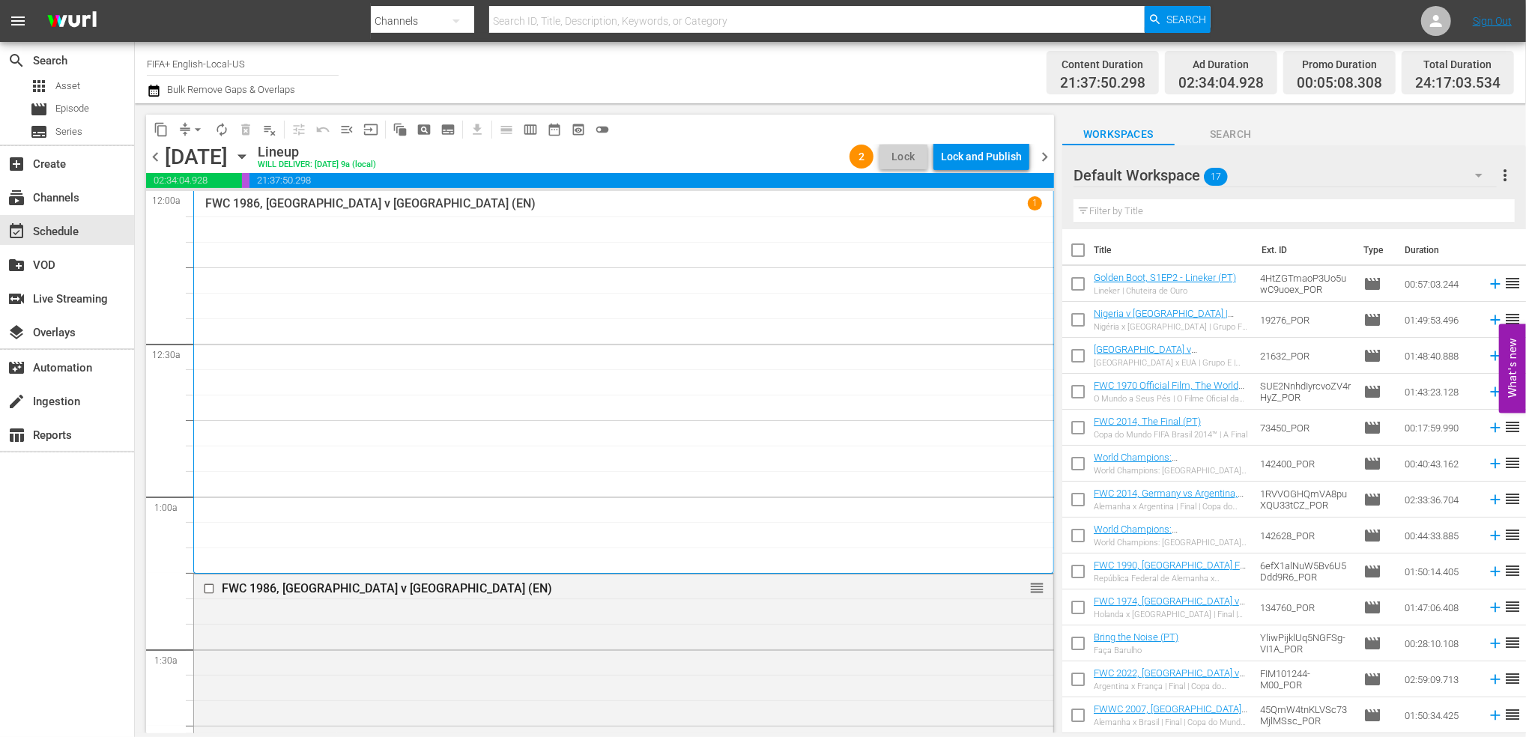
click at [1082, 251] on input "checkbox" at bounding box center [1077, 252] width 31 height 31
checkbox input "true"
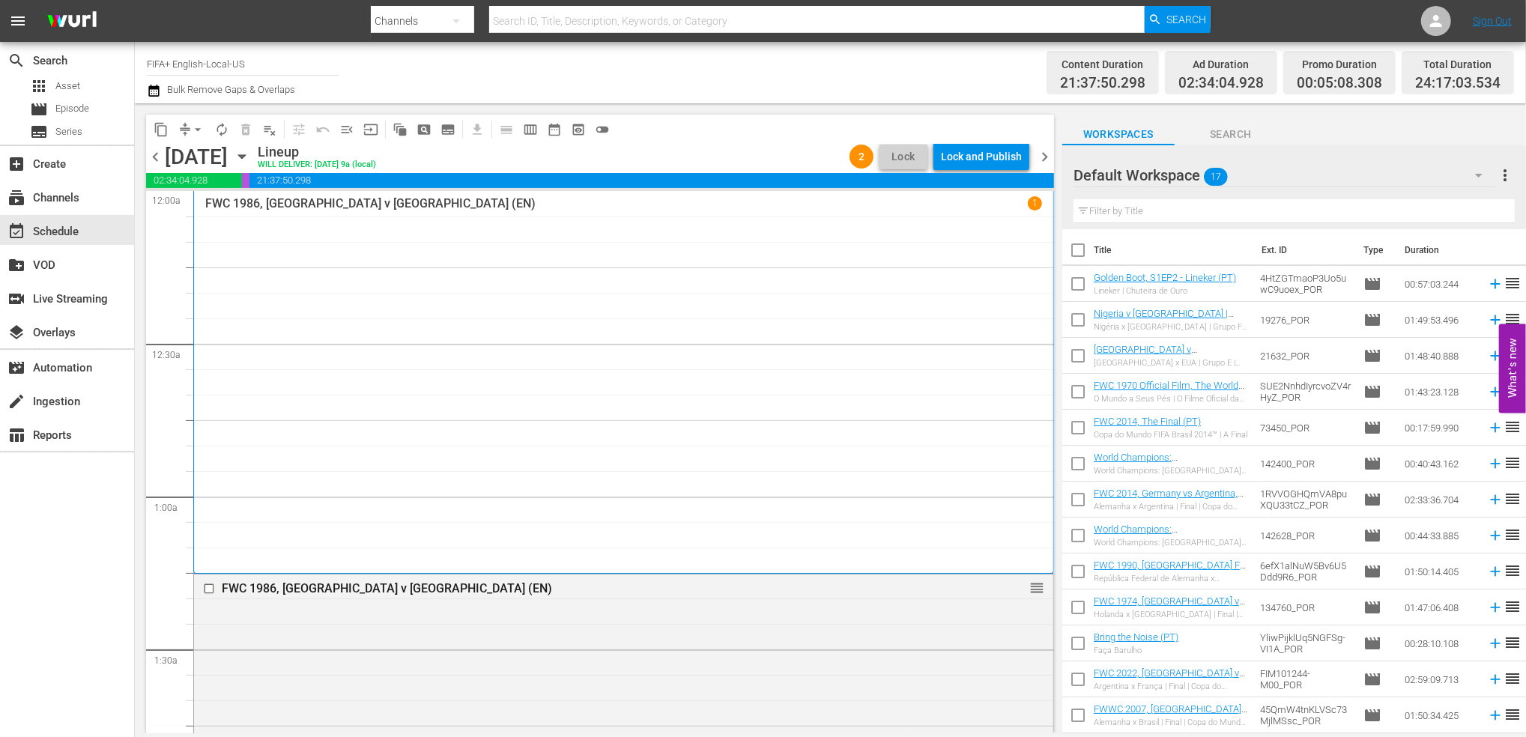
checkbox input "true"
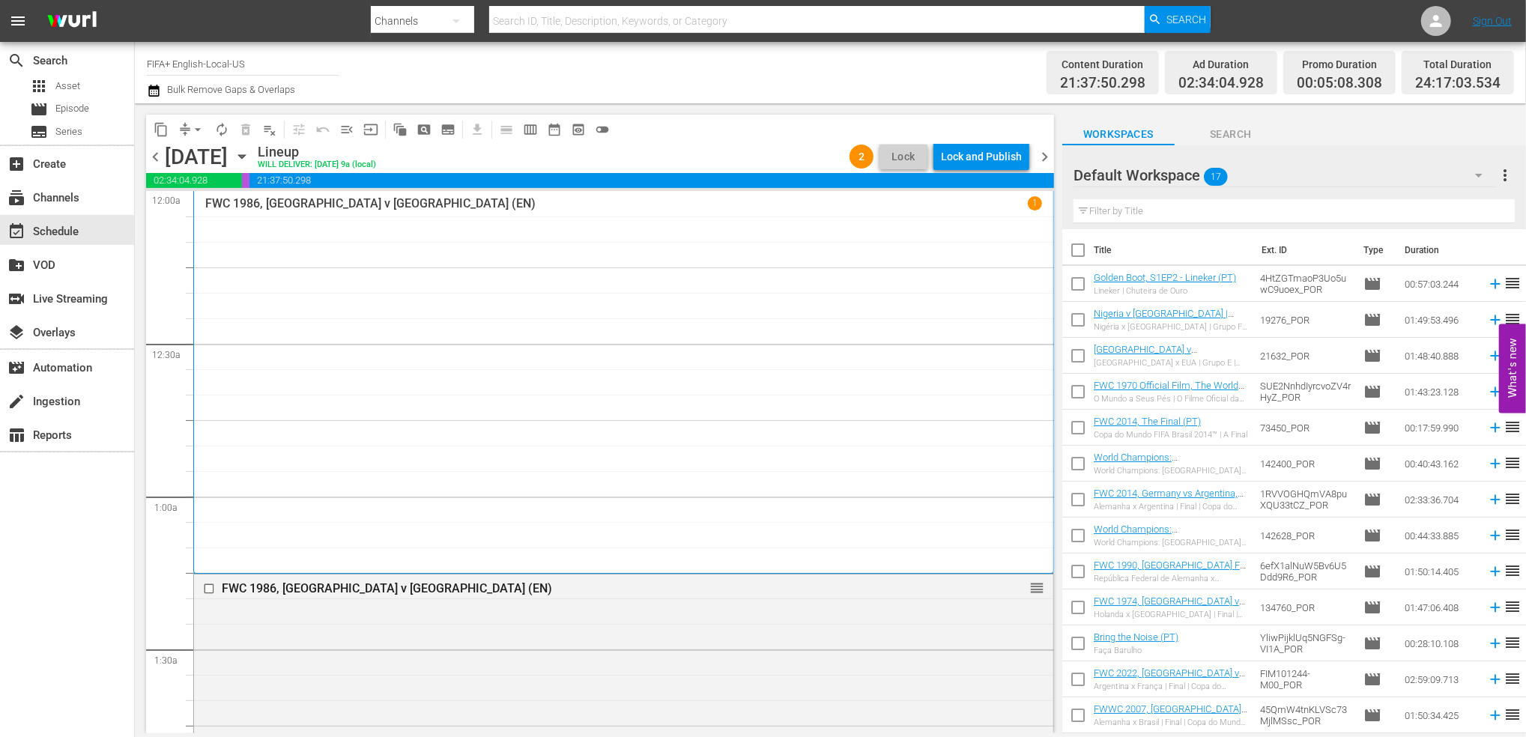
checkbox input "true"
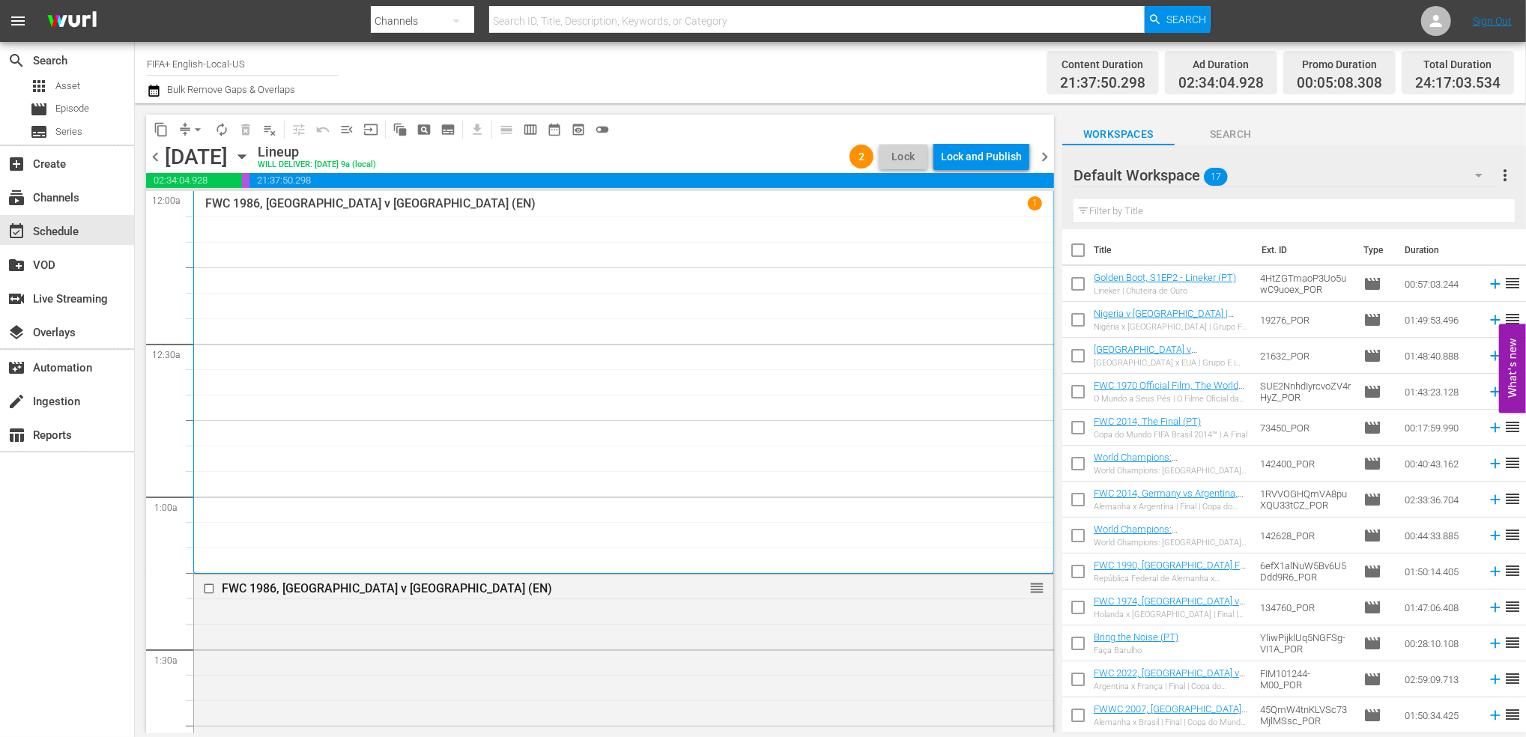
checkbox input "true"
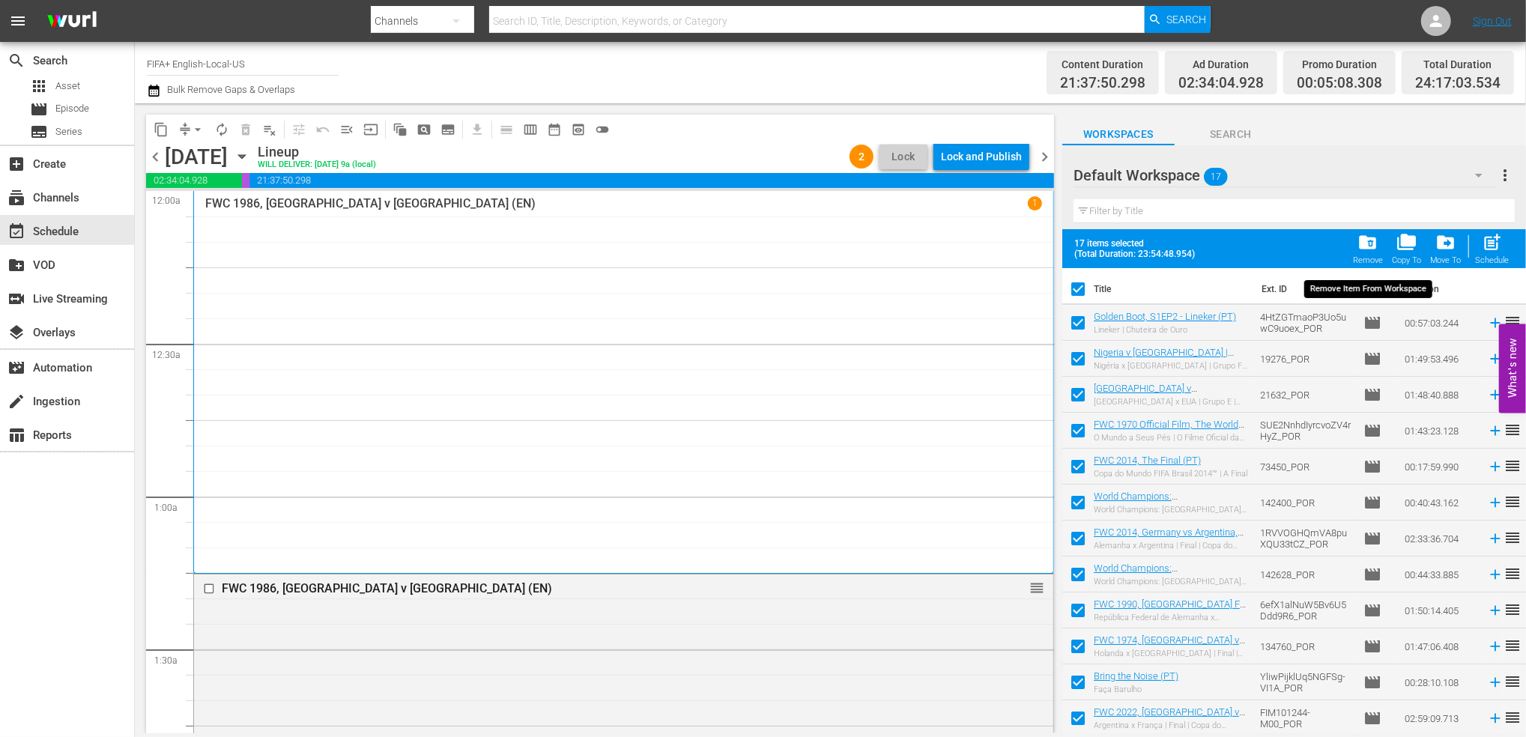
click at [1381, 251] on div "folder_delete Remove" at bounding box center [1368, 248] width 30 height 33
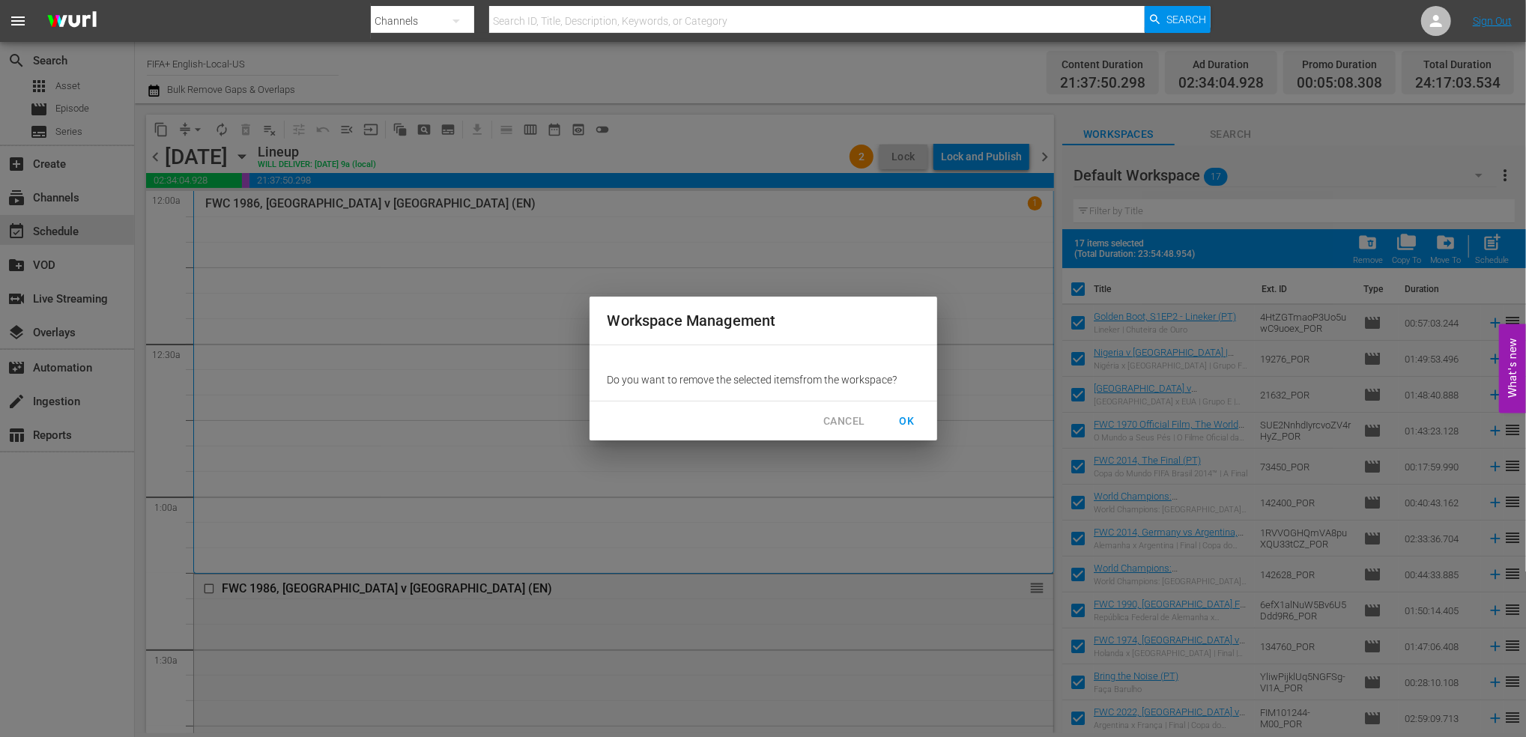
click at [912, 428] on span "OK" at bounding box center [907, 421] width 24 height 19
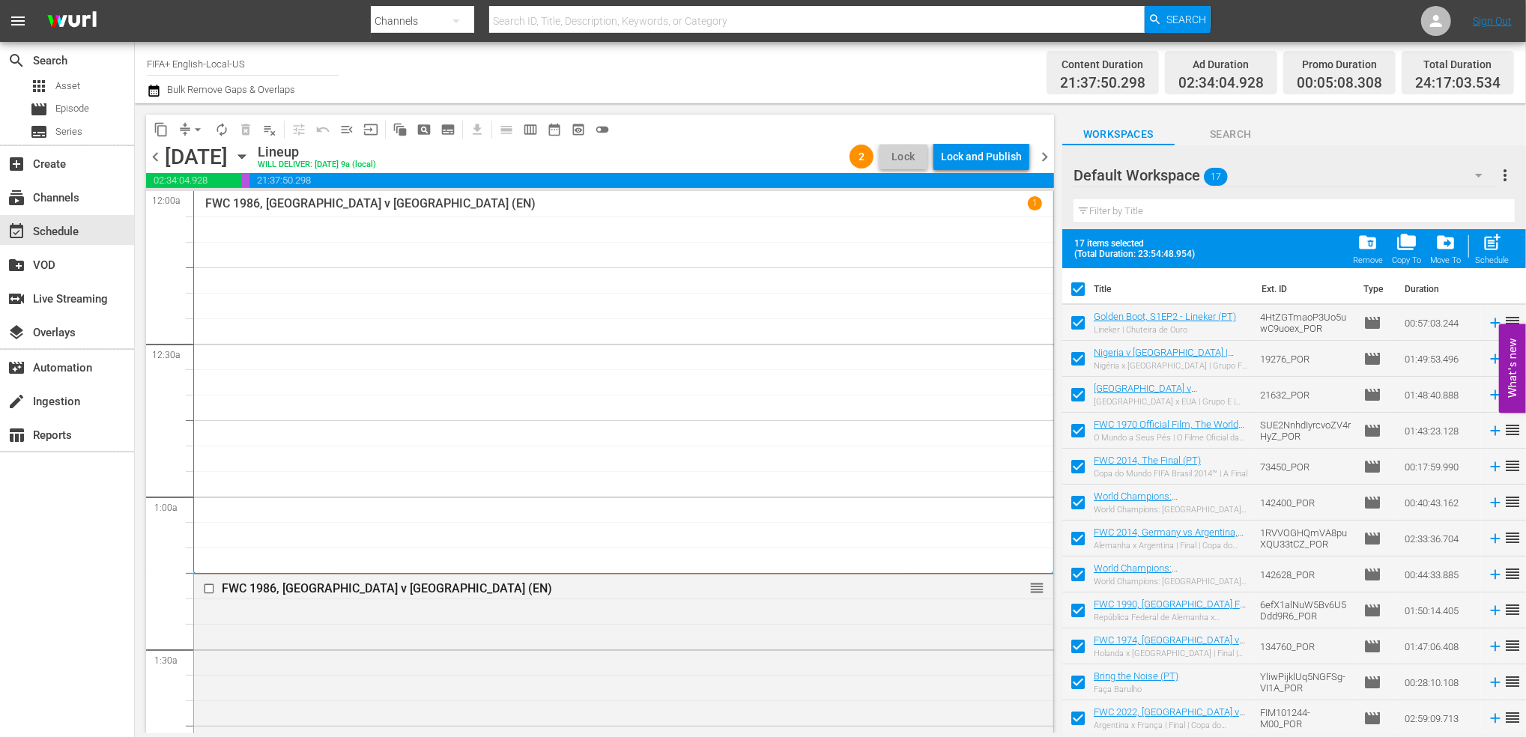
checkbox input "false"
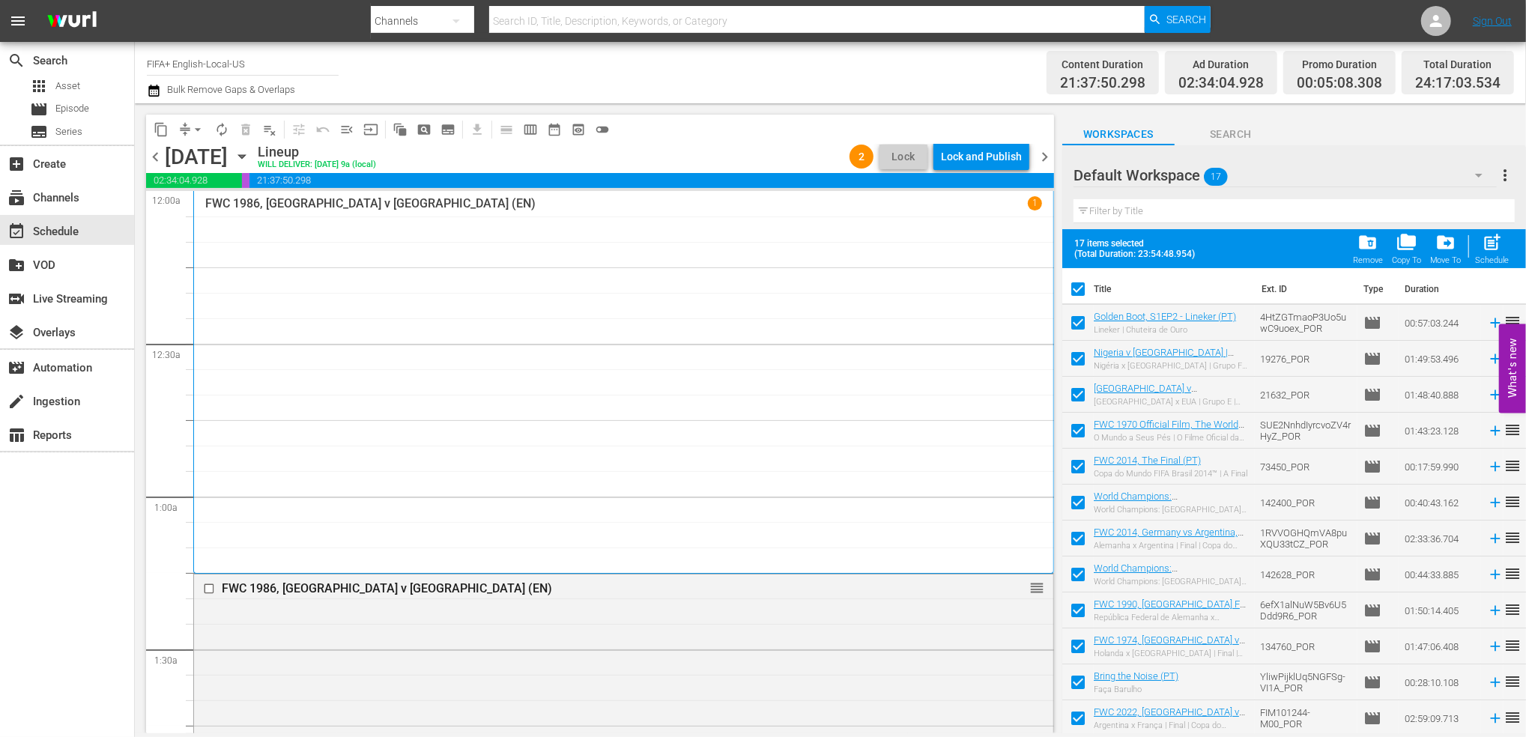
checkbox input "false"
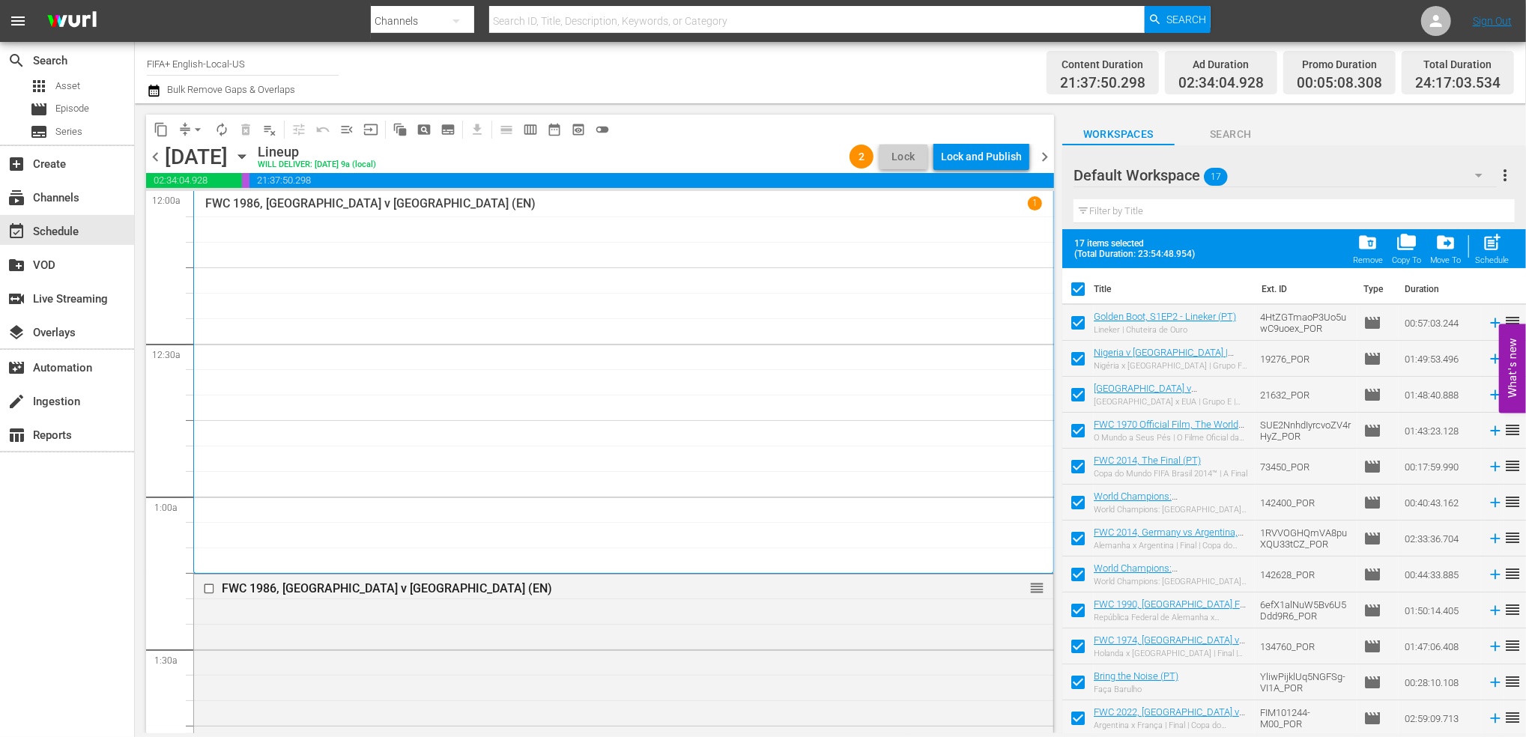
checkbox input "false"
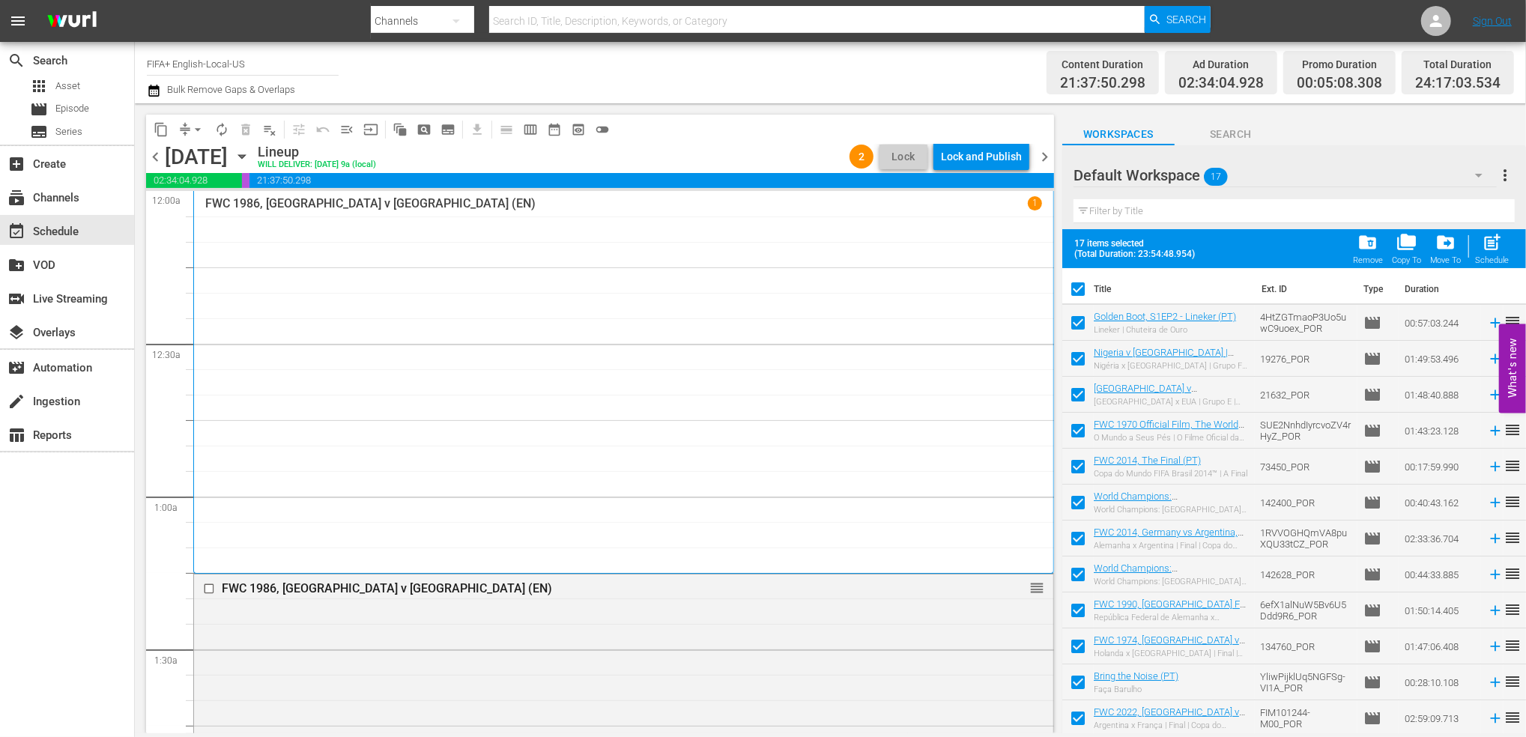
checkbox input "false"
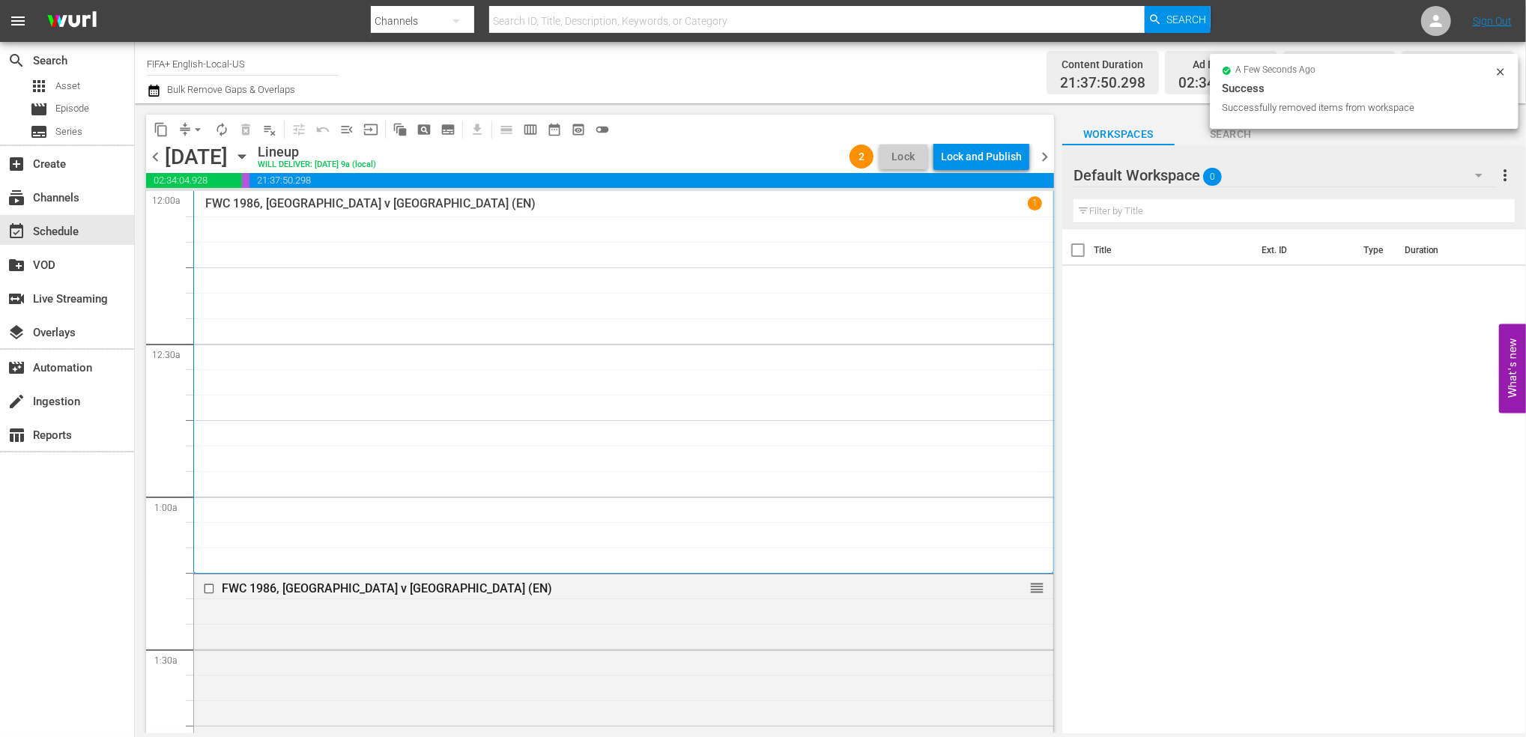
click at [158, 157] on span "chevron_left" at bounding box center [155, 157] width 19 height 19
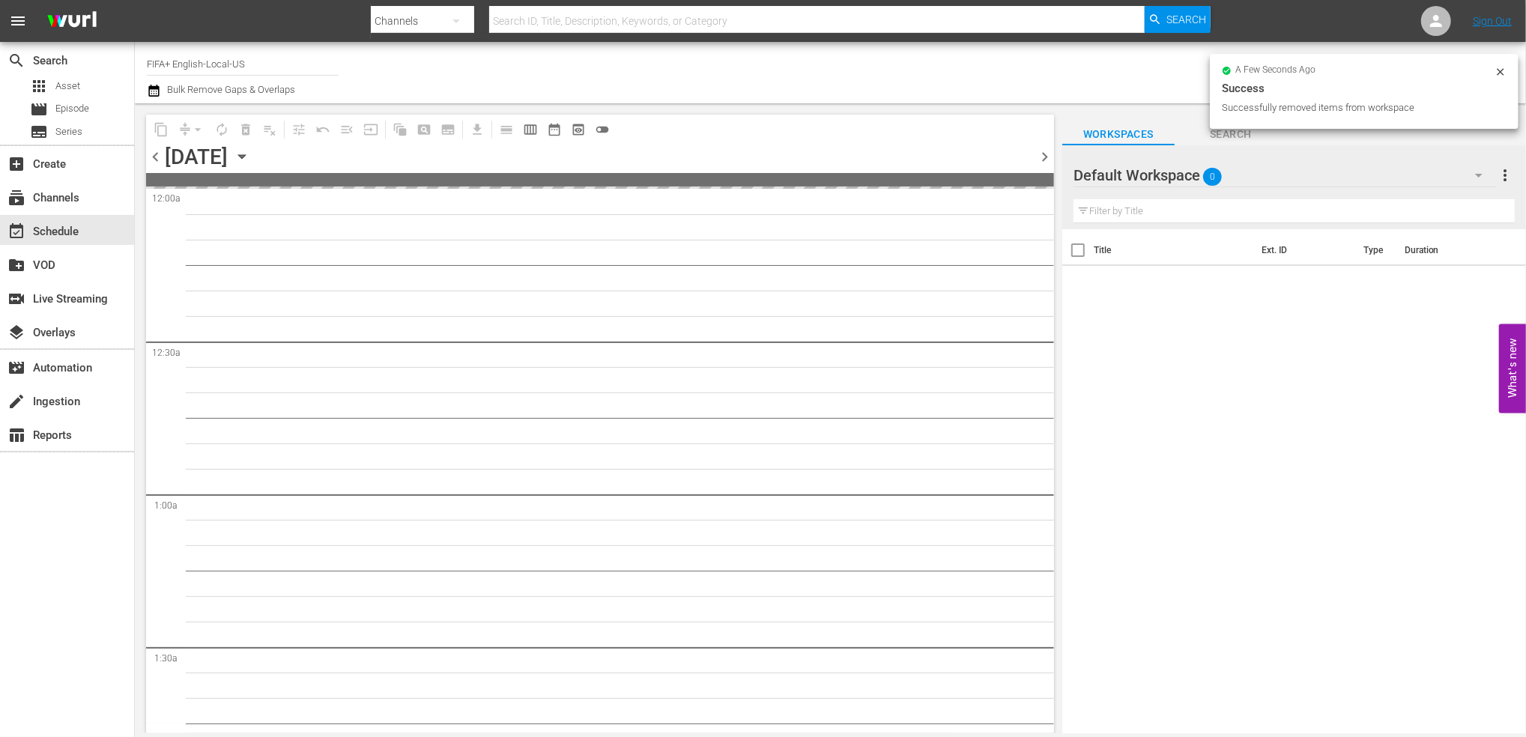
click at [157, 157] on span "chevron_left" at bounding box center [155, 157] width 19 height 19
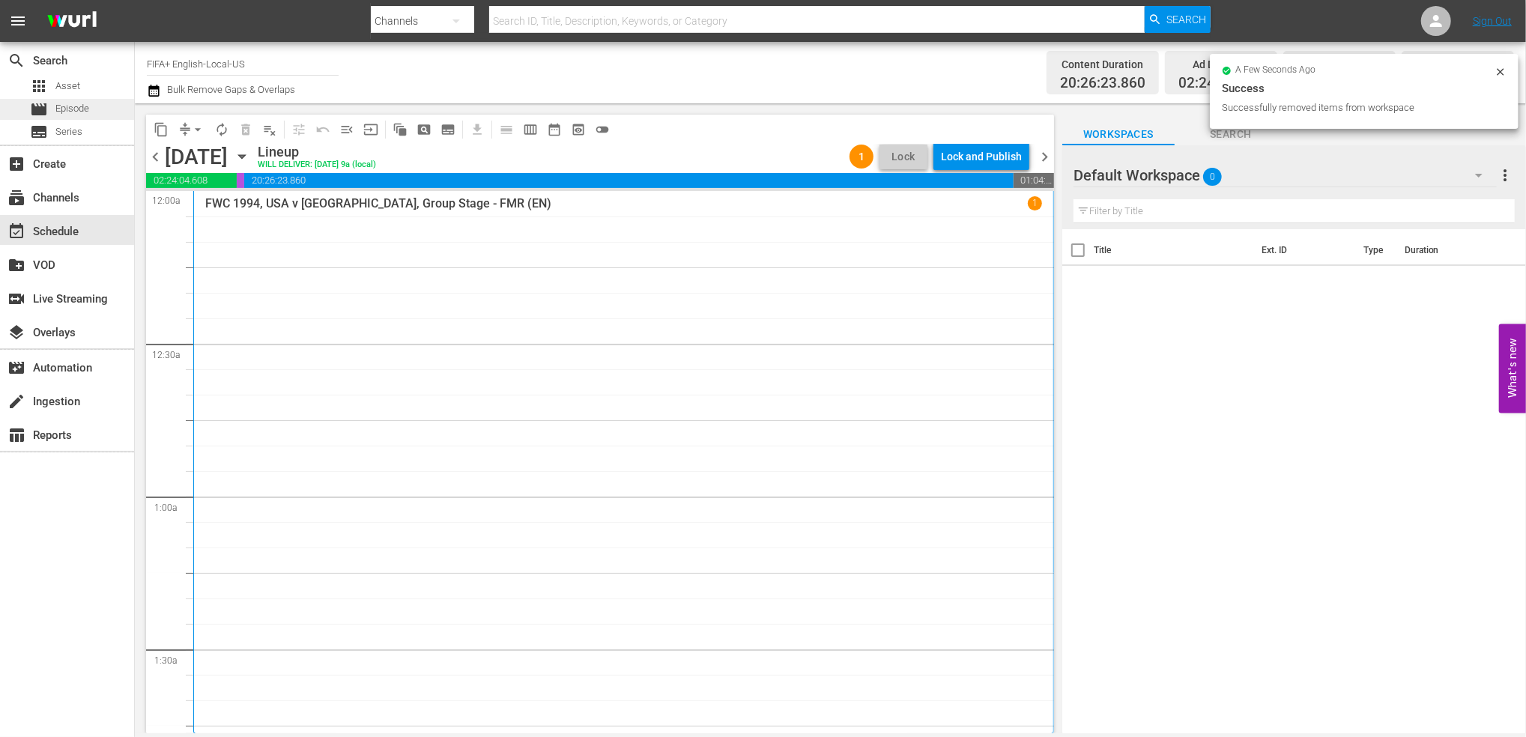
click at [91, 103] on div "movie Episode" at bounding box center [67, 109] width 134 height 21
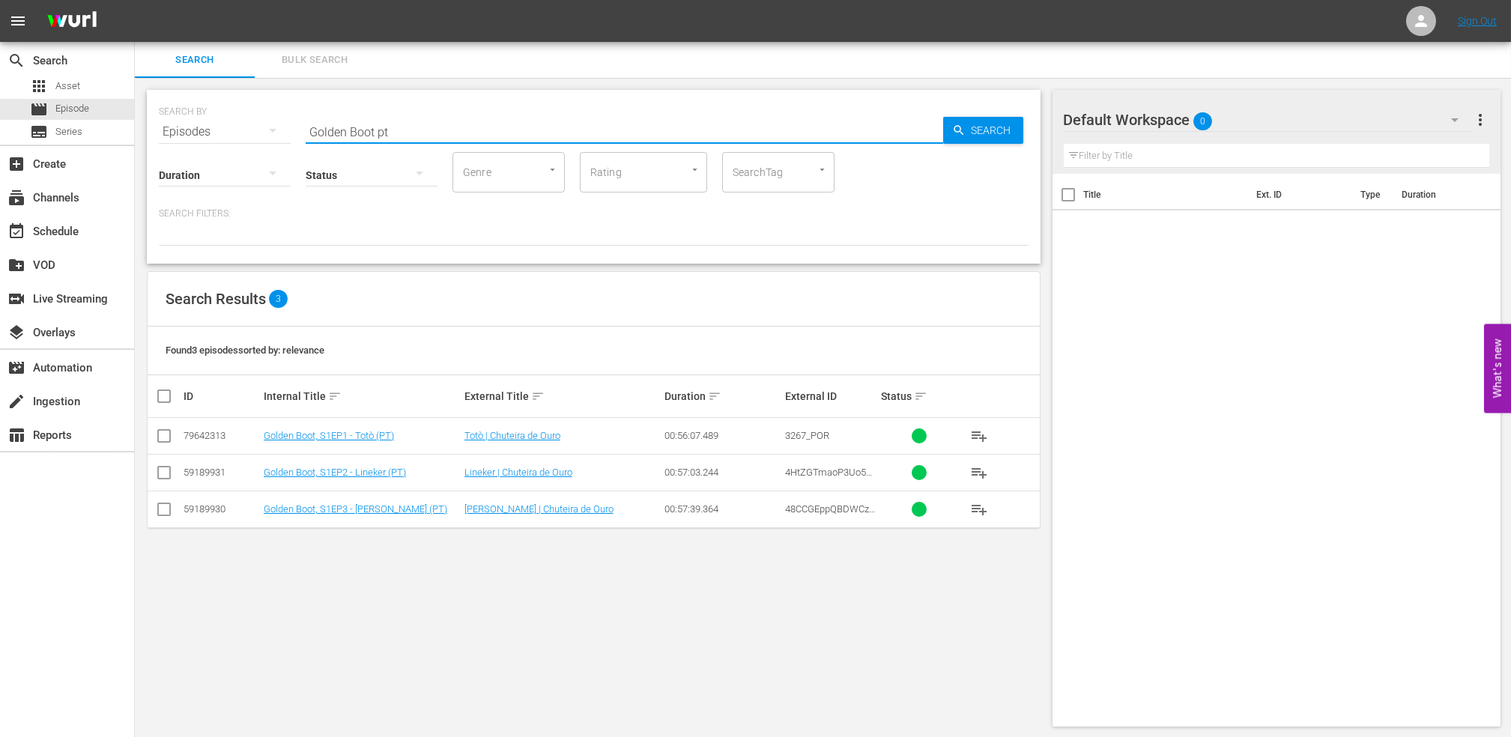
drag, startPoint x: 408, startPoint y: 128, endPoint x: 260, endPoint y: 133, distance: 148.4
click at [261, 133] on div "SEARCH BY Search By Episodes Search ID, Title, Description, Keywords, or Catego…" at bounding box center [594, 123] width 870 height 54
paste input "Futebol Arte"
type input "Futebol Arte"
click at [242, 142] on div "SEARCH BY Search By Episodes Search ID, Title, Description, Keywords, or Catego…" at bounding box center [594, 177] width 894 height 174
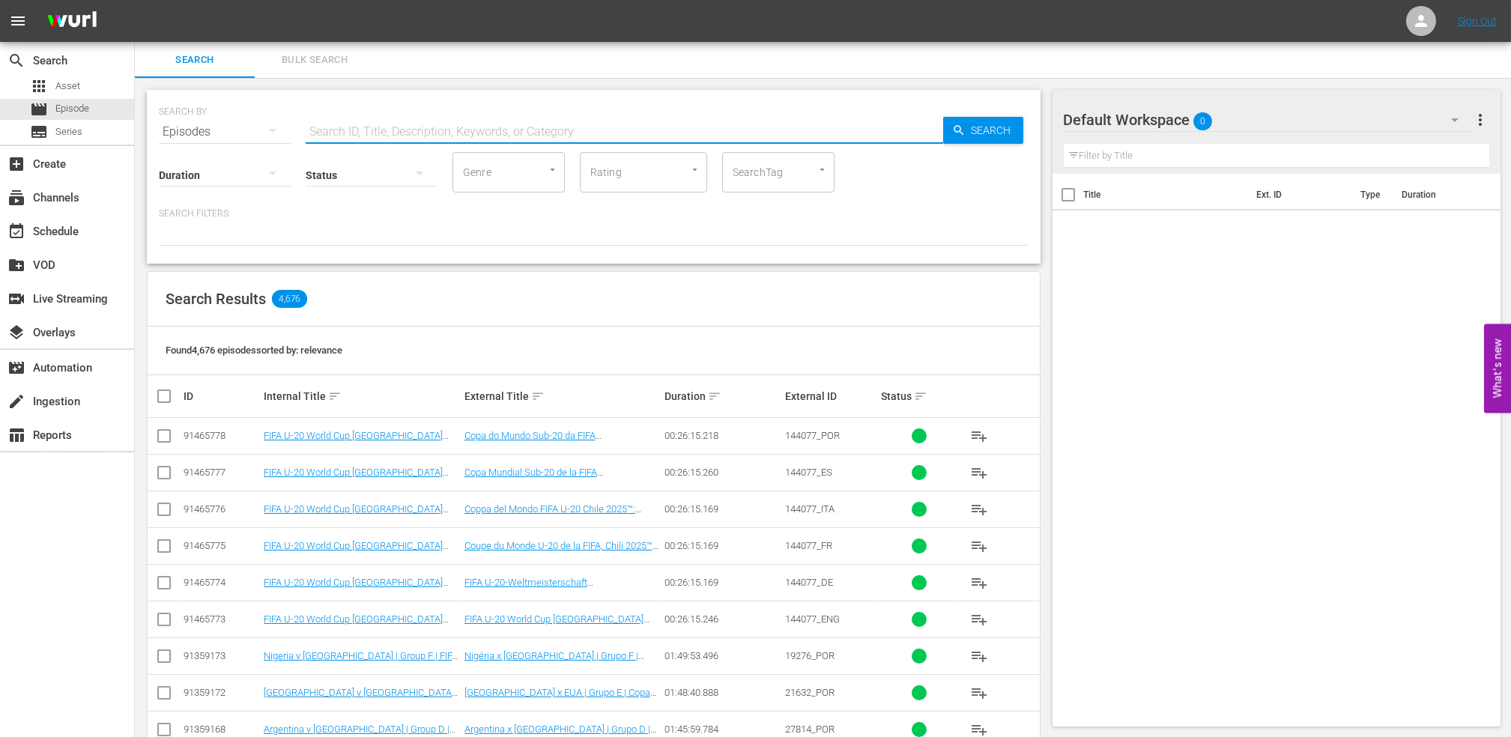
click at [469, 135] on input "text" at bounding box center [625, 132] width 638 height 36
paste input "144077"
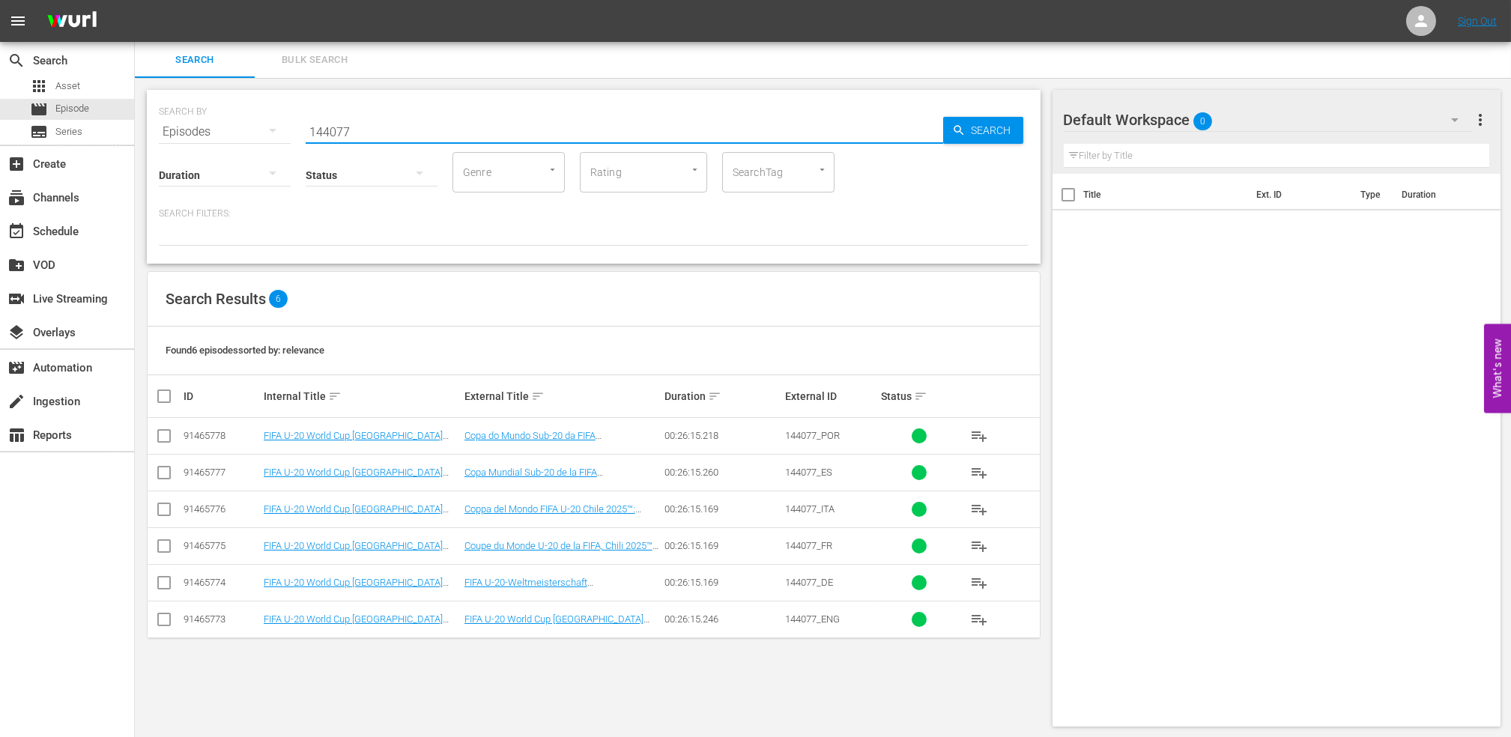
type input "144077"
drag, startPoint x: 154, startPoint y: 620, endPoint x: 173, endPoint y: 620, distance: 18.7
click at [155, 620] on input "checkbox" at bounding box center [164, 623] width 18 height 18
checkbox input "true"
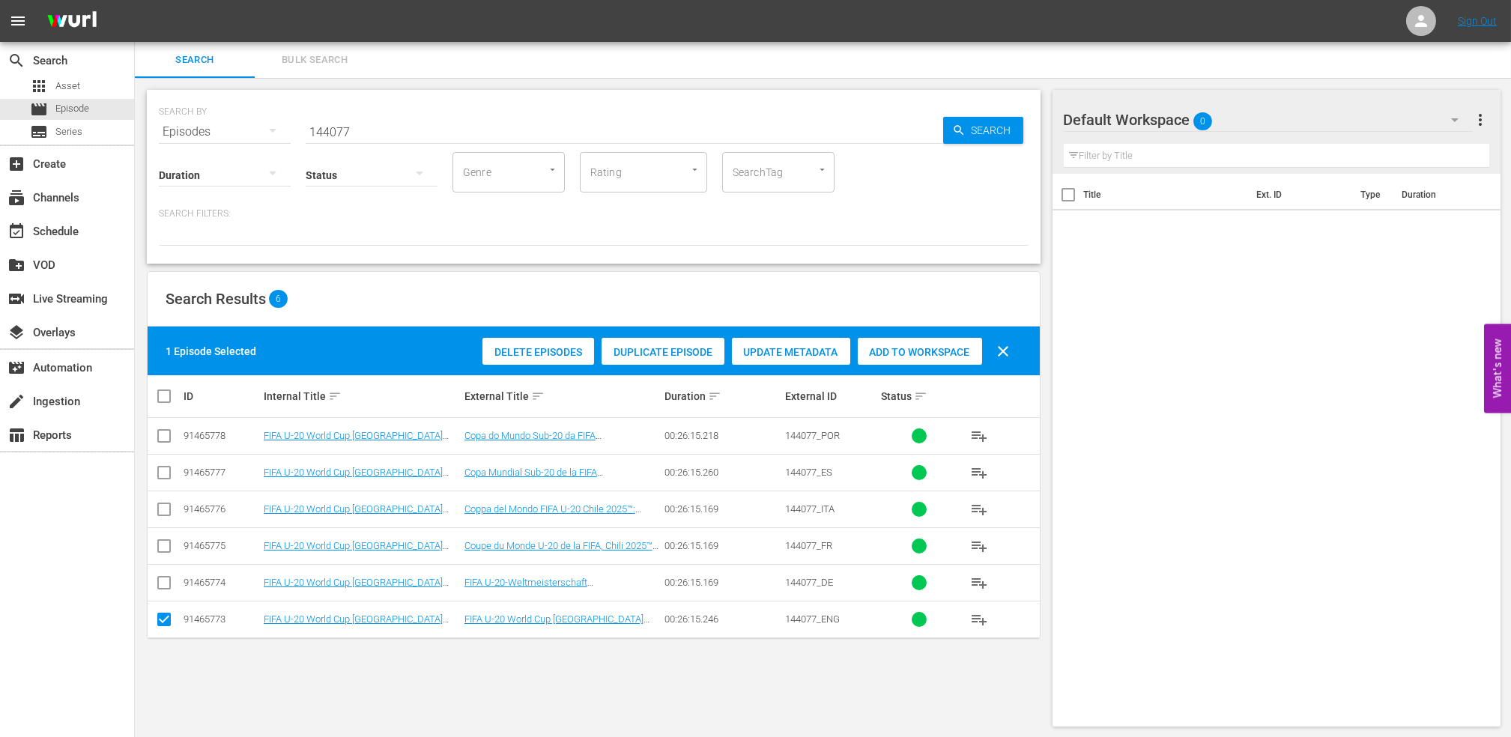
click at [942, 357] on span "Add to Workspace" at bounding box center [920, 352] width 124 height 12
click at [82, 232] on div "event_available Schedule" at bounding box center [42, 228] width 84 height 13
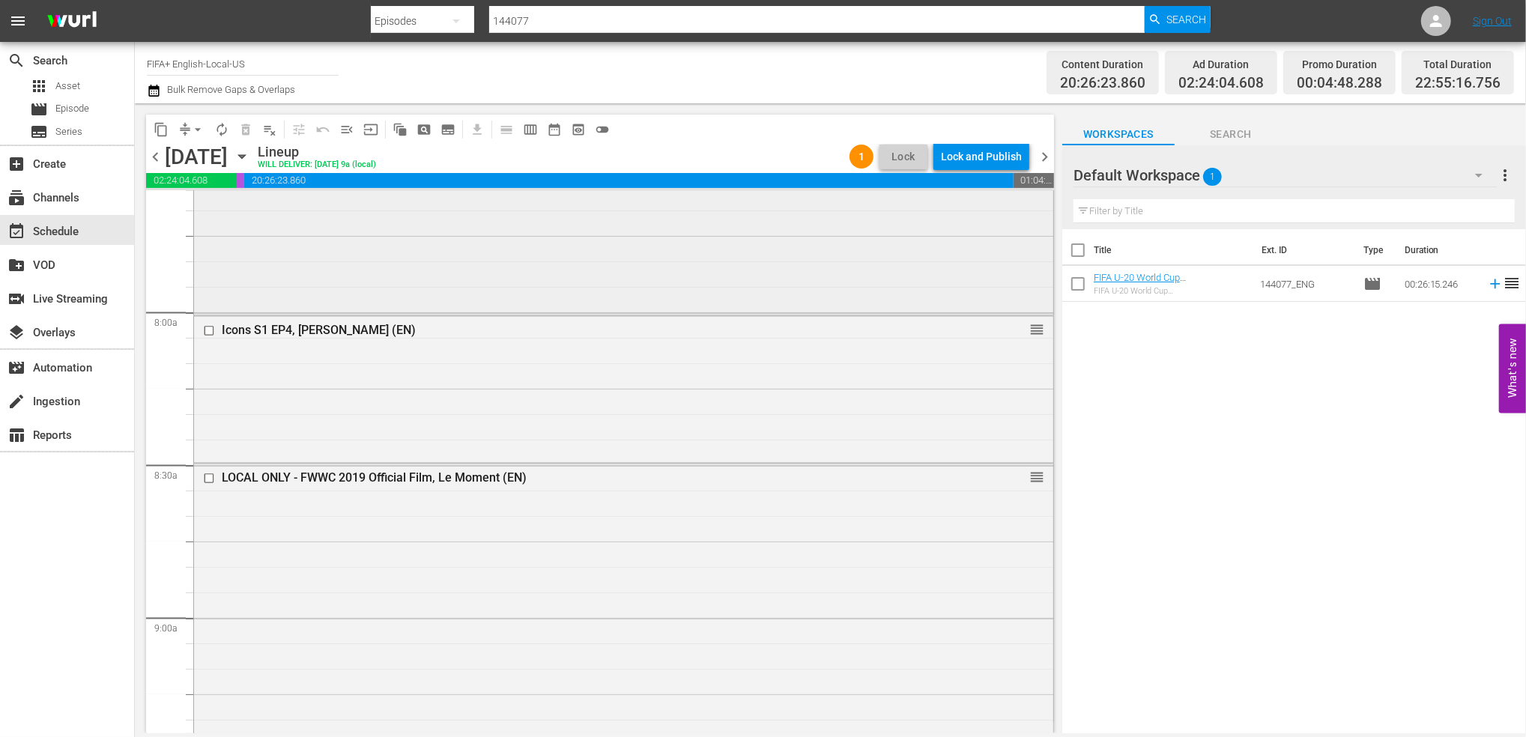
scroll to position [2322, 0]
click at [975, 375] on div "Delete Event" at bounding box center [965, 373] width 118 height 20
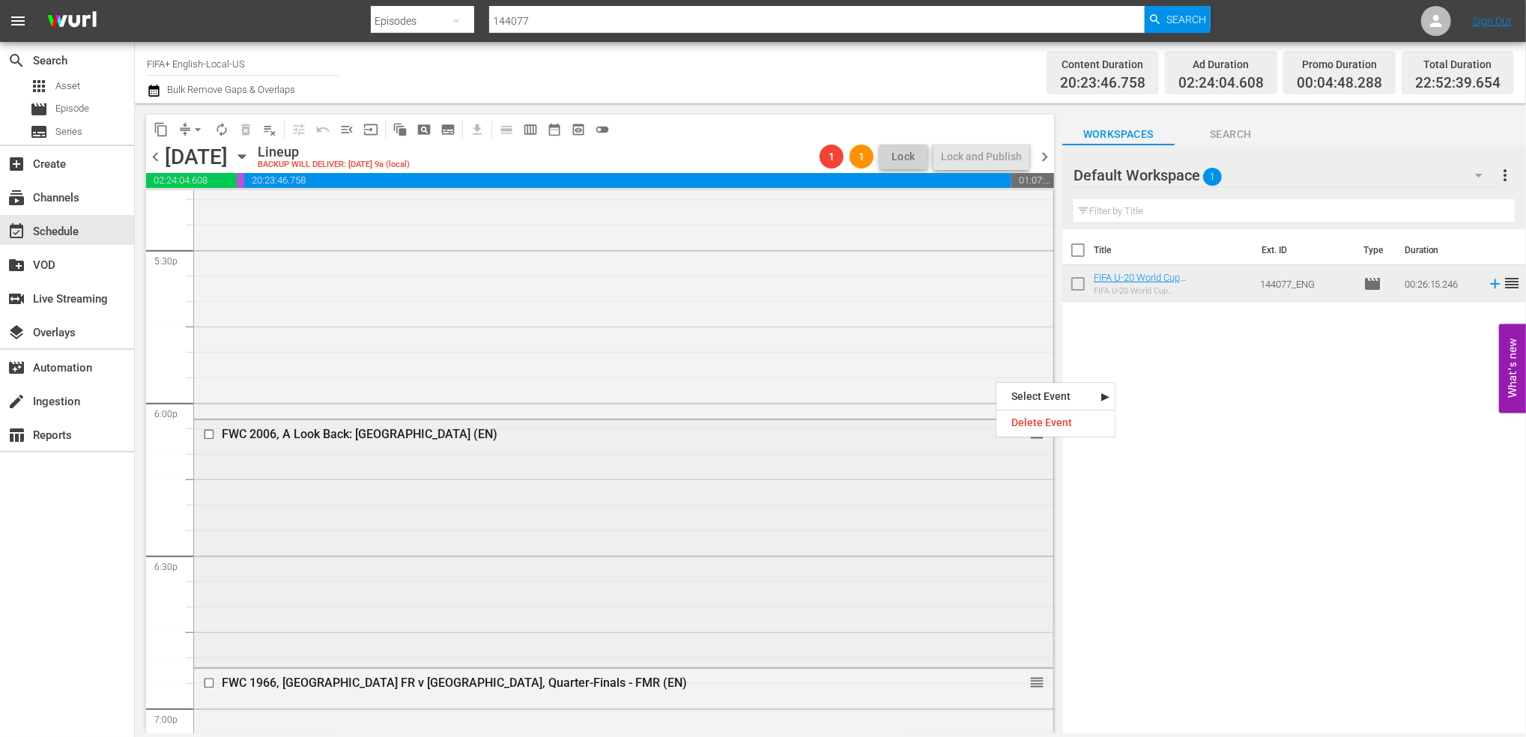
scroll to position [5313, 0]
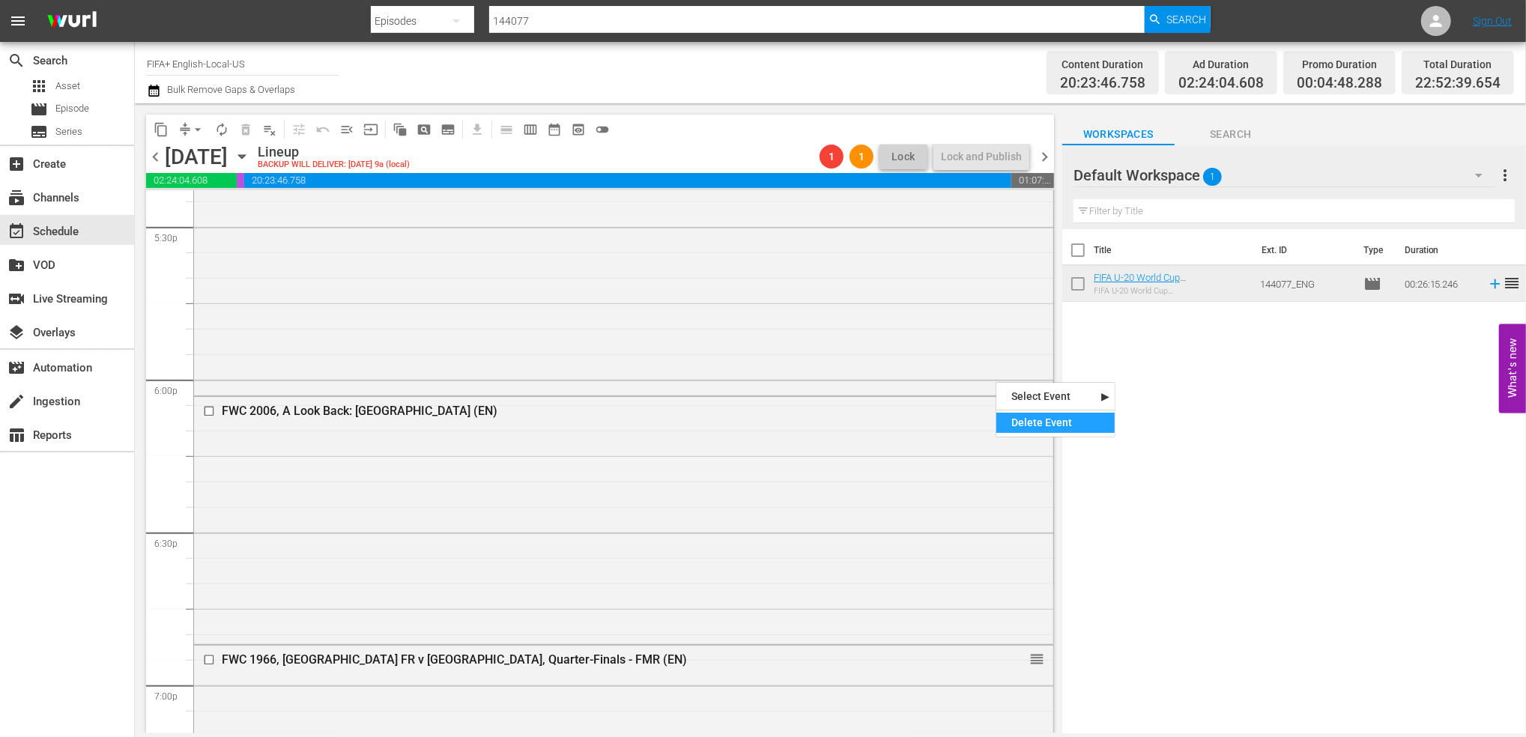
click at [1033, 426] on div "Delete Event" at bounding box center [1055, 423] width 118 height 20
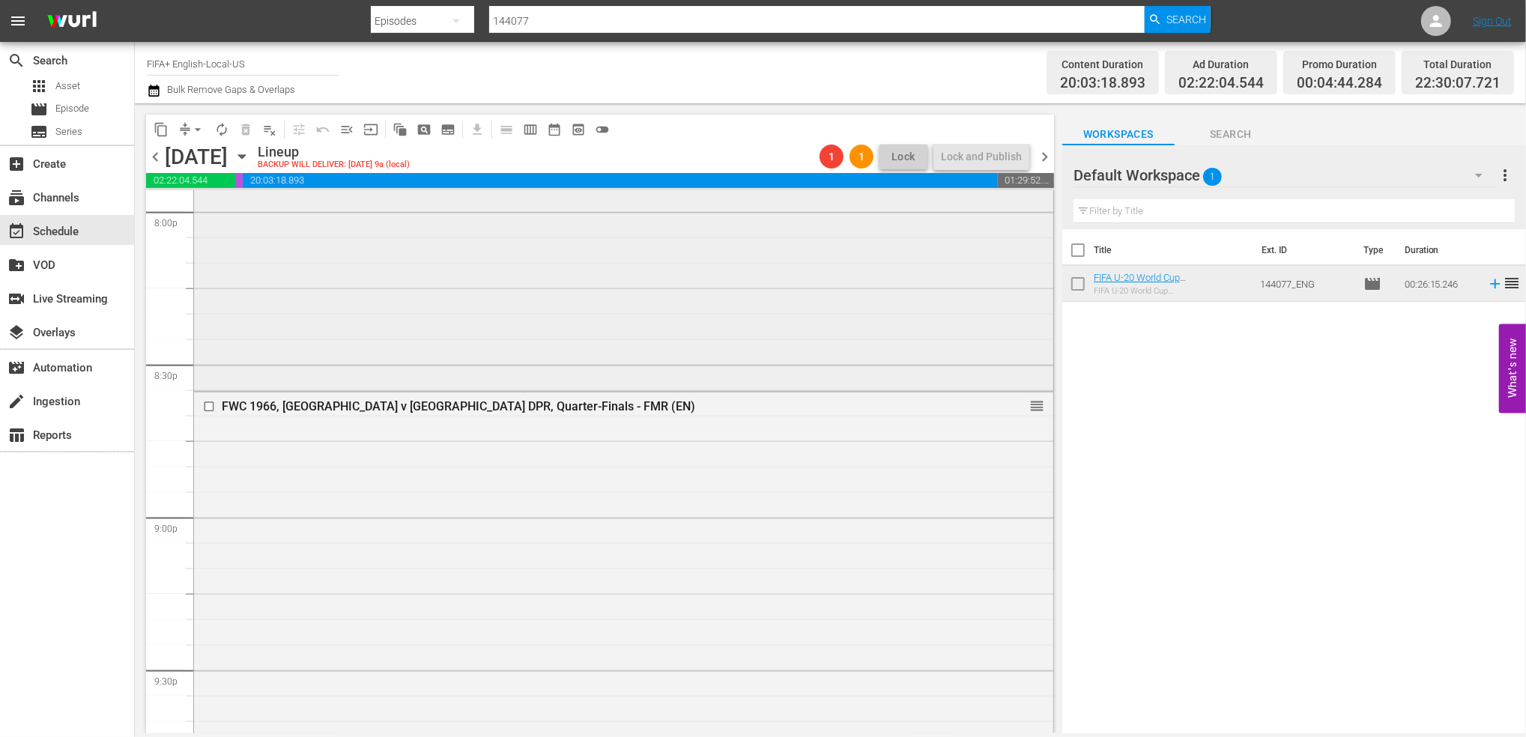
scroll to position [6078, 0]
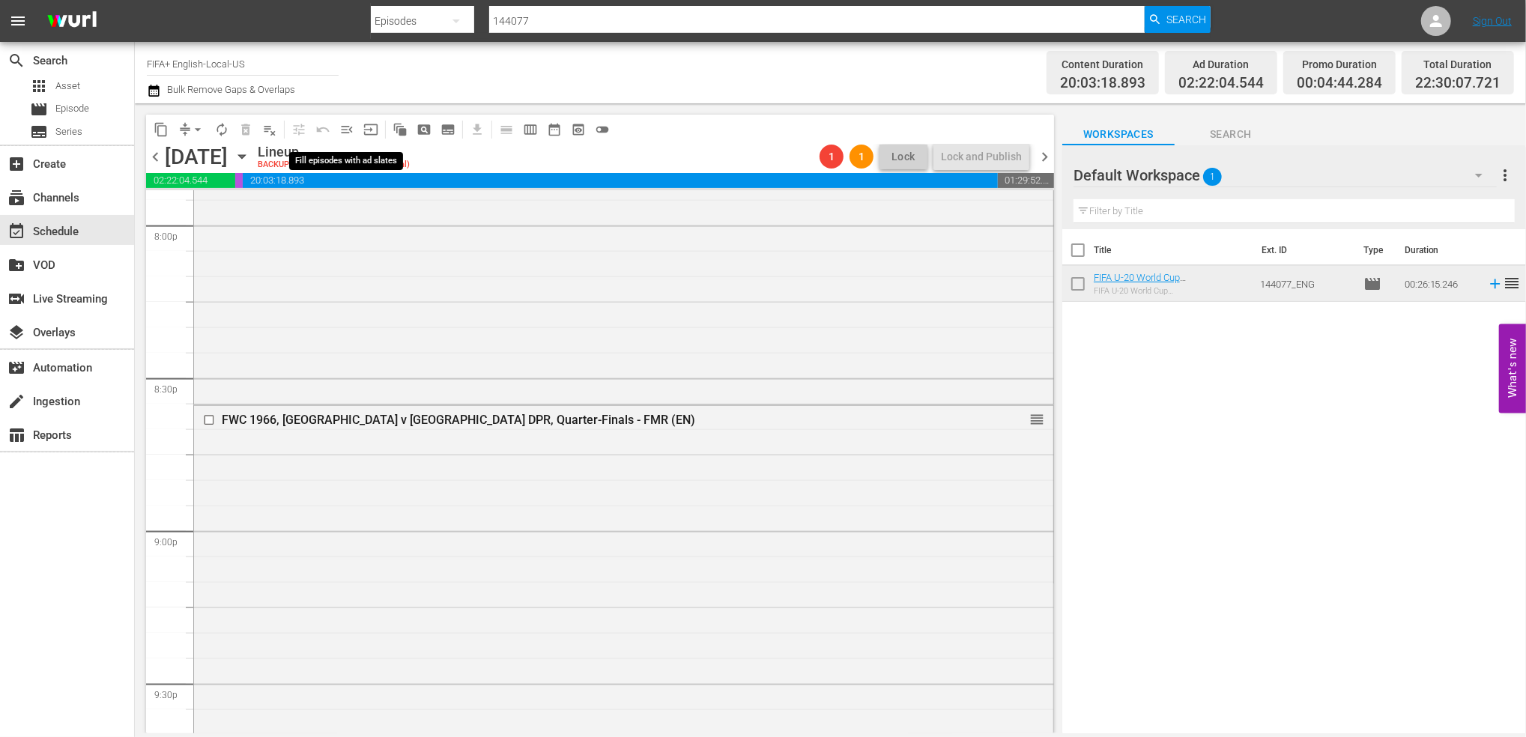
click at [348, 128] on span "menu_open" at bounding box center [346, 129] width 15 height 15
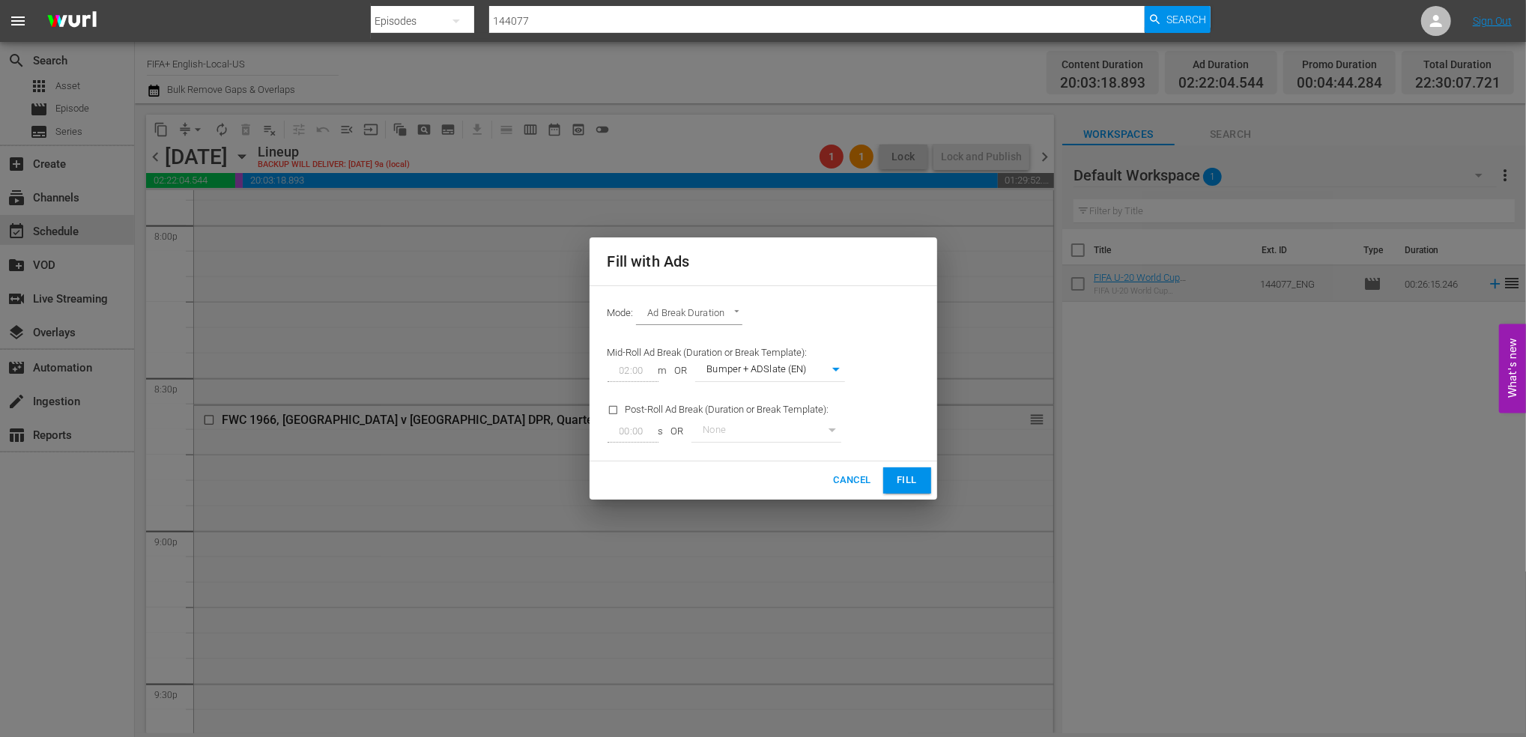
click at [895, 470] on button "Fill" at bounding box center [907, 480] width 48 height 26
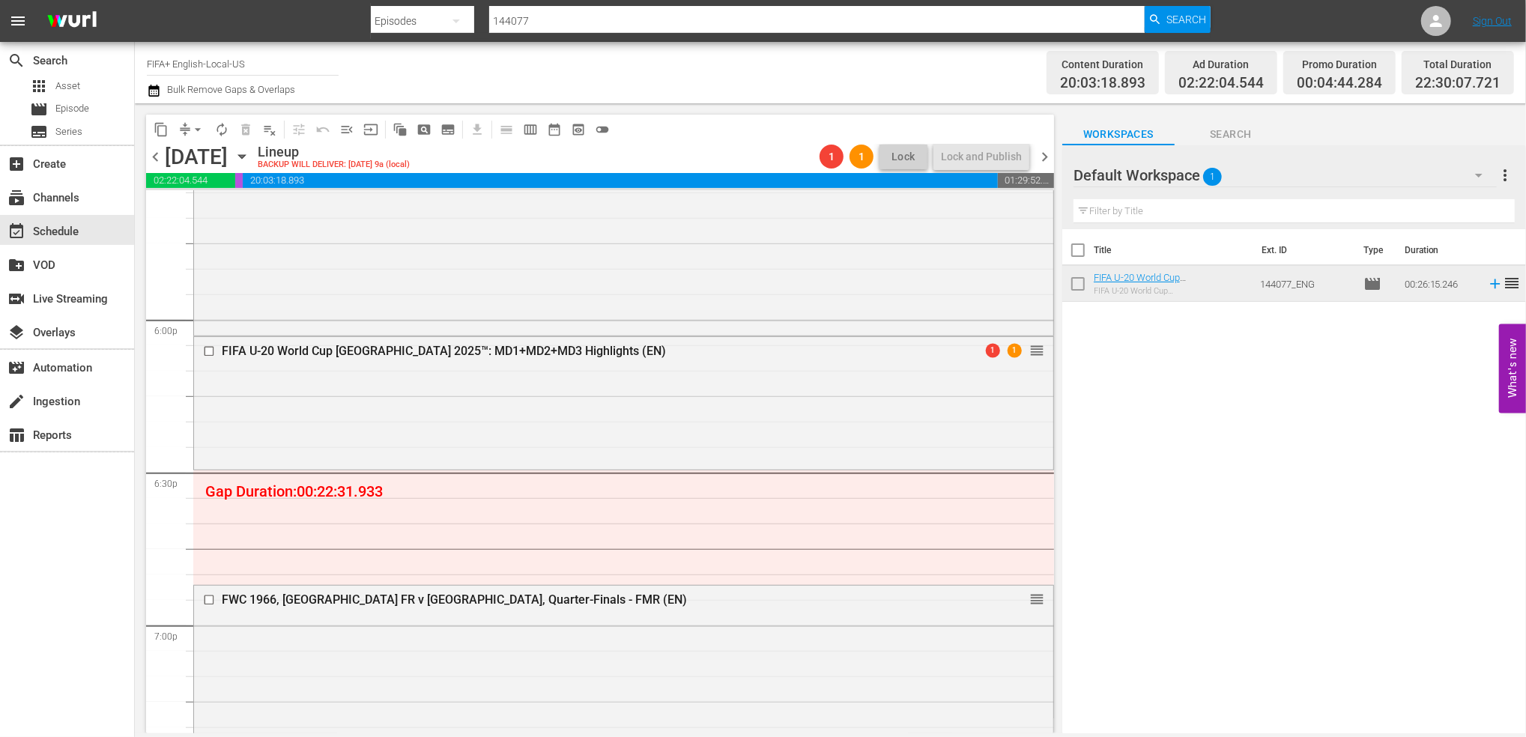
scroll to position [5364, 0]
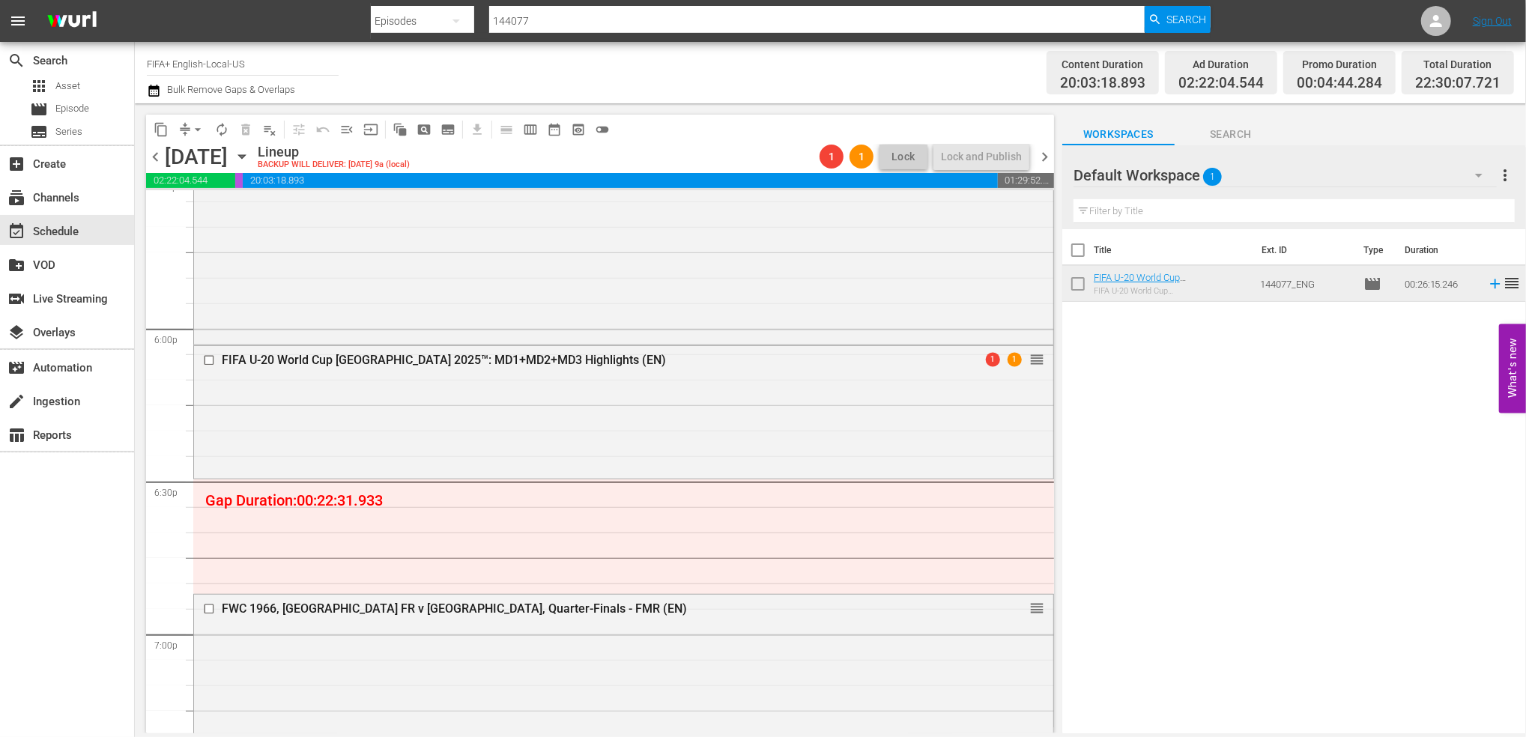
click at [345, 129] on span "menu_open" at bounding box center [346, 129] width 15 height 15
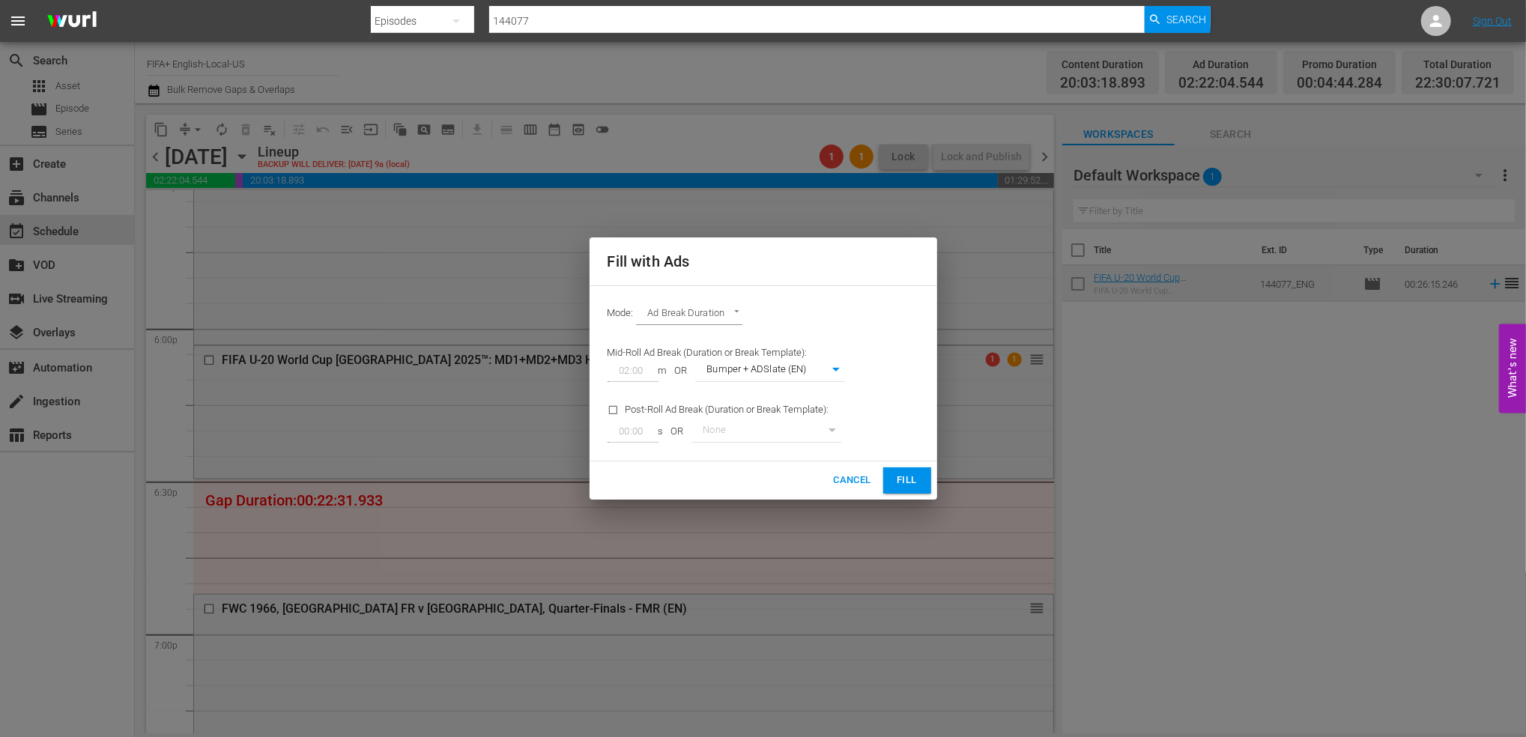
click at [891, 474] on button "Fill" at bounding box center [907, 480] width 48 height 26
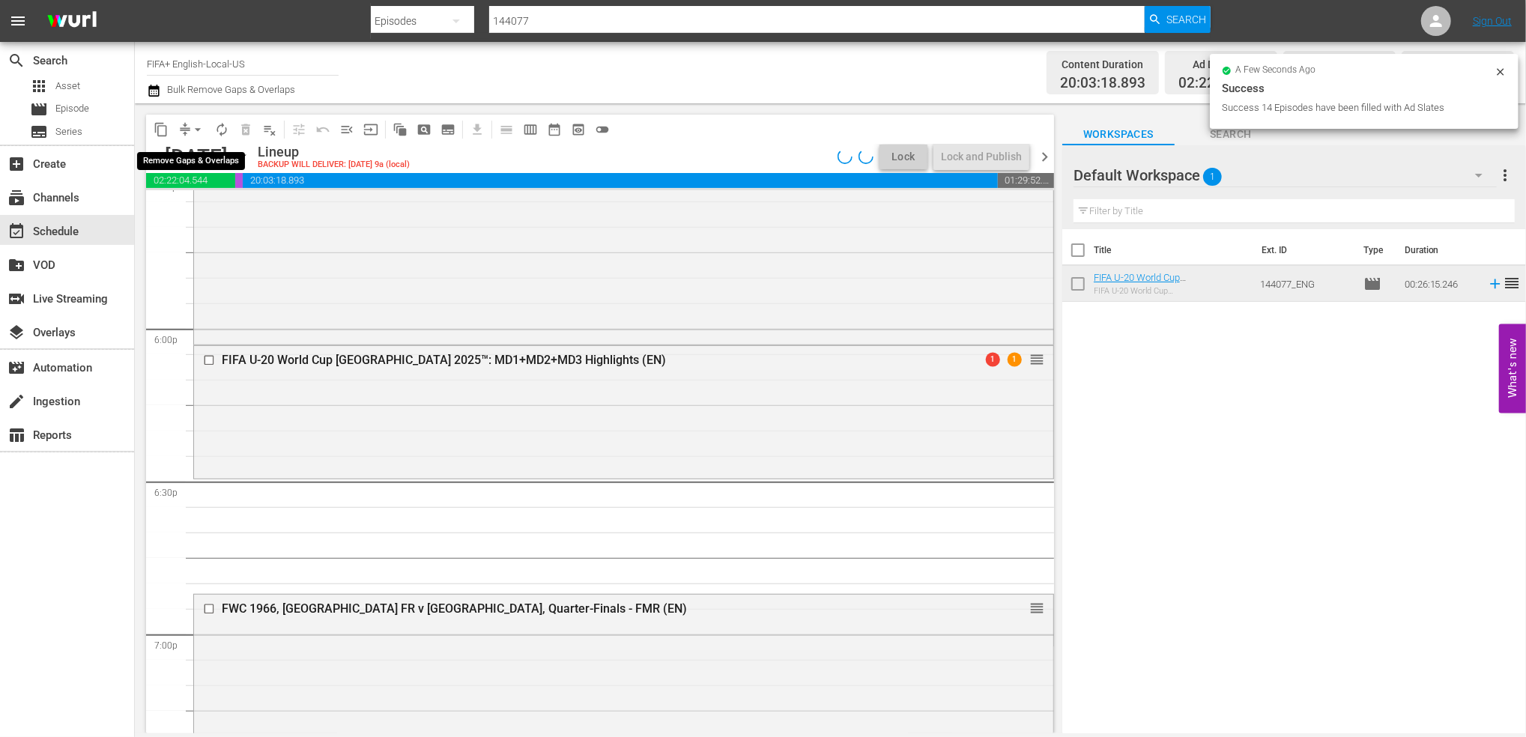
click at [197, 130] on span "arrow_drop_down" at bounding box center [197, 129] width 15 height 15
click at [216, 211] on li "Align to End of Previous Day" at bounding box center [198, 209] width 157 height 25
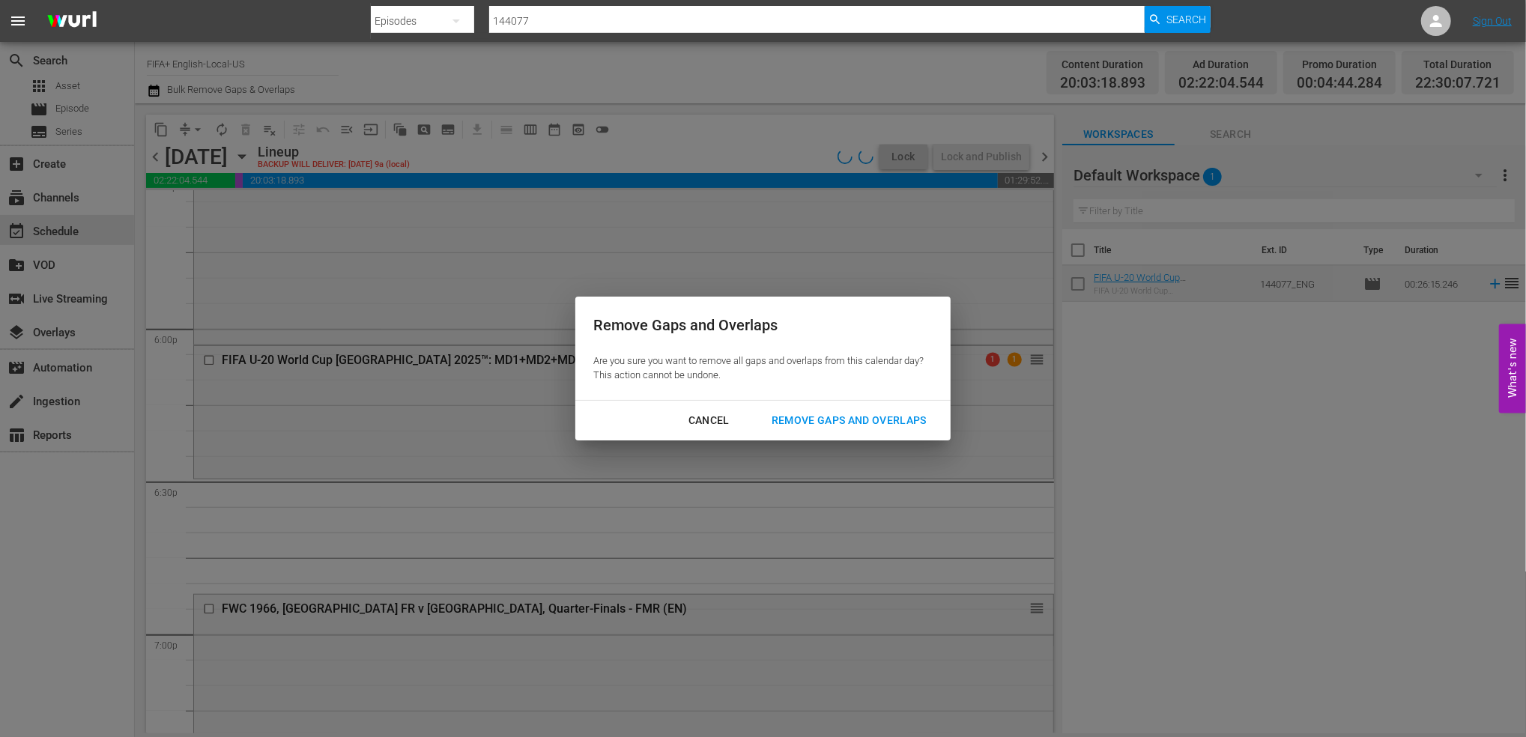
click at [832, 415] on div "Remove Gaps and Overlaps" at bounding box center [849, 420] width 179 height 19
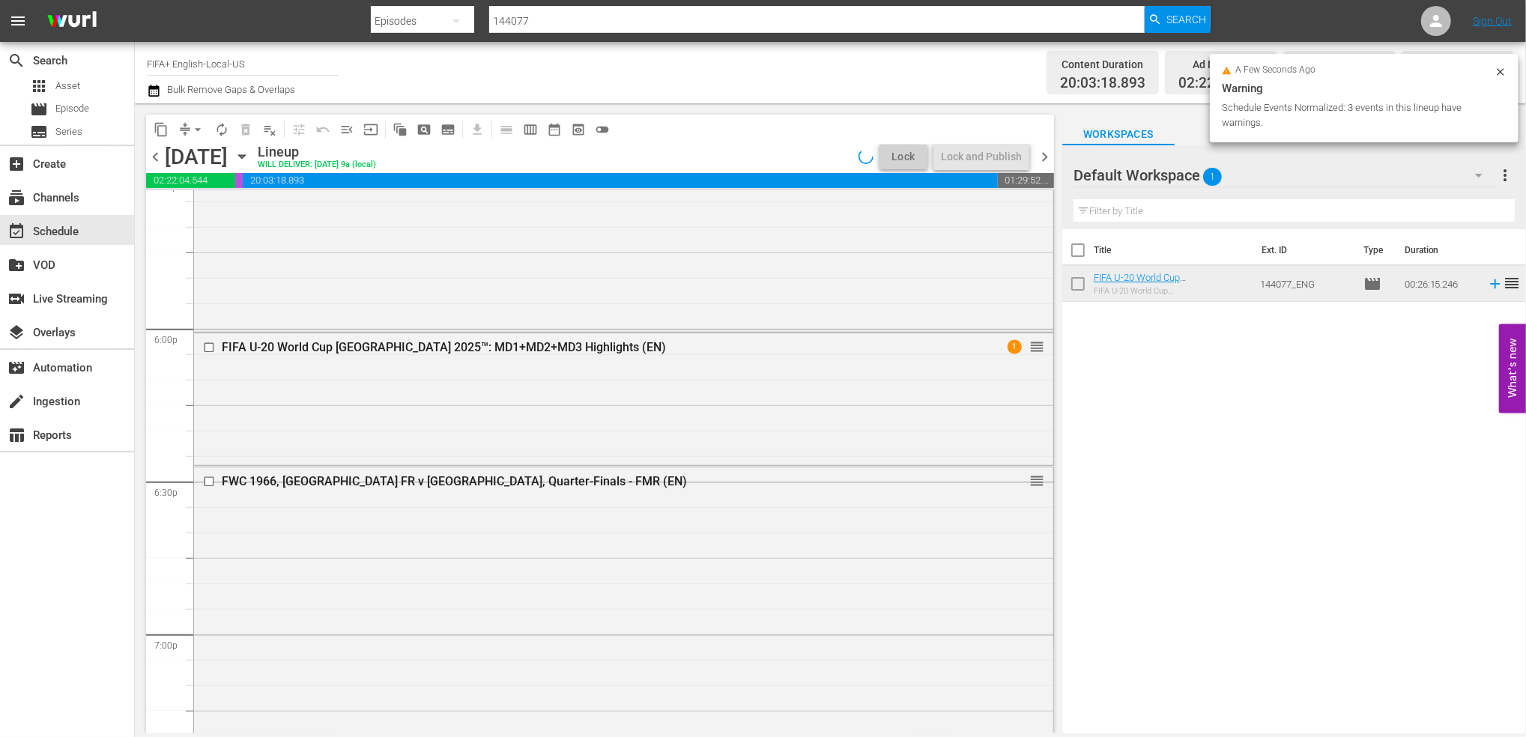
scroll to position [5389, 0]
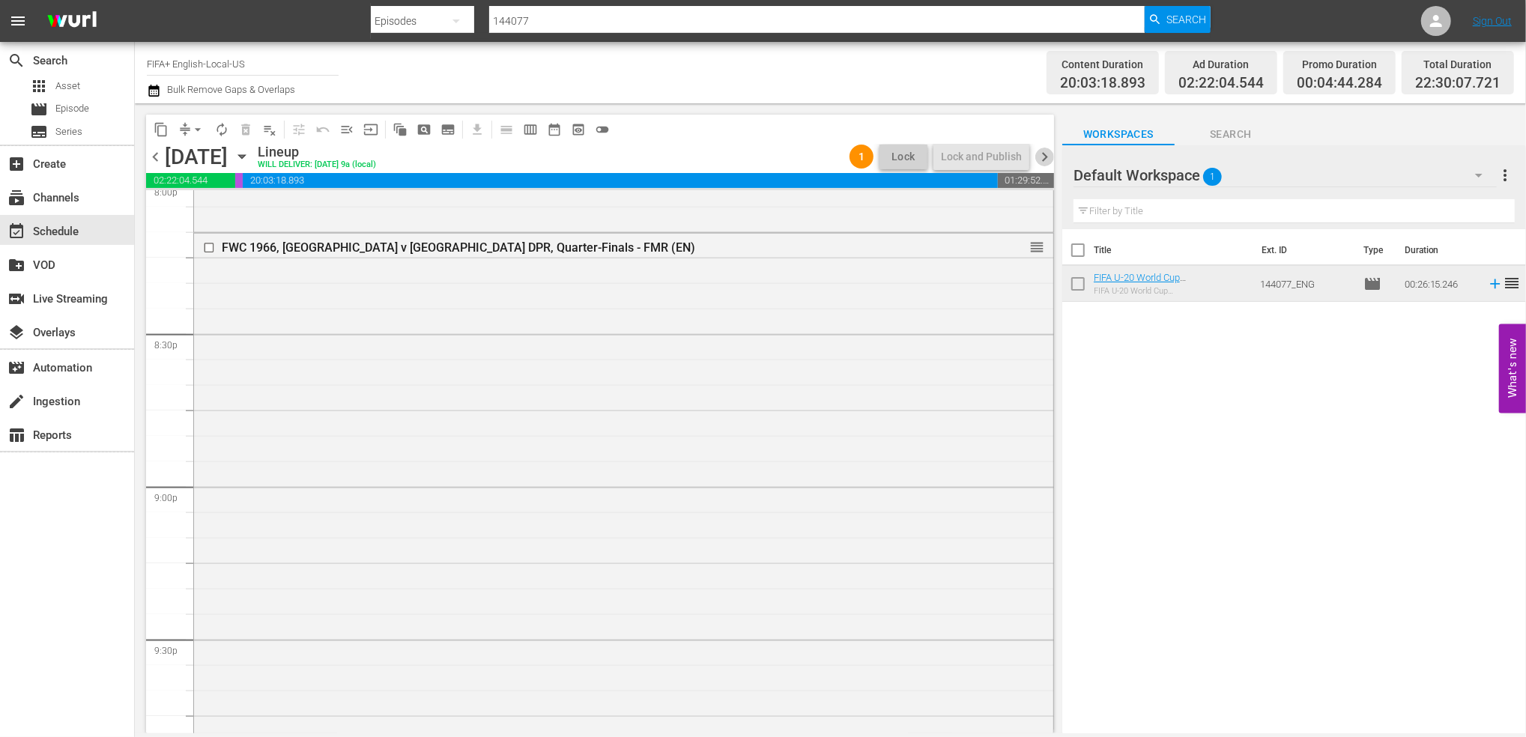
click at [1046, 159] on span "chevron_right" at bounding box center [1044, 157] width 19 height 19
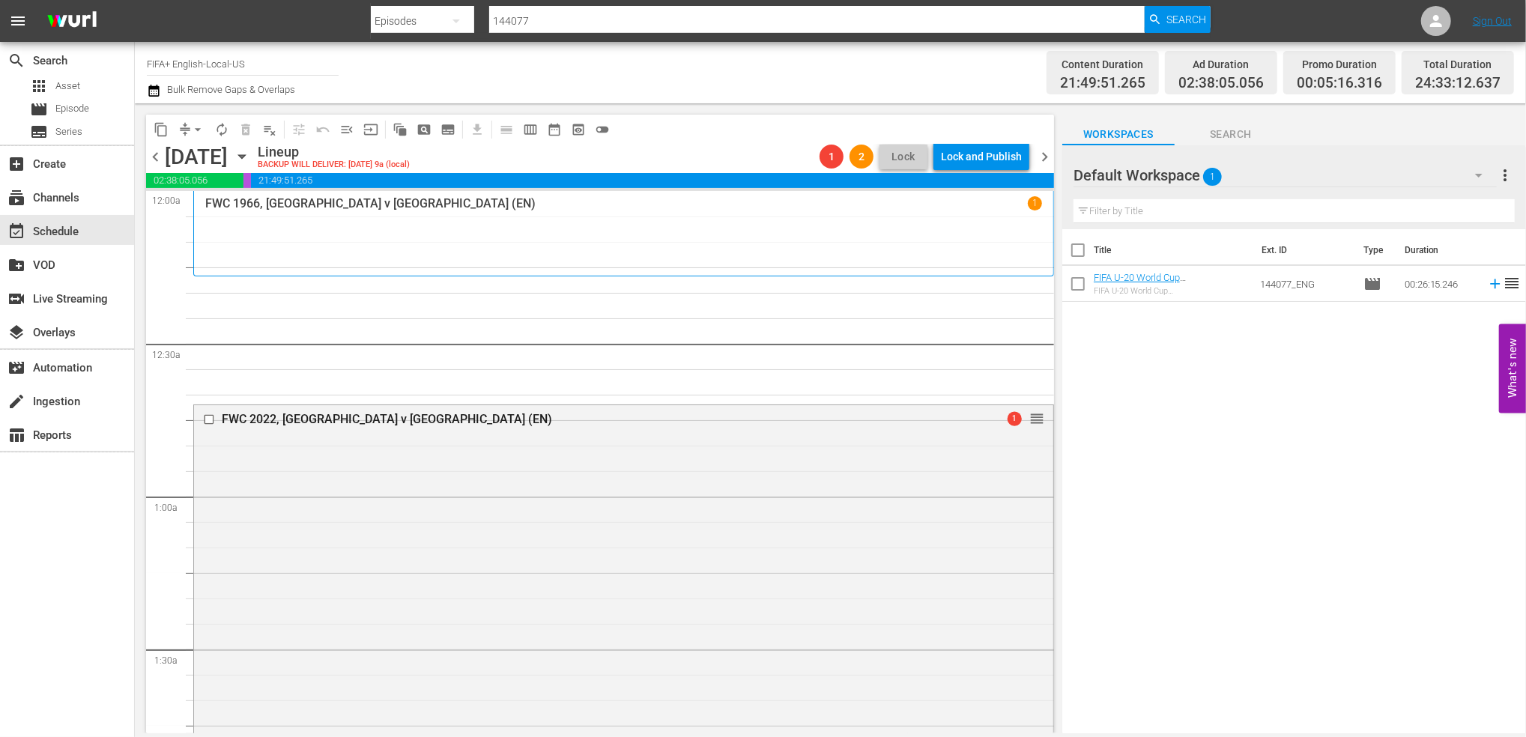
drag, startPoint x: 159, startPoint y: 160, endPoint x: 291, endPoint y: 172, distance: 133.2
click at [159, 159] on span "chevron_left" at bounding box center [155, 157] width 19 height 19
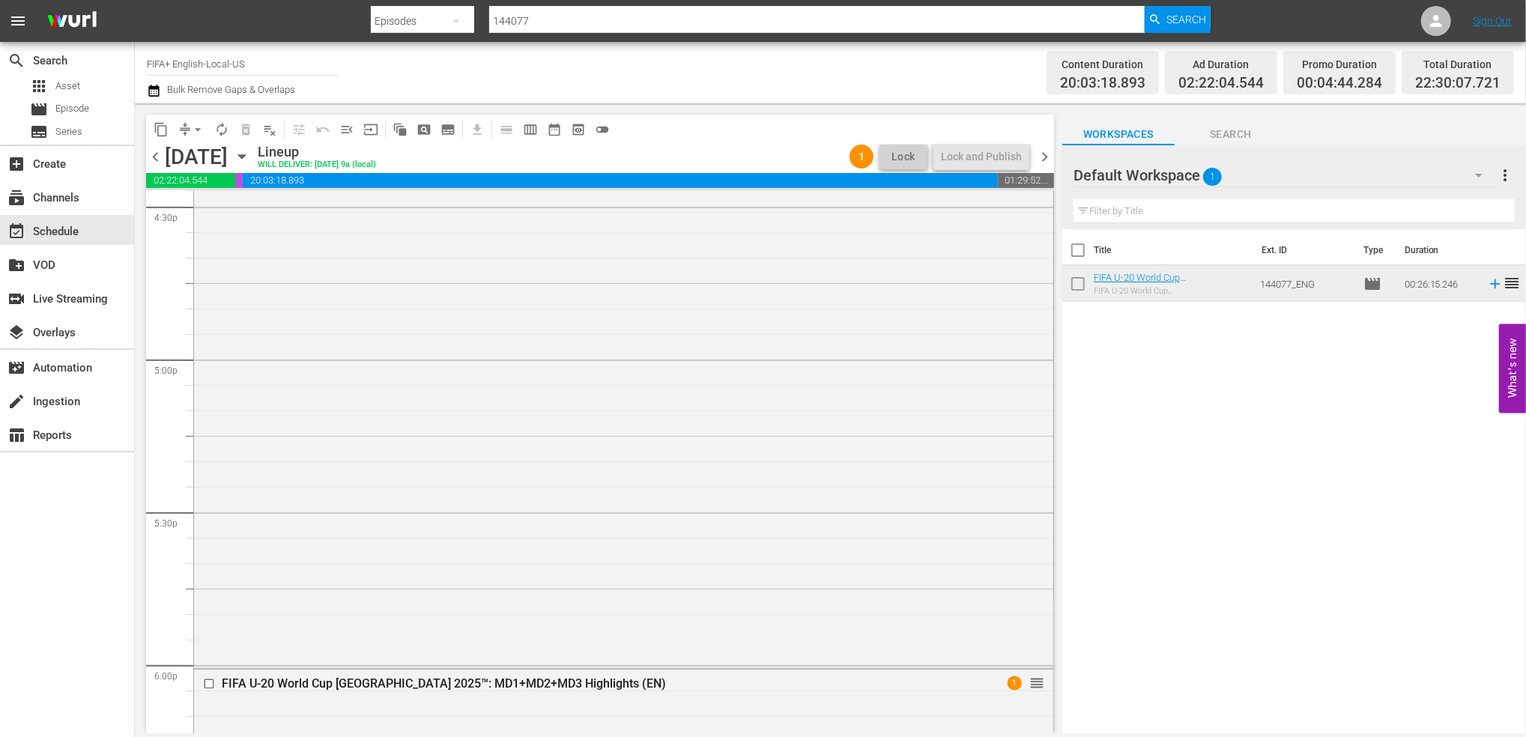
scroll to position [5000, 0]
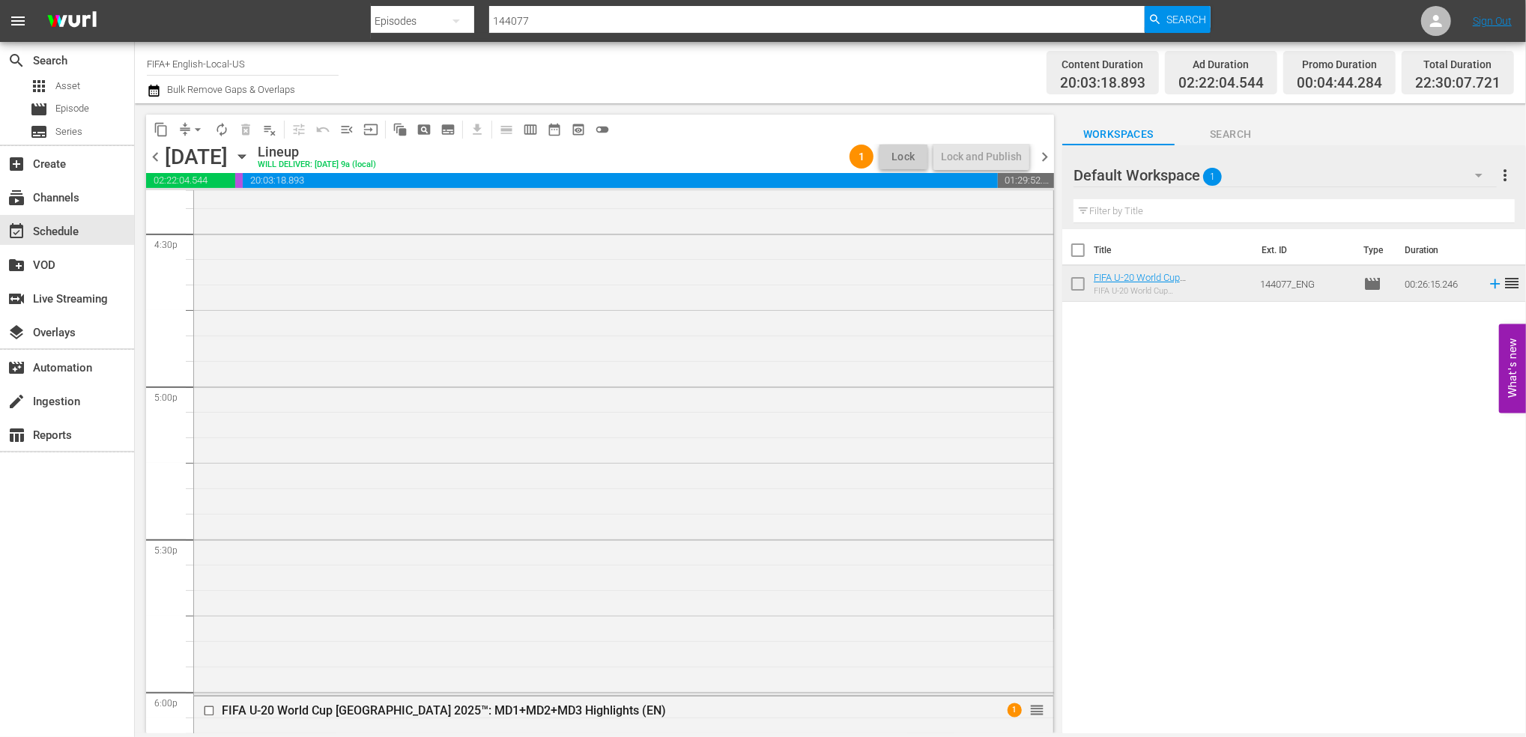
click at [1050, 157] on span "chevron_right" at bounding box center [1044, 157] width 19 height 19
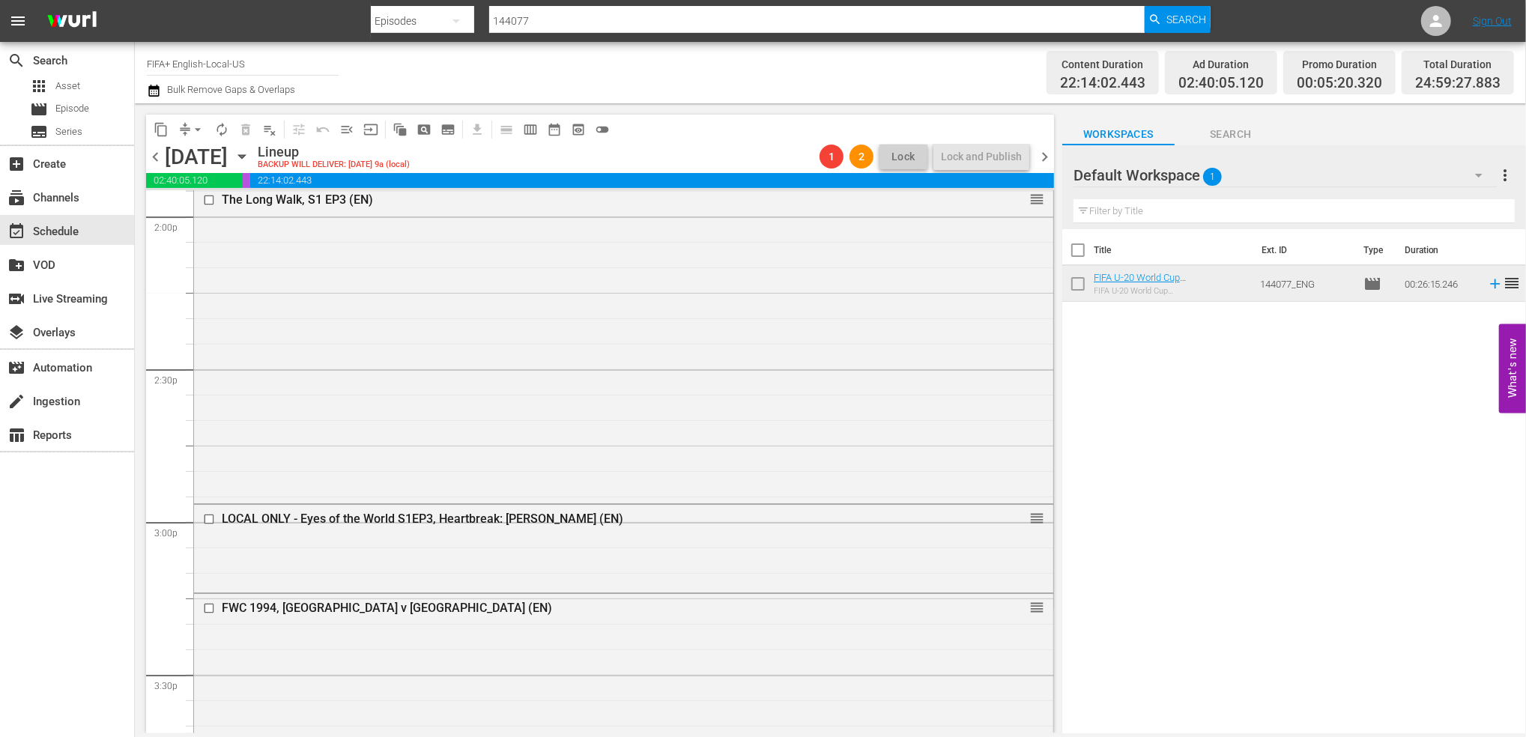
scroll to position [4438, 0]
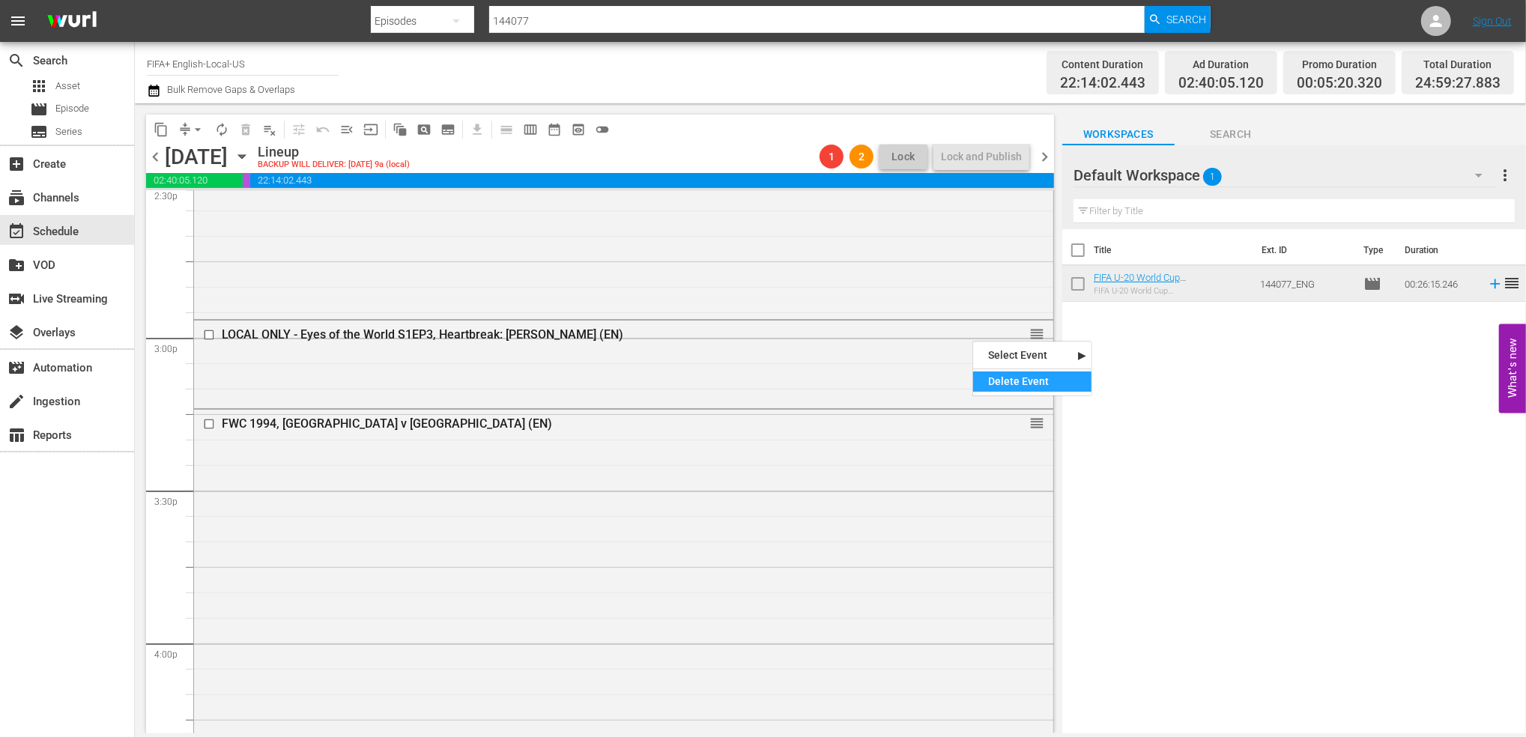
click at [1007, 383] on div "Delete Event" at bounding box center [1032, 382] width 118 height 20
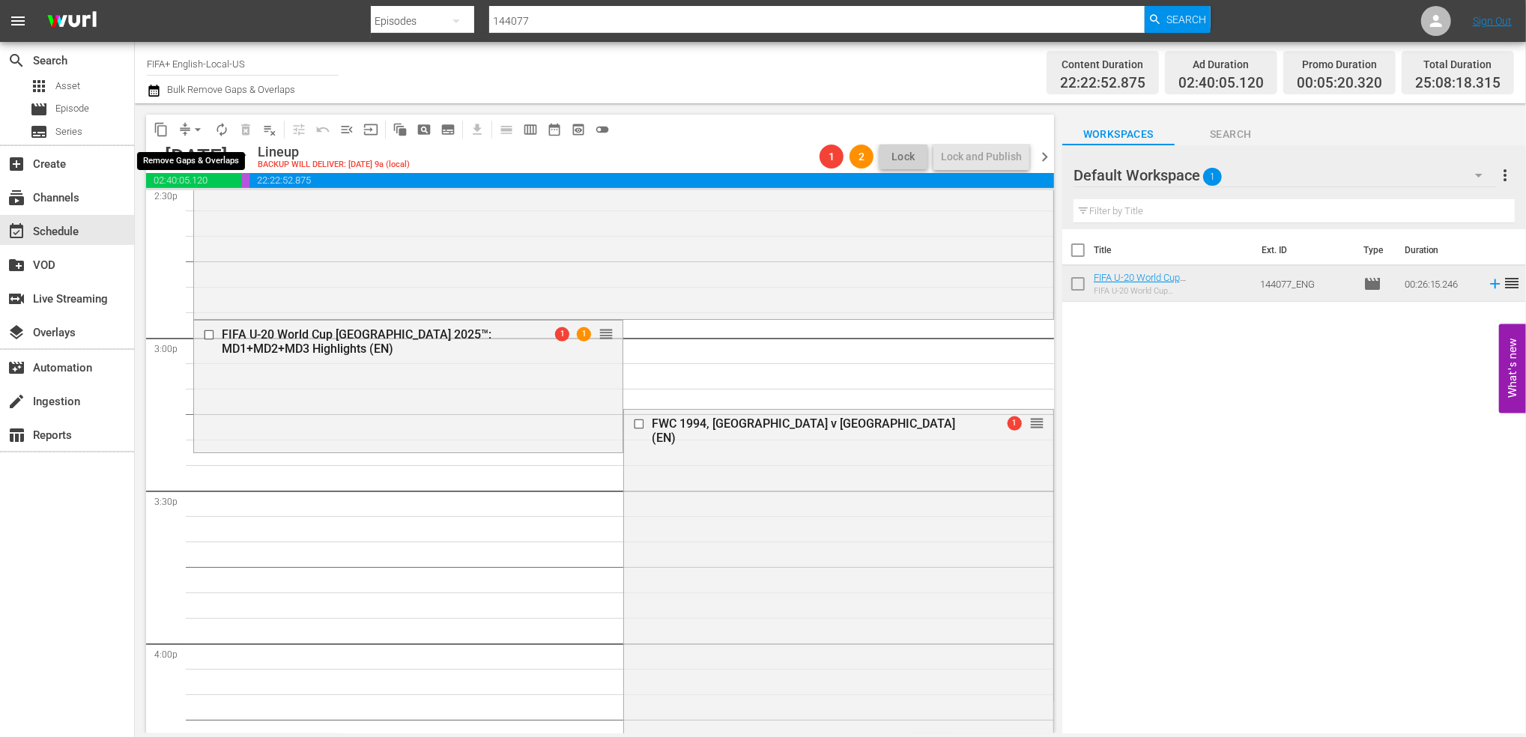
click at [199, 130] on span "arrow_drop_down" at bounding box center [197, 129] width 15 height 15
click at [249, 202] on li "Align to End of Previous Day" at bounding box center [198, 209] width 157 height 25
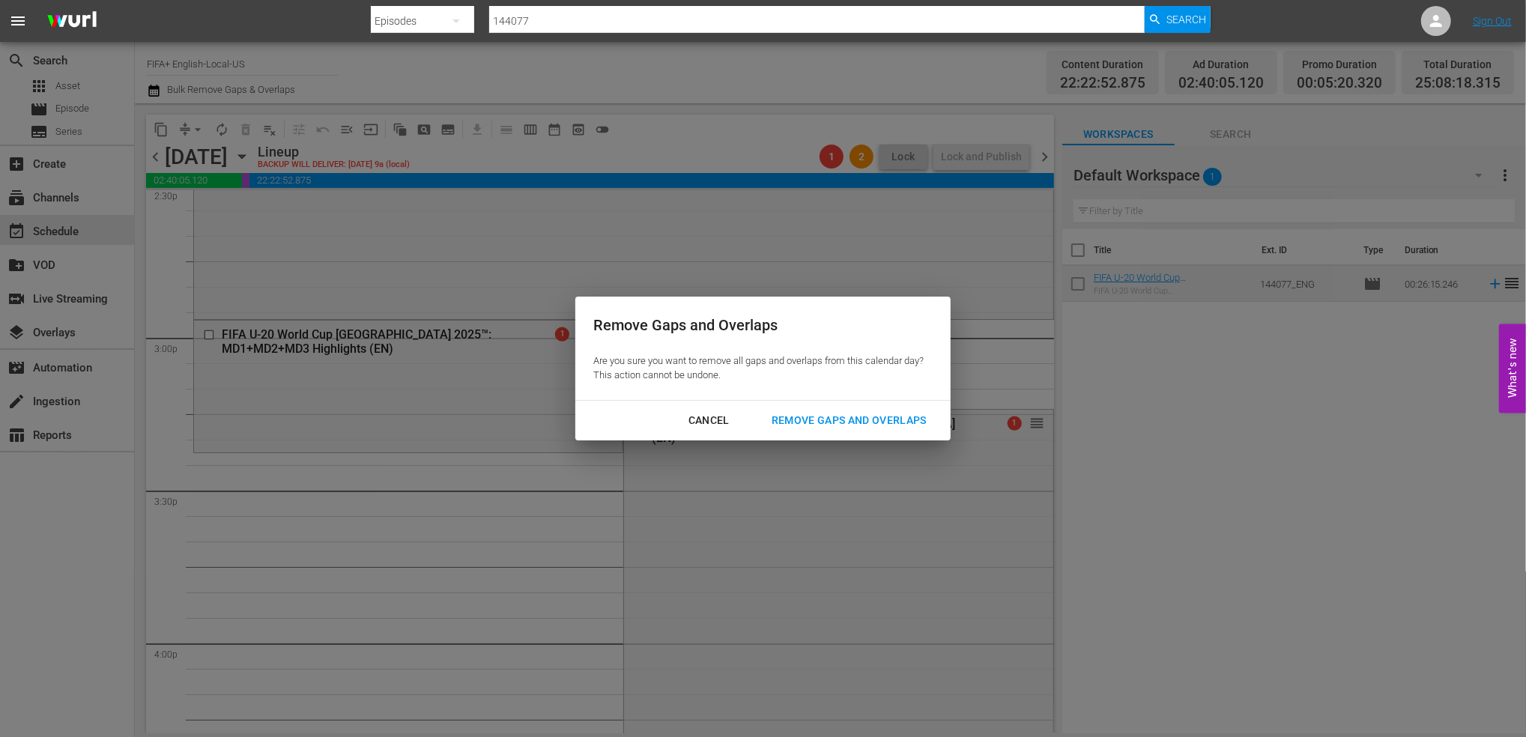
click at [830, 420] on div "Remove Gaps and Overlaps" at bounding box center [849, 420] width 179 height 19
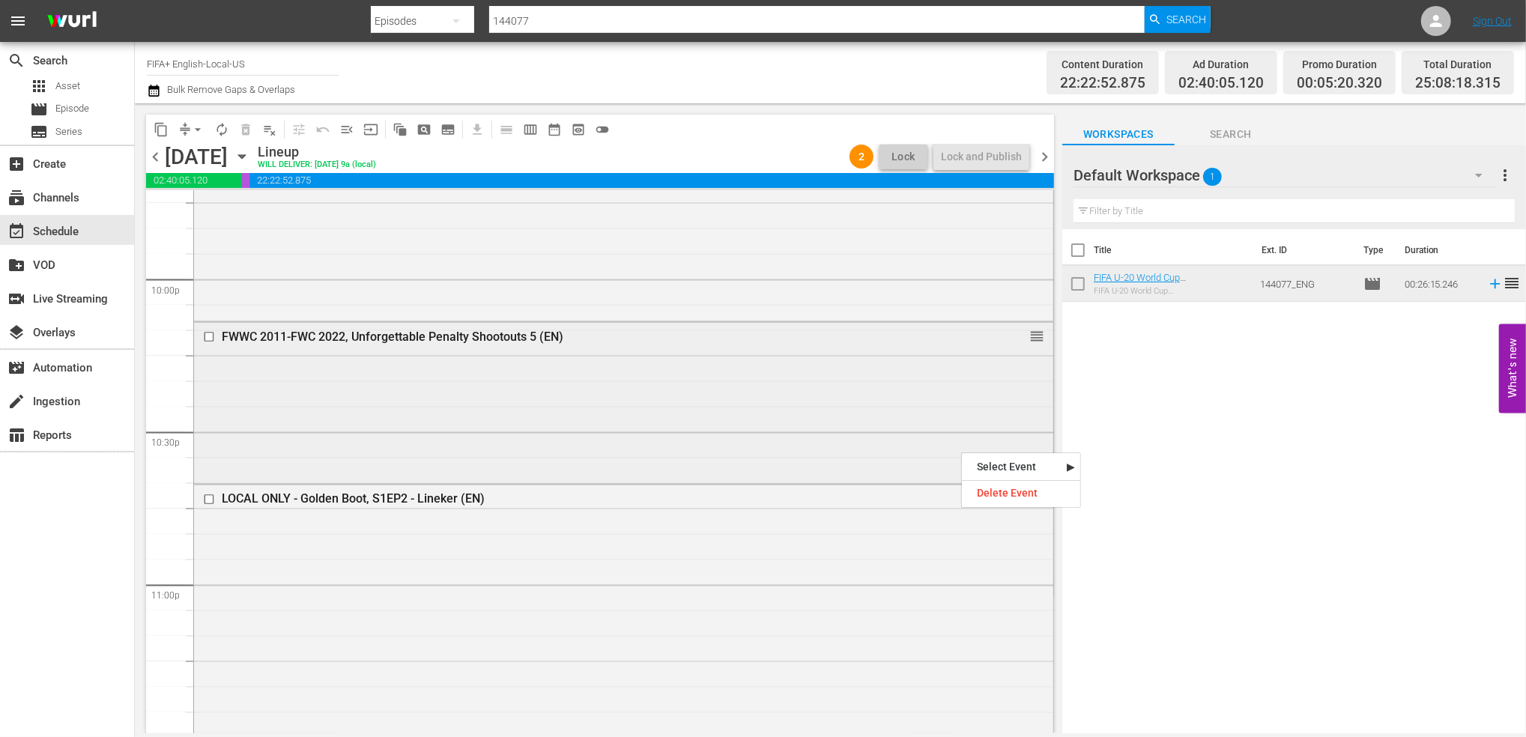
scroll to position [6659, 0]
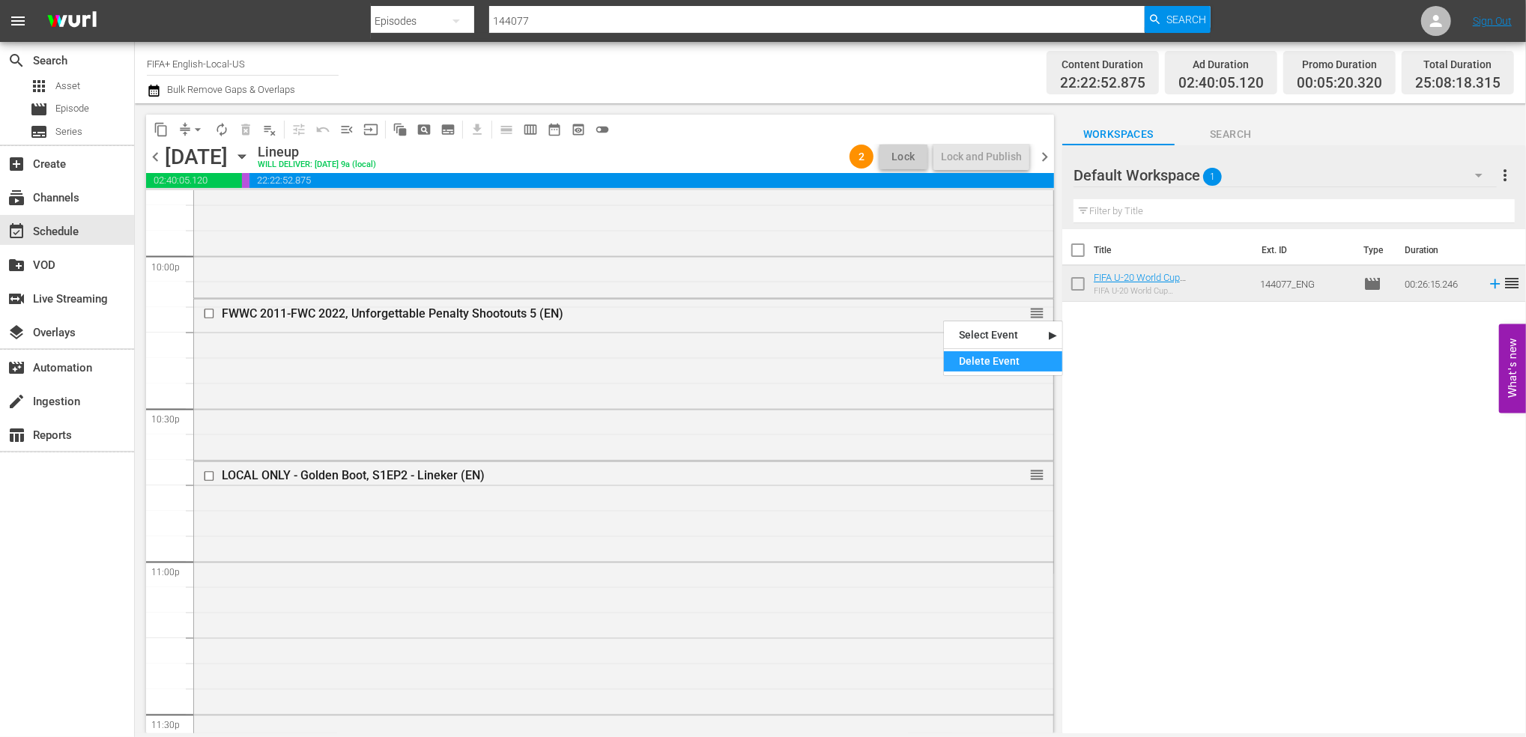
click at [983, 359] on div "Delete Event" at bounding box center [1003, 361] width 118 height 20
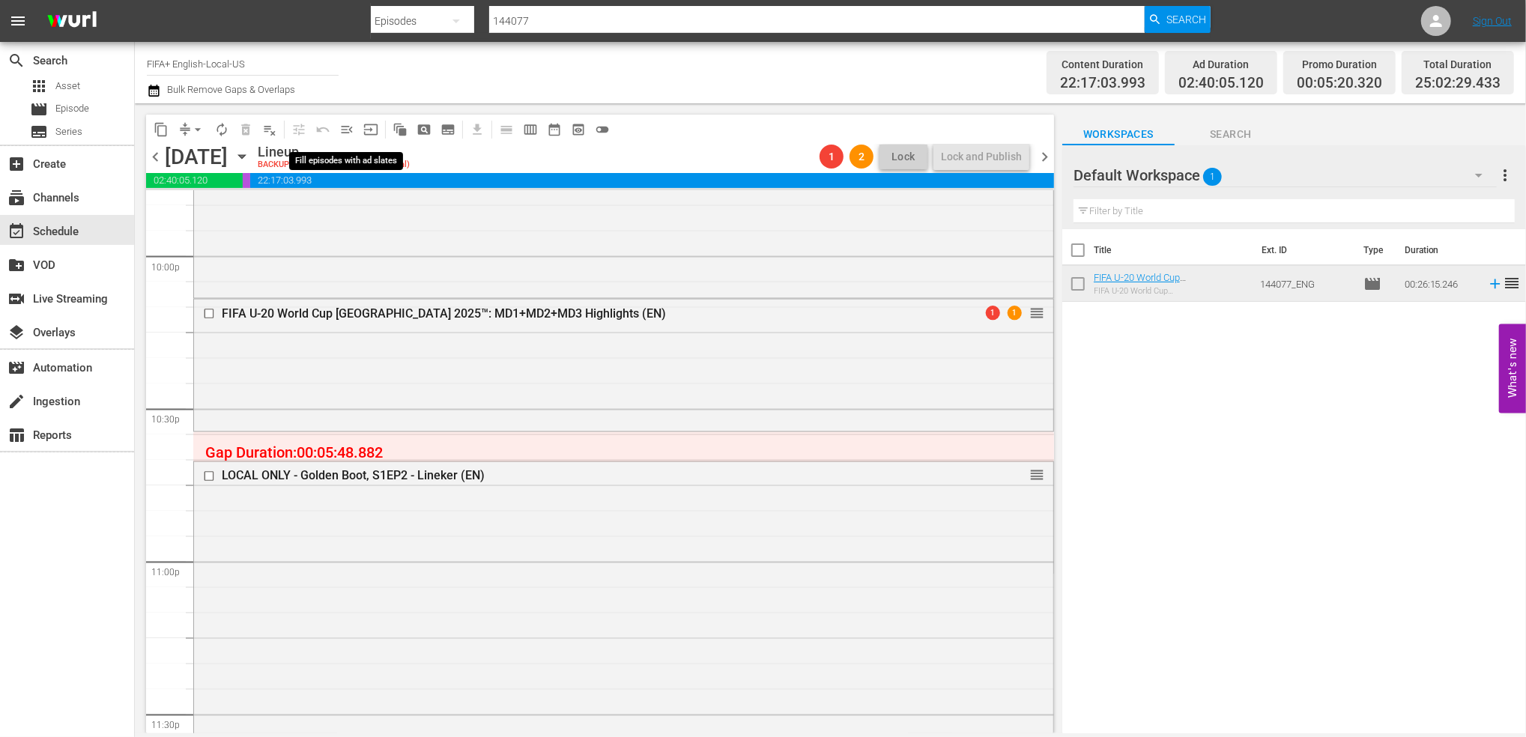
click at [342, 128] on span "menu_open" at bounding box center [346, 129] width 15 height 15
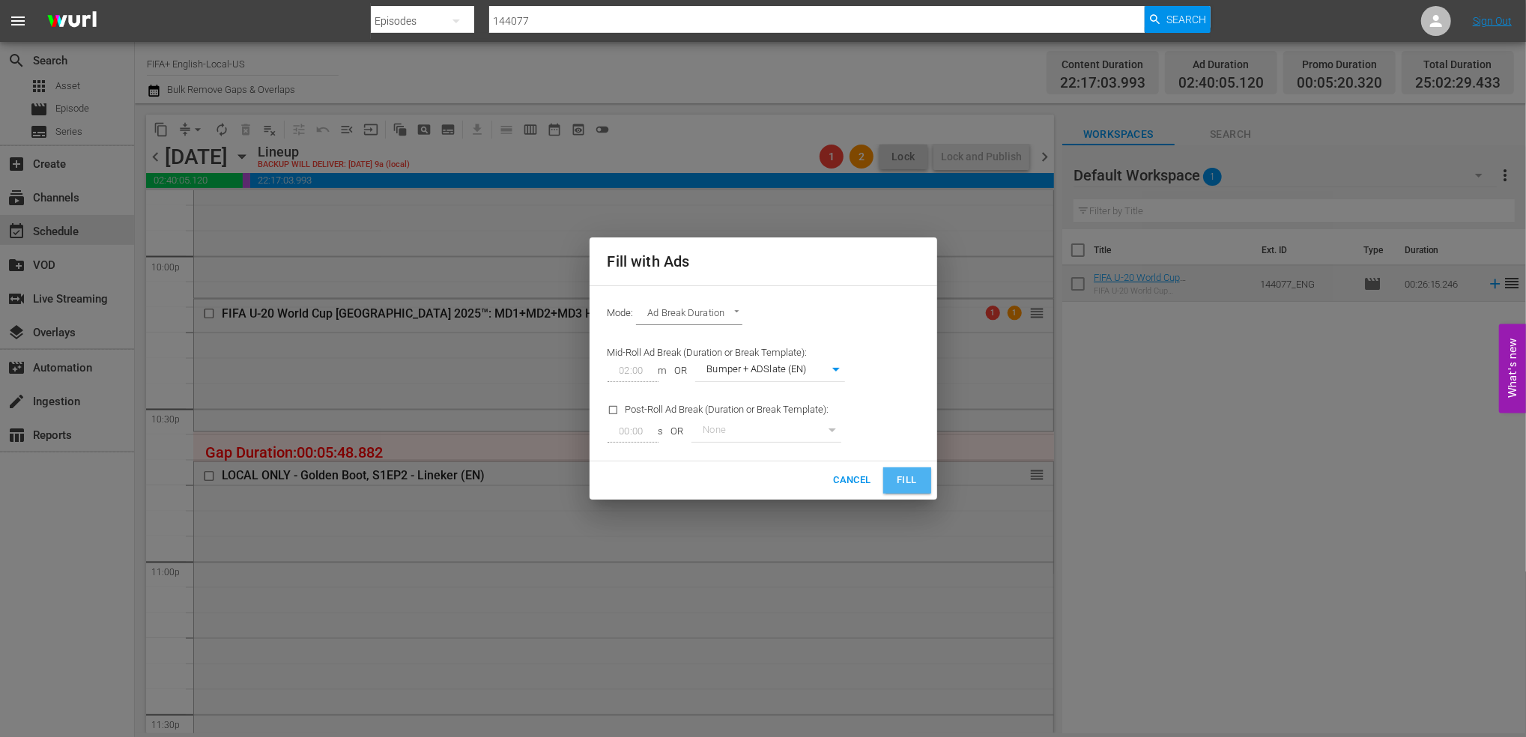
click at [896, 481] on span "Fill" at bounding box center [907, 480] width 24 height 17
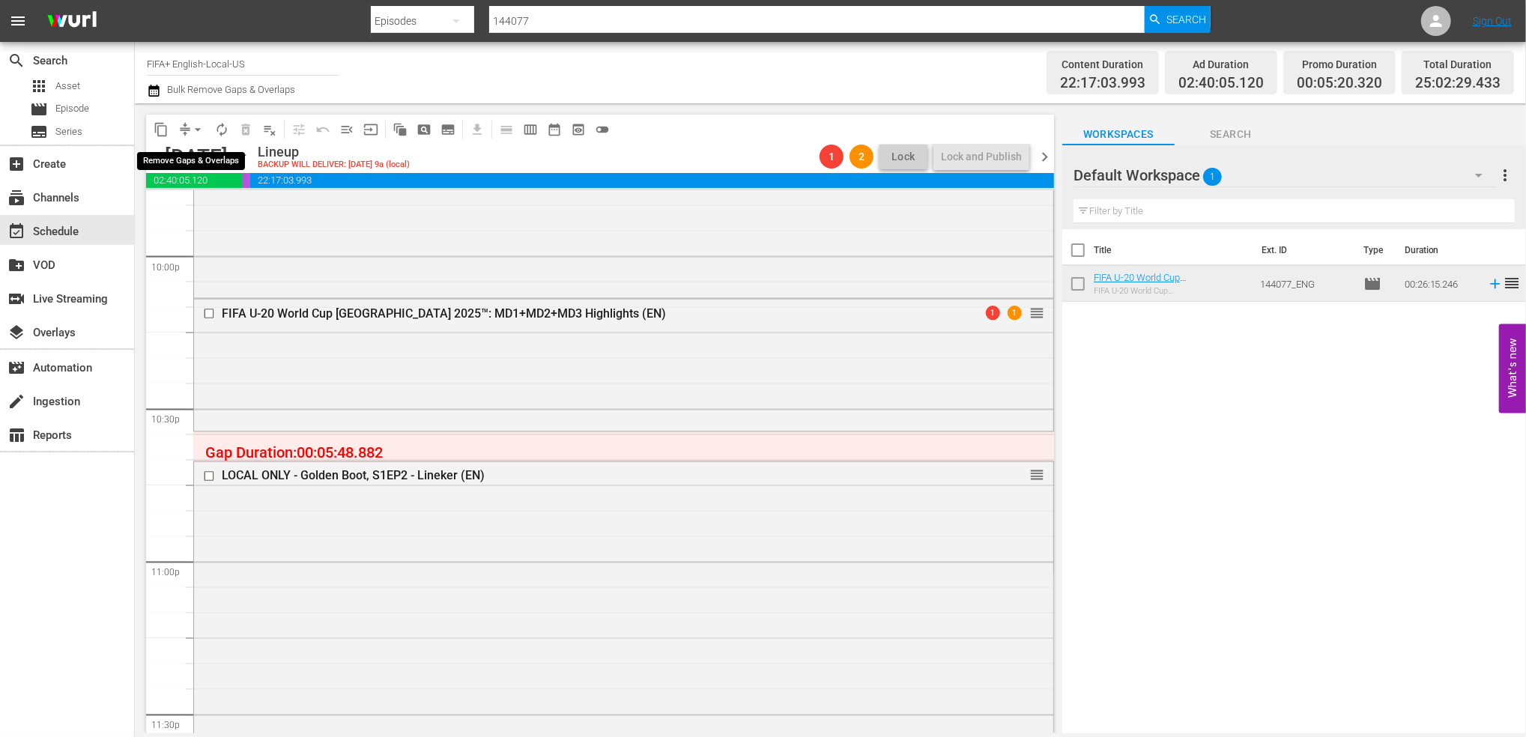
click at [197, 127] on span "arrow_drop_down" at bounding box center [197, 129] width 15 height 15
click at [211, 202] on li "Align to End of Previous Day" at bounding box center [198, 209] width 157 height 25
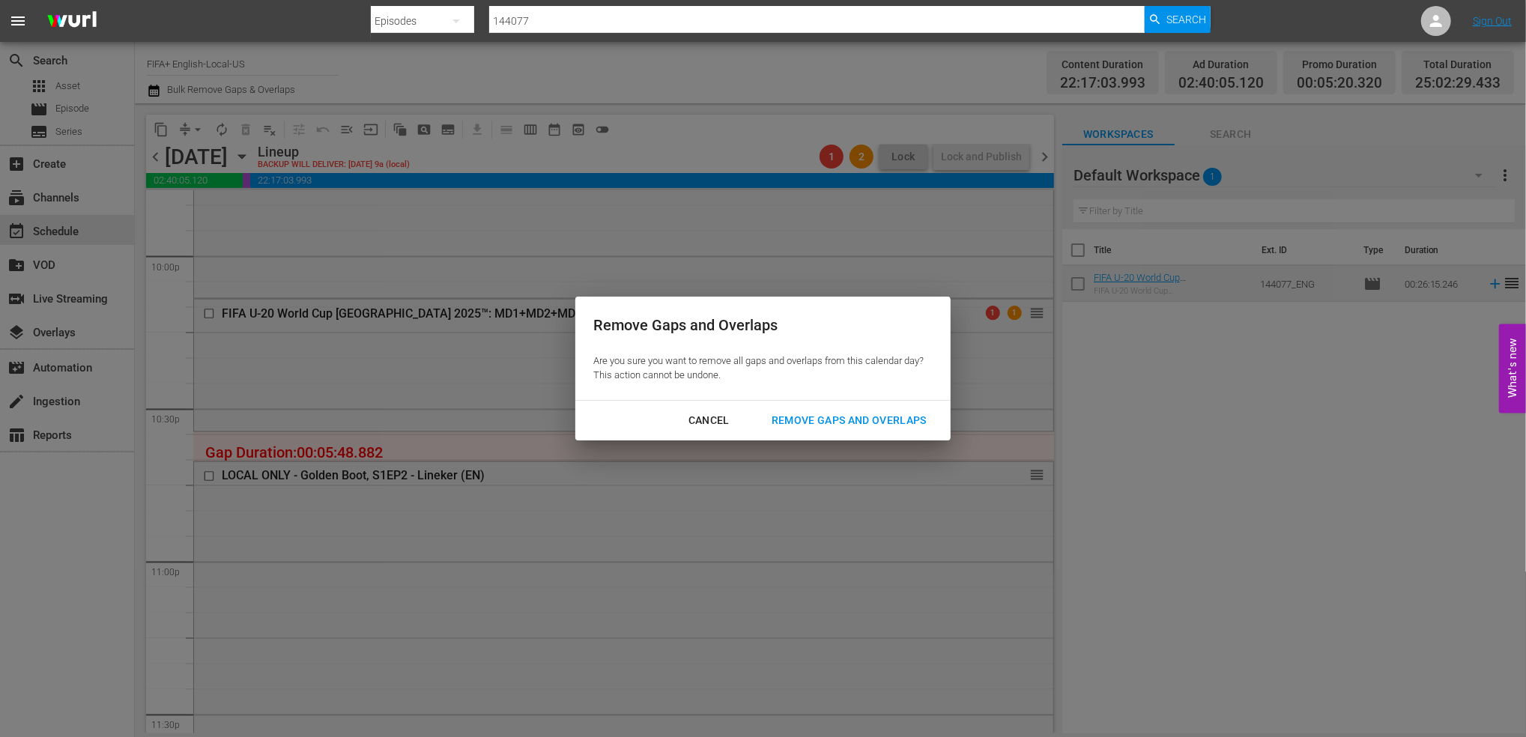
click at [815, 409] on button "Remove Gaps and Overlaps" at bounding box center [849, 421] width 191 height 28
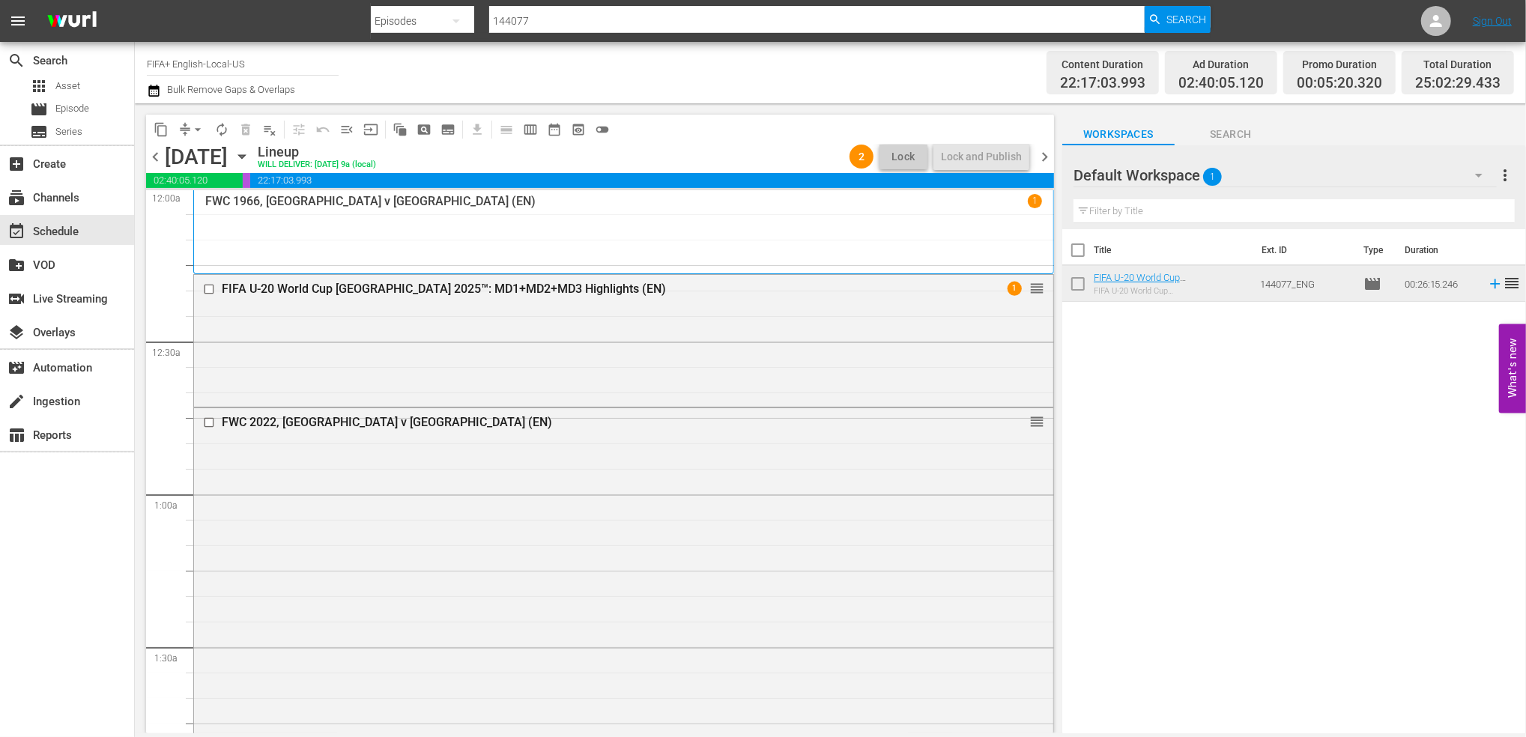
scroll to position [0, 0]
click at [1041, 160] on span "chevron_right" at bounding box center [1044, 157] width 19 height 19
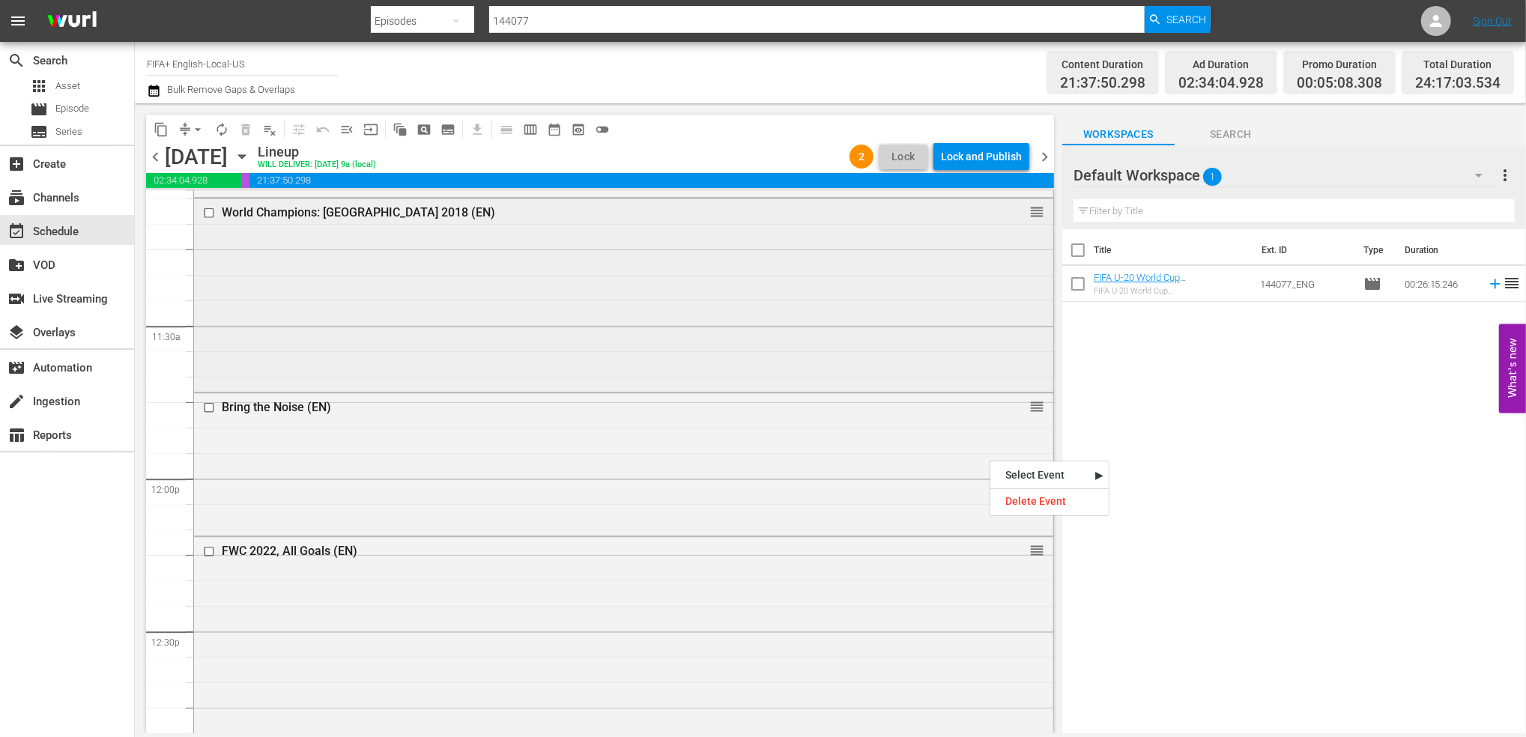
scroll to position [3300, 0]
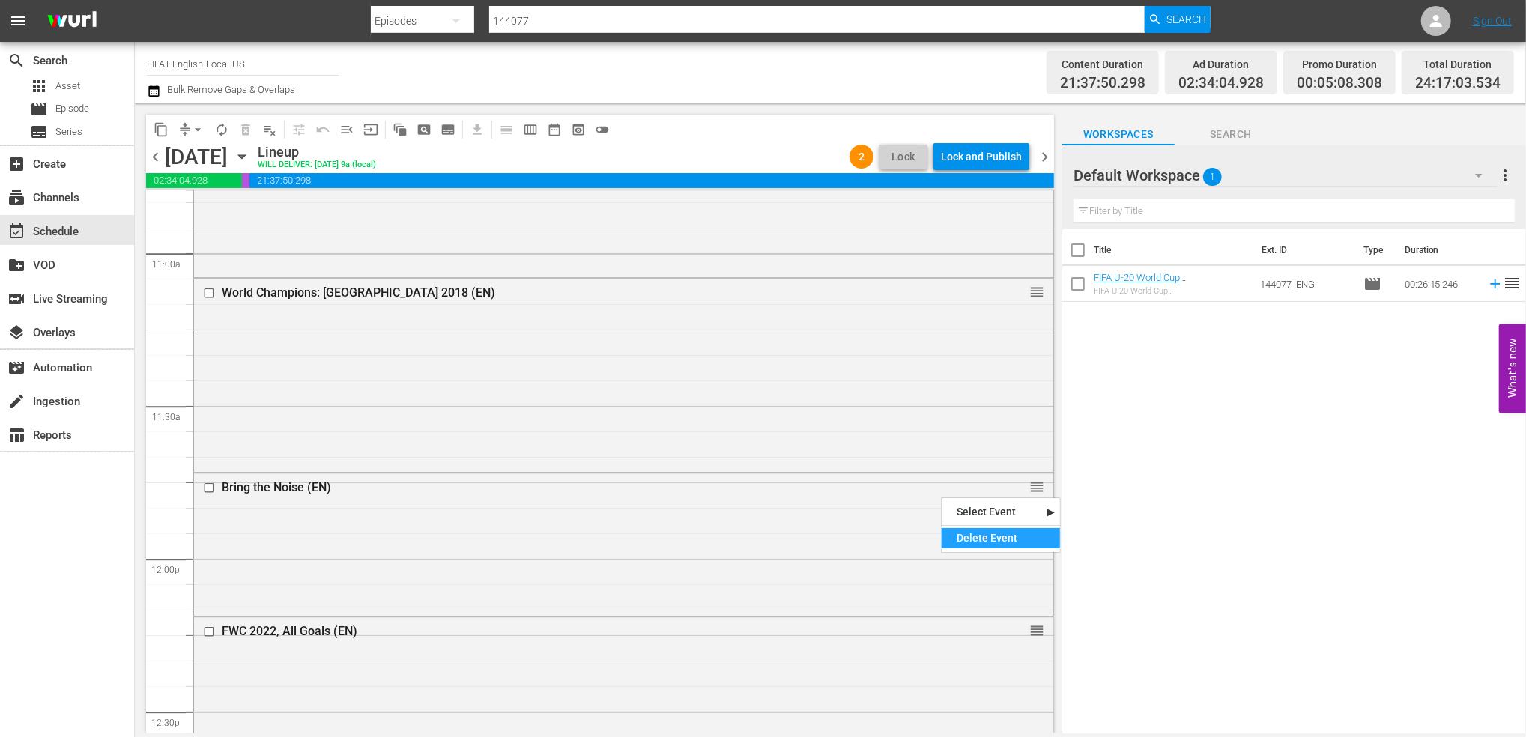
click at [972, 534] on div "Delete Event" at bounding box center [1001, 538] width 118 height 20
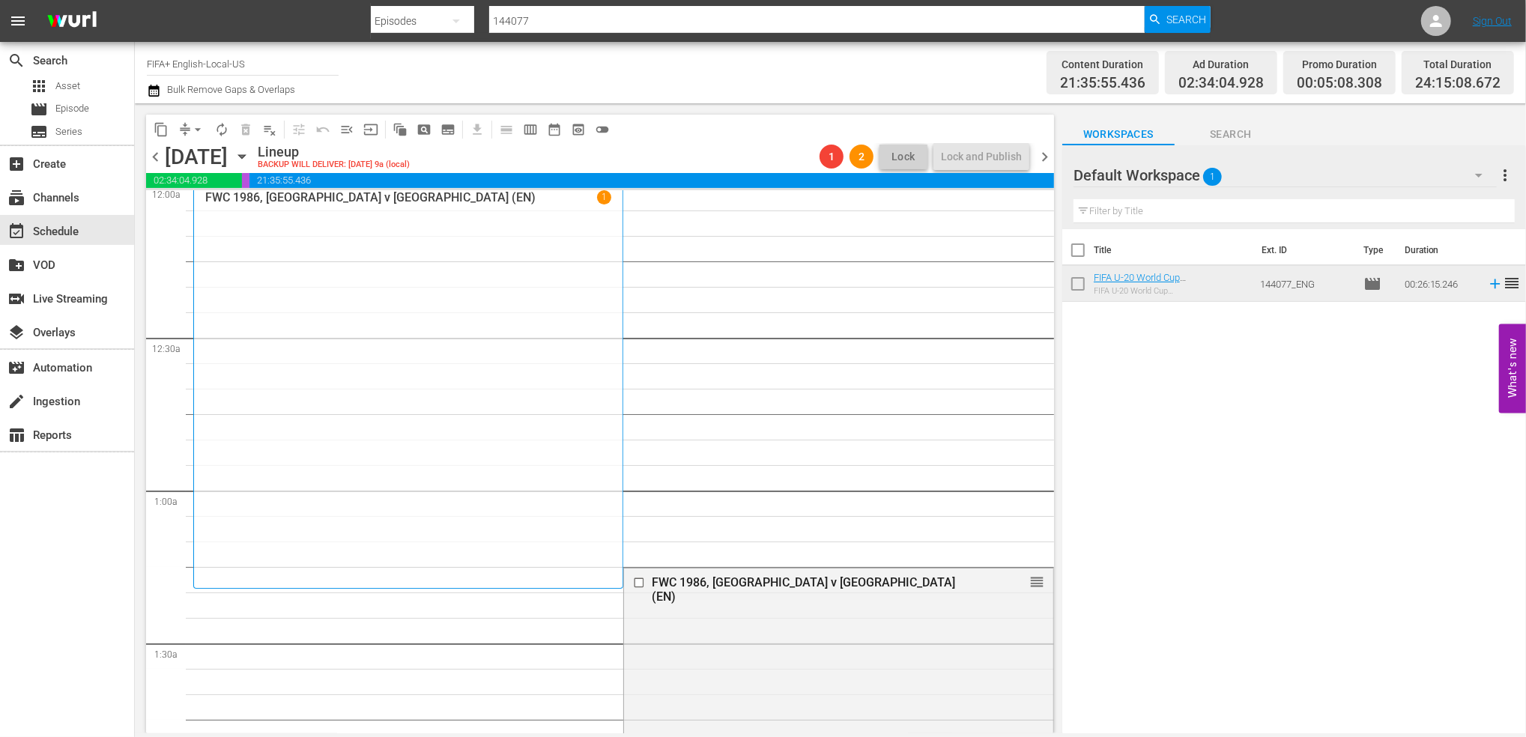
scroll to position [0, 0]
click at [353, 130] on span "menu_open" at bounding box center [346, 129] width 15 height 15
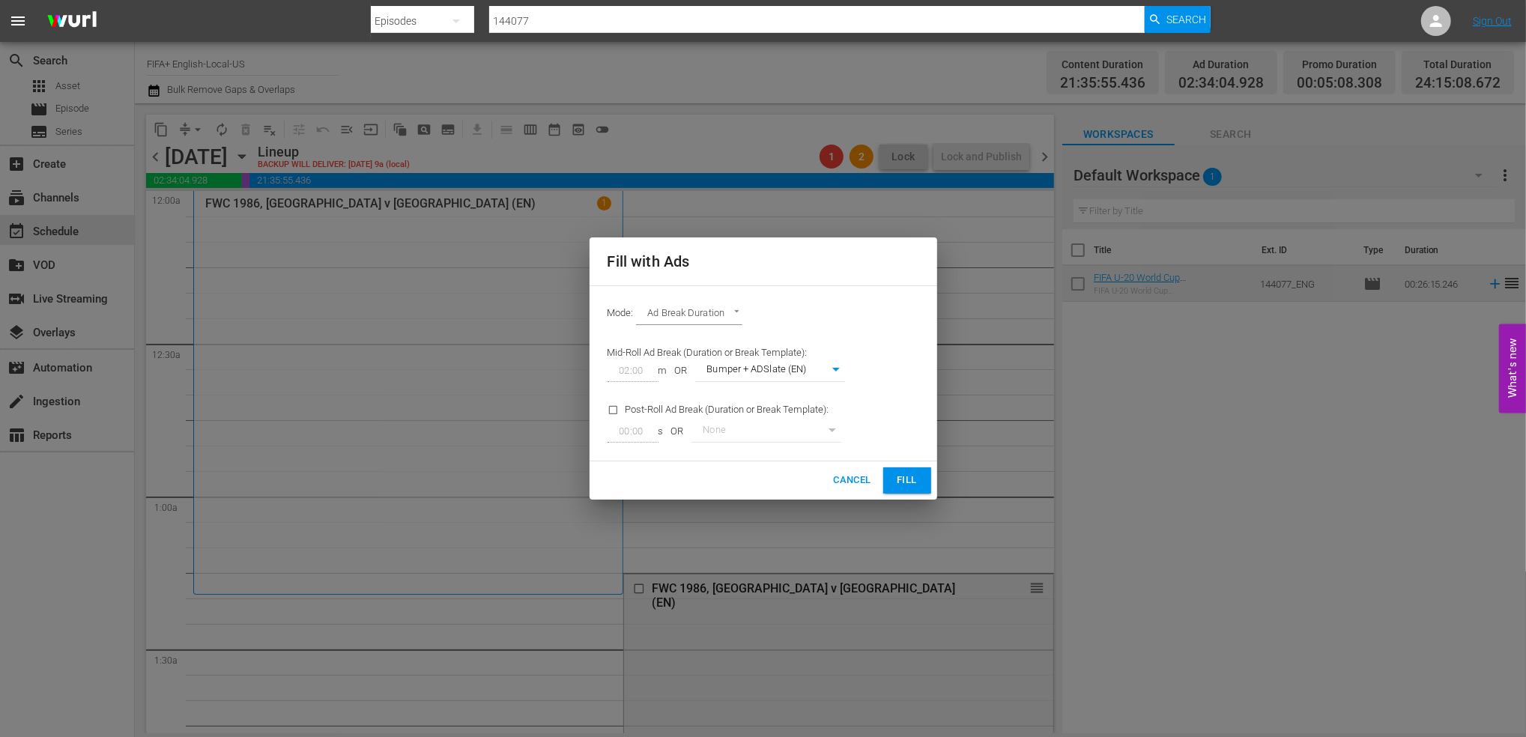
click at [902, 481] on span "Fill" at bounding box center [907, 480] width 24 height 17
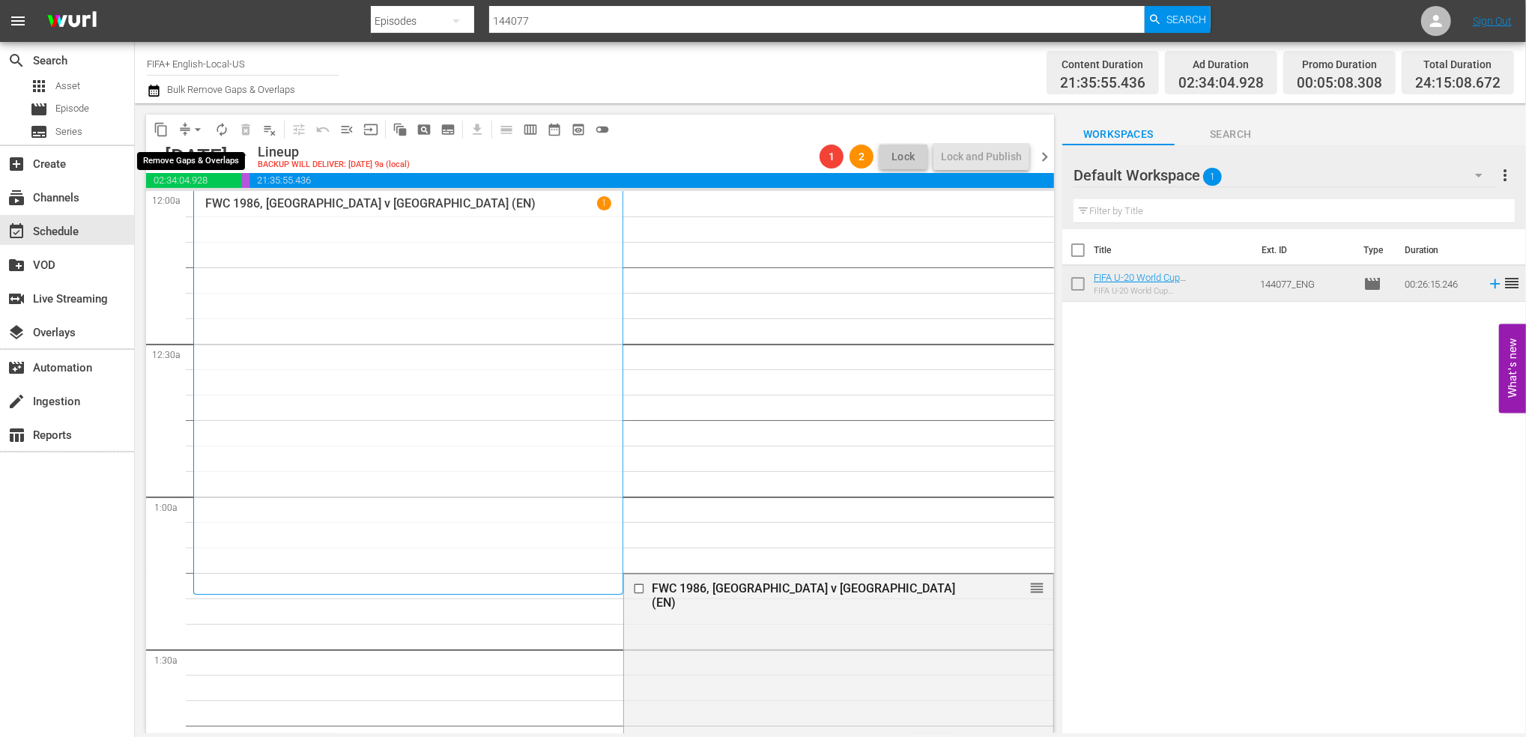
drag, startPoint x: 194, startPoint y: 129, endPoint x: 199, endPoint y: 138, distance: 10.4
click at [195, 130] on span "arrow_drop_down" at bounding box center [197, 129] width 15 height 15
click at [217, 205] on li "Align to End of Previous Day" at bounding box center [198, 209] width 157 height 25
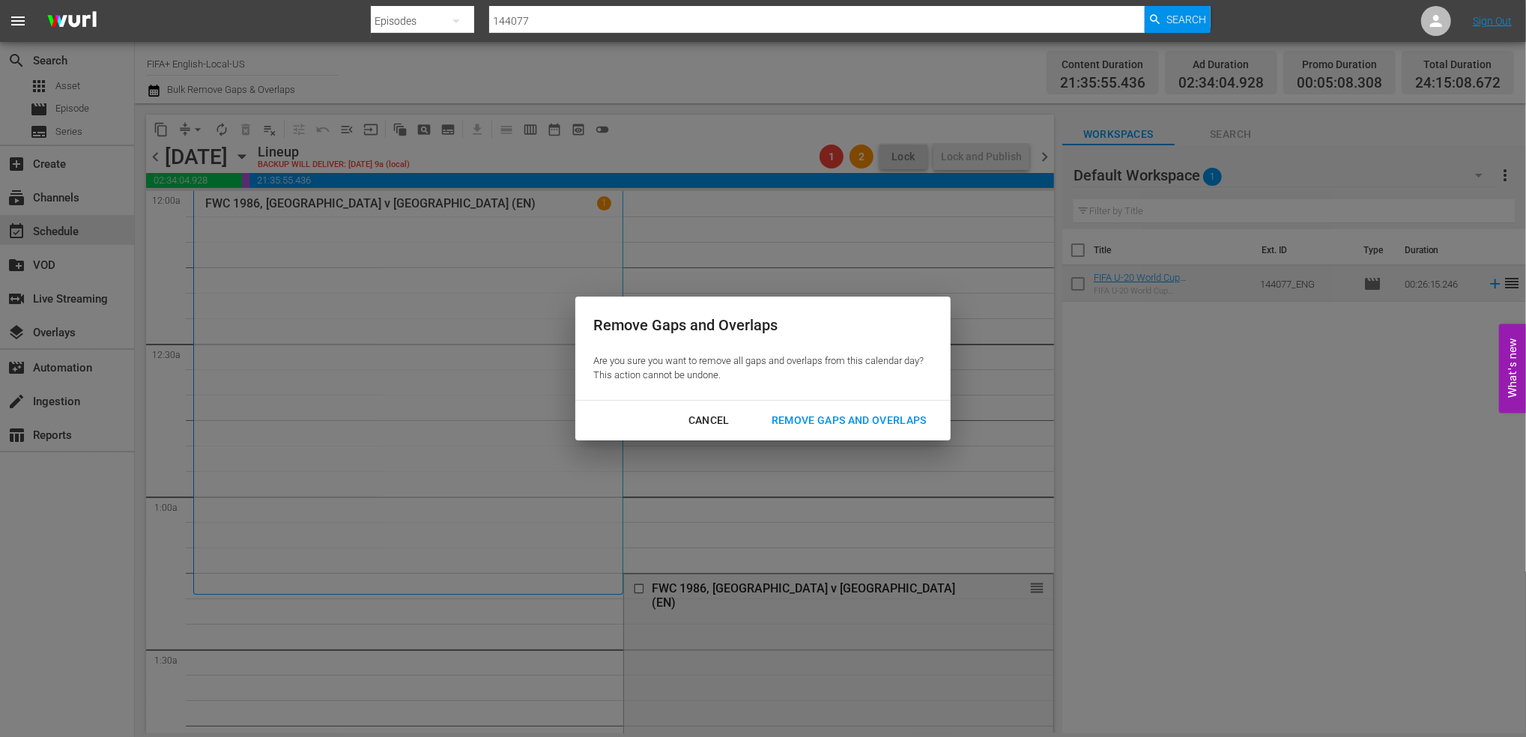
click at [827, 412] on div "Remove Gaps and Overlaps" at bounding box center [849, 420] width 179 height 19
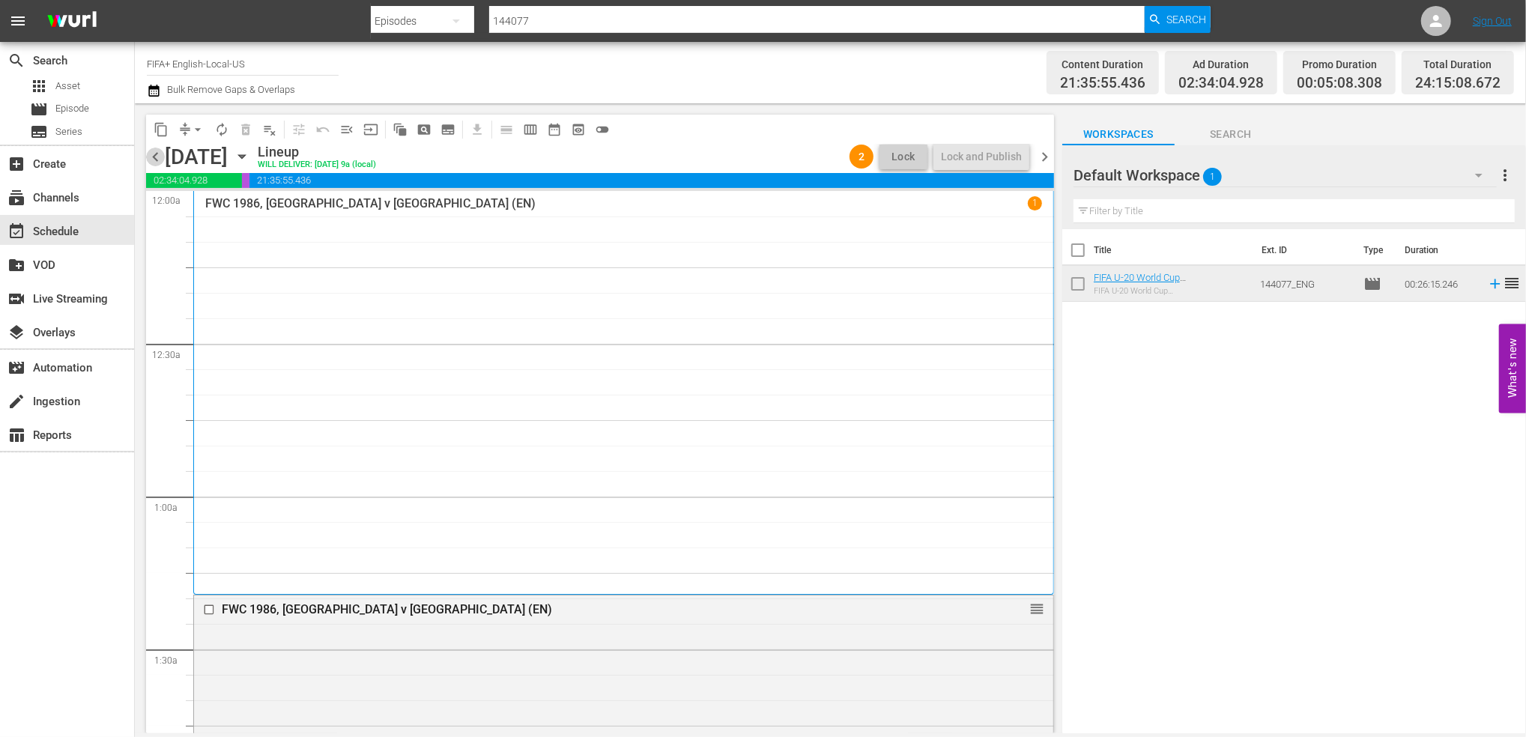
click at [152, 155] on span "chevron_left" at bounding box center [155, 157] width 19 height 19
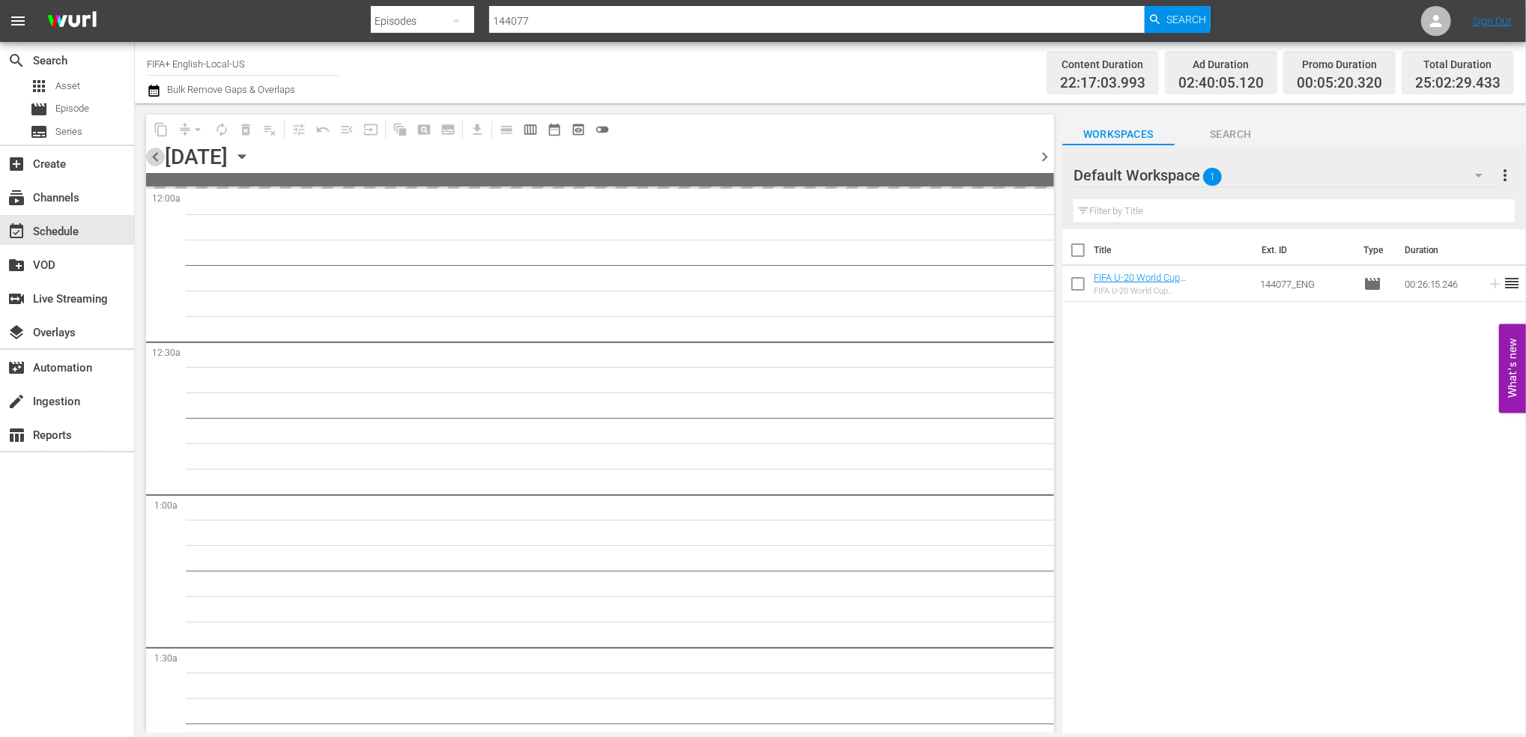
click at [154, 163] on span "chevron_left" at bounding box center [155, 157] width 19 height 19
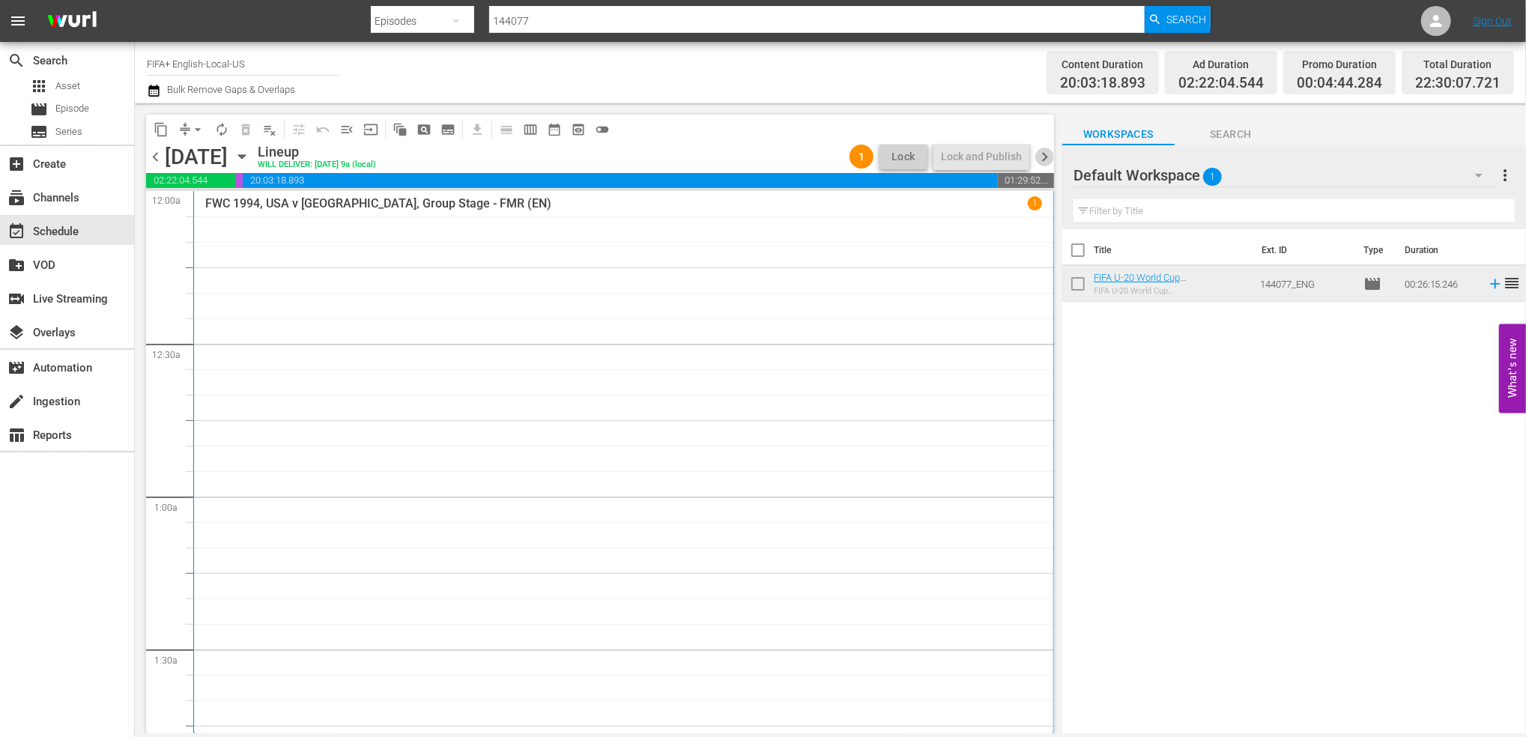
click at [1041, 159] on span "chevron_right" at bounding box center [1044, 157] width 19 height 19
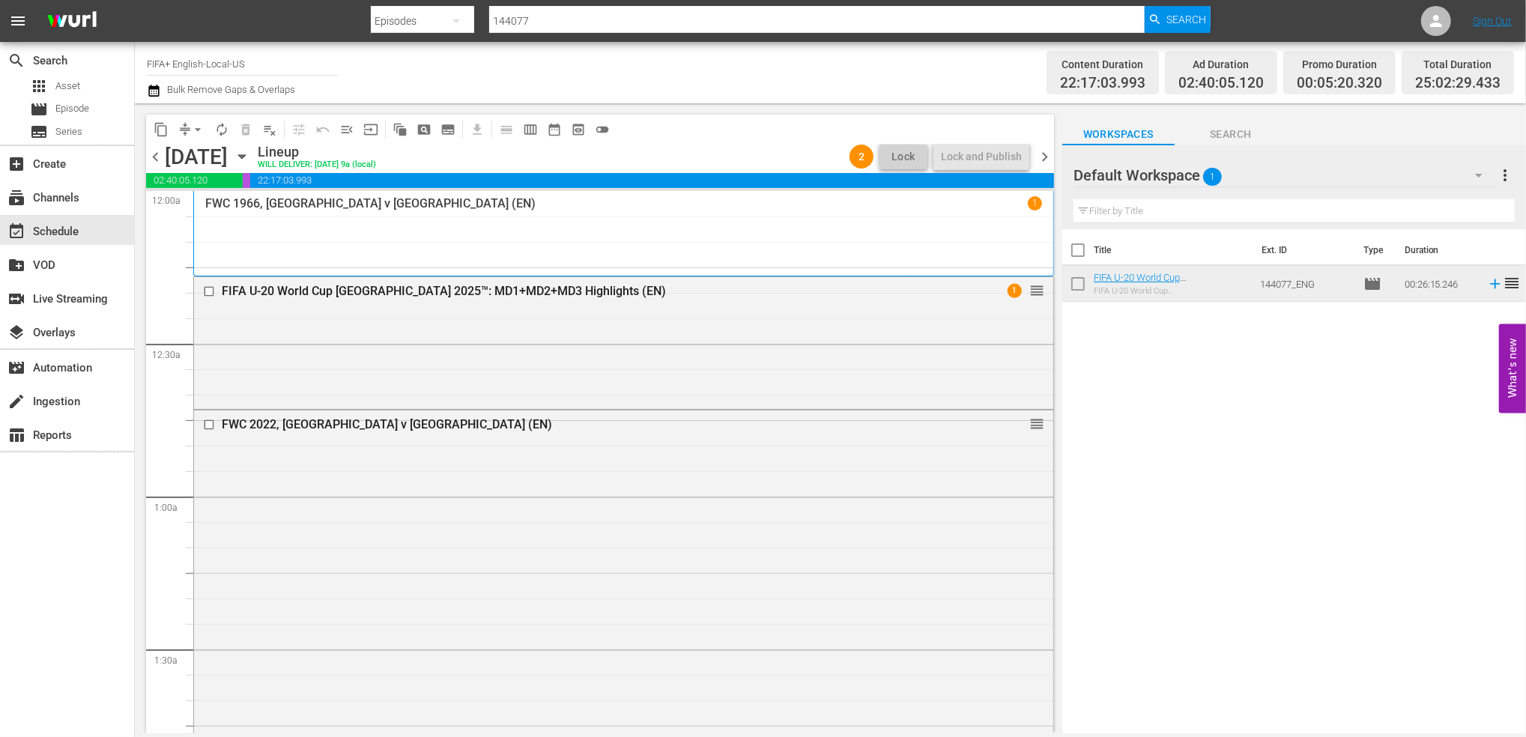
drag, startPoint x: 1044, startPoint y: 151, endPoint x: 1048, endPoint y: 162, distance: 11.8
click at [1044, 154] on span "chevron_right" at bounding box center [1044, 157] width 19 height 19
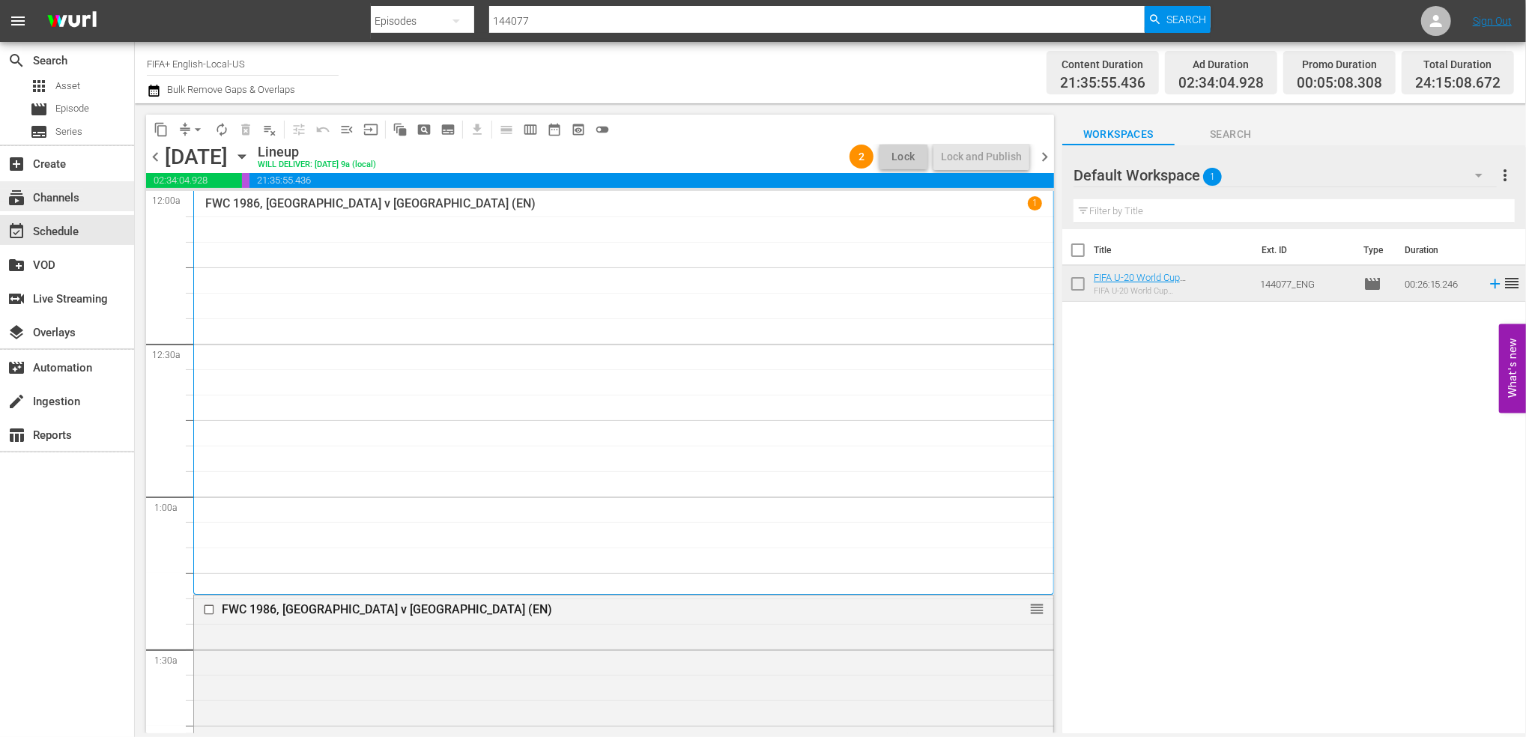
click at [43, 202] on div "subscriptions Channels" at bounding box center [42, 195] width 84 height 13
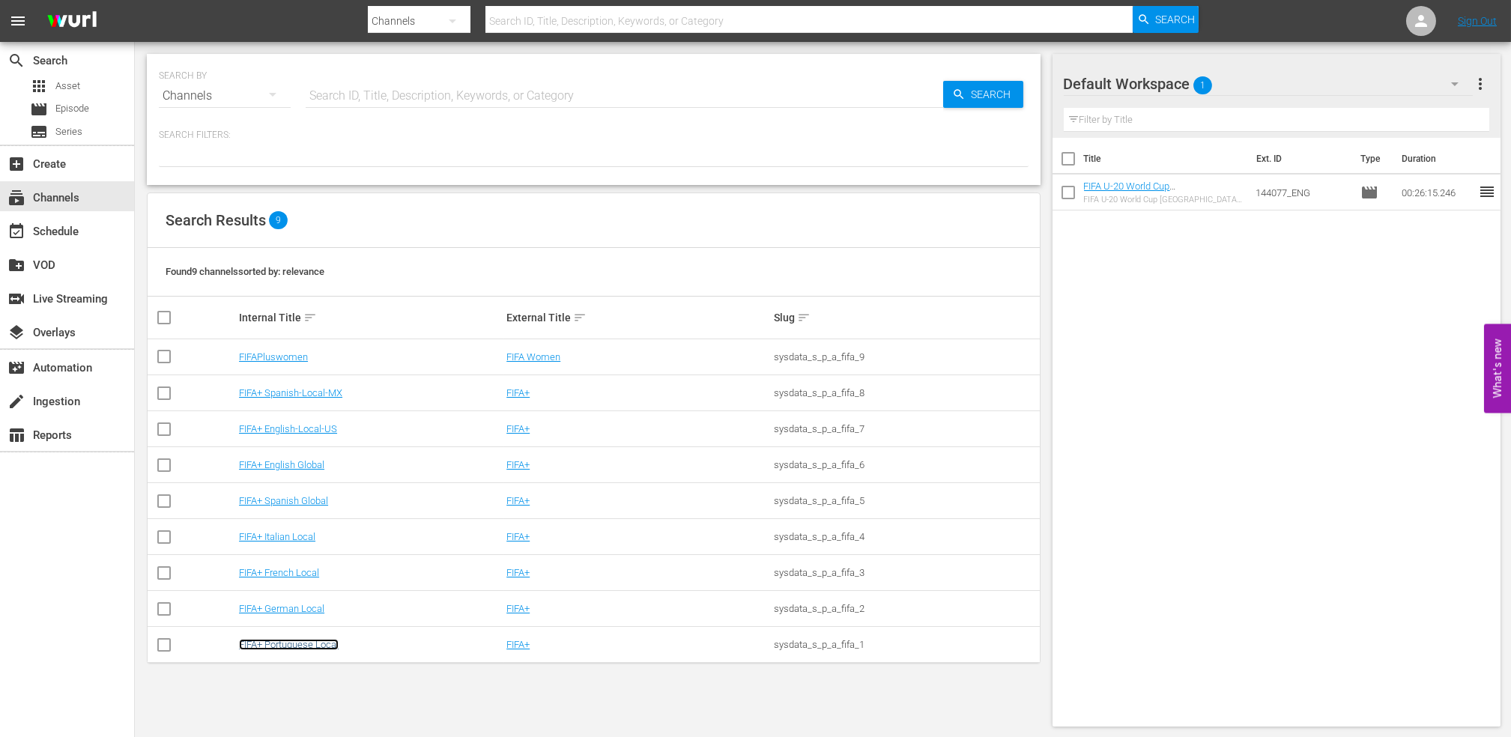
click at [313, 645] on link "FIFA+ Portuguese Local" at bounding box center [289, 644] width 100 height 11
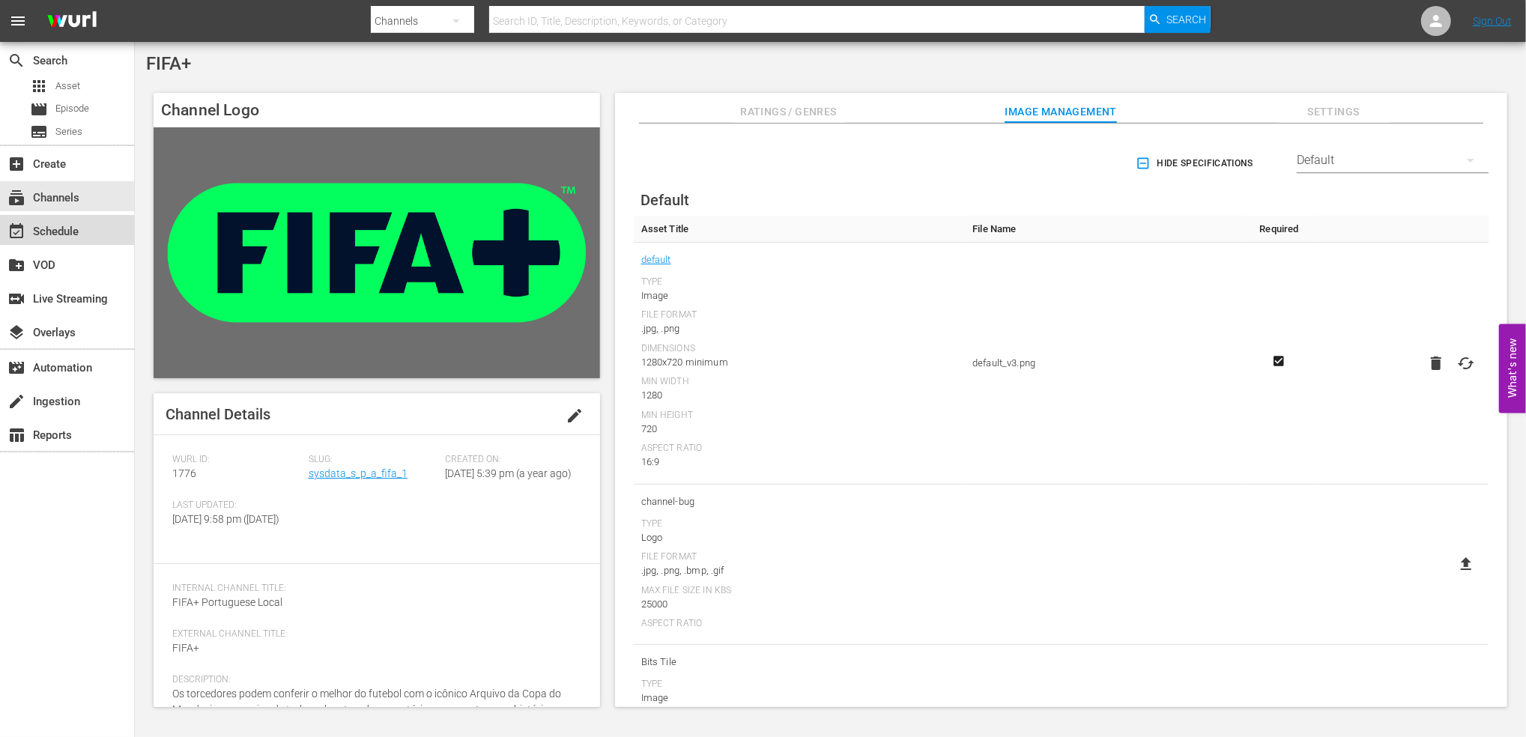
click at [82, 228] on div "event_available Schedule" at bounding box center [42, 228] width 84 height 13
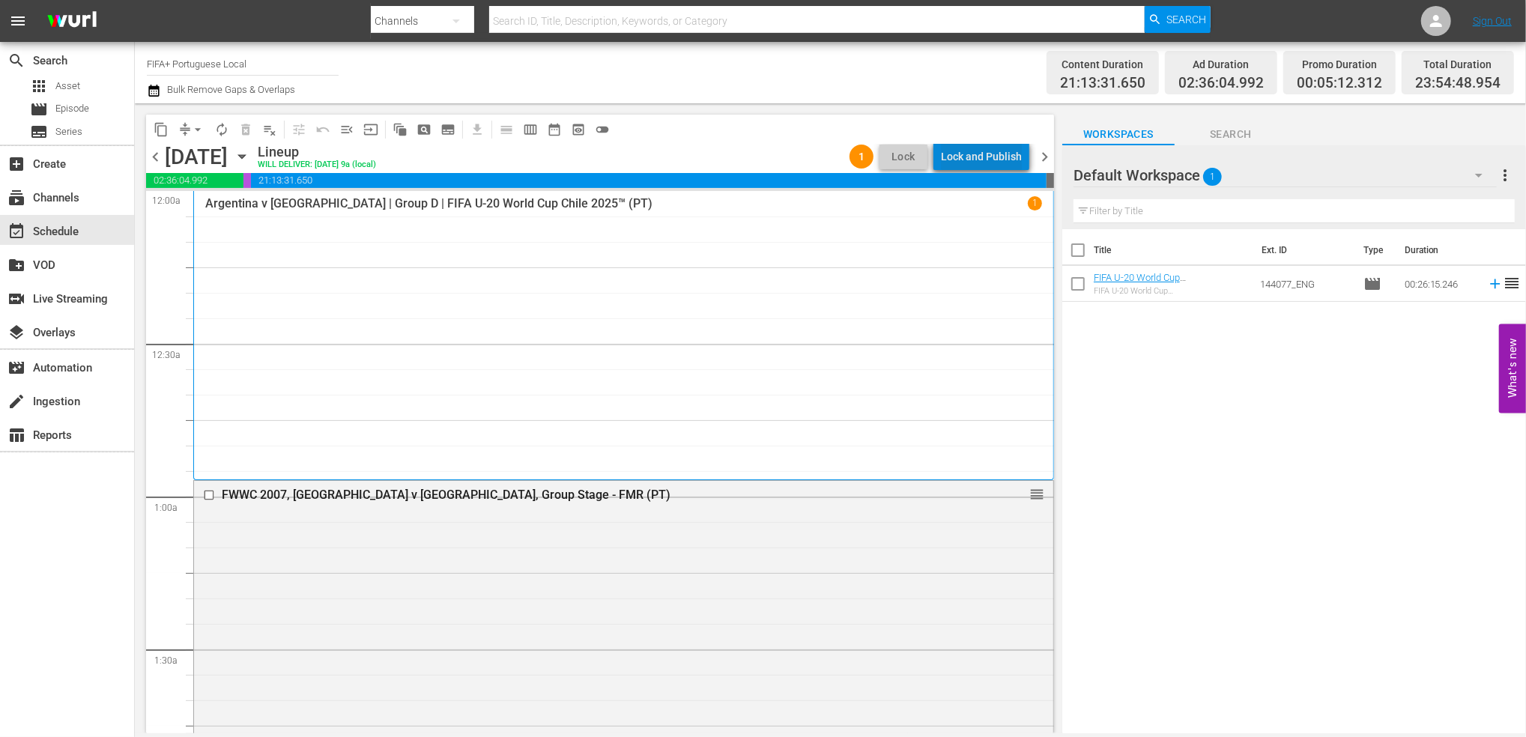
click at [995, 162] on div "Lock and Publish" at bounding box center [981, 156] width 81 height 27
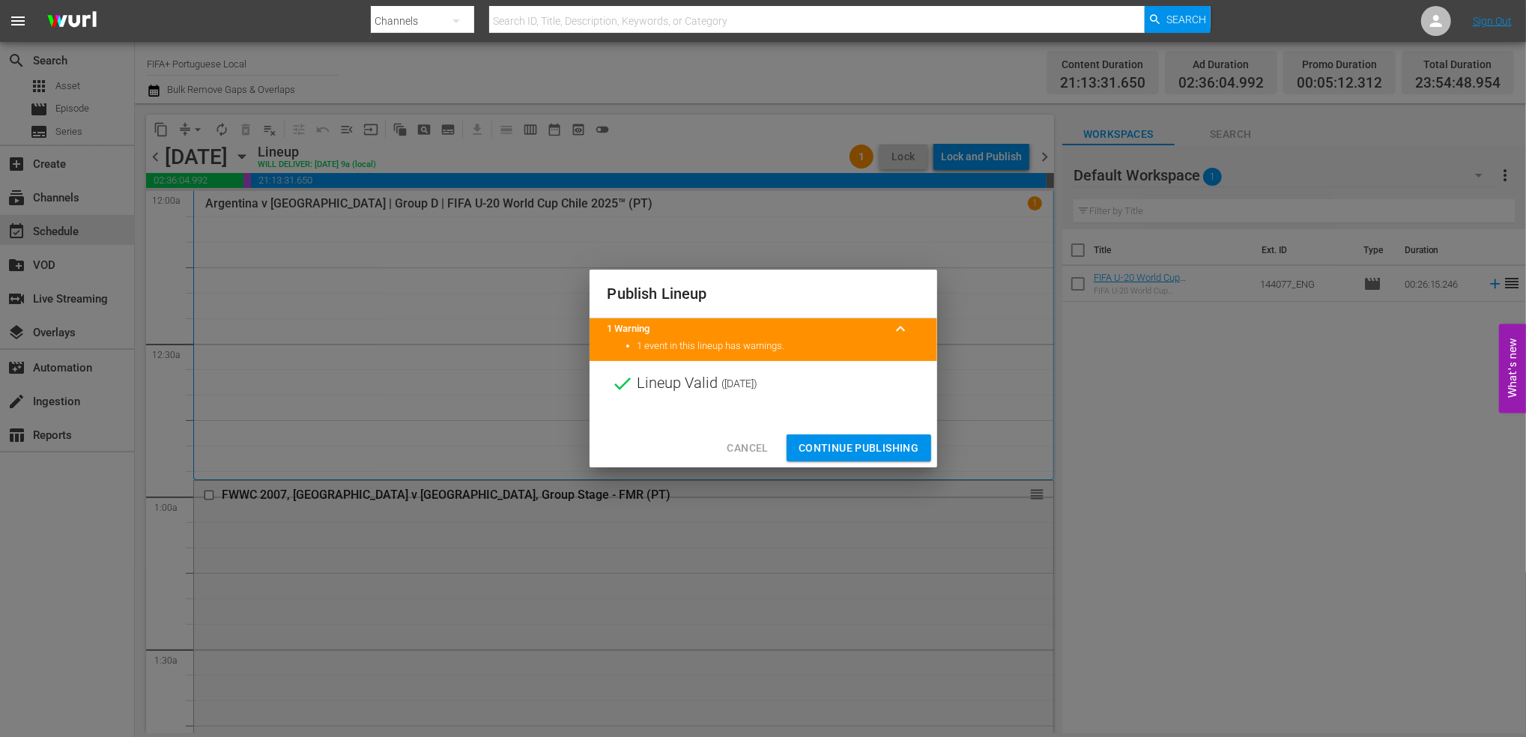
click at [867, 458] on button "Continue Publishing" at bounding box center [859, 448] width 145 height 28
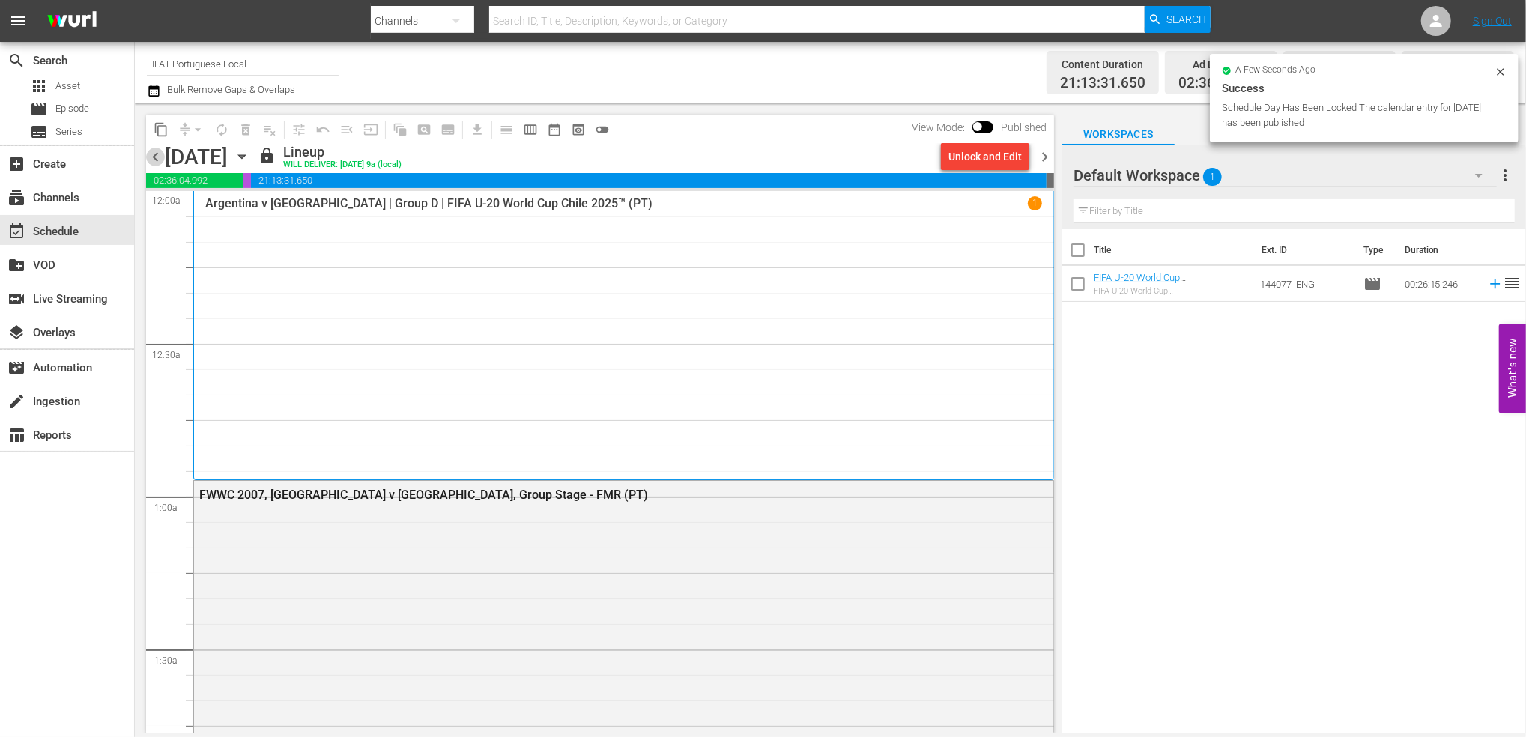
click at [151, 153] on span "chevron_left" at bounding box center [155, 157] width 19 height 19
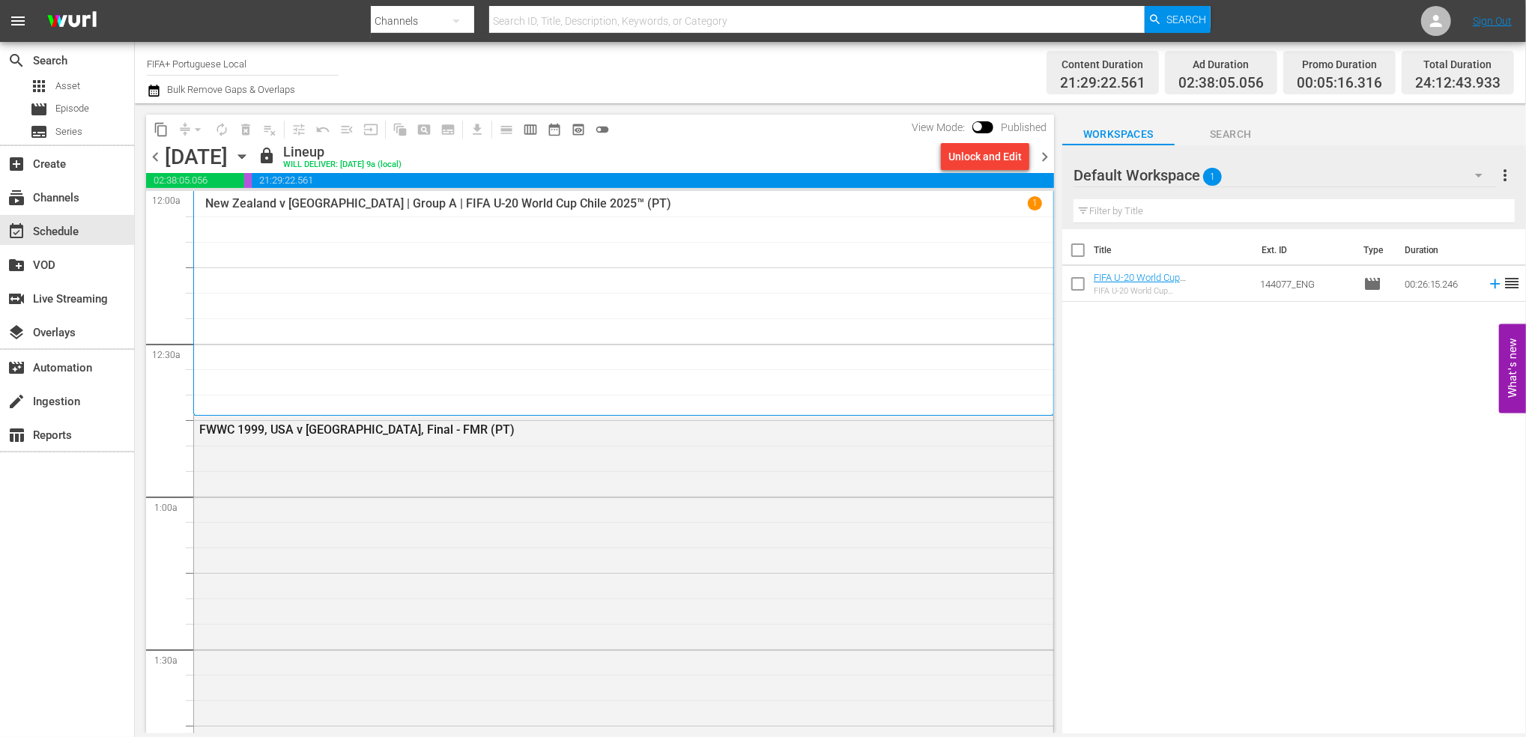
click at [150, 159] on span "chevron_left" at bounding box center [155, 157] width 19 height 19
click at [1040, 154] on span "chevron_right" at bounding box center [1044, 157] width 19 height 19
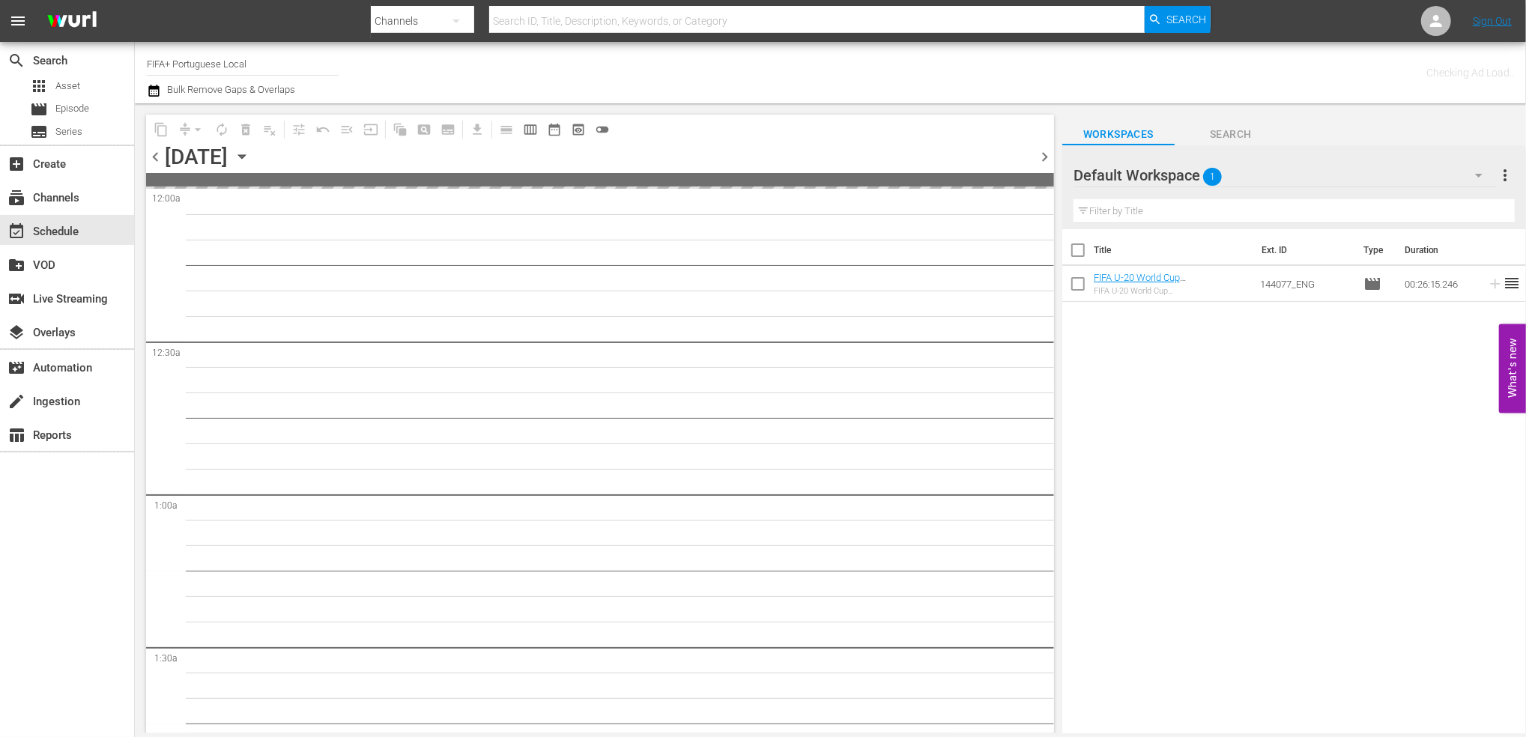
click at [1040, 154] on span "chevron_right" at bounding box center [1044, 157] width 19 height 19
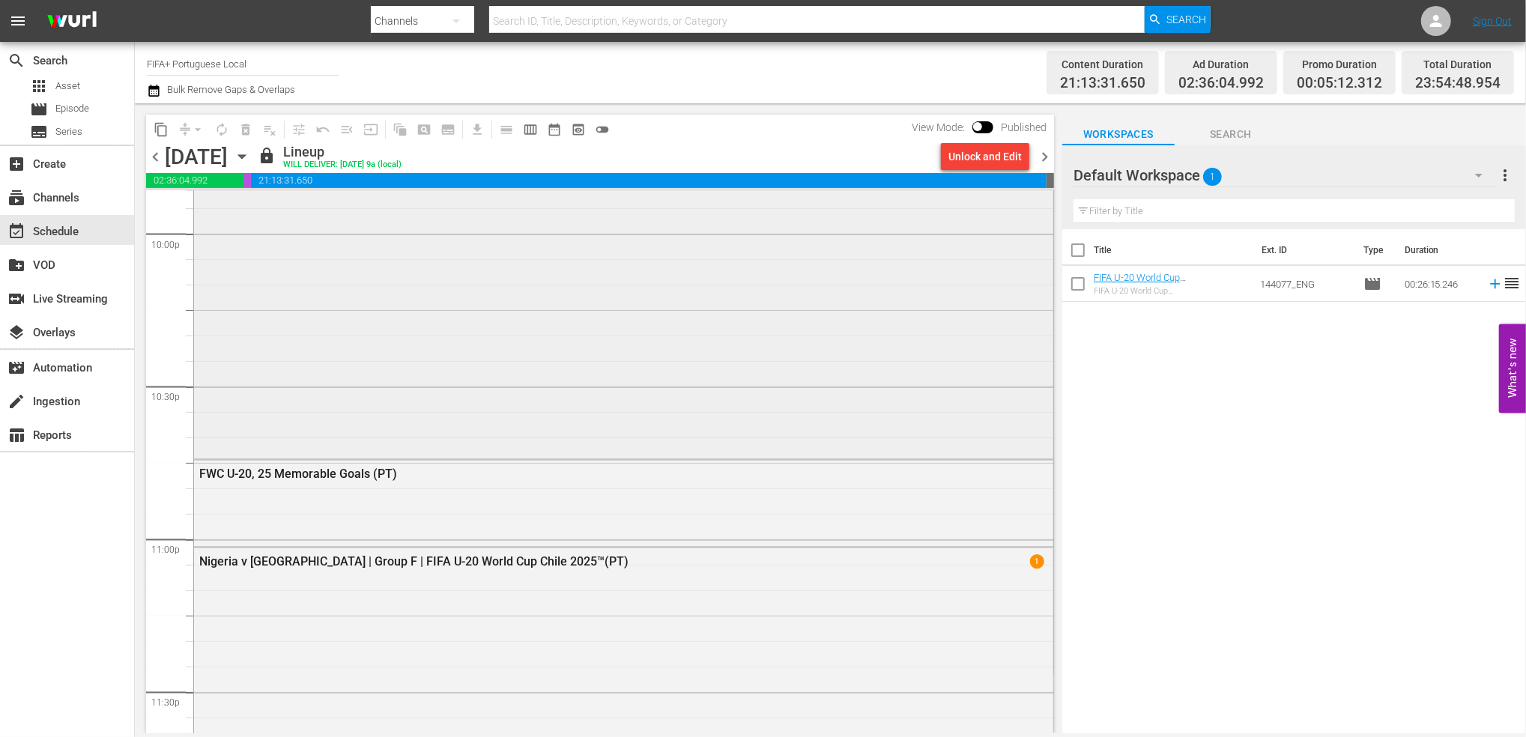
scroll to position [6681, 0]
click at [72, 432] on div "table_chart Reports" at bounding box center [42, 432] width 84 height 13
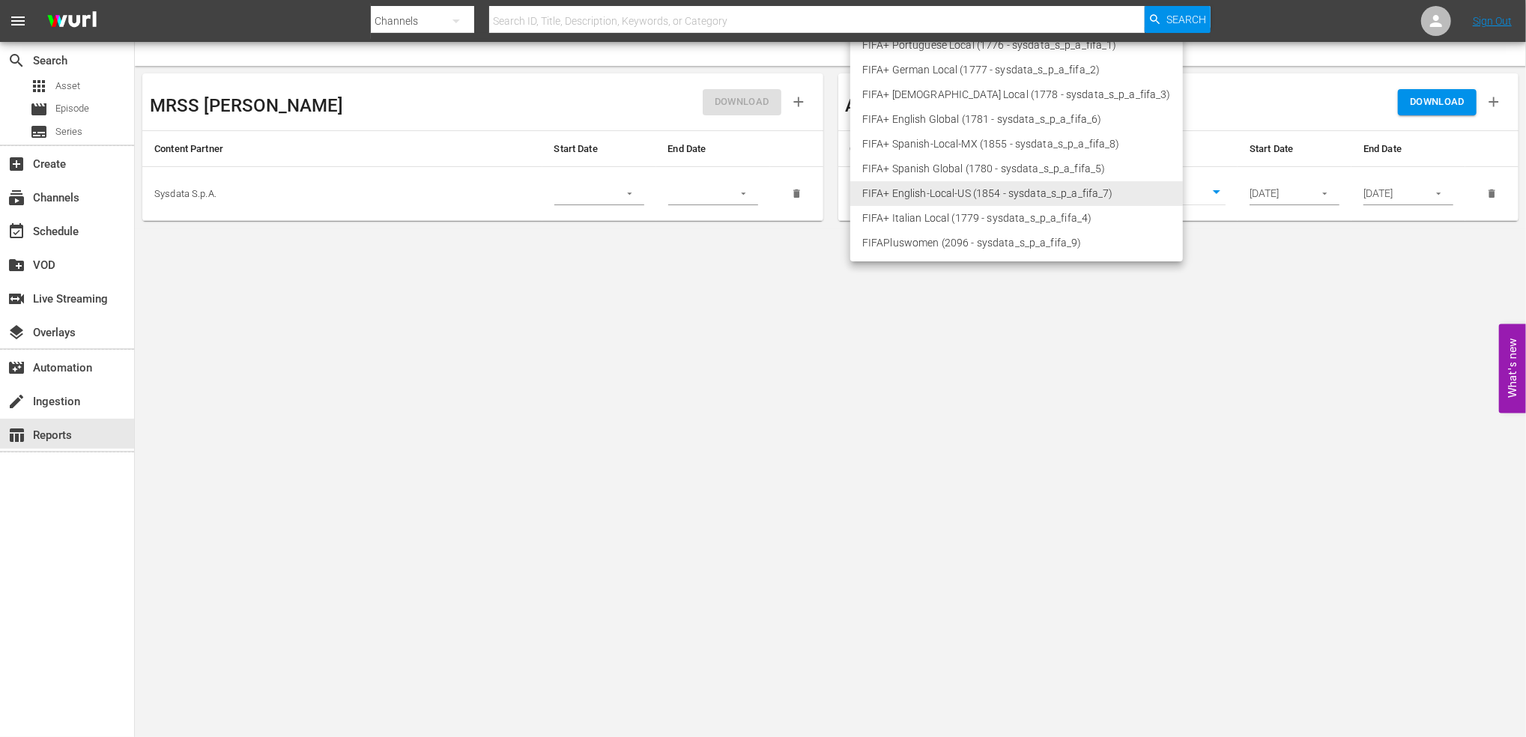
click at [1038, 192] on body "menu Search By Channels Search ID, Title, Description, Keywords, or Category Se…" at bounding box center [763, 368] width 1526 height 737
click at [954, 45] on li "FIFA+ Portuguese Local (1776 - sysdata_s_p_a_fifa_1)" at bounding box center [1016, 45] width 333 height 25
type input "1776"
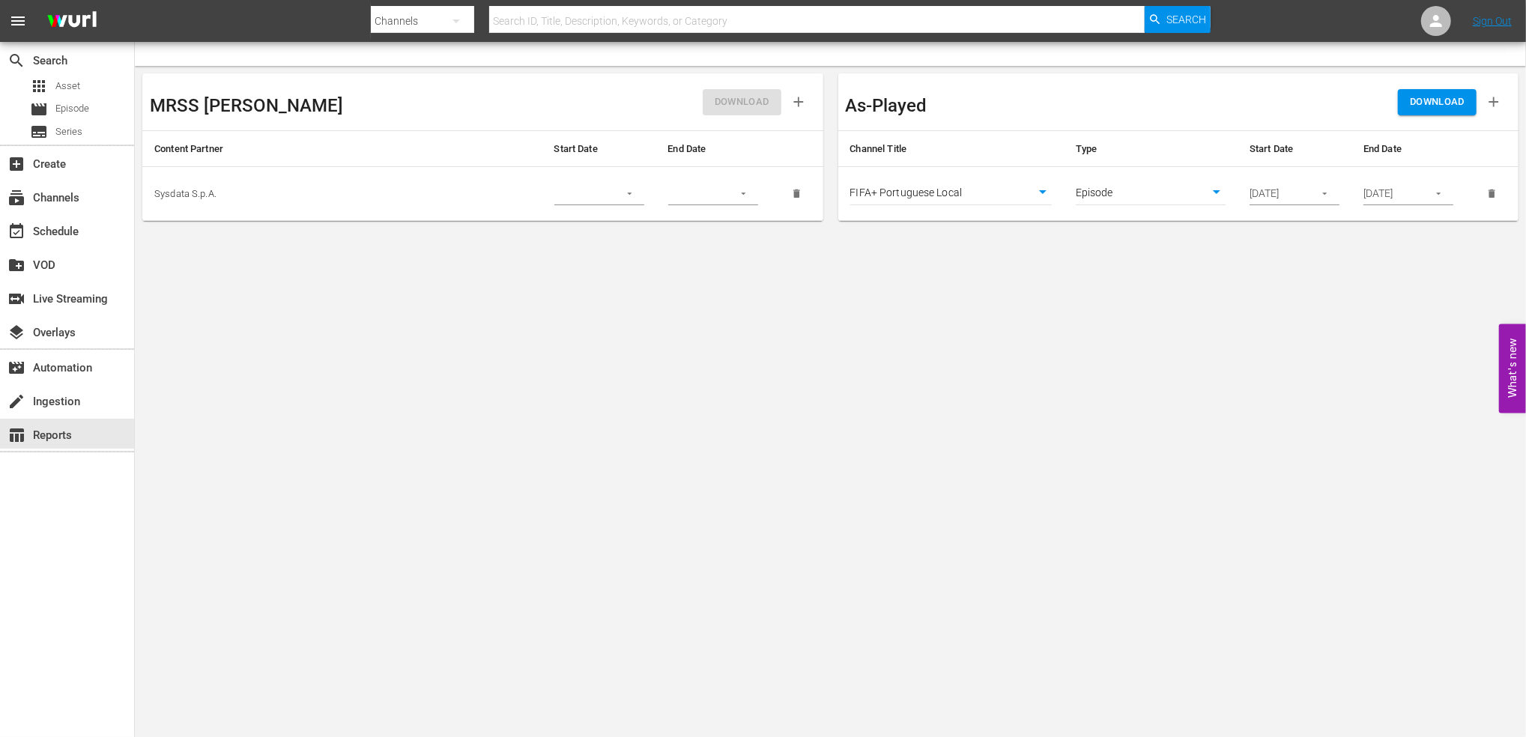
click at [1432, 108] on span "DOWNLOAD" at bounding box center [1437, 102] width 55 height 17
click at [85, 193] on div "subscriptions Channels" at bounding box center [67, 196] width 134 height 30
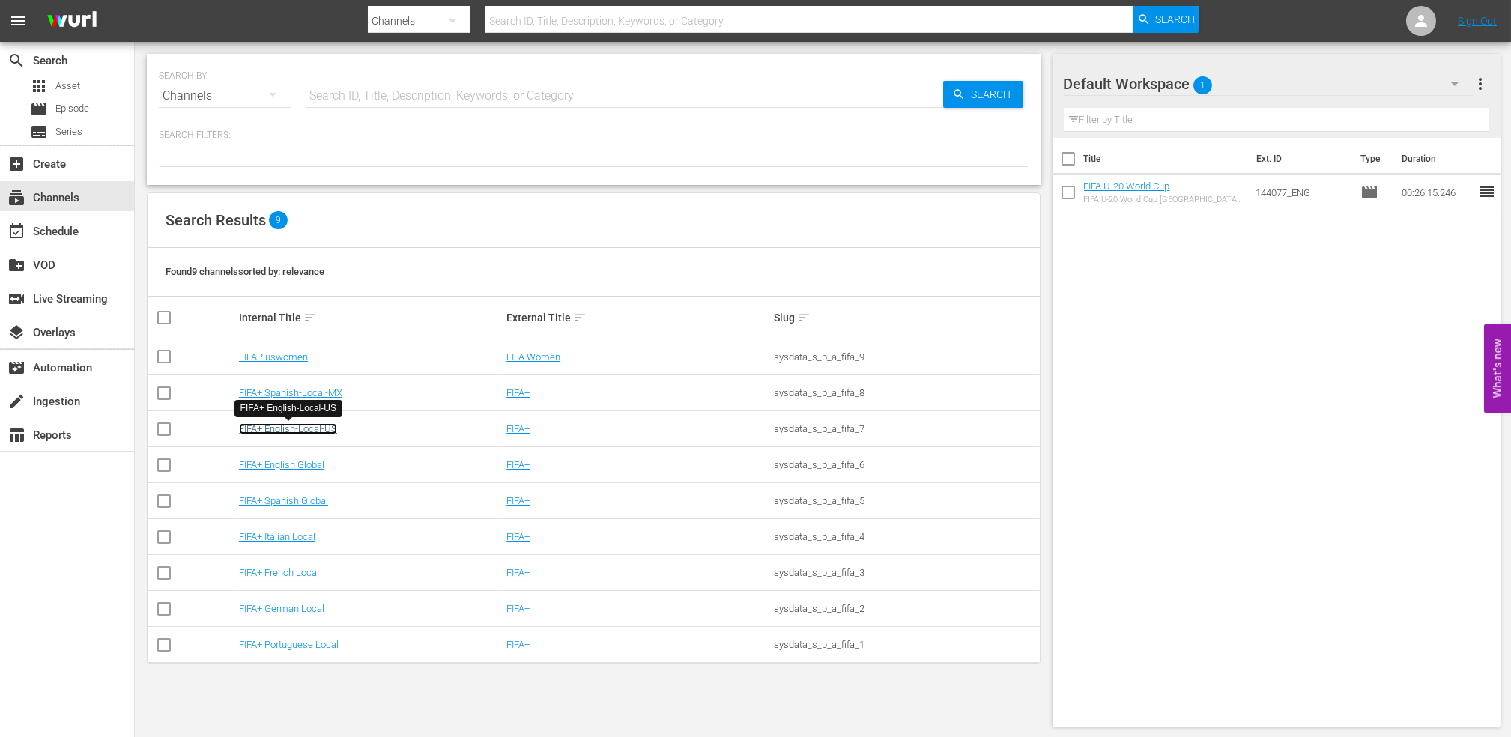
click at [325, 431] on link "FIFA+ English-Local-US" at bounding box center [288, 428] width 98 height 11
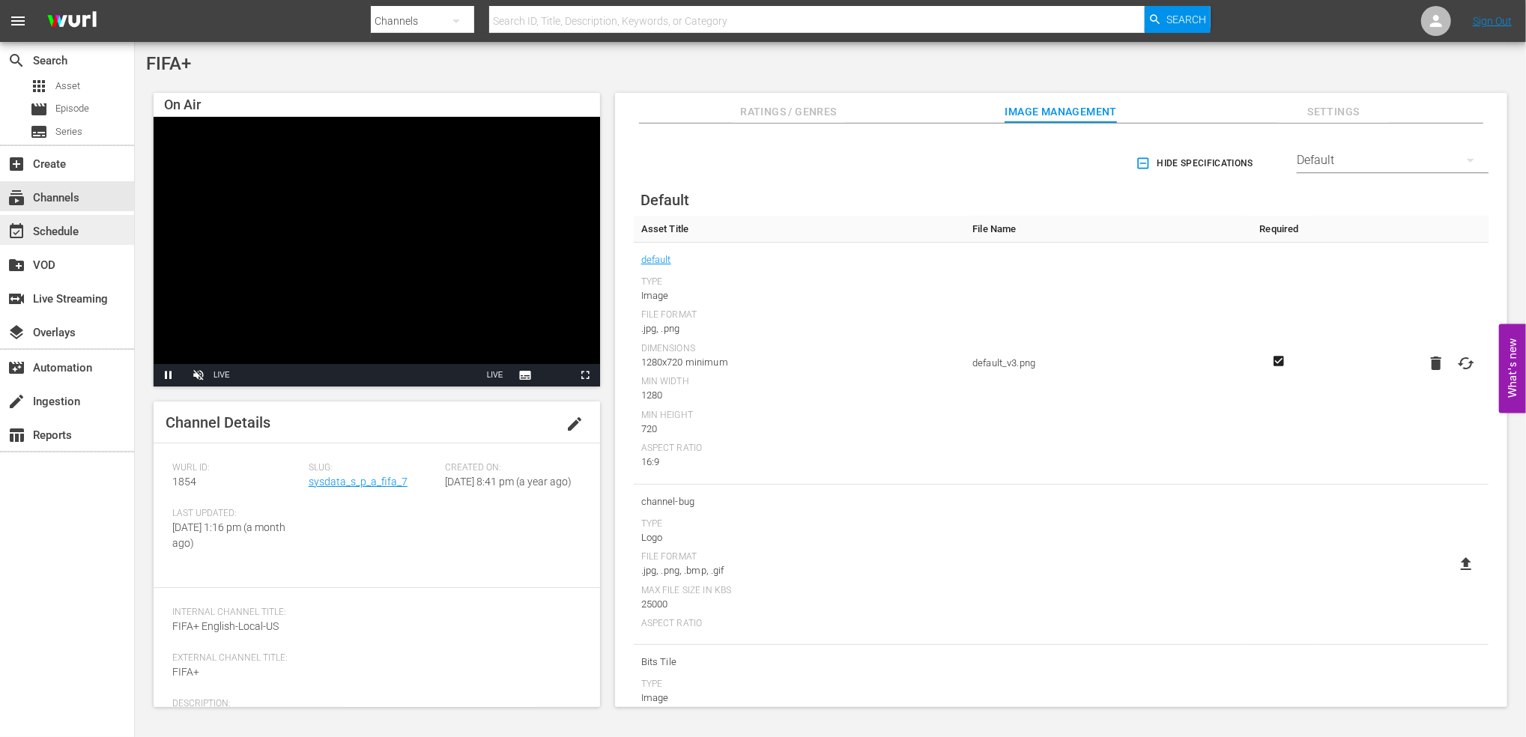
click at [109, 223] on div "event_available Schedule" at bounding box center [67, 230] width 134 height 30
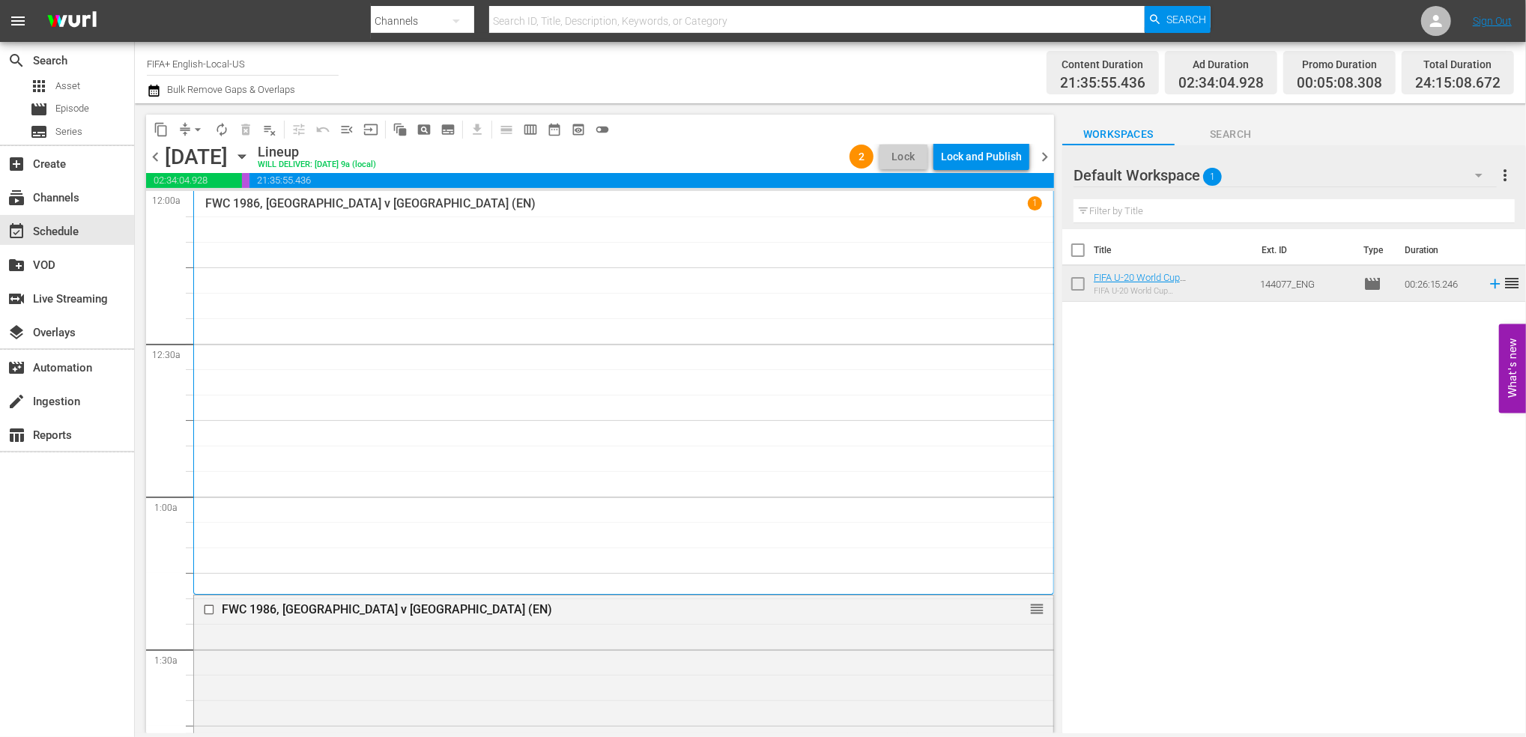
click at [1046, 156] on span "chevron_right" at bounding box center [1044, 157] width 19 height 19
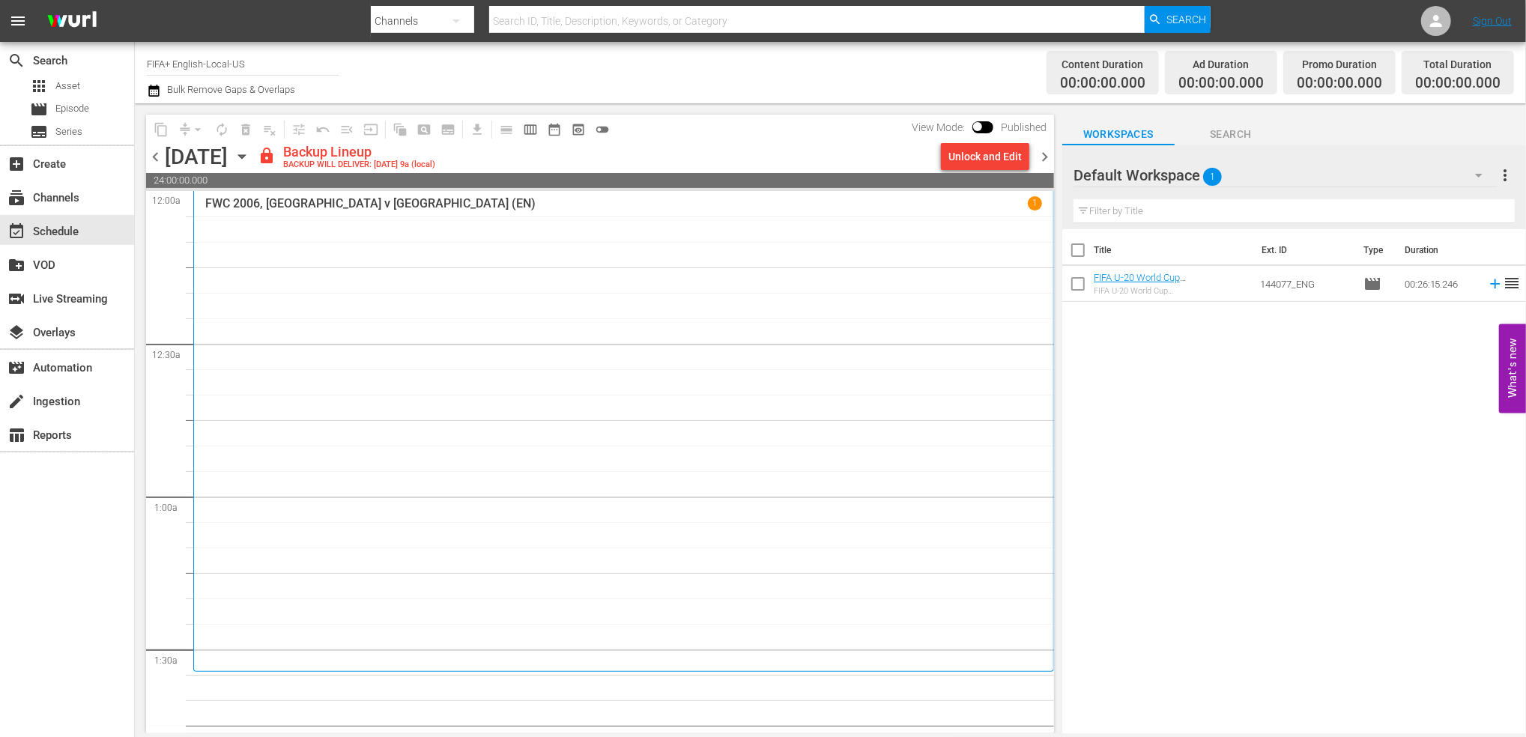
click at [156, 154] on span "chevron_left" at bounding box center [155, 157] width 19 height 19
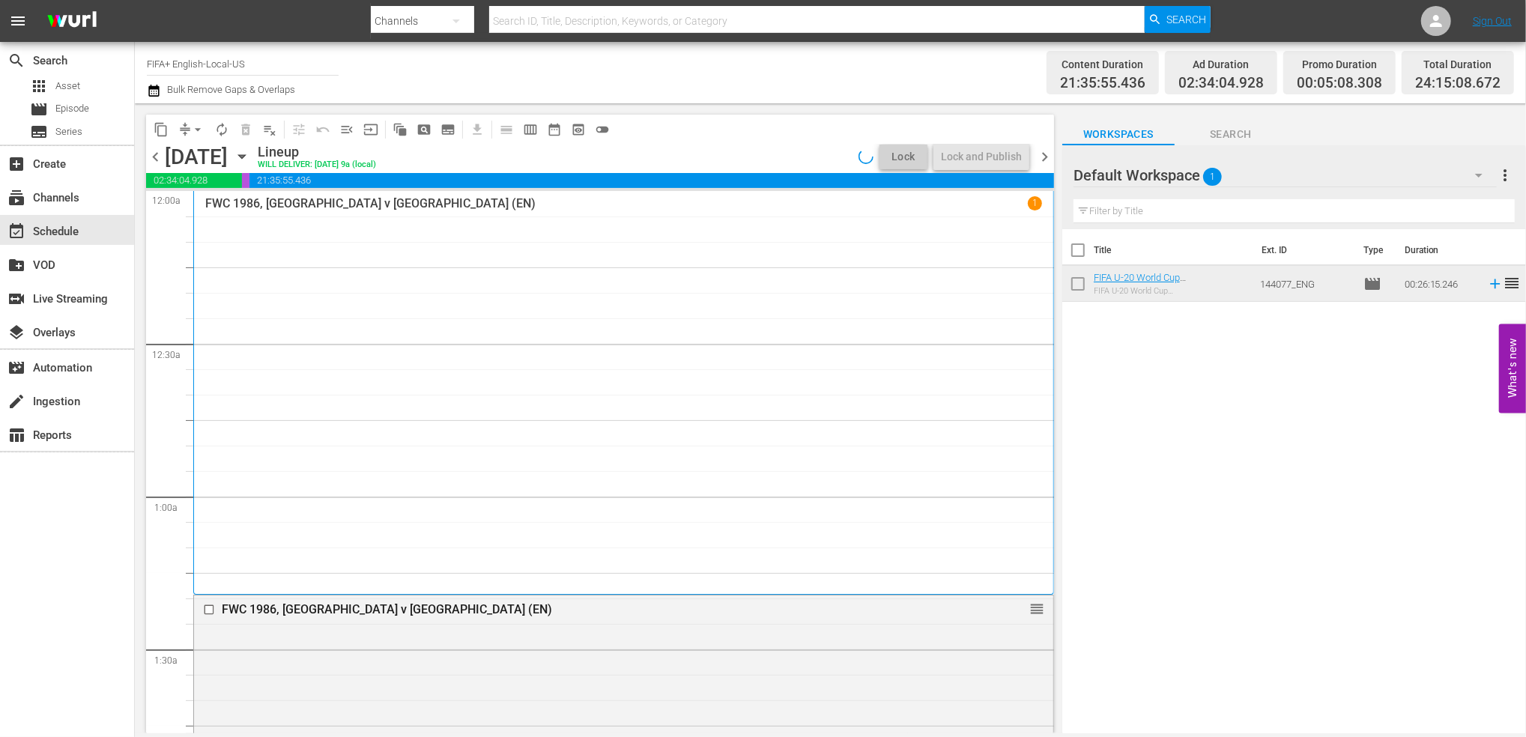
click at [156, 156] on span "chevron_left" at bounding box center [155, 157] width 19 height 19
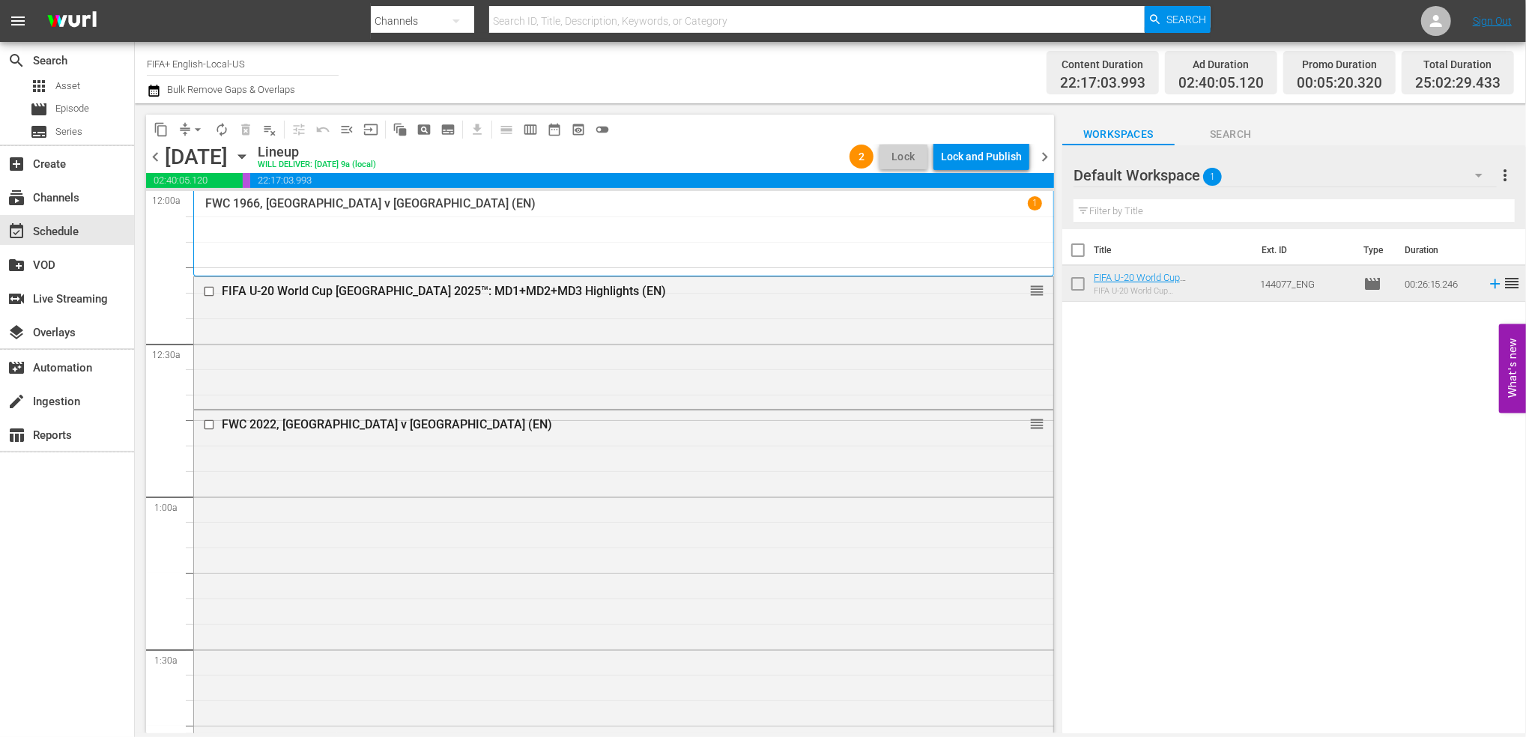
click at [156, 156] on span "chevron_left" at bounding box center [155, 157] width 19 height 19
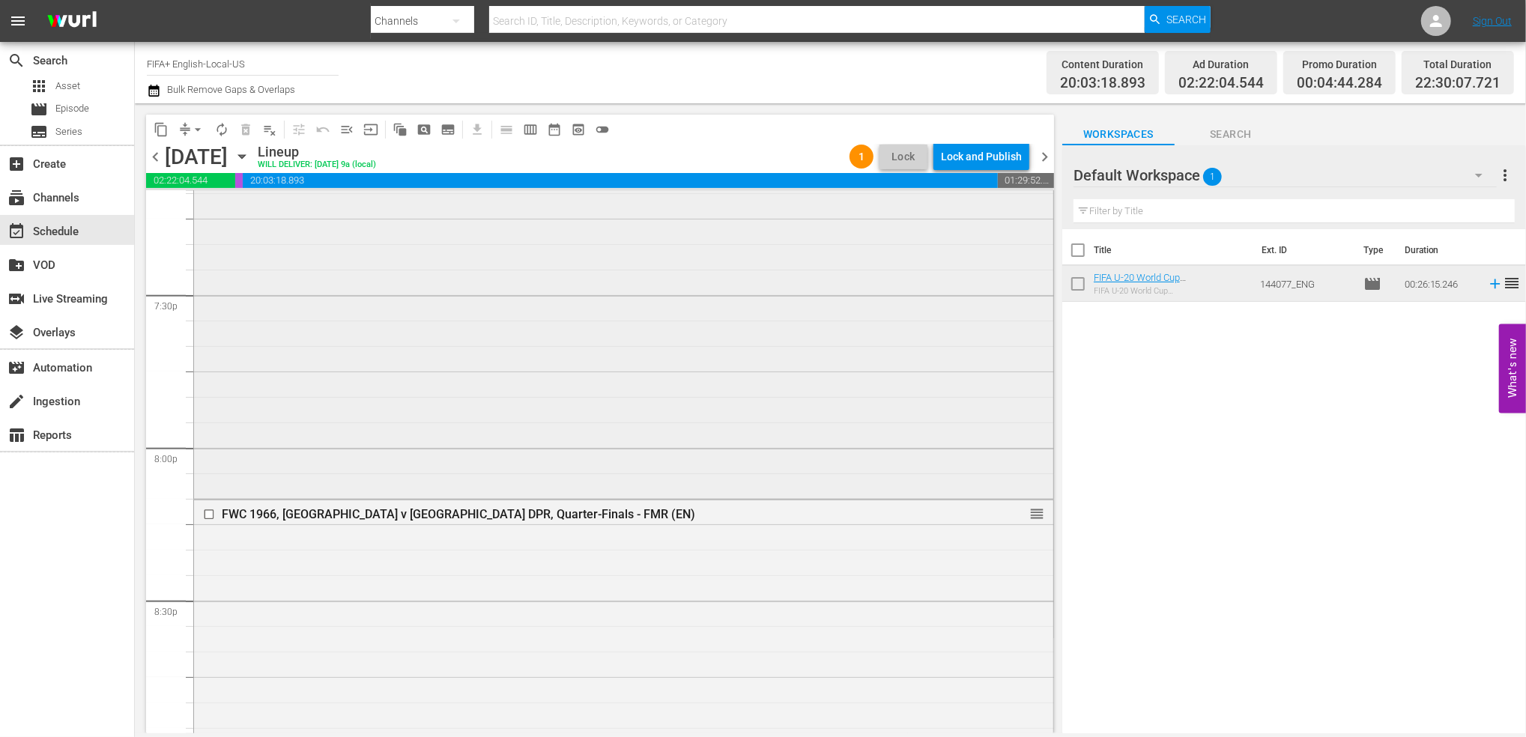
scroll to position [5699, 0]
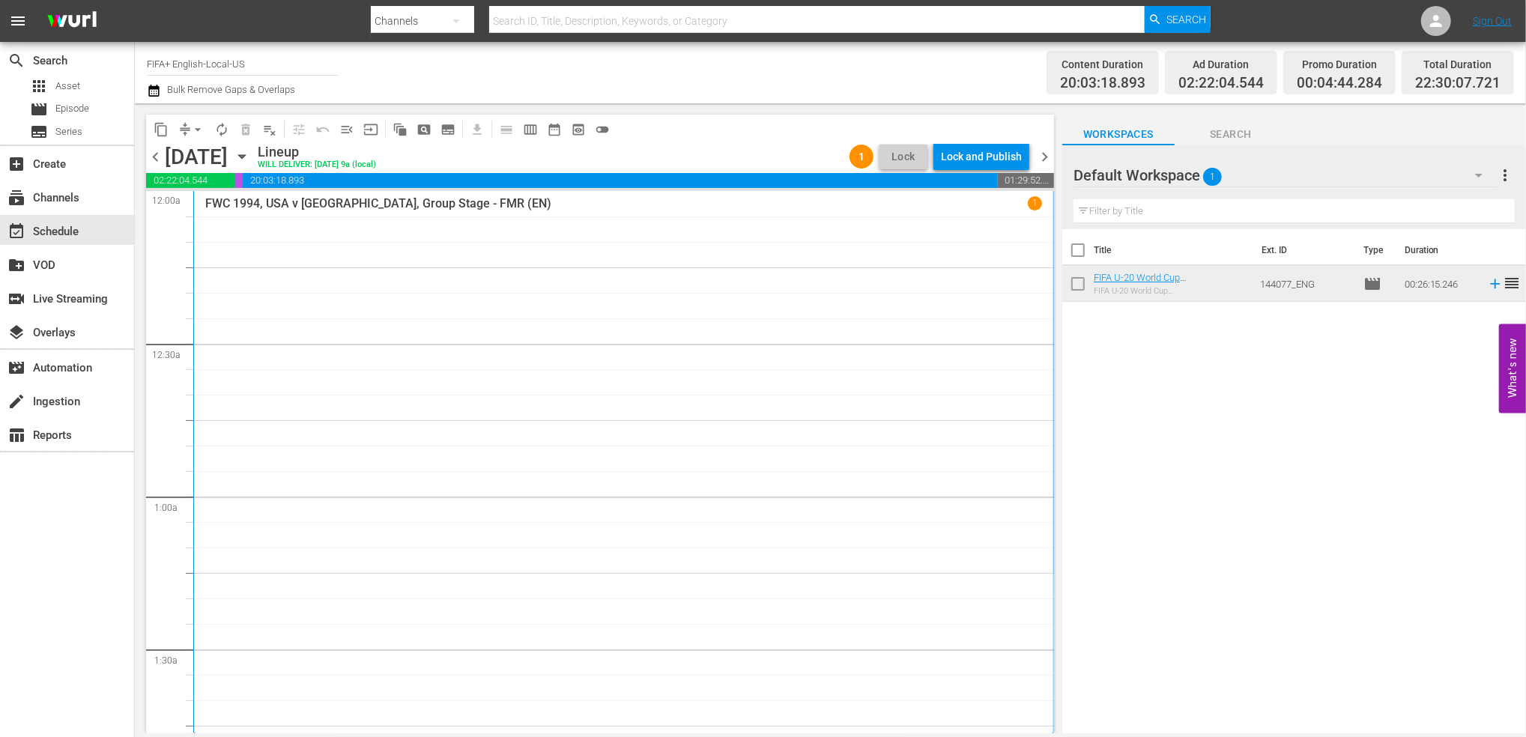
scroll to position [5426, 0]
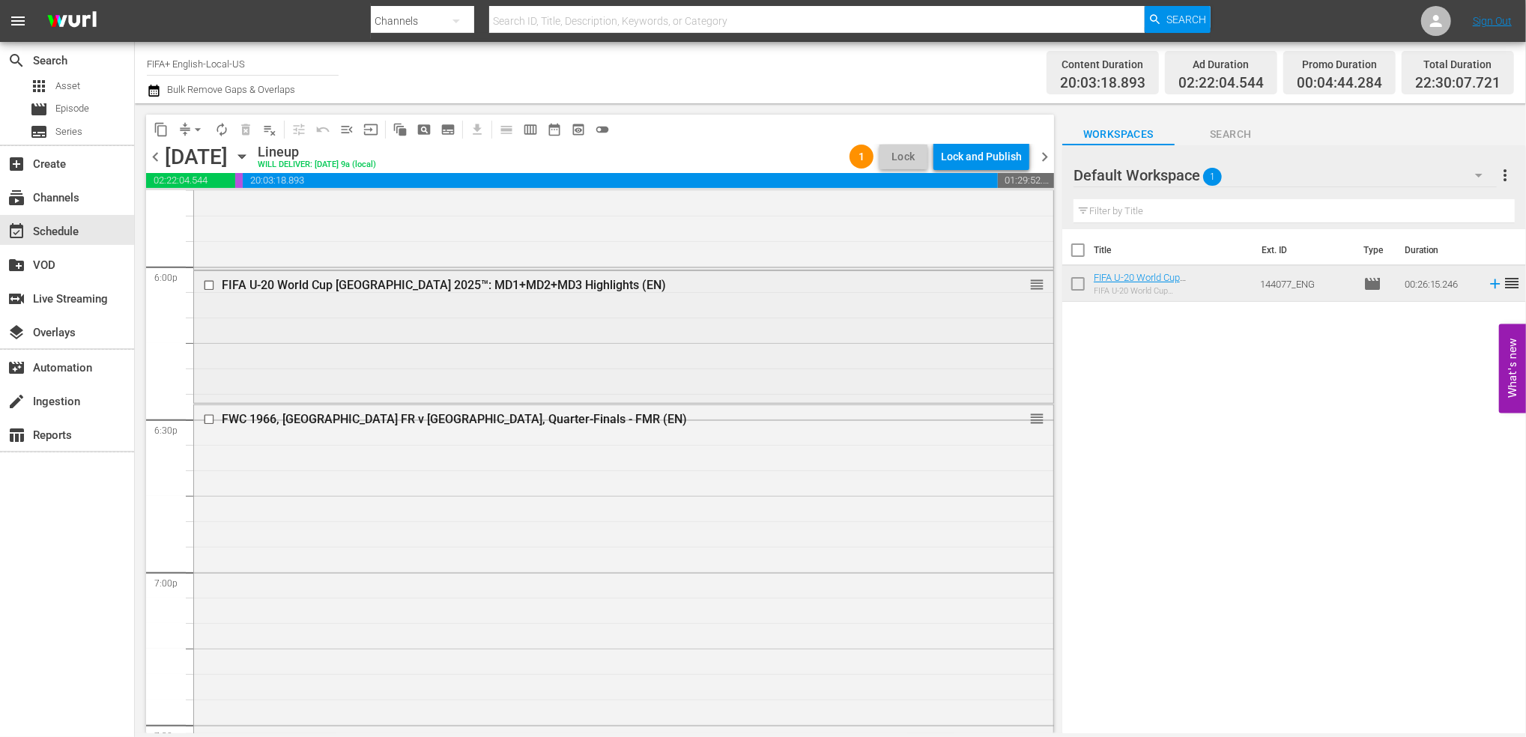
click at [417, 283] on div "FIFA U-20 World Cup [GEOGRAPHIC_DATA] 2025™: MD1+MD2+MD3 Highlights (EN)" at bounding box center [596, 285] width 748 height 14
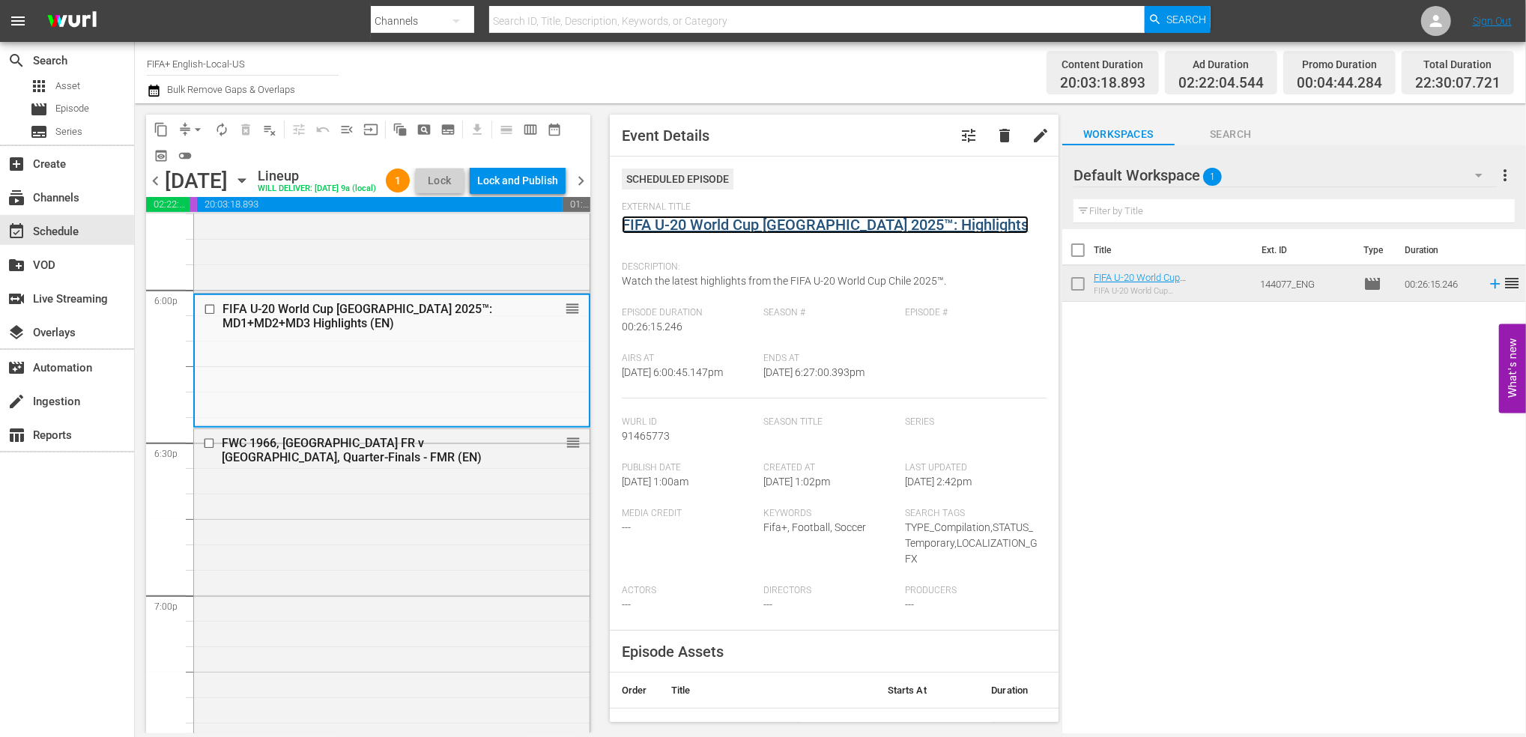
click at [740, 222] on link "FIFA U-20 World Cup [GEOGRAPHIC_DATA] 2025™: Highlights" at bounding box center [825, 225] width 407 height 18
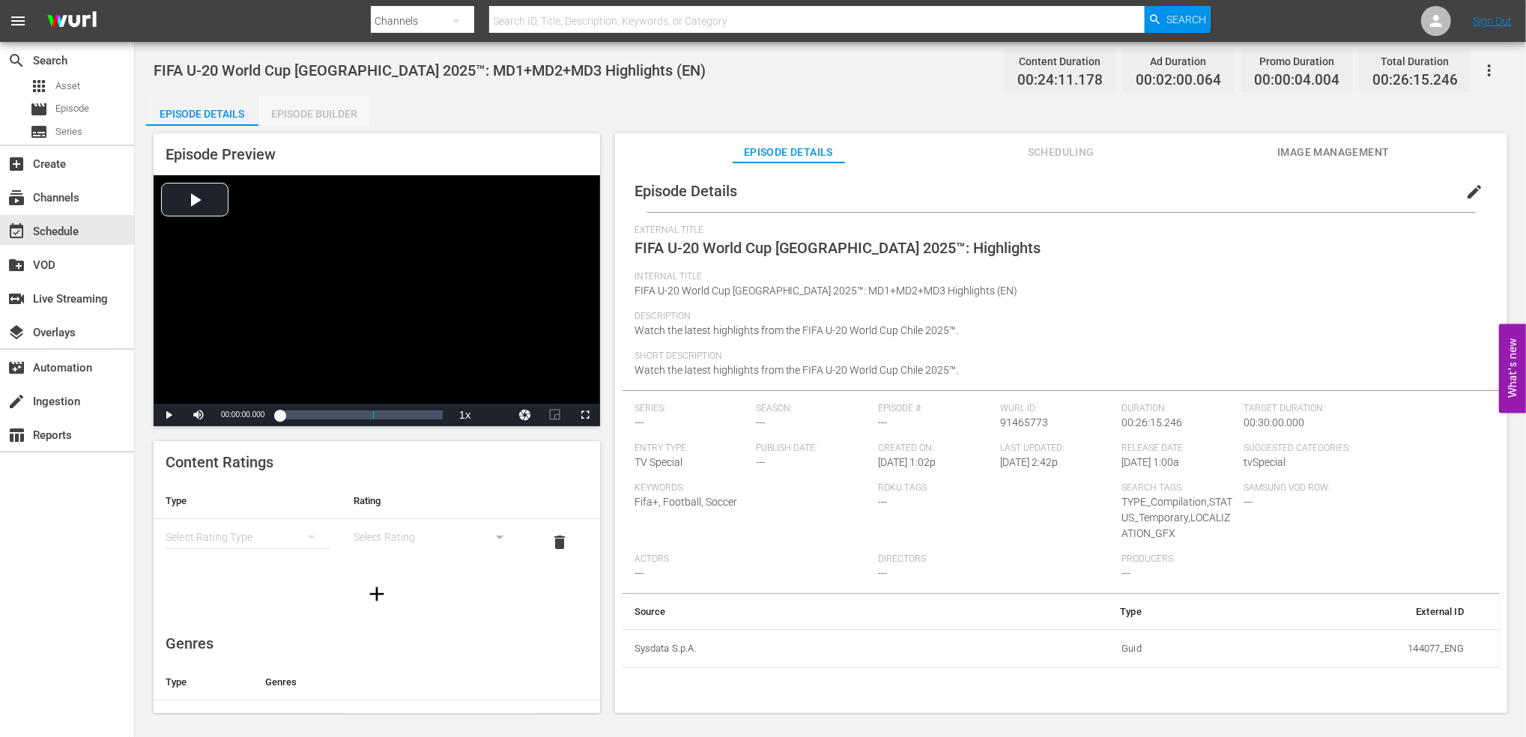
drag, startPoint x: 313, startPoint y: 116, endPoint x: 315, endPoint y: 130, distance: 13.6
click at [314, 115] on div "Episode Builder" at bounding box center [314, 114] width 112 height 36
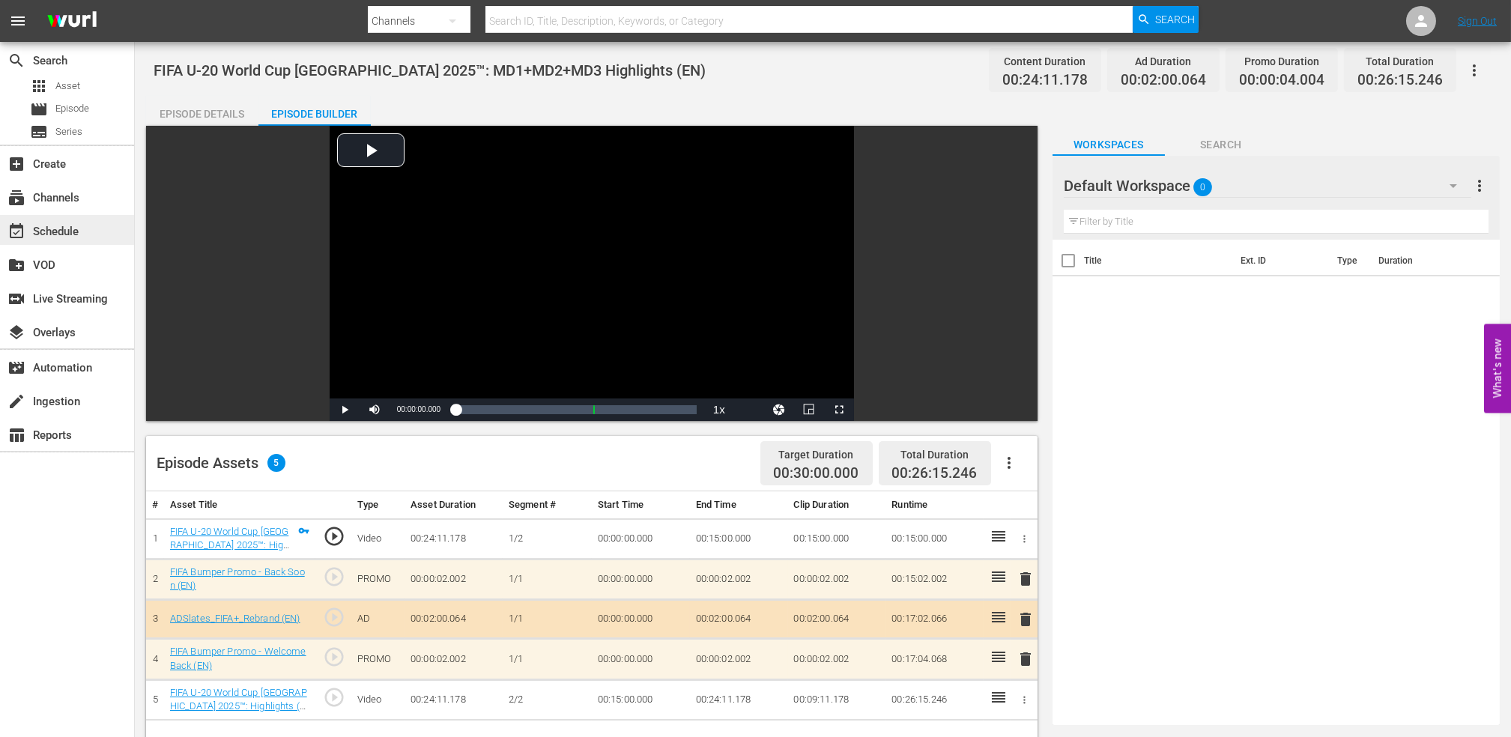
click at [73, 223] on div "event_available Schedule" at bounding box center [42, 228] width 84 height 13
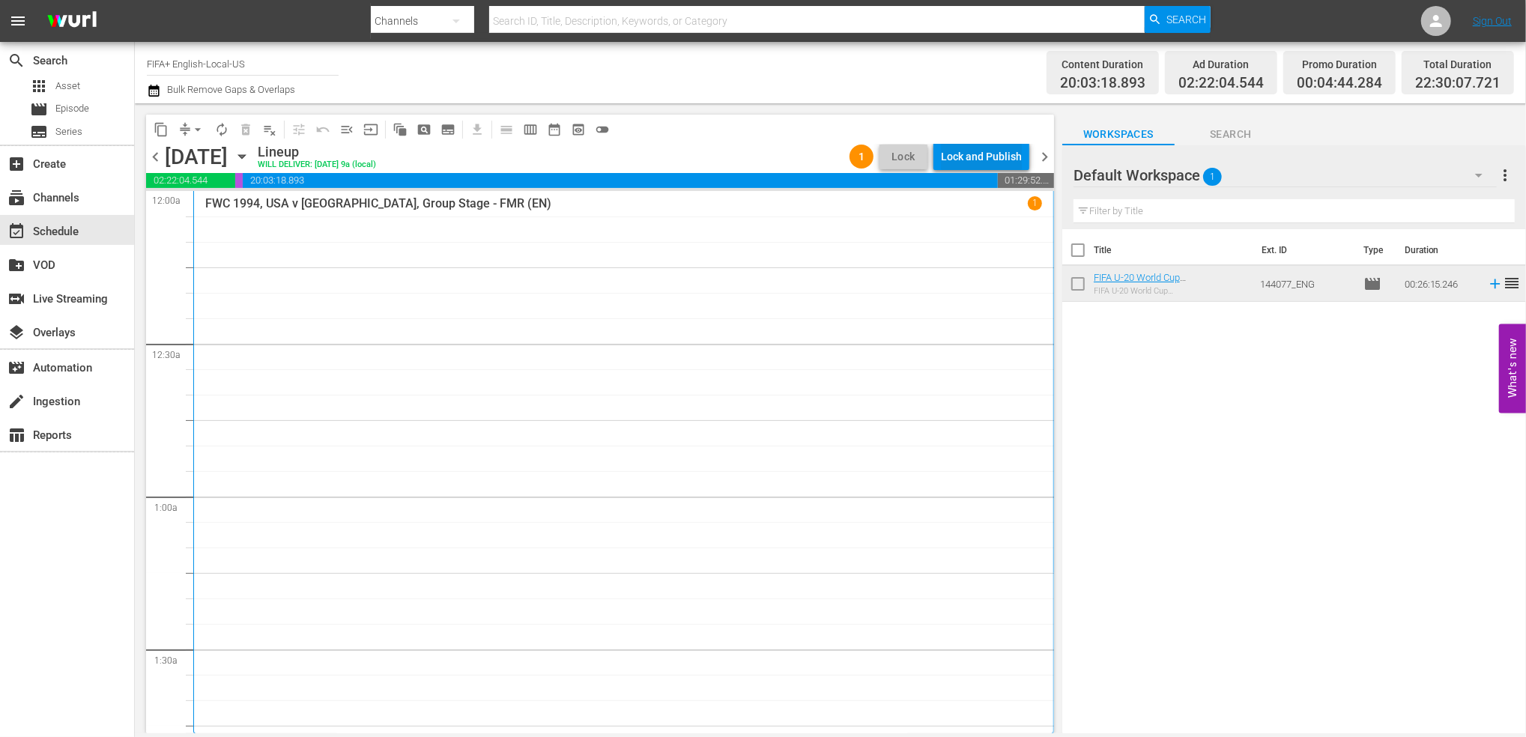
click at [978, 152] on div "Lock and Publish" at bounding box center [981, 156] width 81 height 27
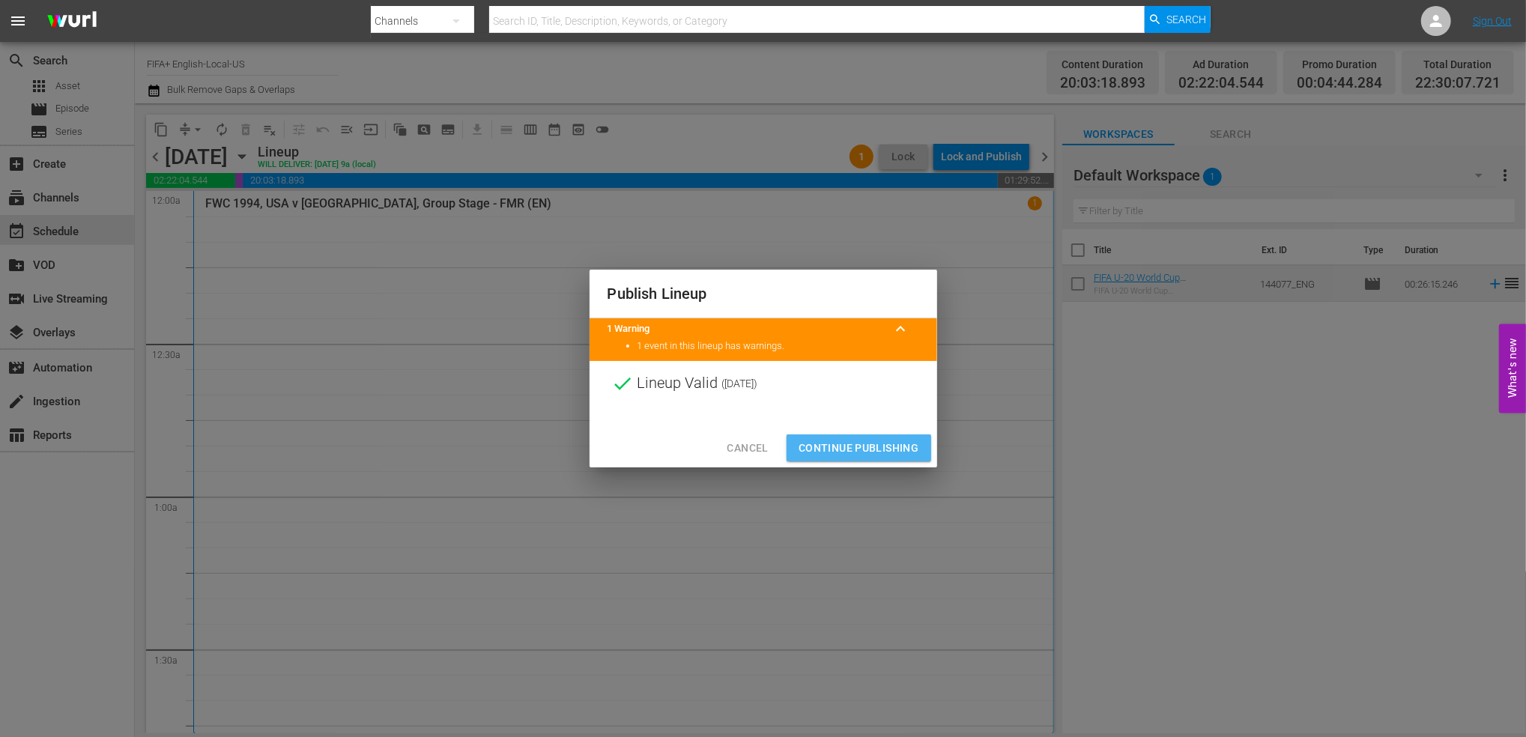
click at [867, 445] on span "Continue Publishing" at bounding box center [859, 448] width 121 height 19
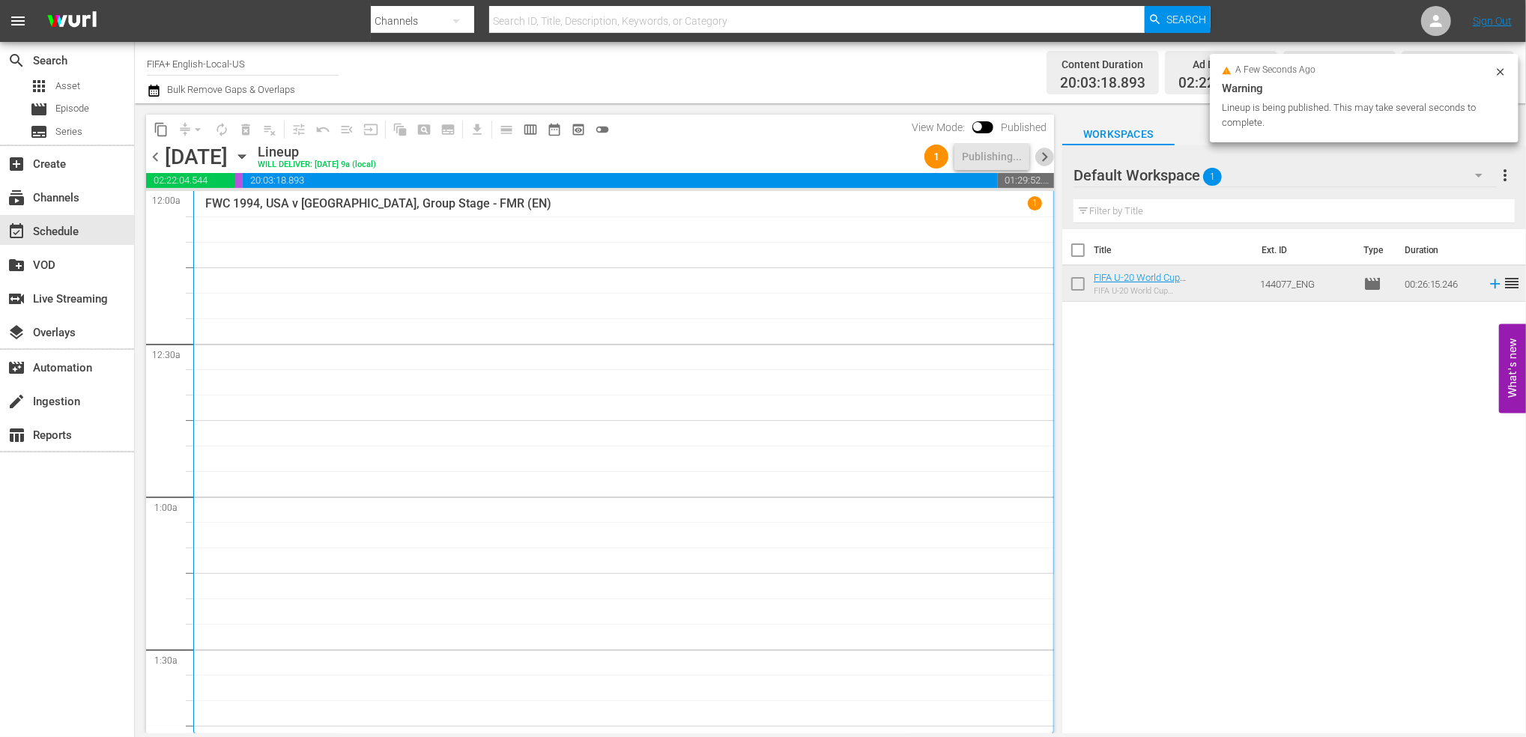
click at [1041, 155] on span "chevron_right" at bounding box center [1044, 157] width 19 height 19
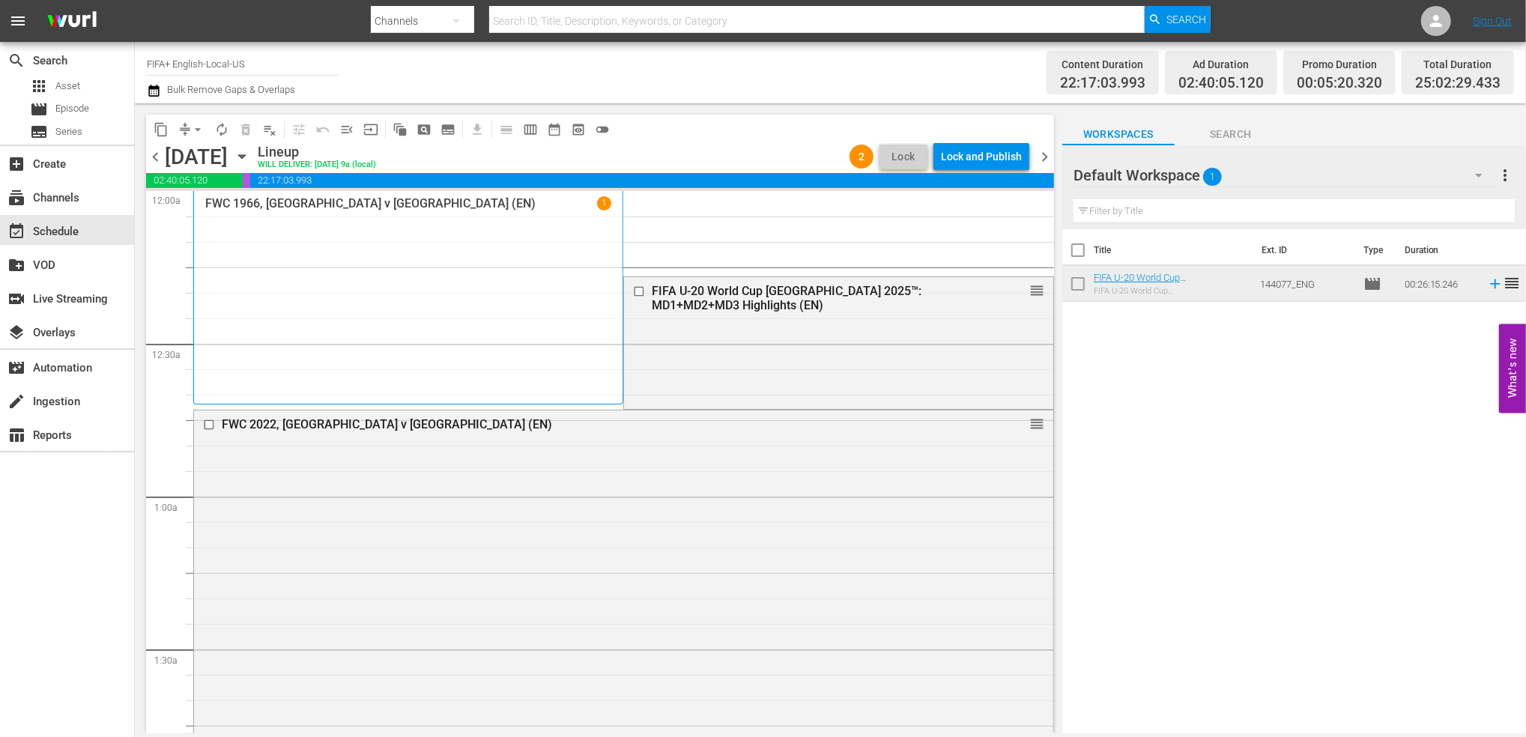
click at [153, 151] on span "chevron_left" at bounding box center [155, 157] width 19 height 19
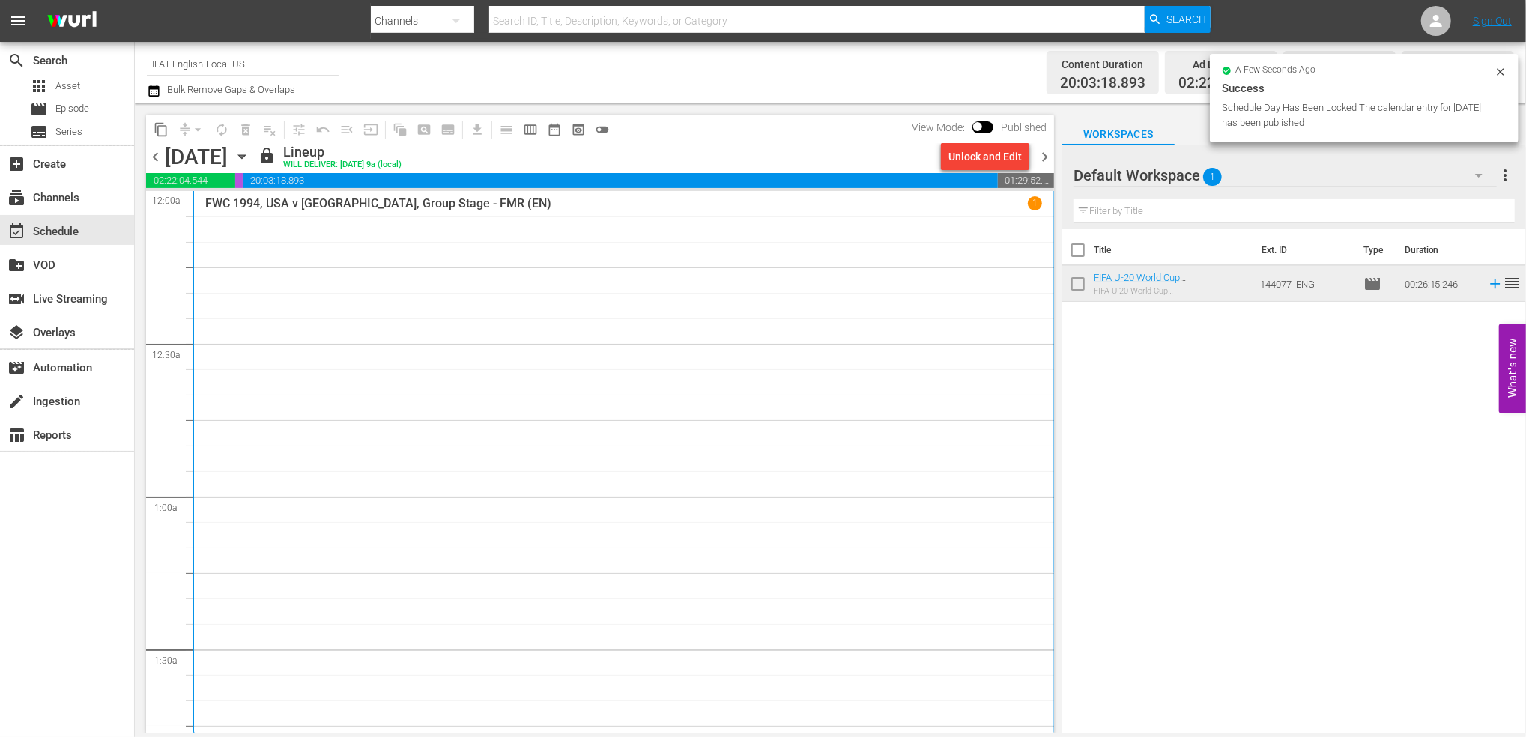
click at [1043, 154] on span "chevron_right" at bounding box center [1044, 157] width 19 height 19
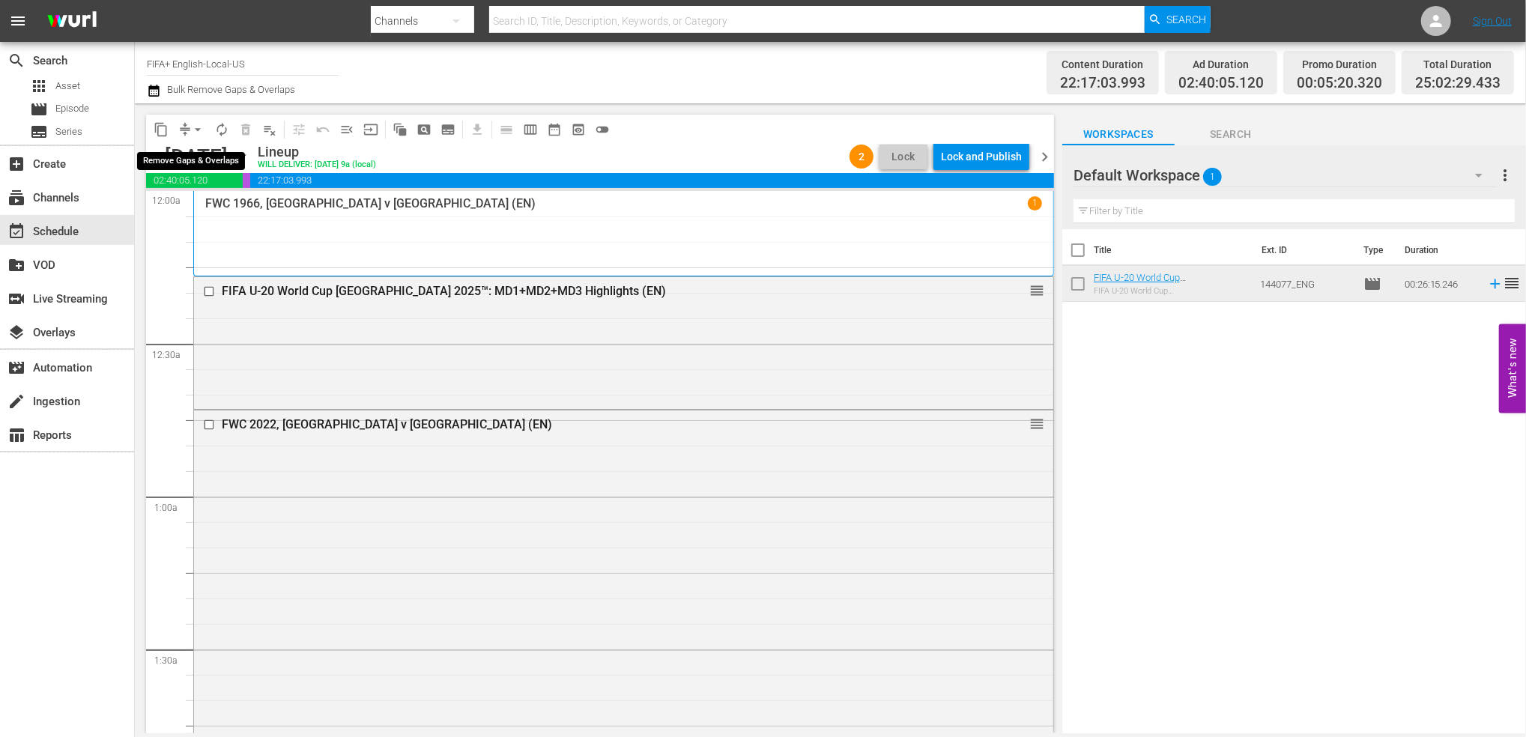
click at [199, 130] on span "arrow_drop_down" at bounding box center [197, 129] width 15 height 15
click at [991, 155] on div "Lock and Publish" at bounding box center [981, 156] width 81 height 27
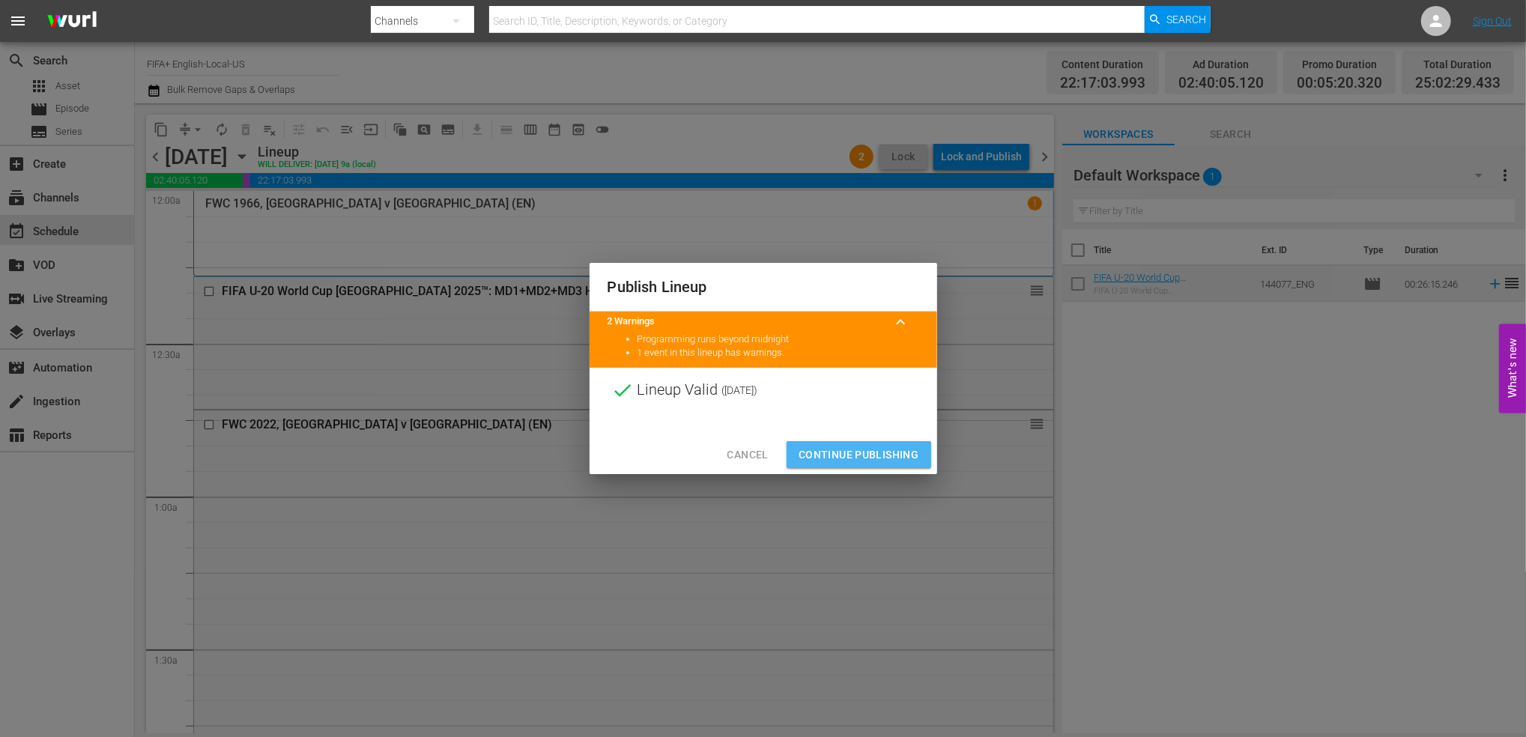
click at [884, 449] on span "Continue Publishing" at bounding box center [859, 455] width 121 height 19
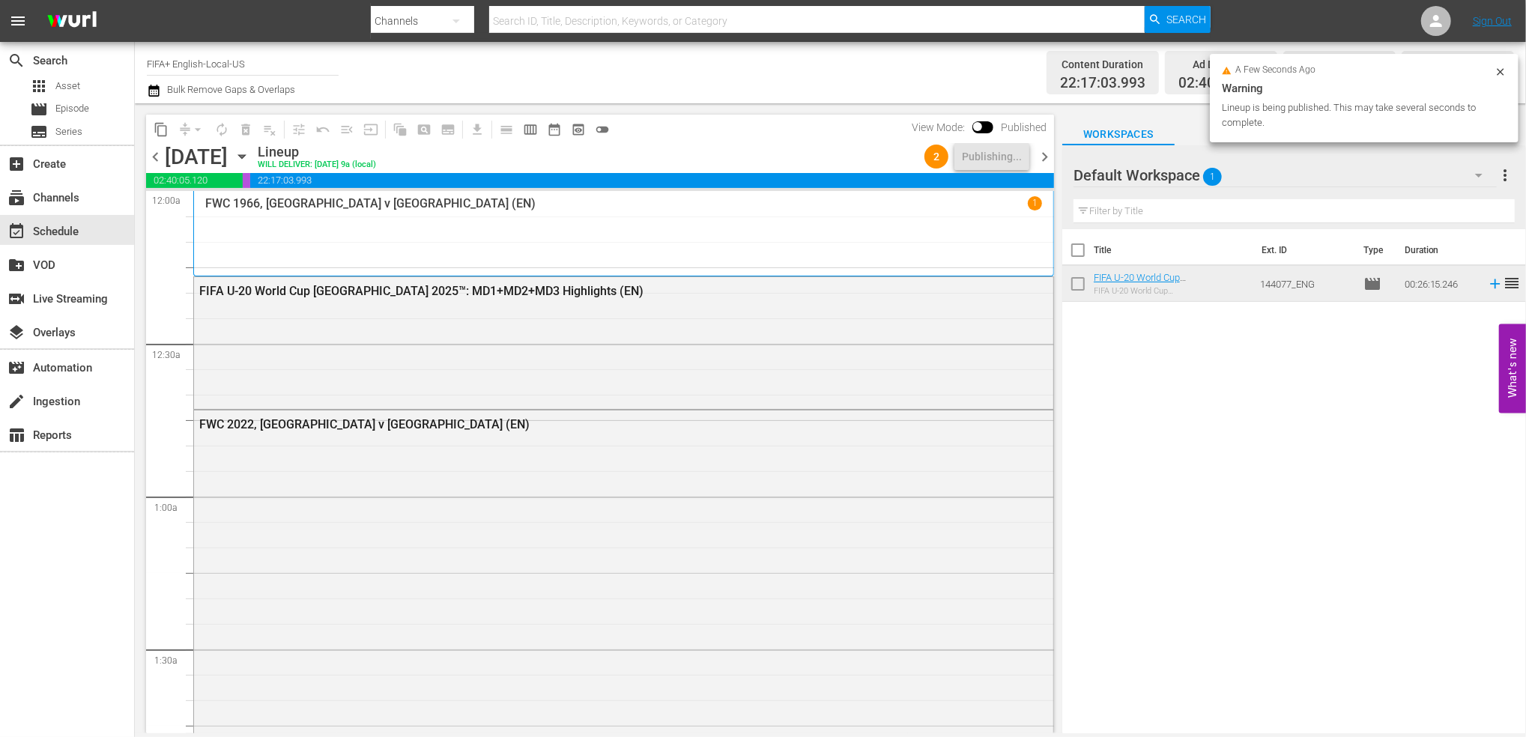
click at [1041, 154] on span "chevron_right" at bounding box center [1044, 157] width 19 height 19
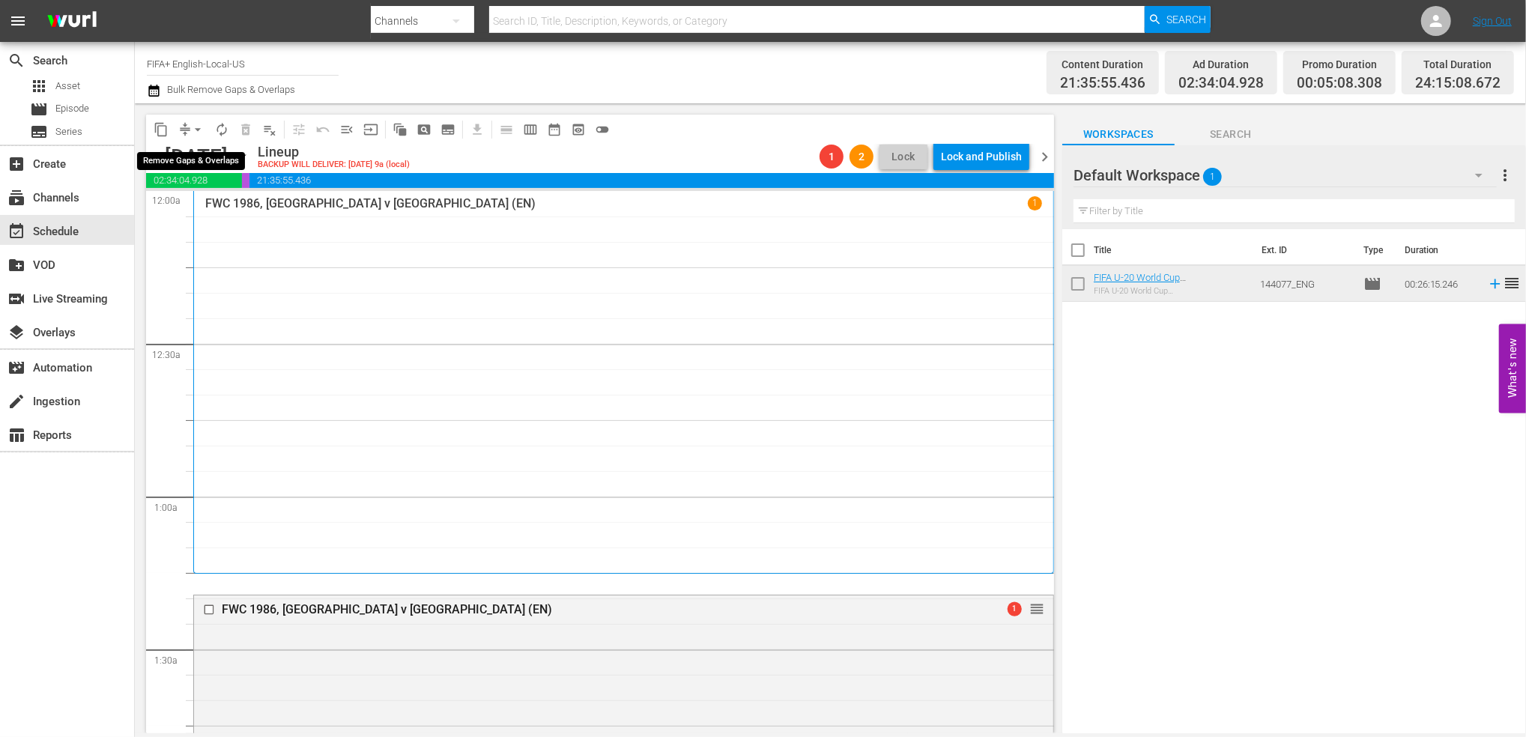
click at [197, 128] on span "arrow_drop_down" at bounding box center [197, 129] width 15 height 15
click at [202, 211] on li "Align to End of Previous Day" at bounding box center [198, 209] width 157 height 25
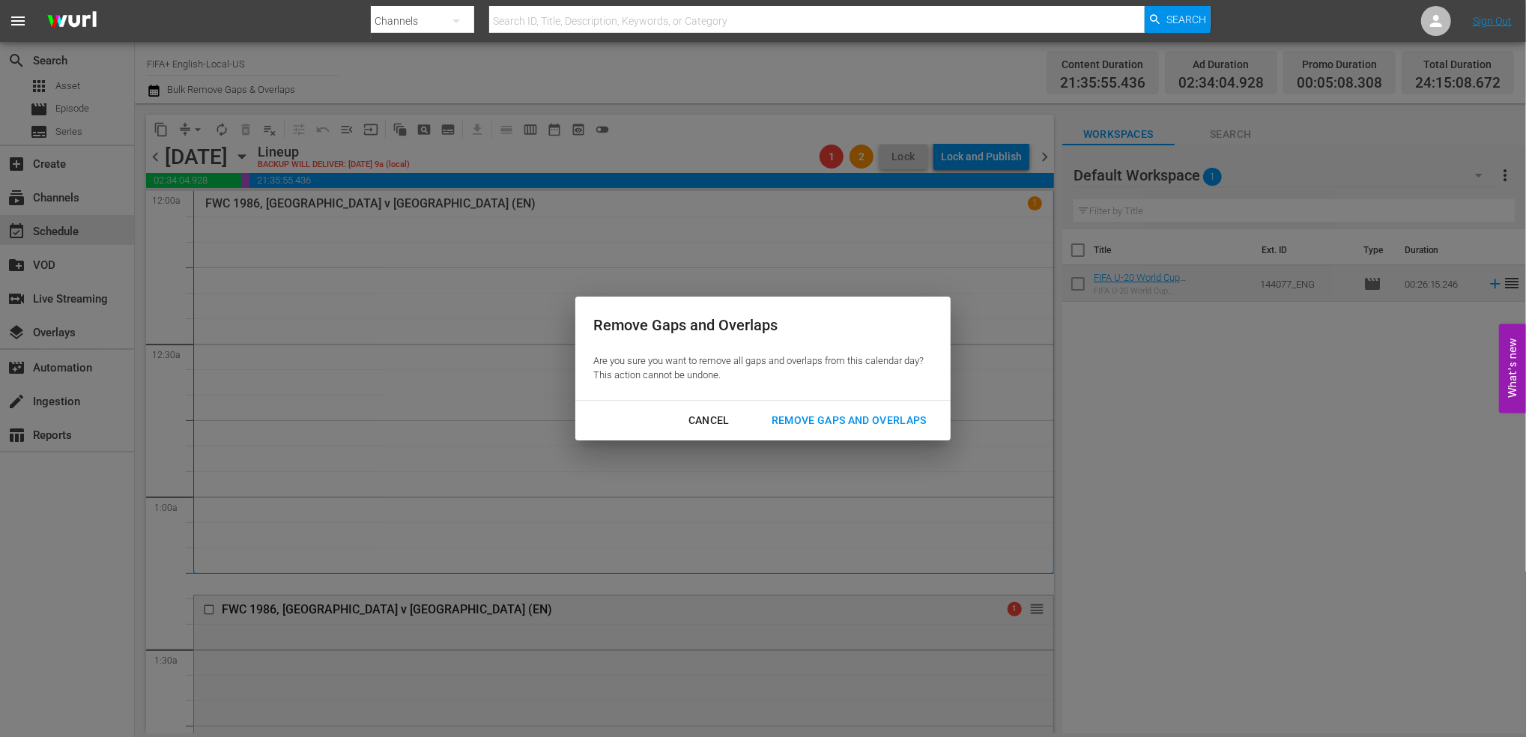
click at [868, 423] on div "Remove Gaps and Overlaps" at bounding box center [849, 420] width 179 height 19
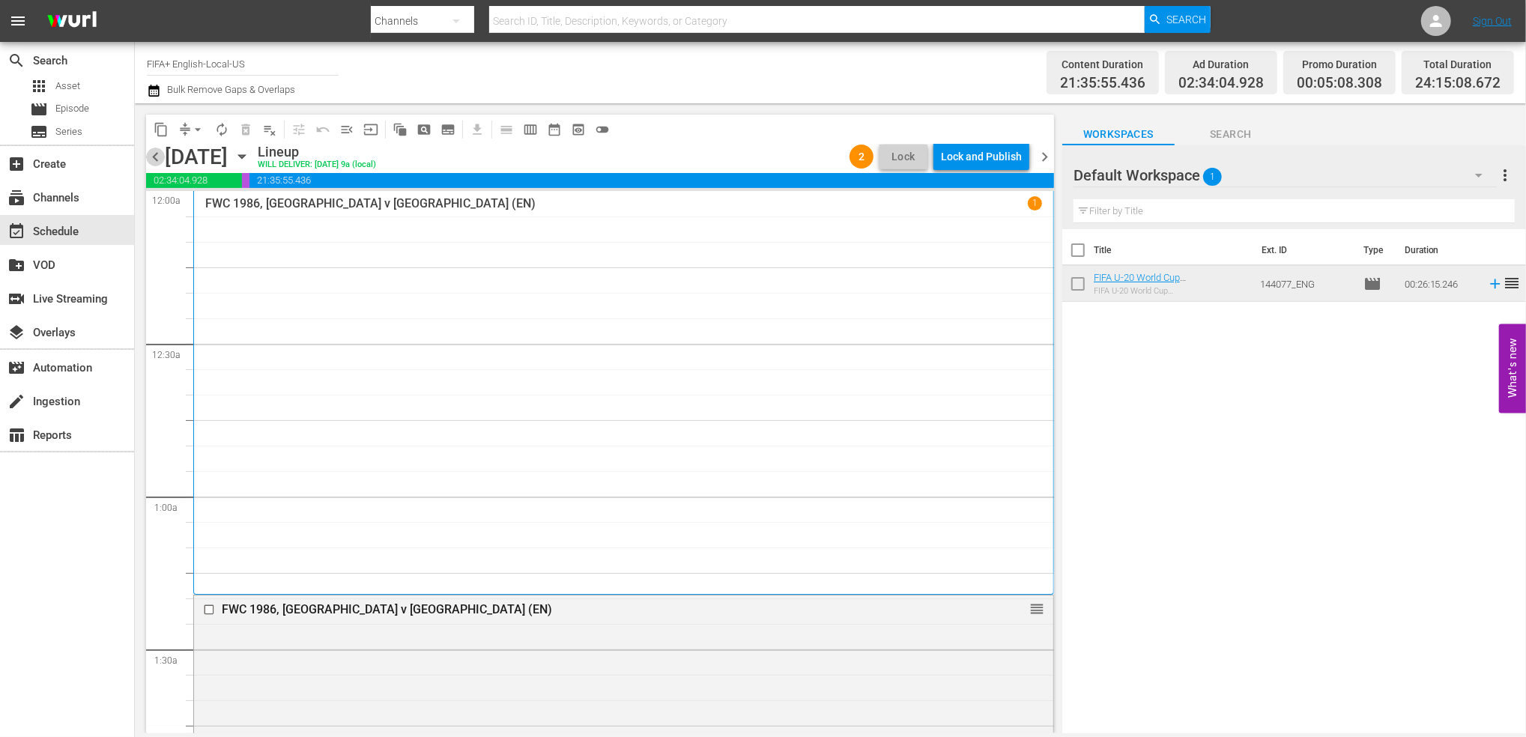
click at [151, 154] on span "chevron_left" at bounding box center [155, 157] width 19 height 19
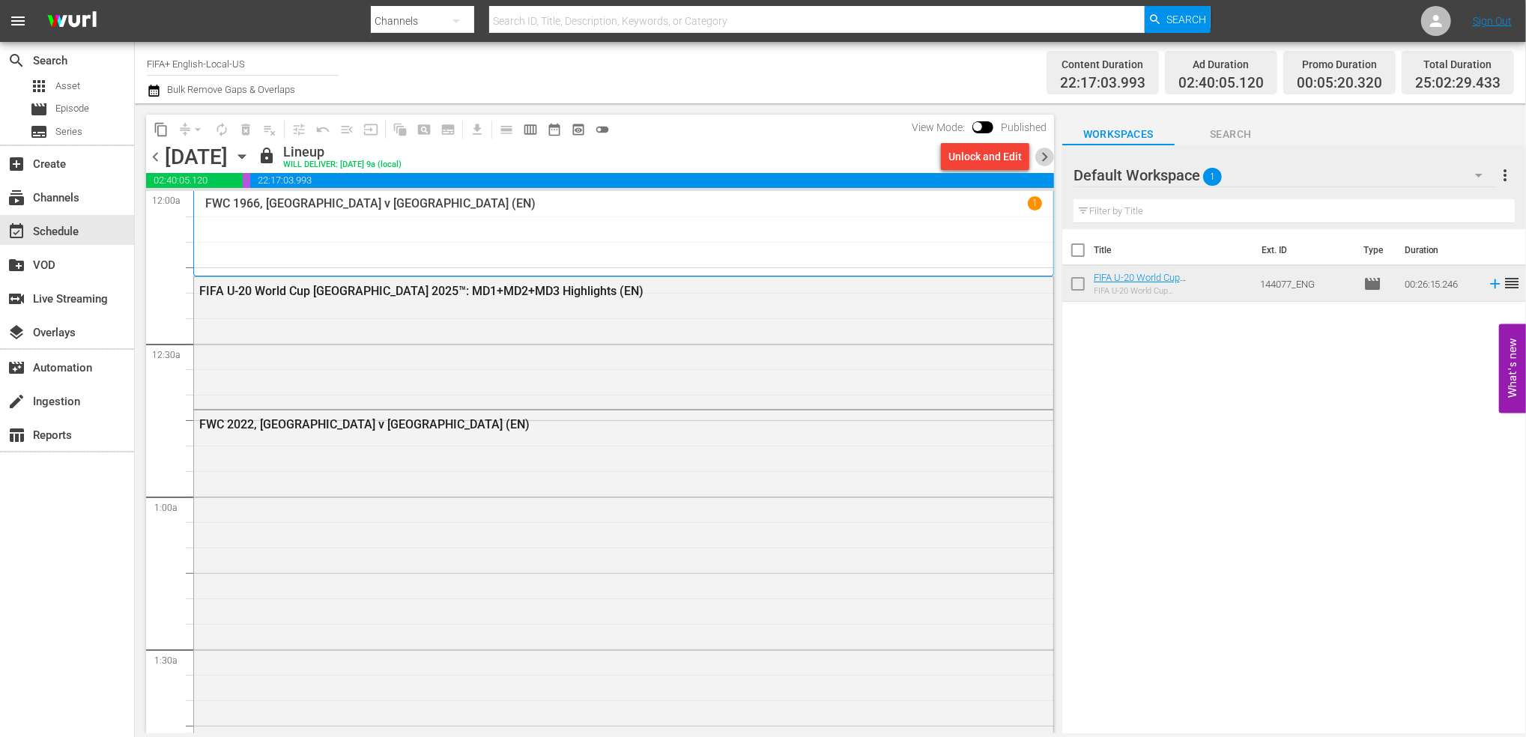
click at [1047, 157] on span "chevron_right" at bounding box center [1044, 157] width 19 height 19
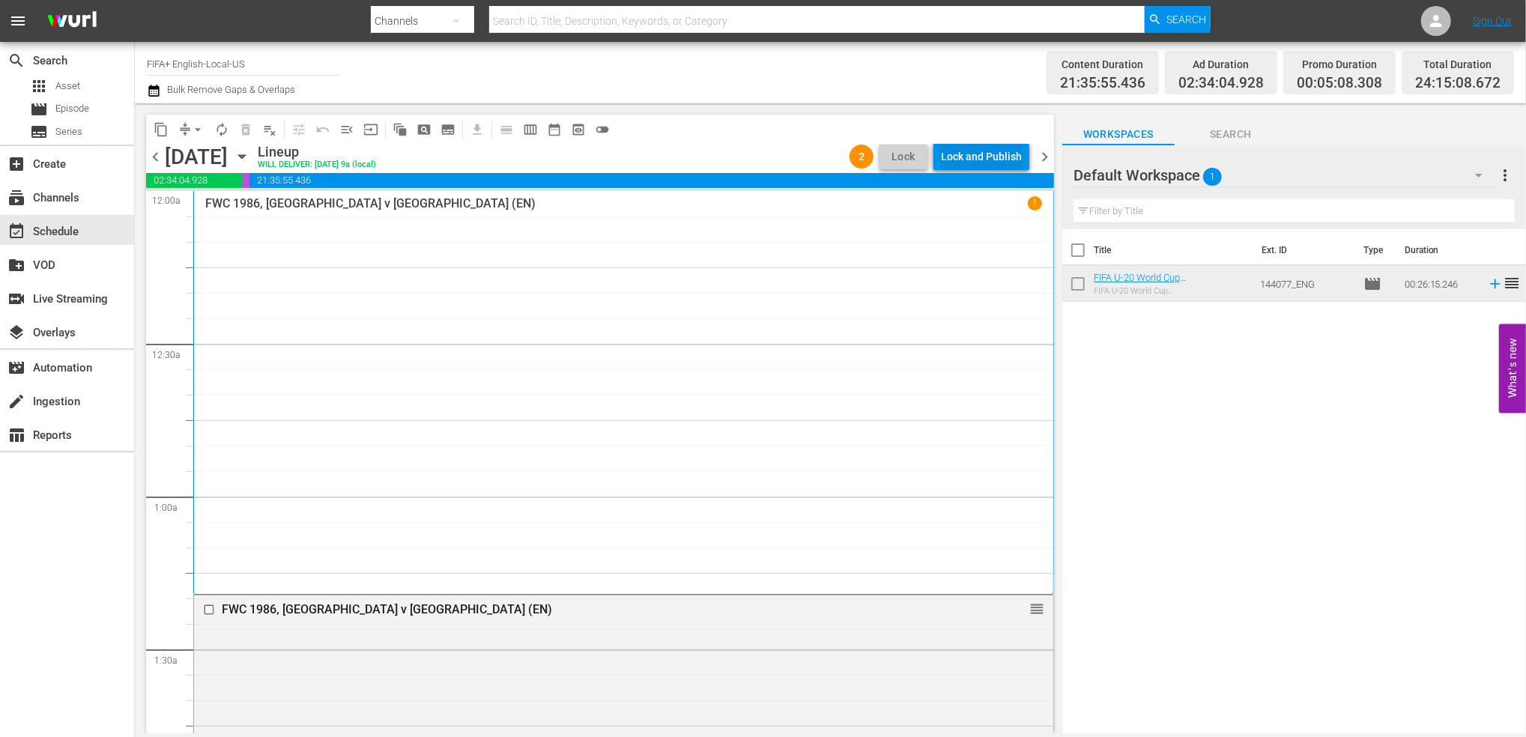
click at [980, 158] on div "Lock and Publish" at bounding box center [981, 156] width 81 height 27
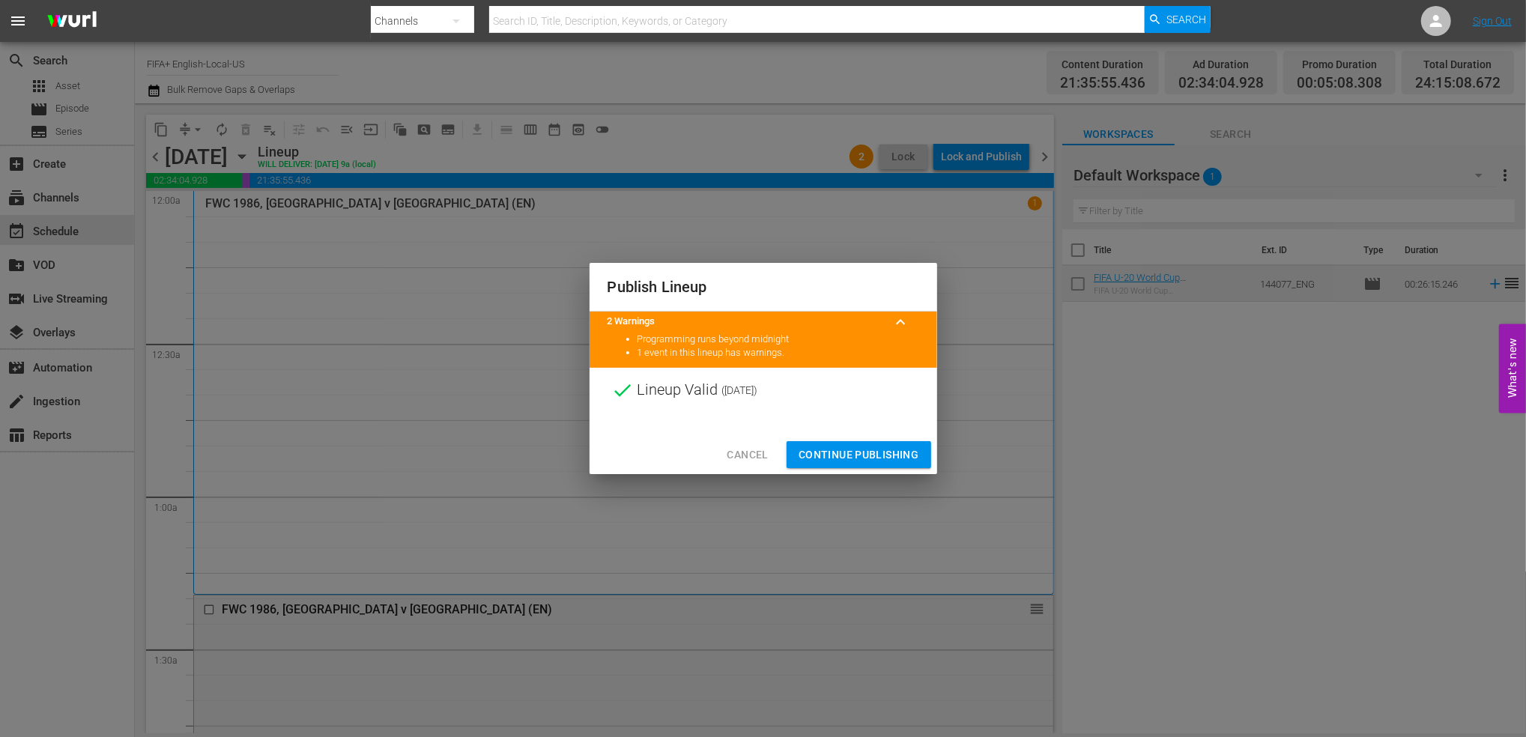
click at [861, 447] on span "Continue Publishing" at bounding box center [859, 455] width 121 height 19
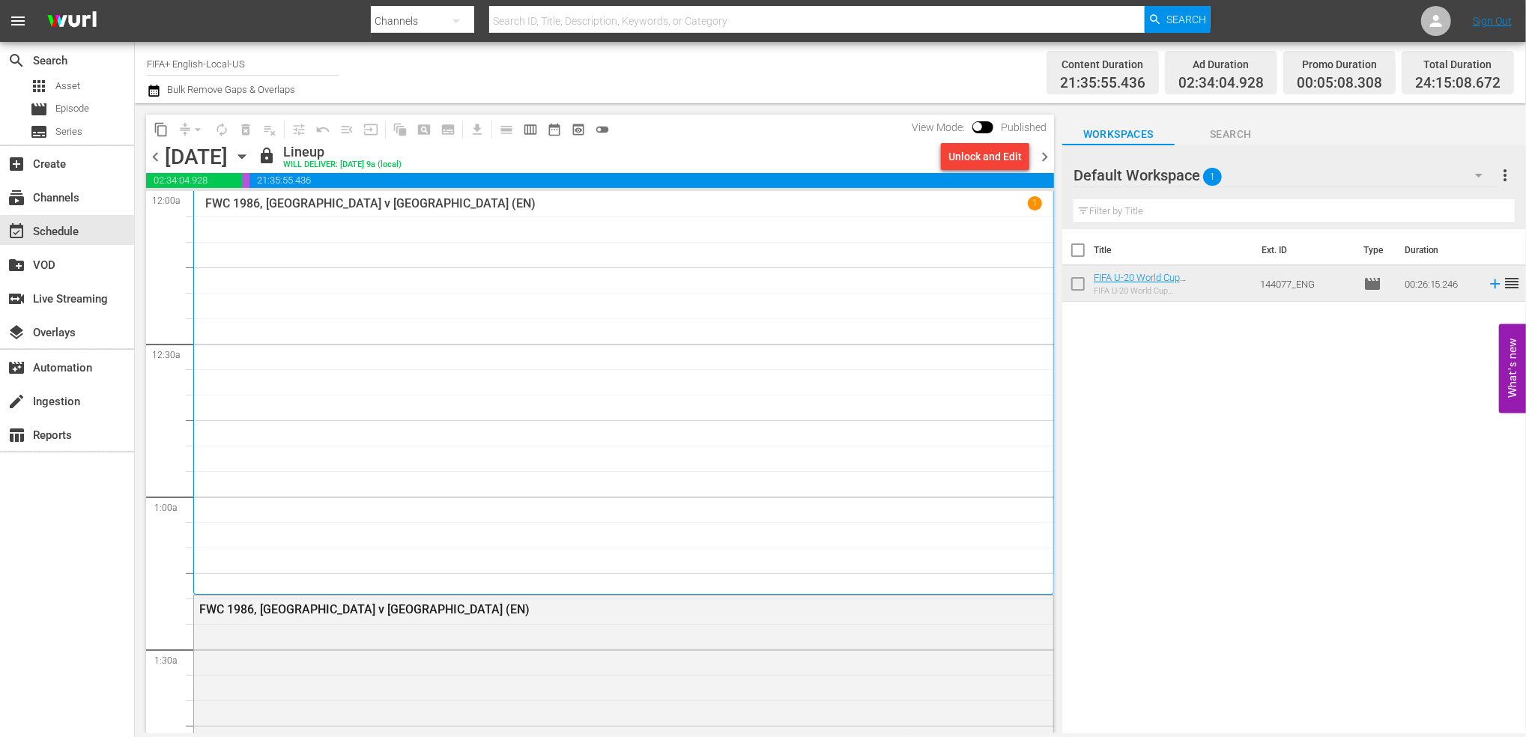
click at [151, 151] on span "chevron_left" at bounding box center [155, 157] width 19 height 19
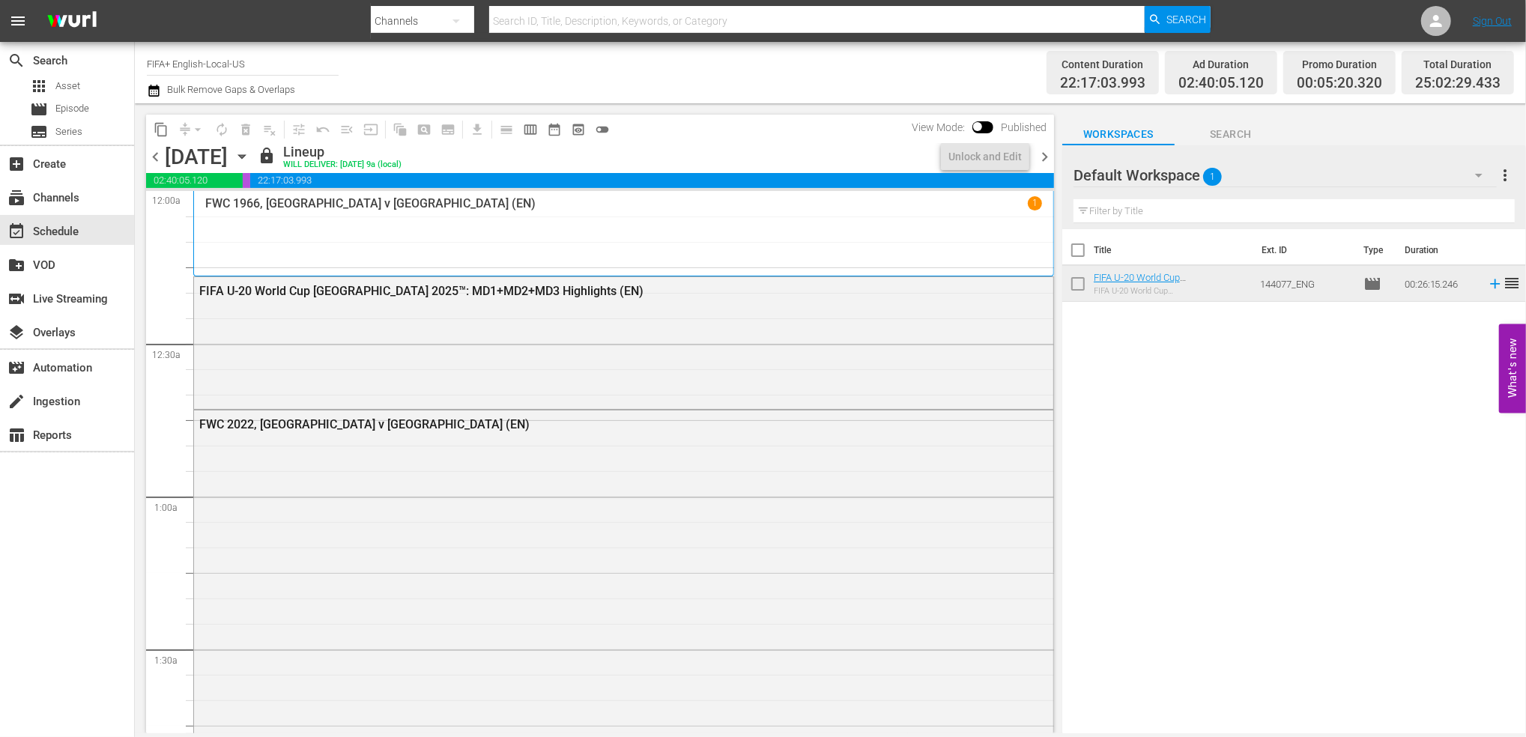
click at [159, 151] on span "chevron_left" at bounding box center [155, 157] width 19 height 19
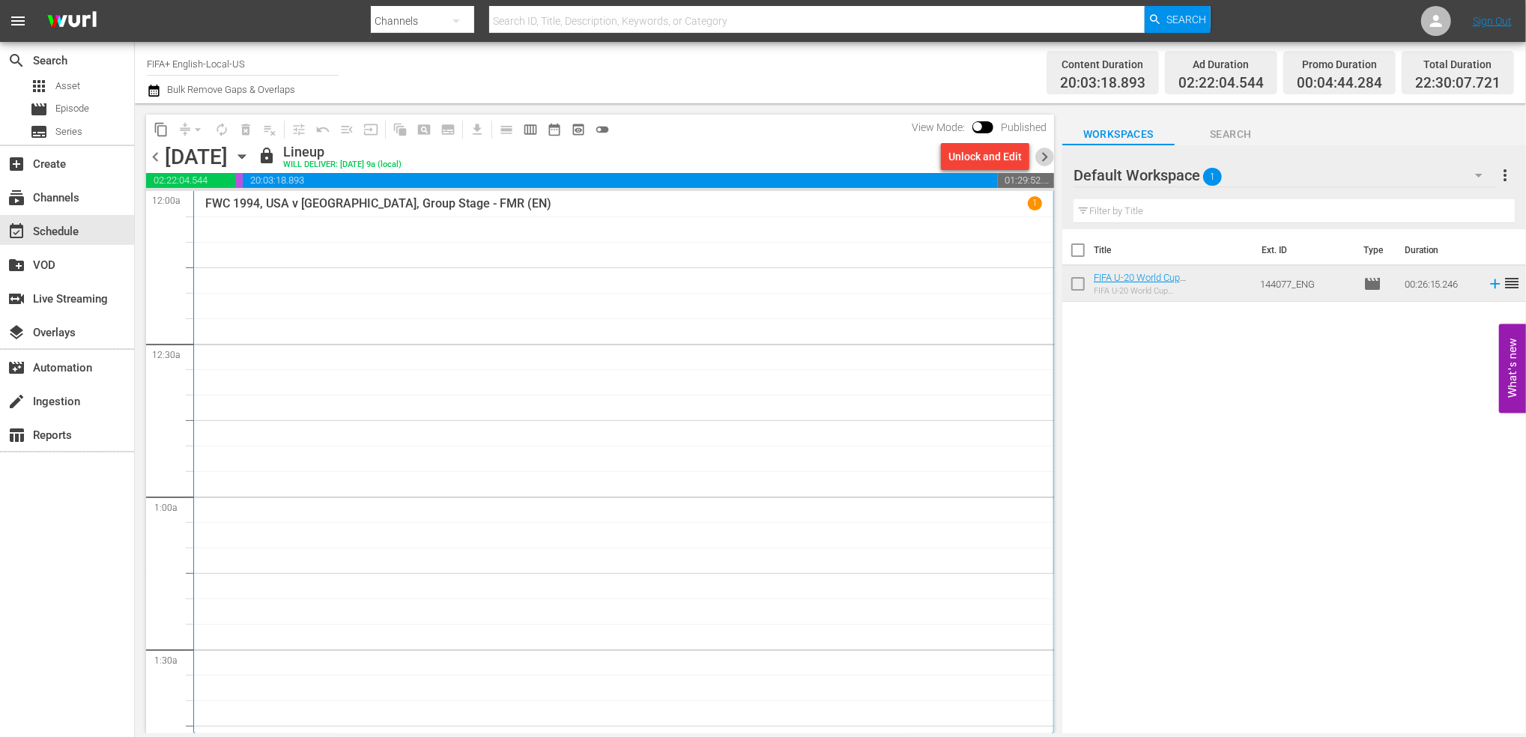
click at [1039, 152] on span "chevron_right" at bounding box center [1044, 157] width 19 height 19
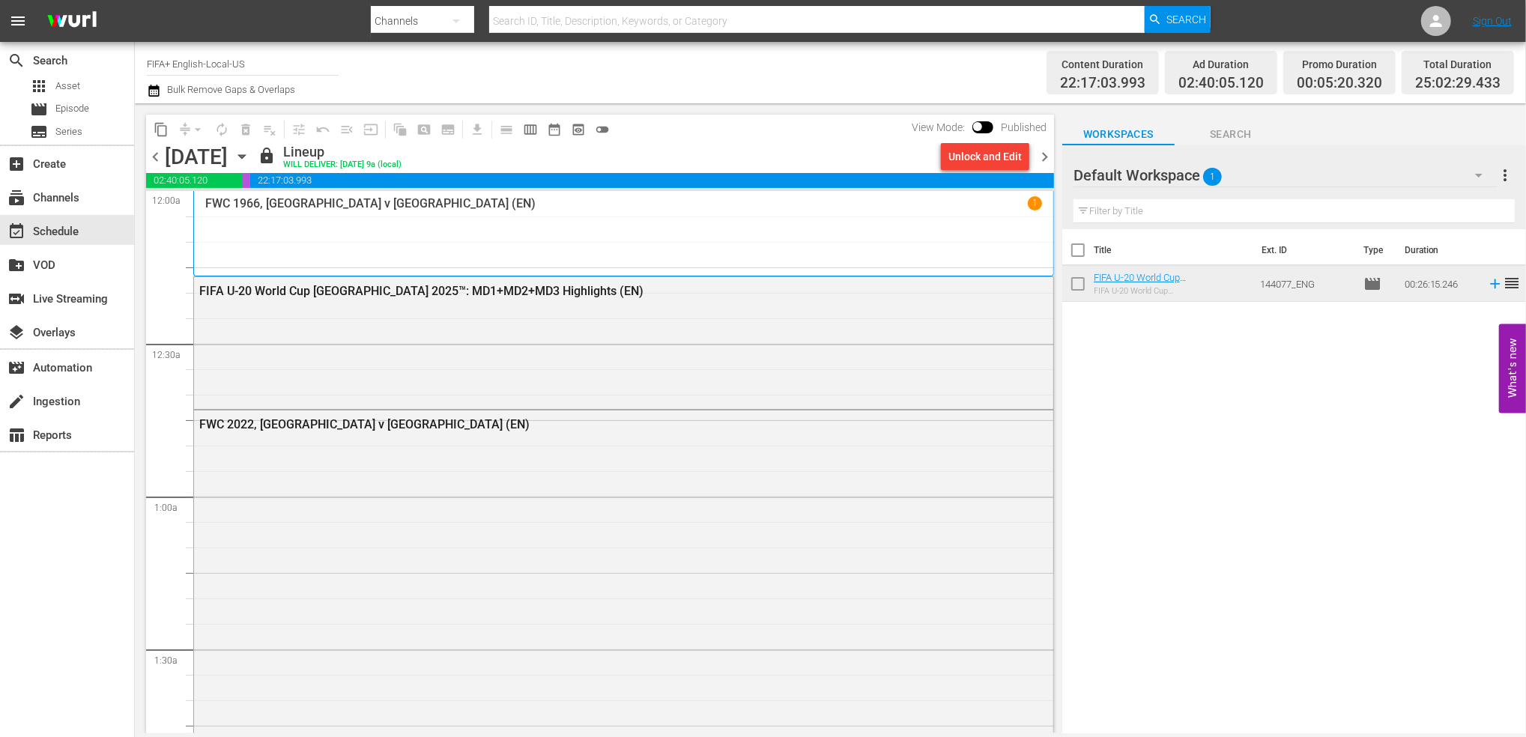
click at [1044, 154] on span "chevron_right" at bounding box center [1044, 157] width 19 height 19
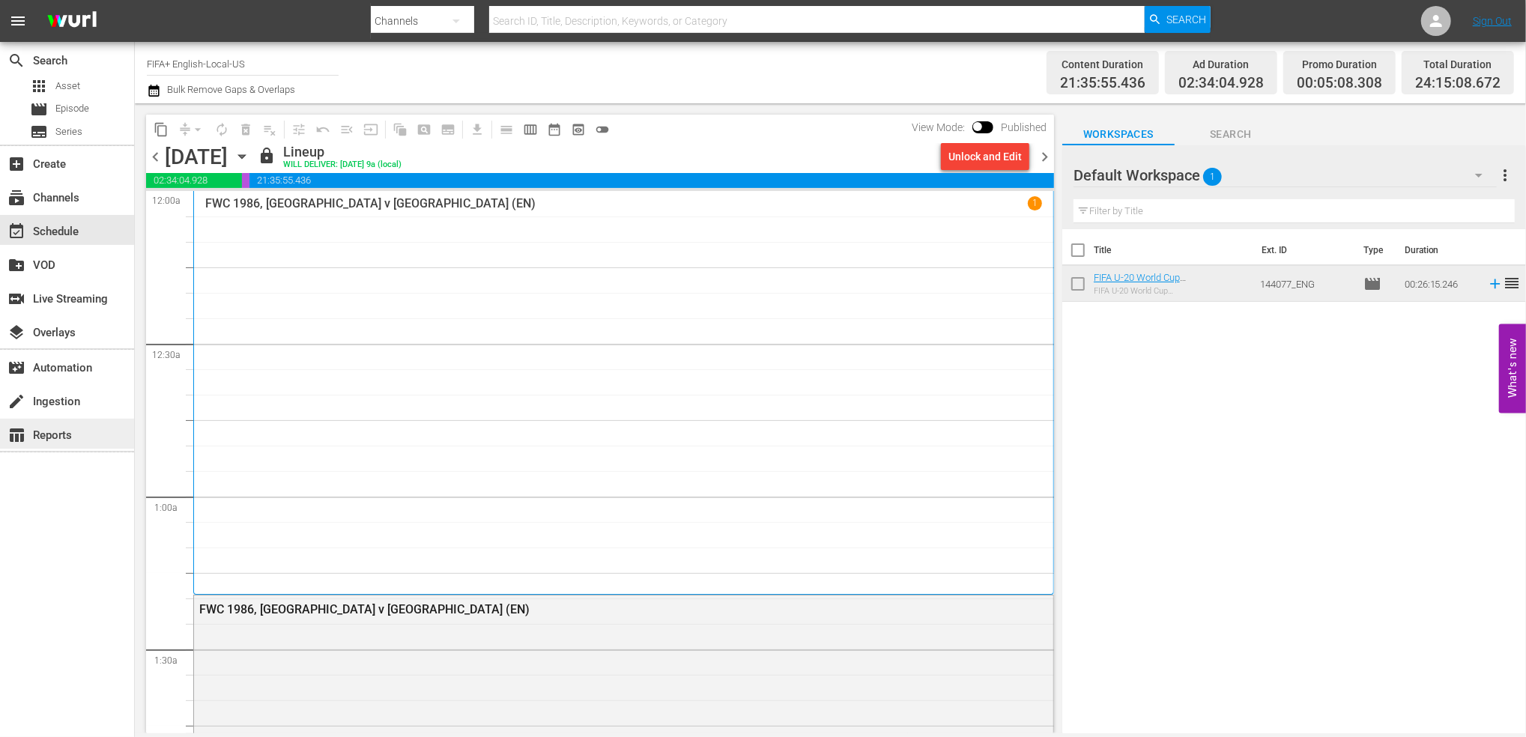
click at [94, 437] on div "table_chart Reports" at bounding box center [67, 434] width 134 height 30
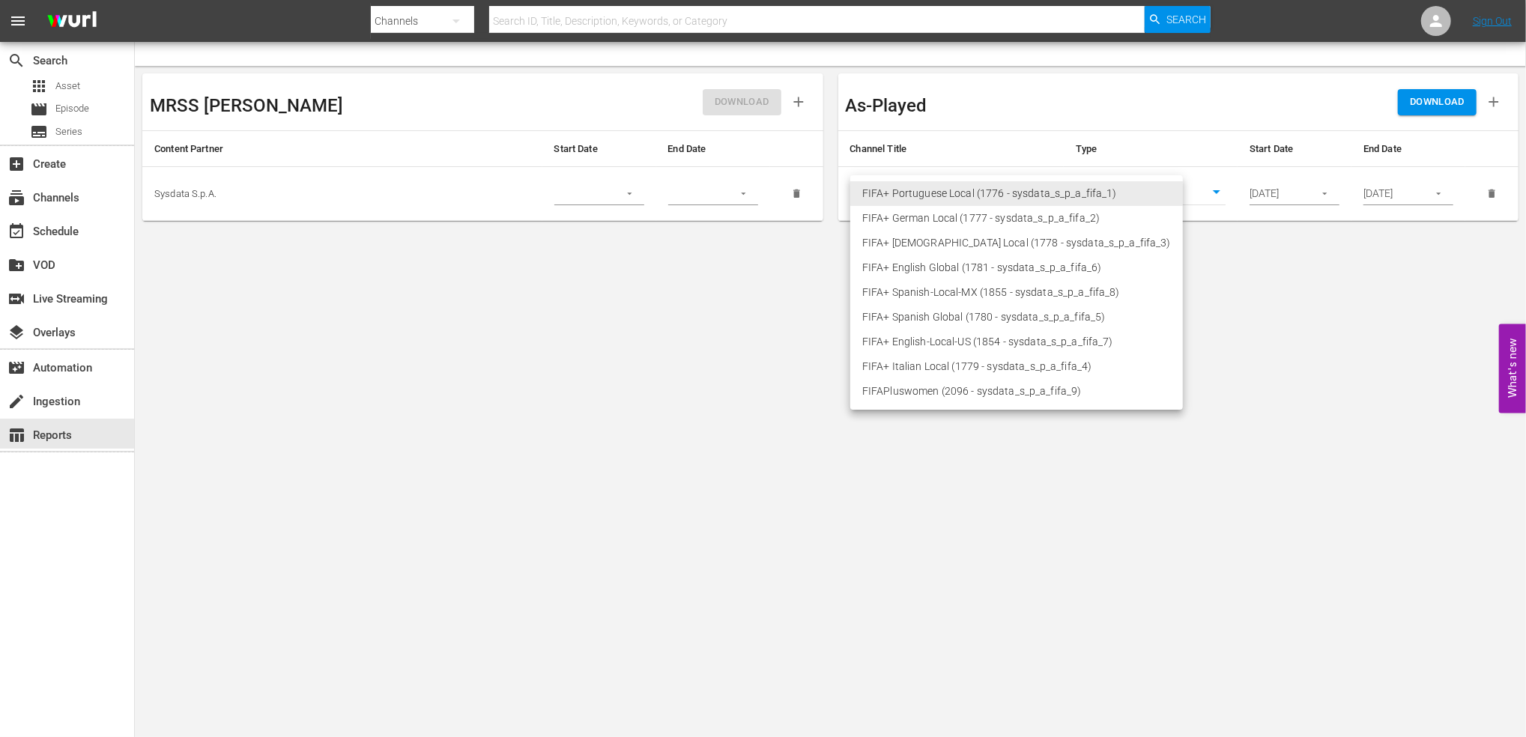
drag, startPoint x: 1038, startPoint y: 189, endPoint x: 1047, endPoint y: 190, distance: 9.0
click at [1038, 189] on body "menu Search By Channels Search ID, Title, Description, Keywords, or Category Se…" at bounding box center [763, 368] width 1526 height 737
click at [983, 343] on li "FIFA+ English-Local-US (1854 - sysdata_s_p_a_fifa_7)" at bounding box center [1016, 342] width 333 height 25
type input "1854"
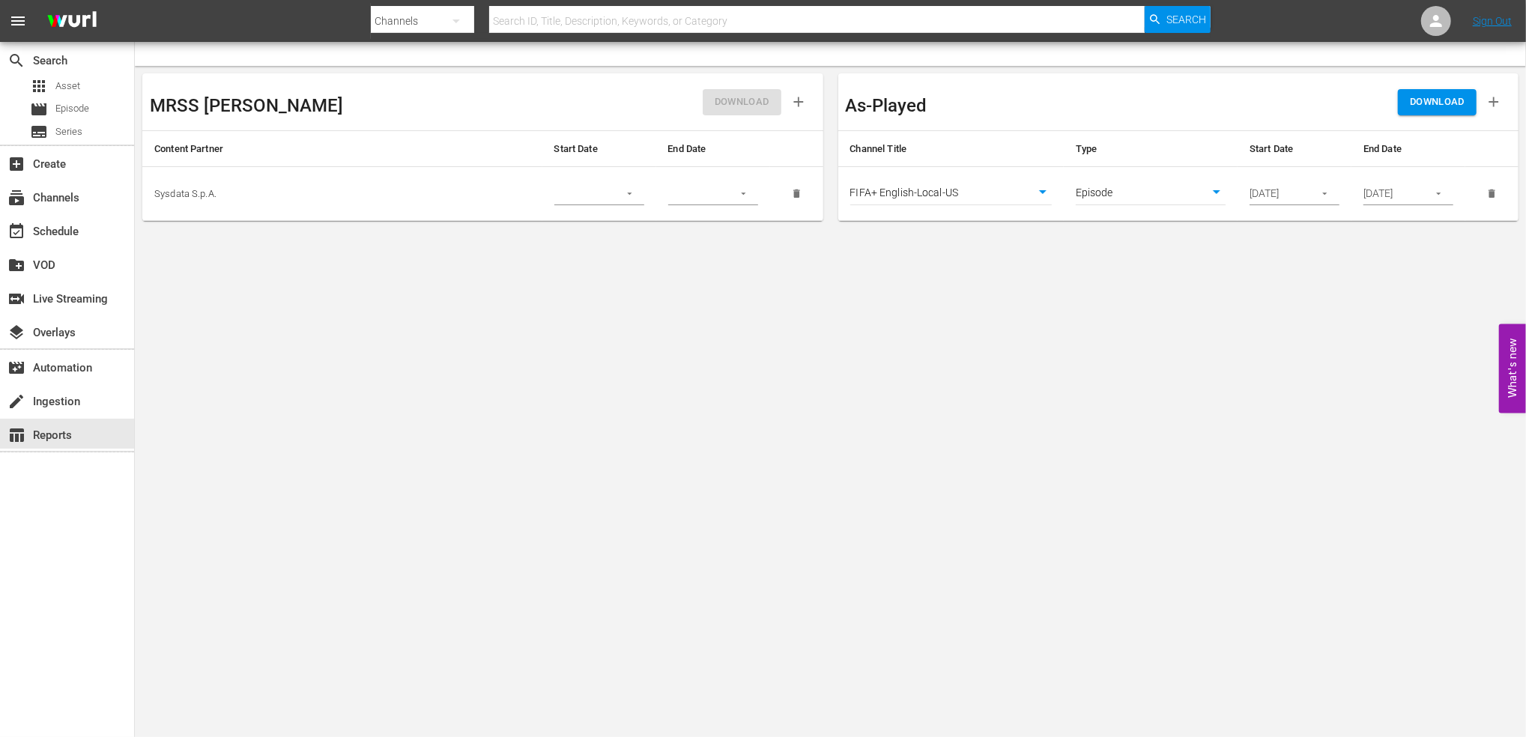
click at [1442, 103] on span "DOWNLOAD" at bounding box center [1437, 102] width 55 height 17
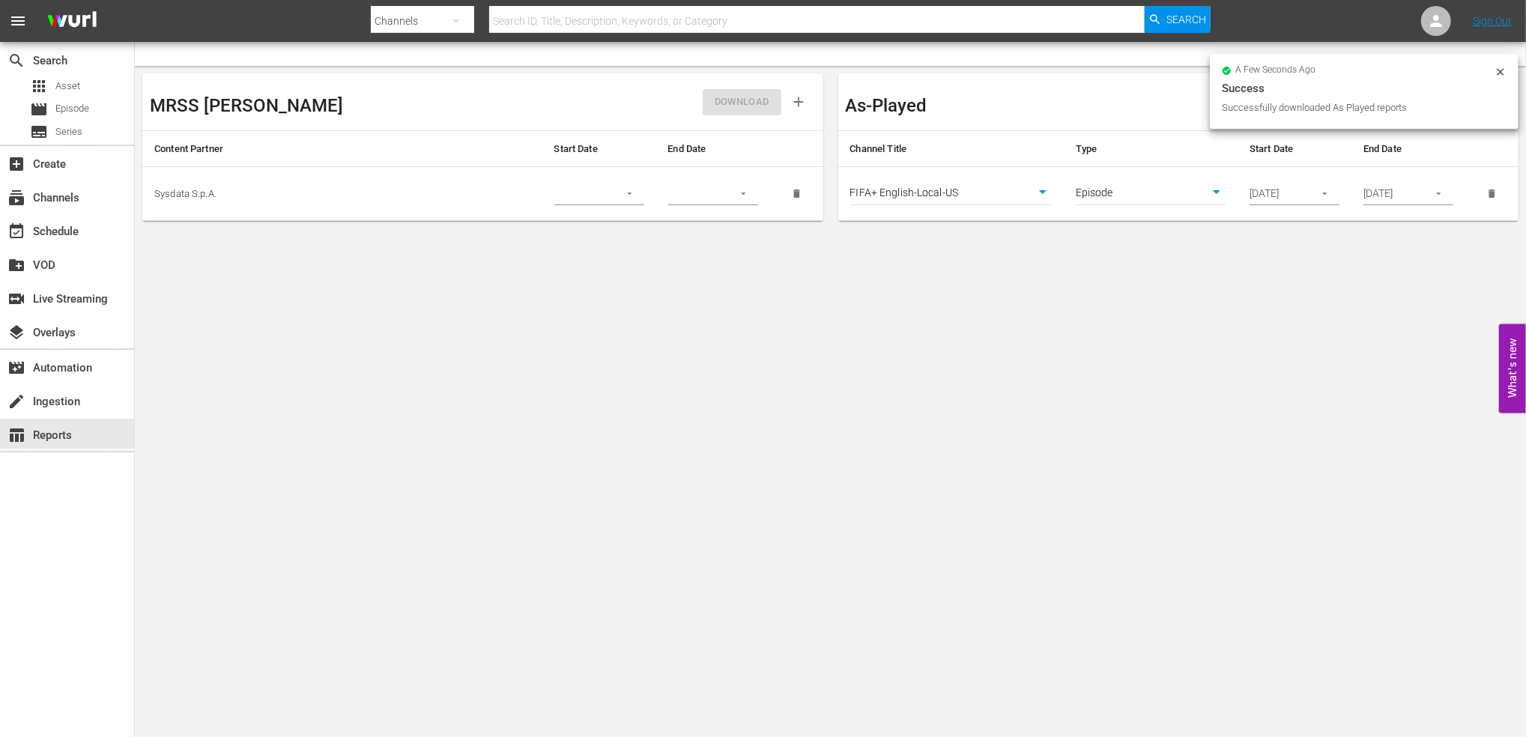
click at [913, 308] on body "menu Search By Channels Search ID, Title, Description, Keywords, or Category Se…" at bounding box center [763, 368] width 1526 height 737
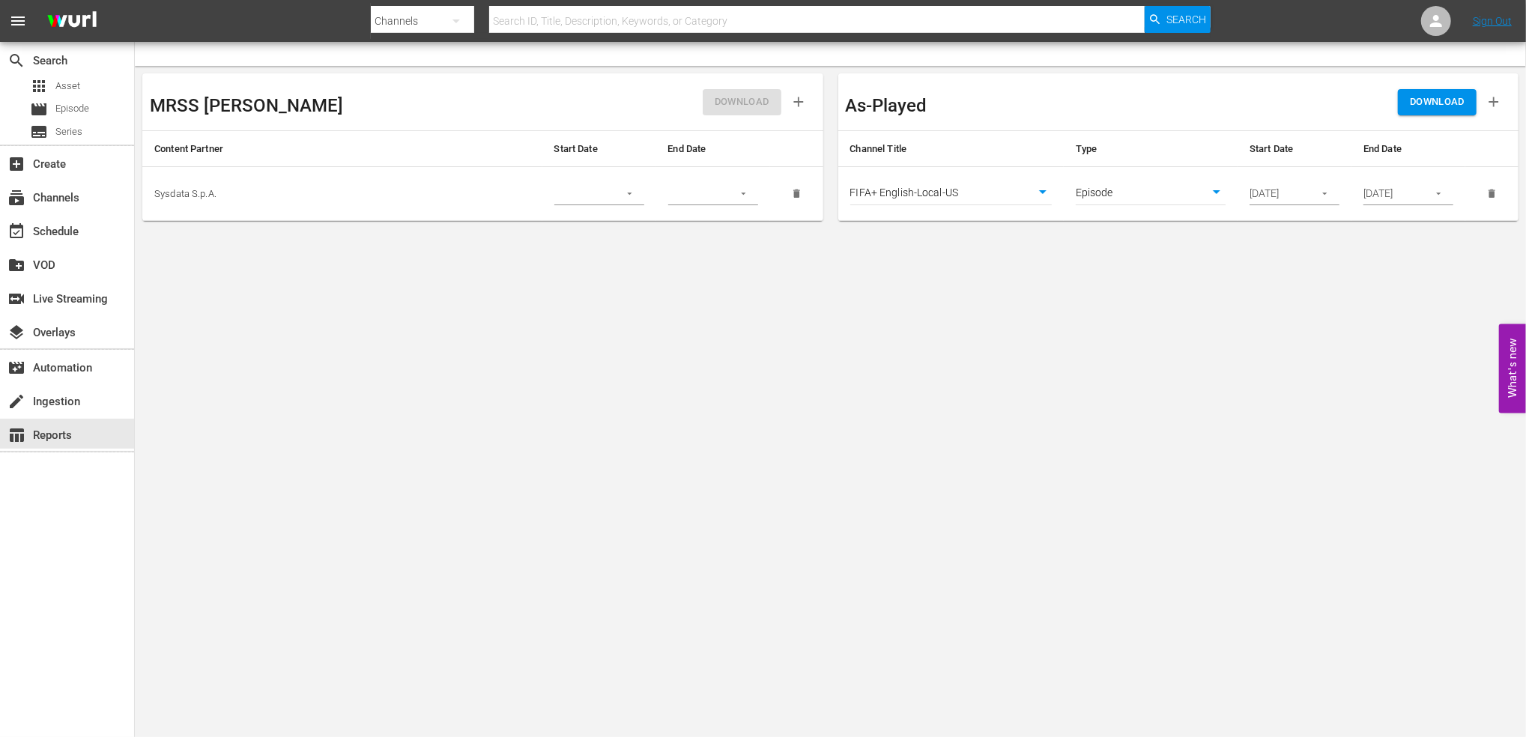
click at [901, 503] on body "menu Search By Channels Search ID, Title, Description, Keywords, or Category Se…" at bounding box center [763, 368] width 1526 height 737
